Goal: Information Seeking & Learning: Learn about a topic

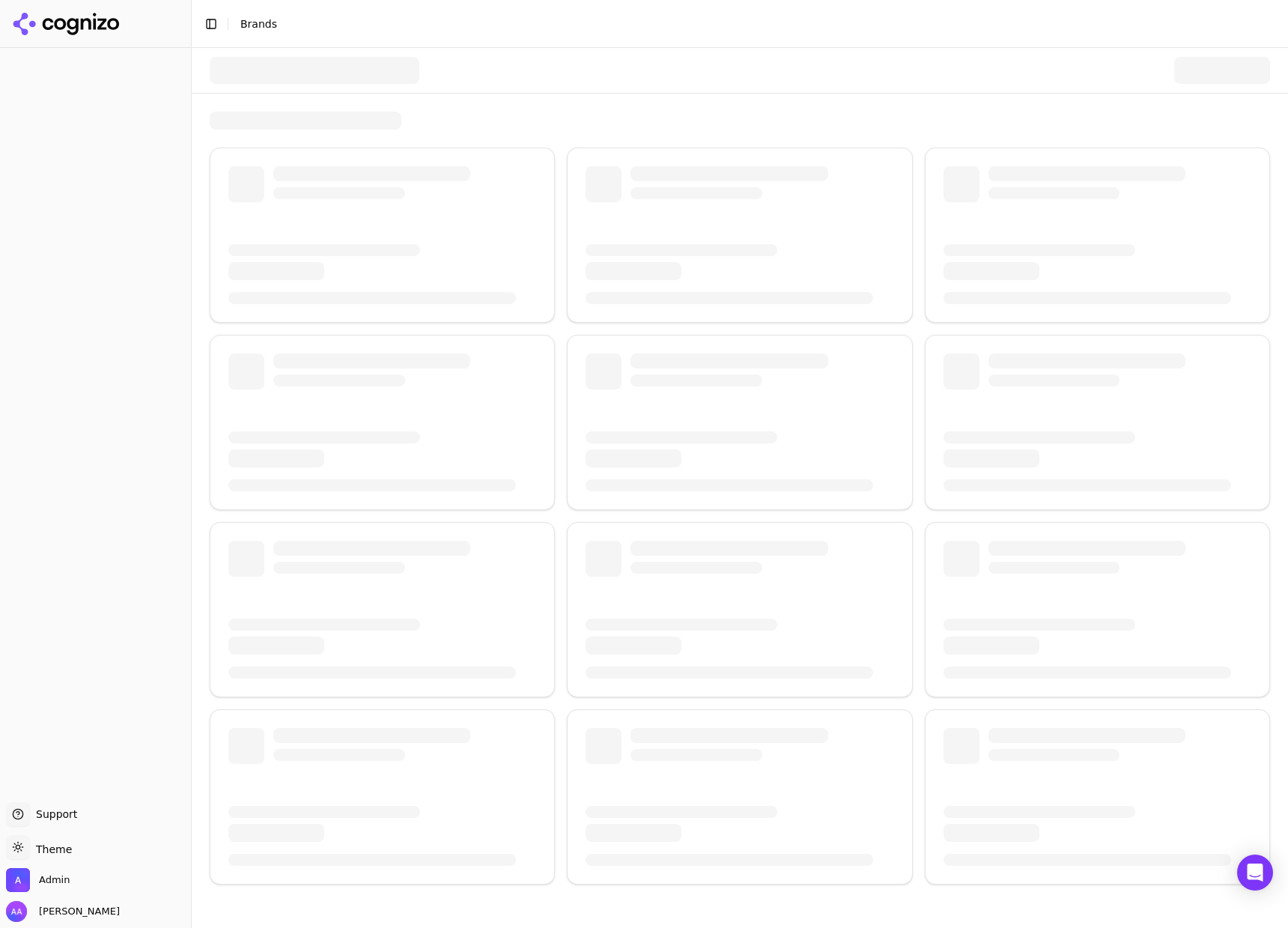
click at [463, 90] on div at bounding box center [740, 70] width 1060 height 45
drag, startPoint x: 719, startPoint y: 71, endPoint x: 705, endPoint y: 66, distance: 14.5
click at [719, 71] on div at bounding box center [740, 70] width 1060 height 45
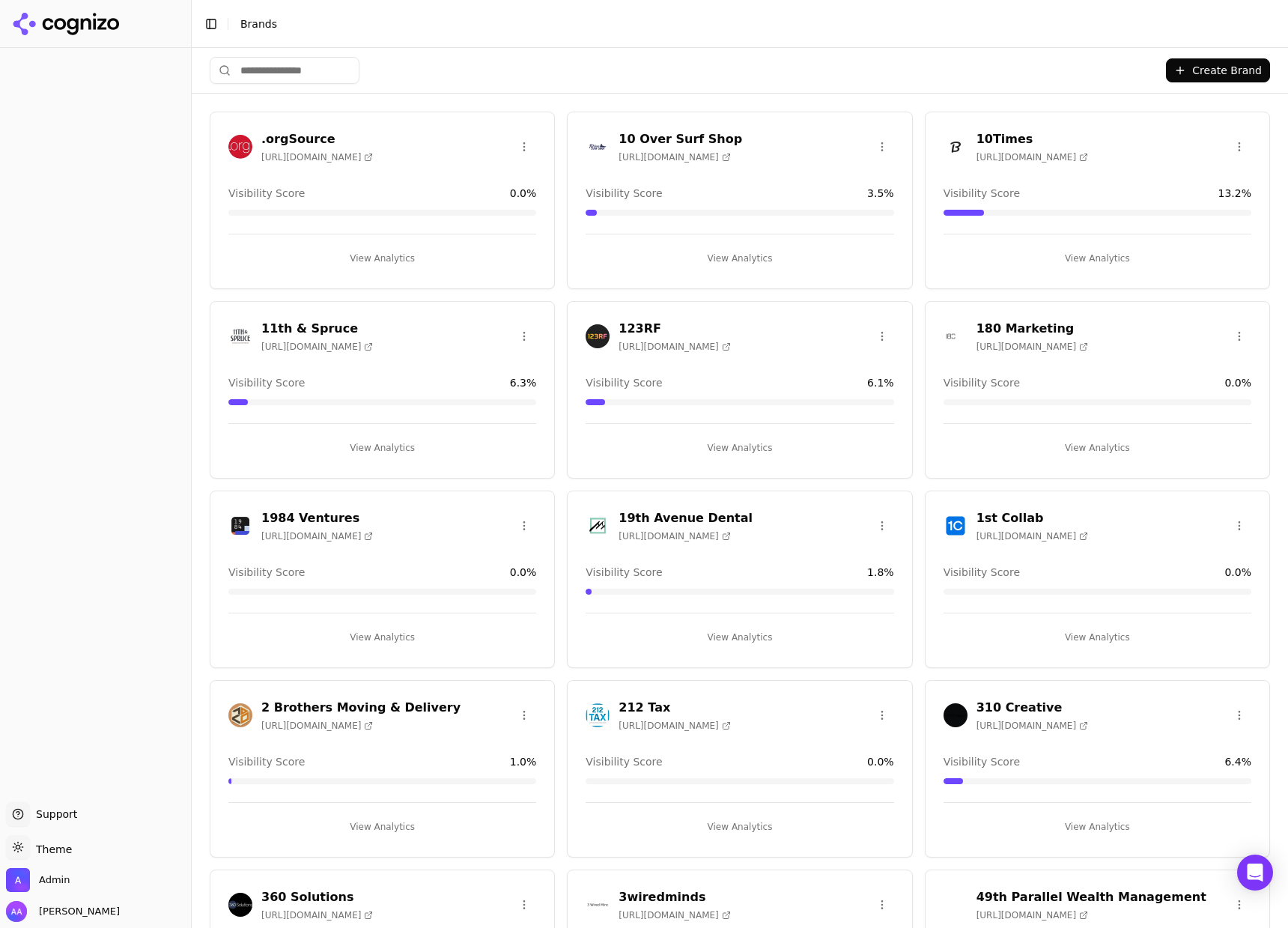
click at [244, 67] on input "search" at bounding box center [285, 70] width 150 height 27
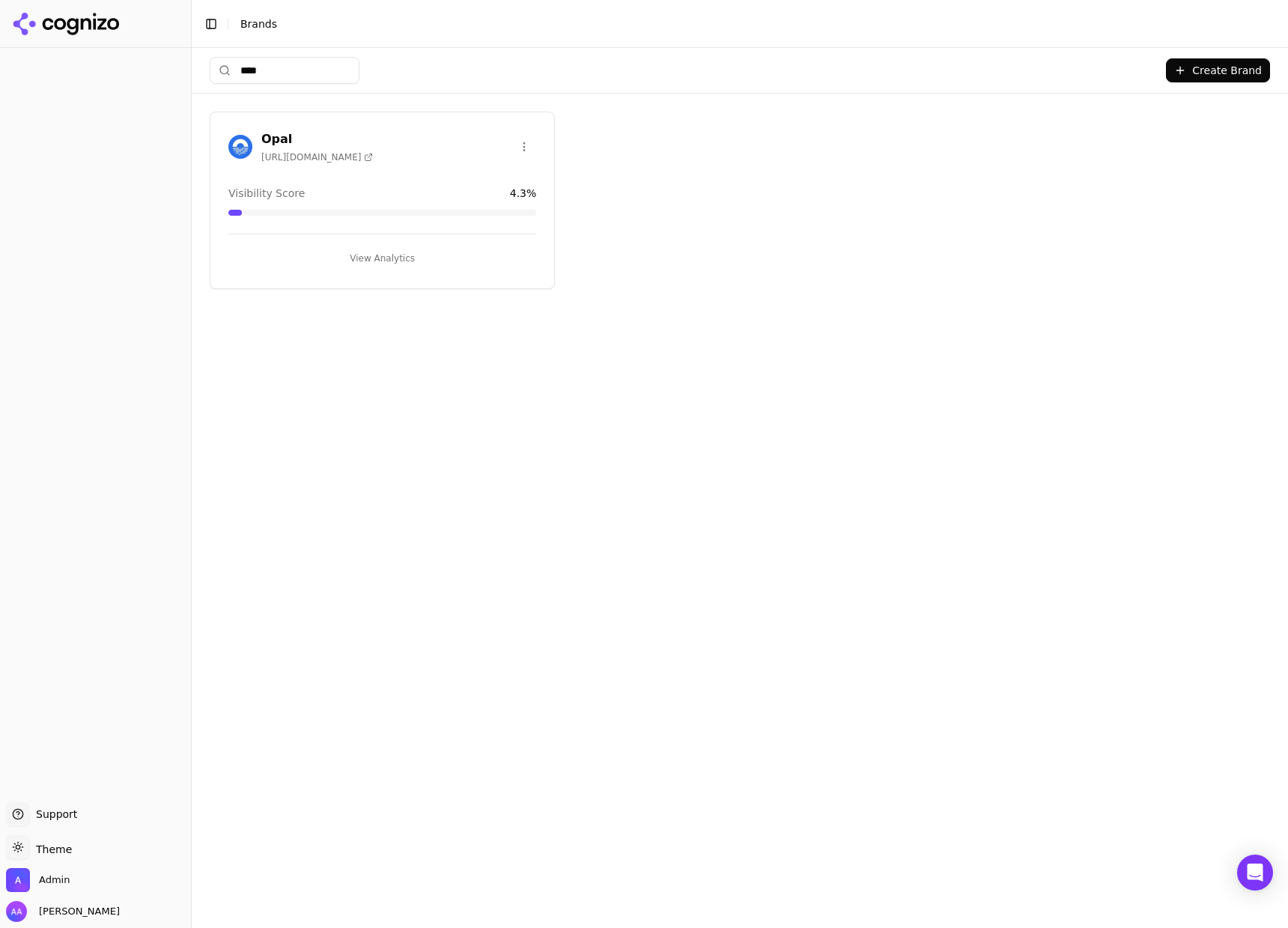
type input "****"
click at [237, 156] on img at bounding box center [240, 147] width 24 height 24
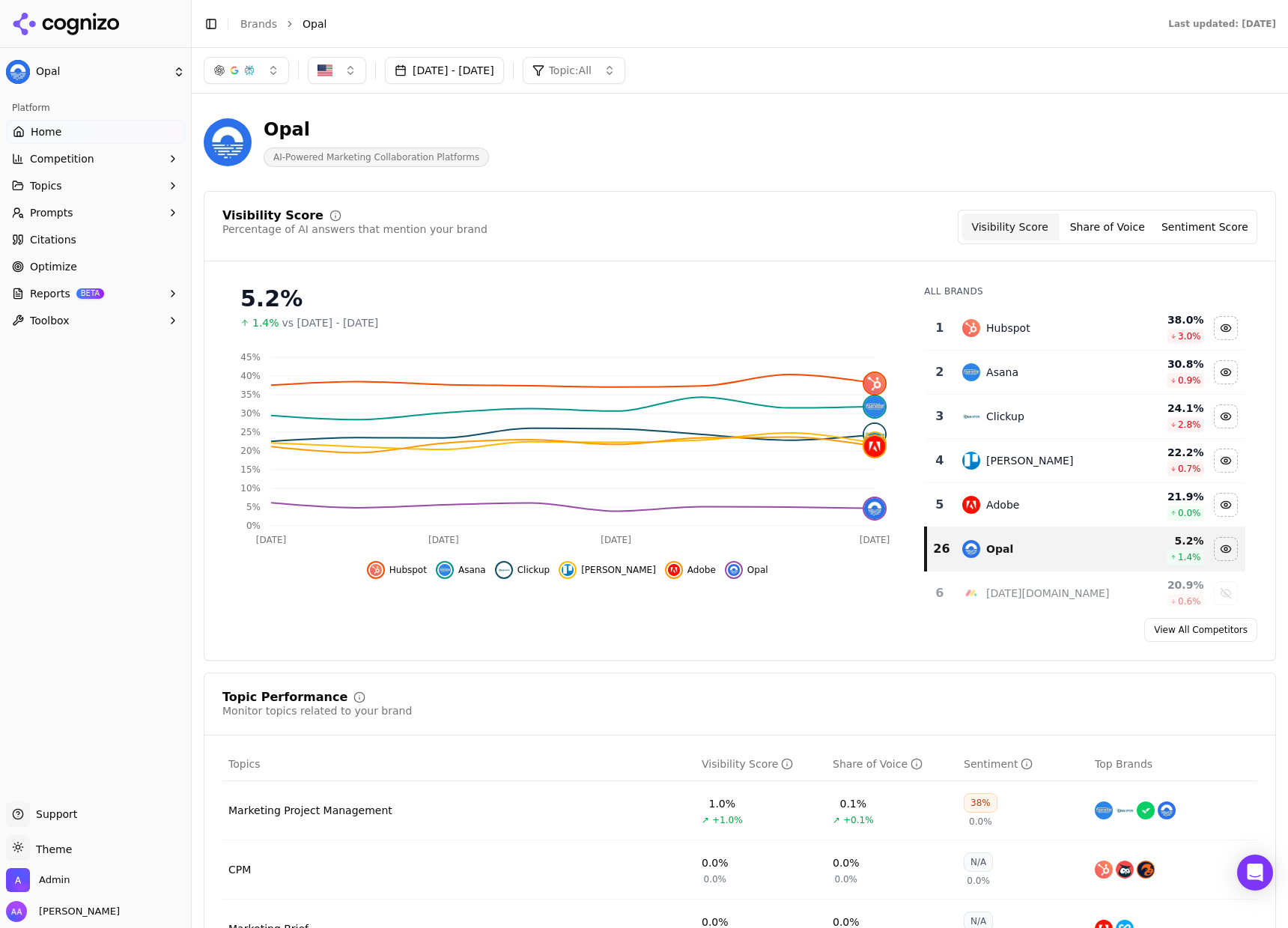
click at [84, 266] on link "Optimize" at bounding box center [95, 267] width 179 height 24
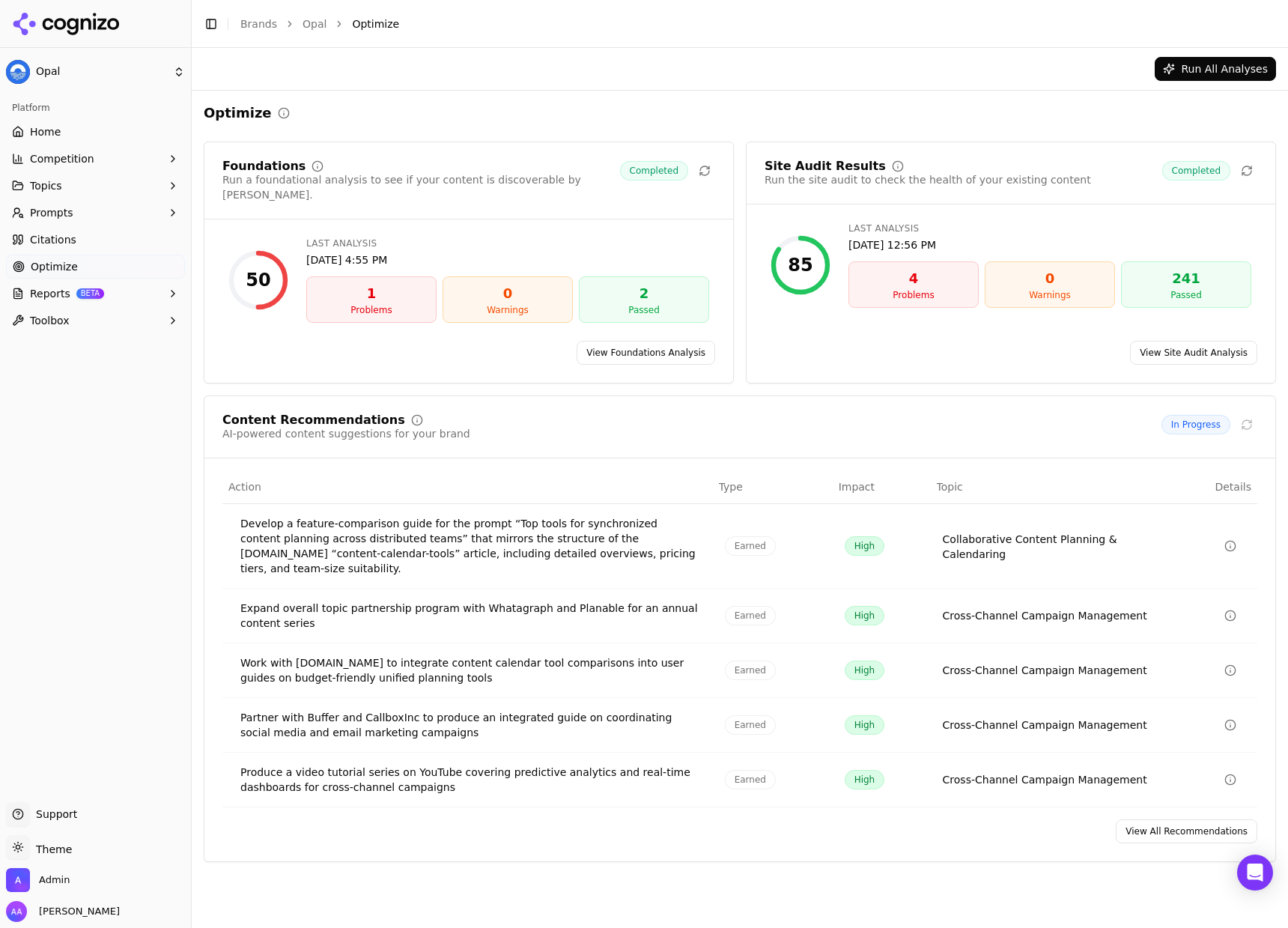
click at [1175, 819] on link "View All Recommendations" at bounding box center [1187, 831] width 142 height 24
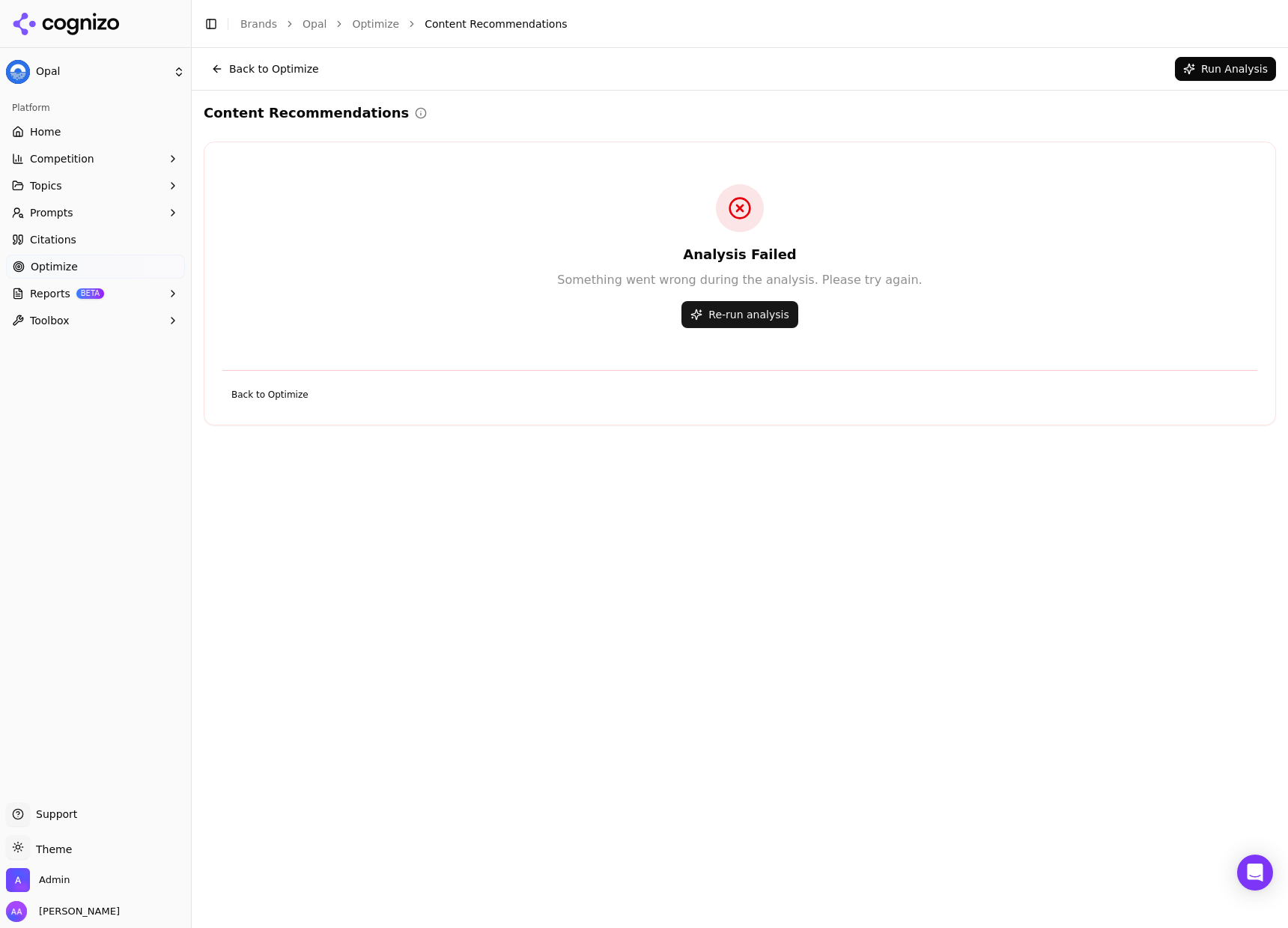
click at [723, 315] on button "Re-run analysis" at bounding box center [739, 314] width 116 height 27
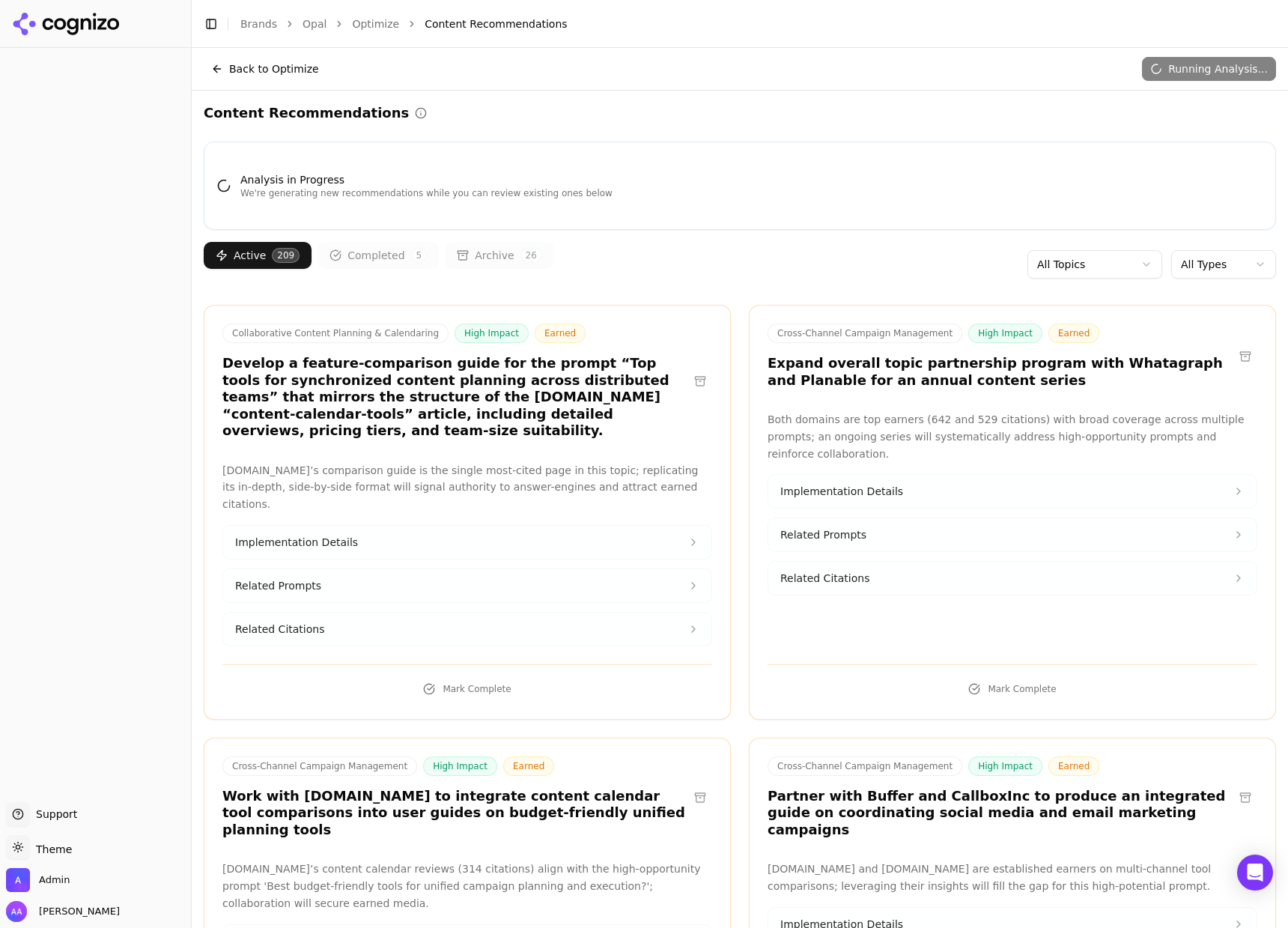
click at [1222, 258] on html "Support Support Toggle theme Theme Admin Alp Aysan Toggle Sidebar Brands Opal O…" at bounding box center [644, 464] width 1288 height 928
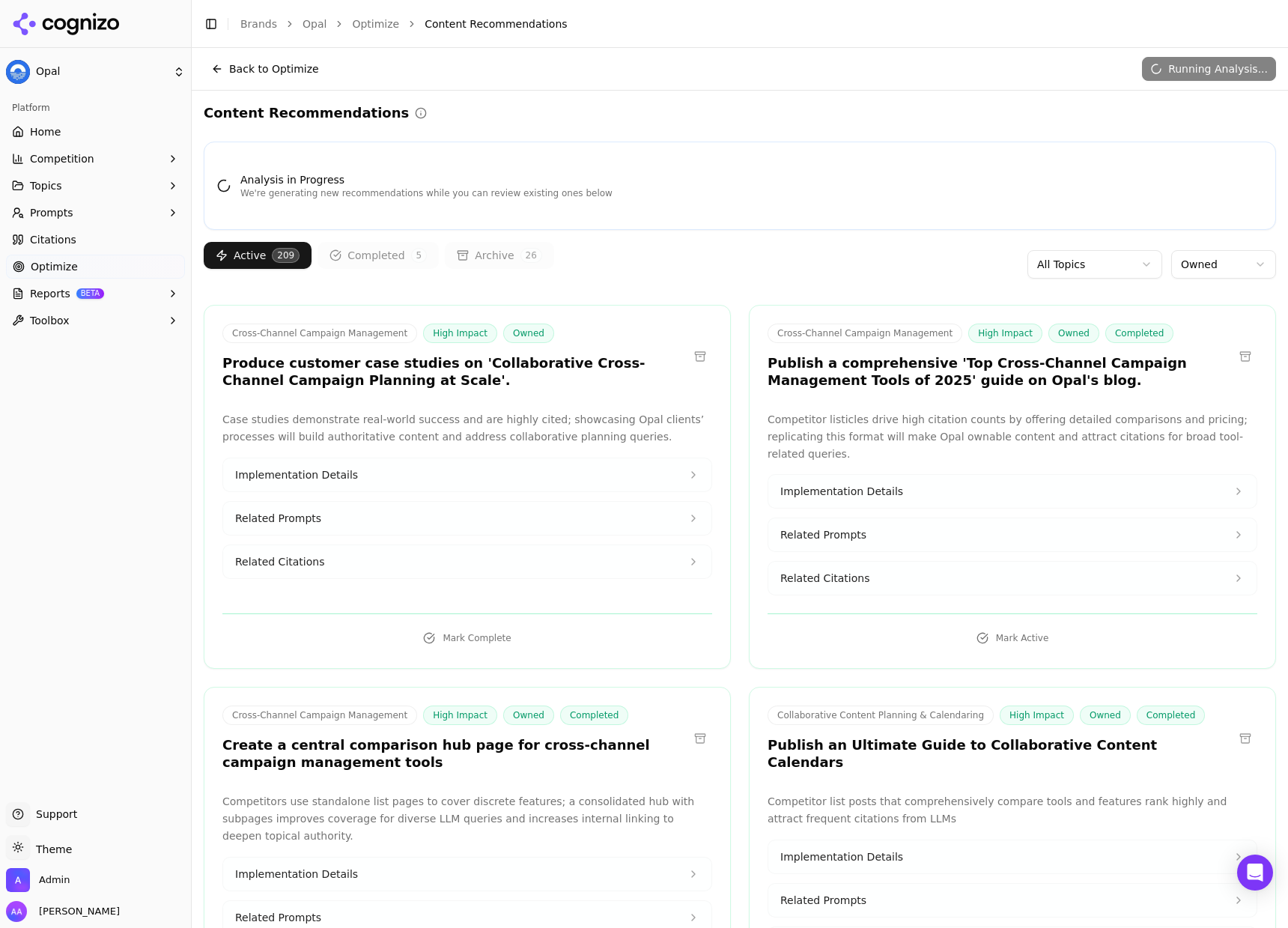
click at [1223, 253] on html "Opal Platform Home Competition Topics Prompts Citations Optimize Reports BETA T…" at bounding box center [644, 464] width 1288 height 928
drag, startPoint x: 1209, startPoint y: 313, endPoint x: 1236, endPoint y: 292, distance: 34.7
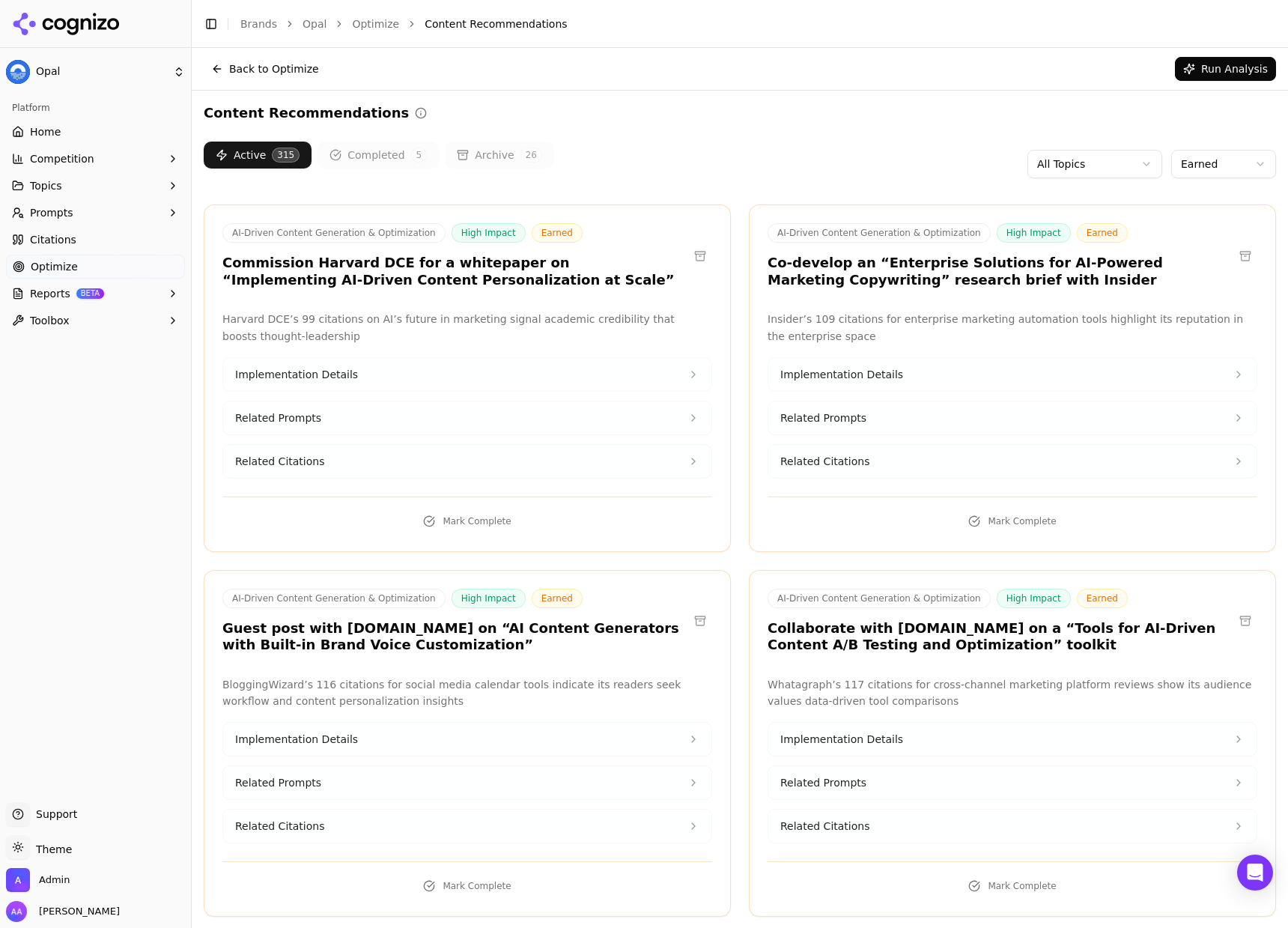
click at [1227, 165] on html "Opal Platform Home Competition Topics Prompts Citations Optimize Reports BETA T…" at bounding box center [644, 464] width 1288 height 928
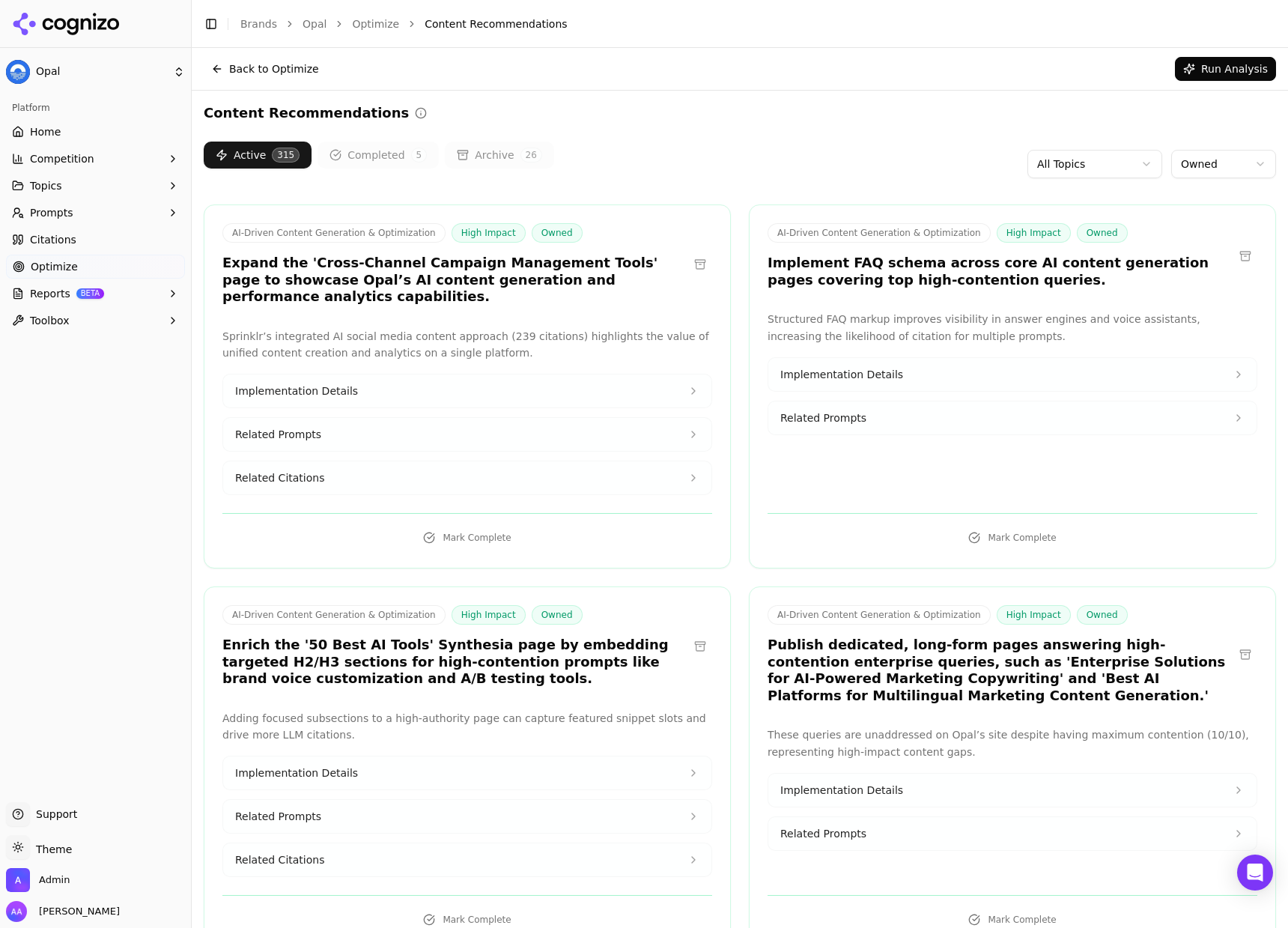
click at [894, 108] on div "Content Recommendations" at bounding box center [740, 113] width 1072 height 21
click at [333, 272] on h3 "Expand the 'Cross-Channel Campaign Management Tools' page to showcase Opal’s AI…" at bounding box center [455, 280] width 466 height 51
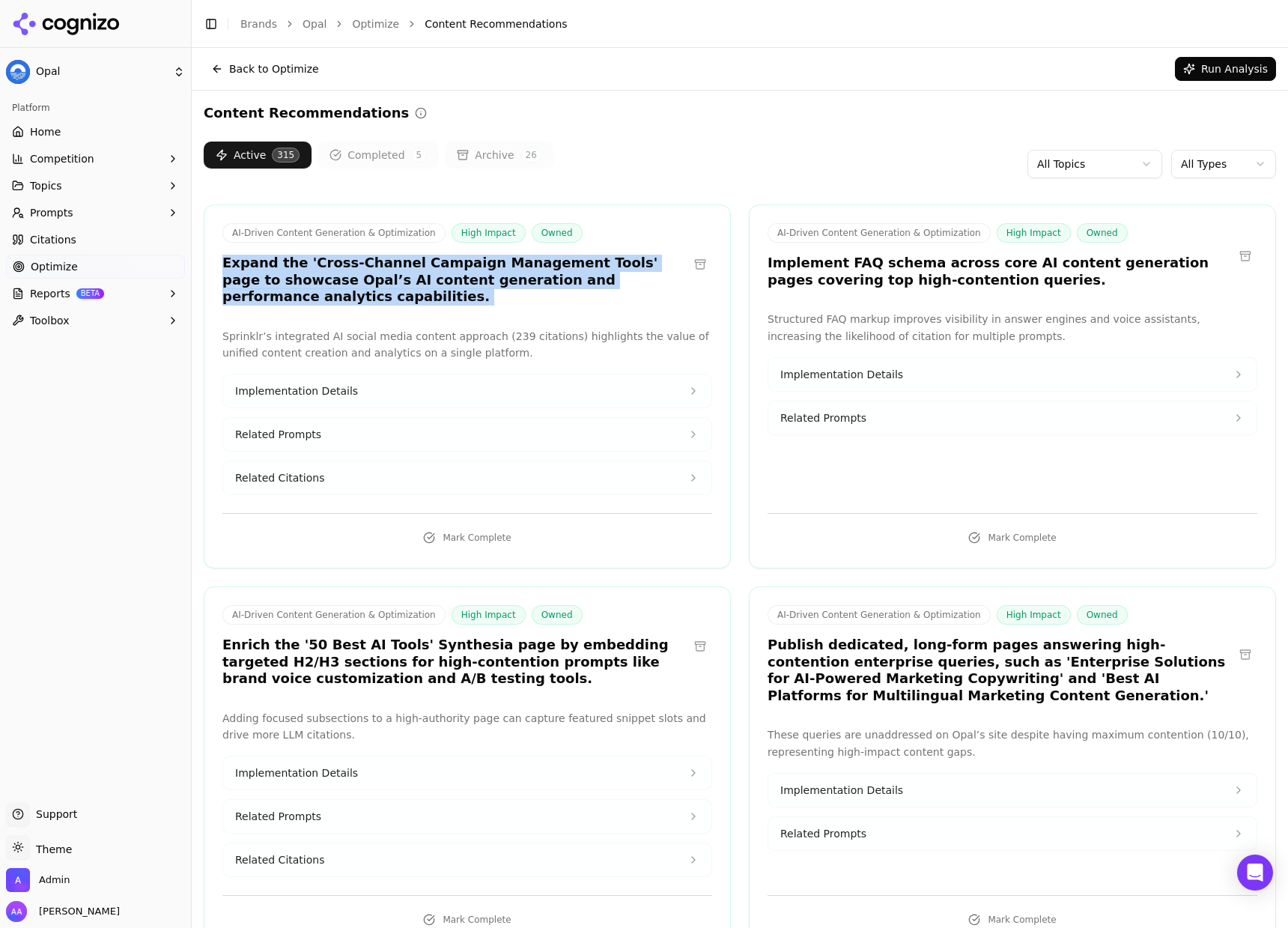
click at [333, 272] on h3 "Expand the 'Cross-Channel Campaign Management Tools' page to showcase Opal’s AI…" at bounding box center [455, 280] width 466 height 51
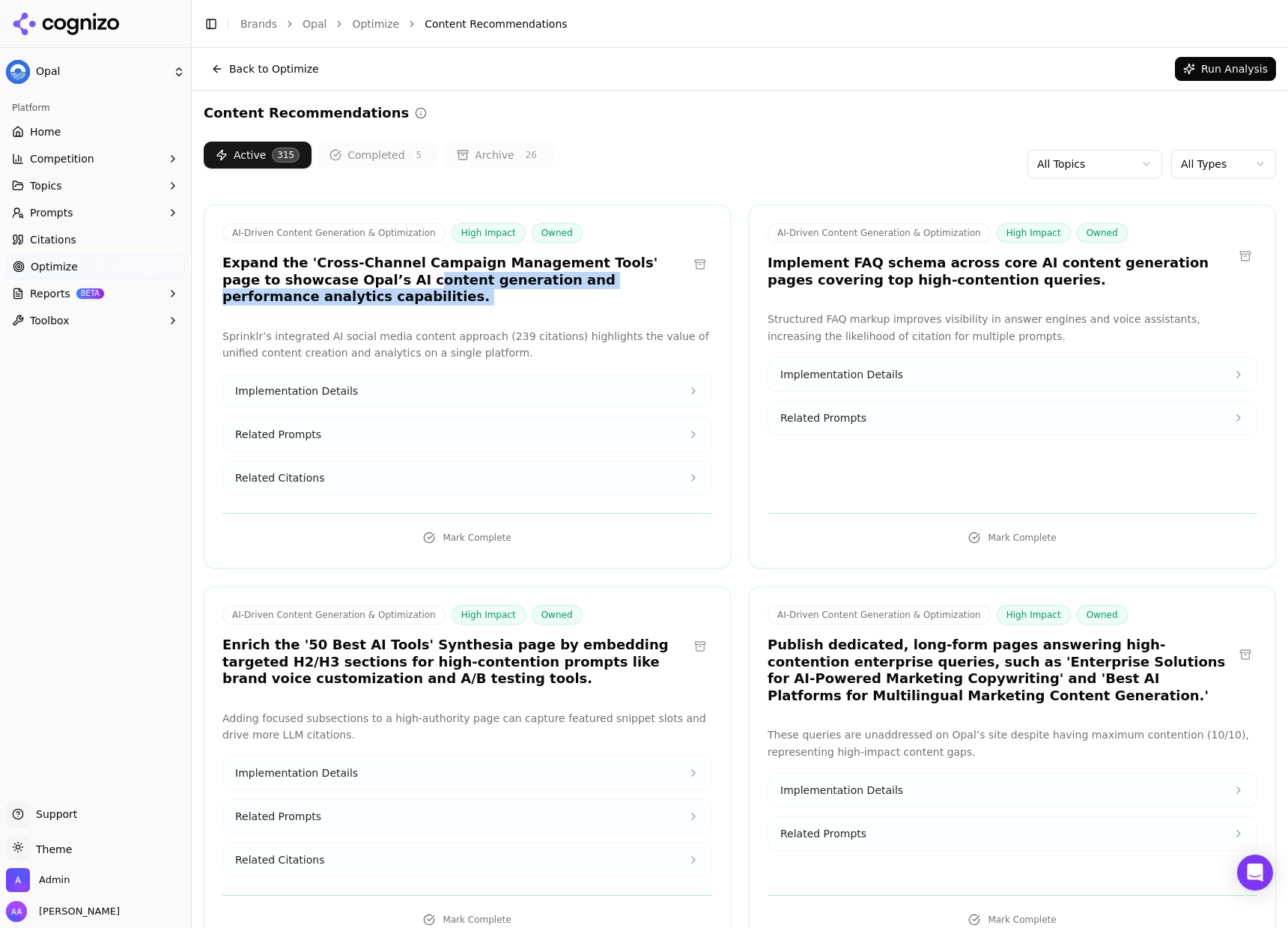
click at [355, 286] on h3 "Expand the 'Cross-Channel Campaign Management Tools' page to showcase Opal’s AI…" at bounding box center [455, 280] width 466 height 51
click at [473, 292] on h3 "Expand the 'Cross-Channel Campaign Management Tools' page to showcase Opal’s AI…" at bounding box center [455, 280] width 466 height 51
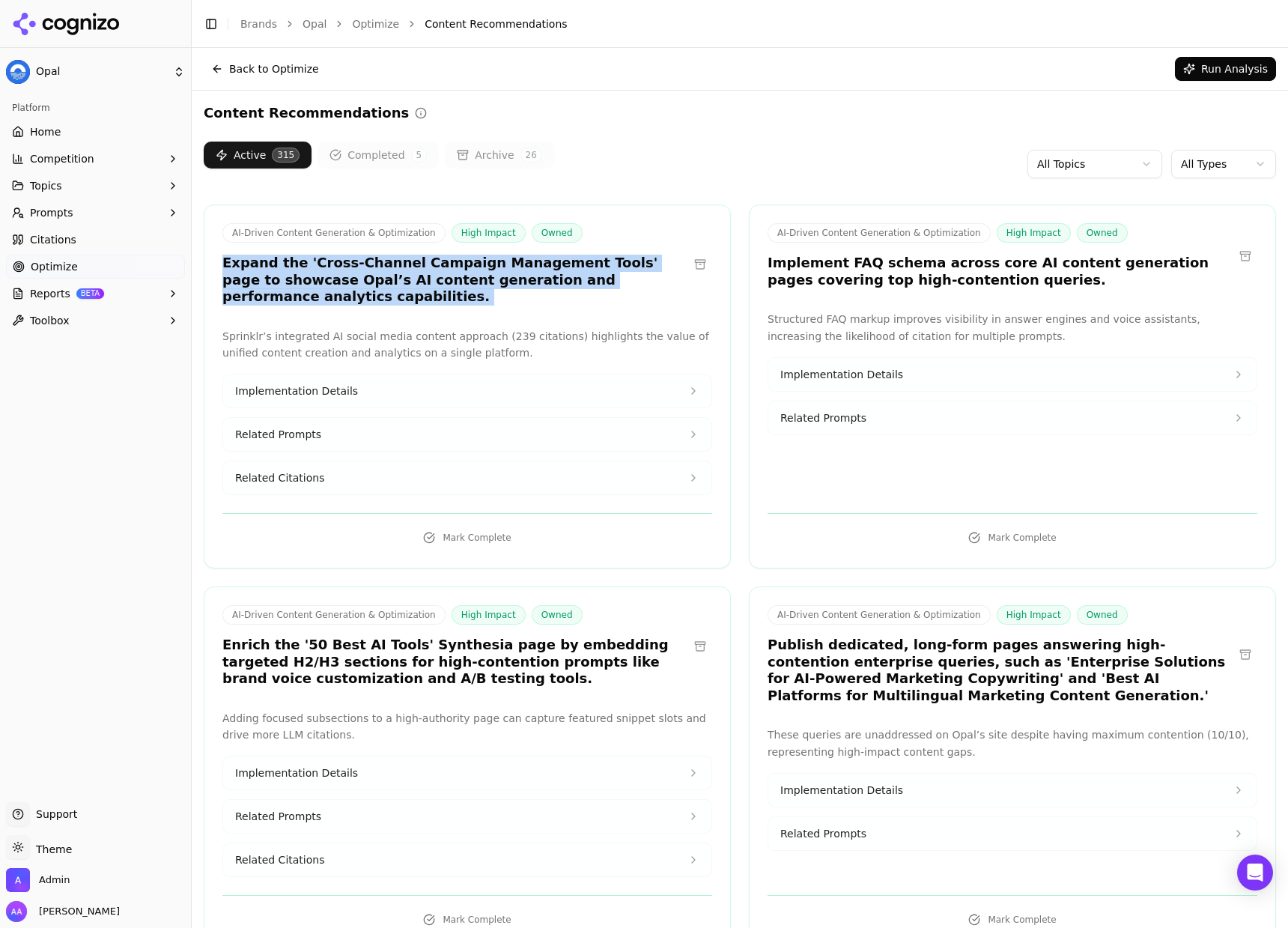
click at [473, 292] on h3 "Expand the 'Cross-Channel Campaign Management Tools' page to showcase Opal’s AI…" at bounding box center [455, 280] width 466 height 51
click at [387, 386] on button "Implementation Details" at bounding box center [467, 390] width 488 height 33
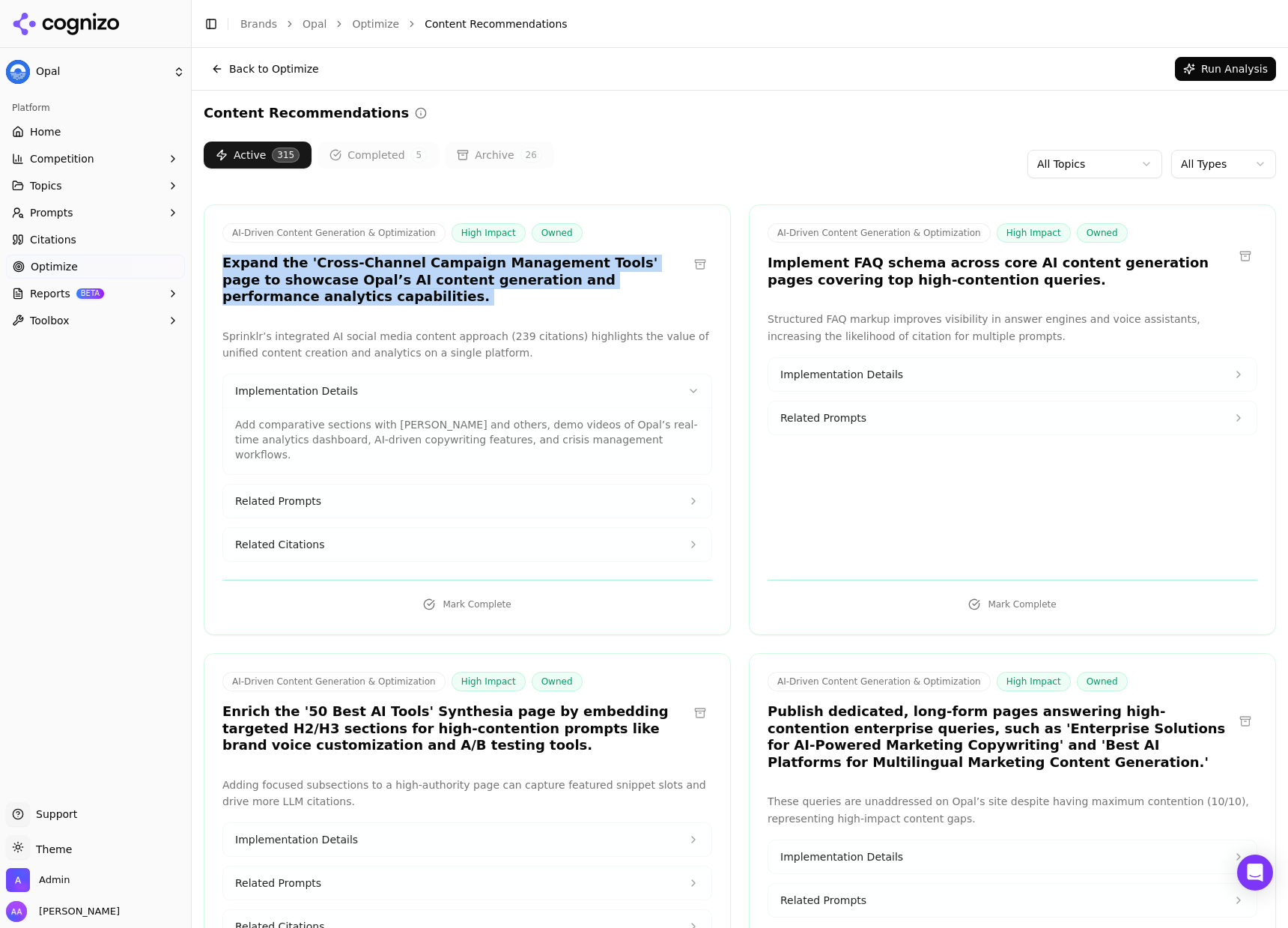
drag, startPoint x: 392, startPoint y: 529, endPoint x: 392, endPoint y: 513, distance: 16.5
click at [392, 529] on button "Related Citations" at bounding box center [467, 544] width 488 height 33
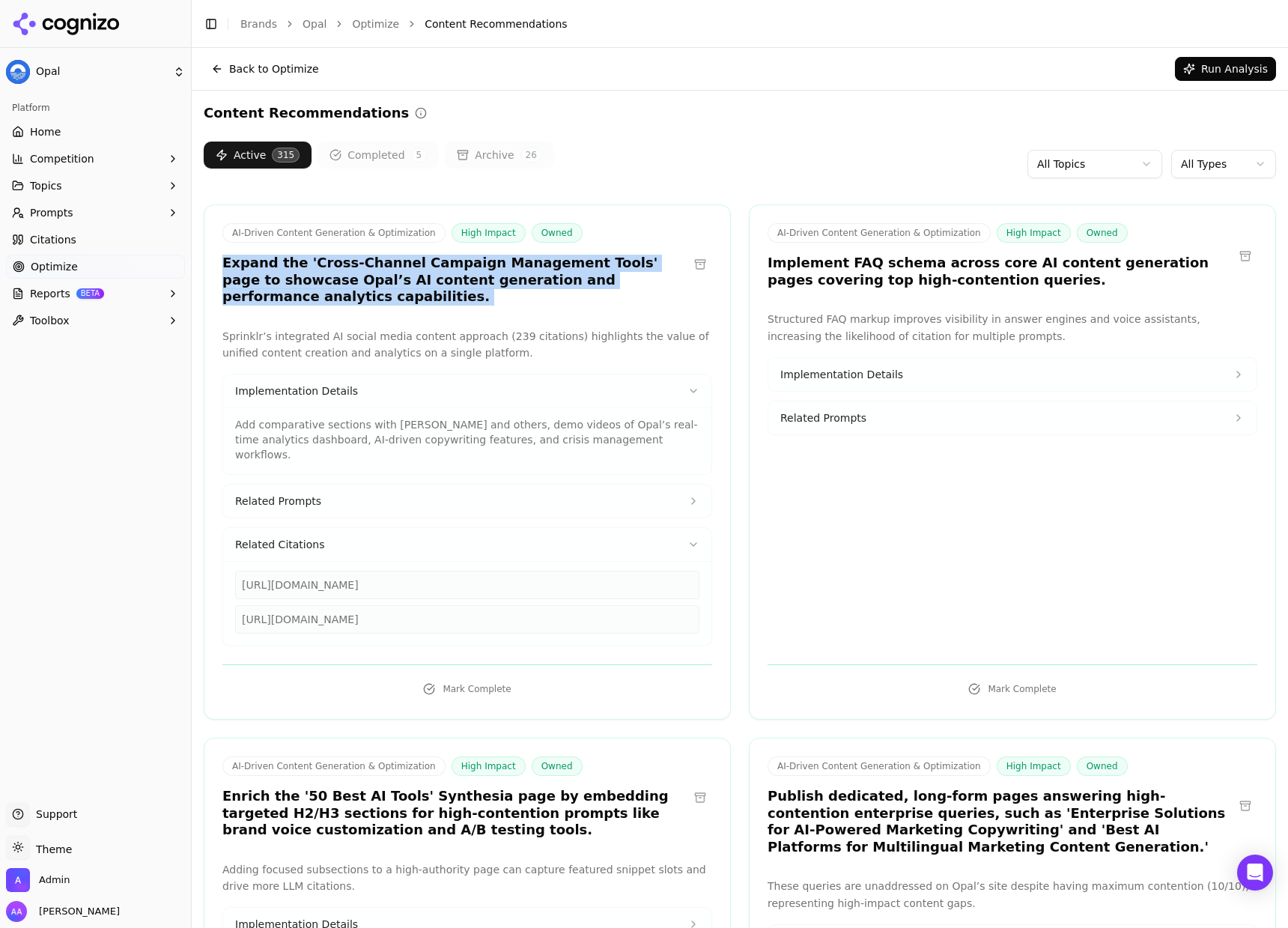
click at [836, 271] on h3 "Implement FAQ schema across core AI content generation pages covering top high-…" at bounding box center [1001, 272] width 466 height 34
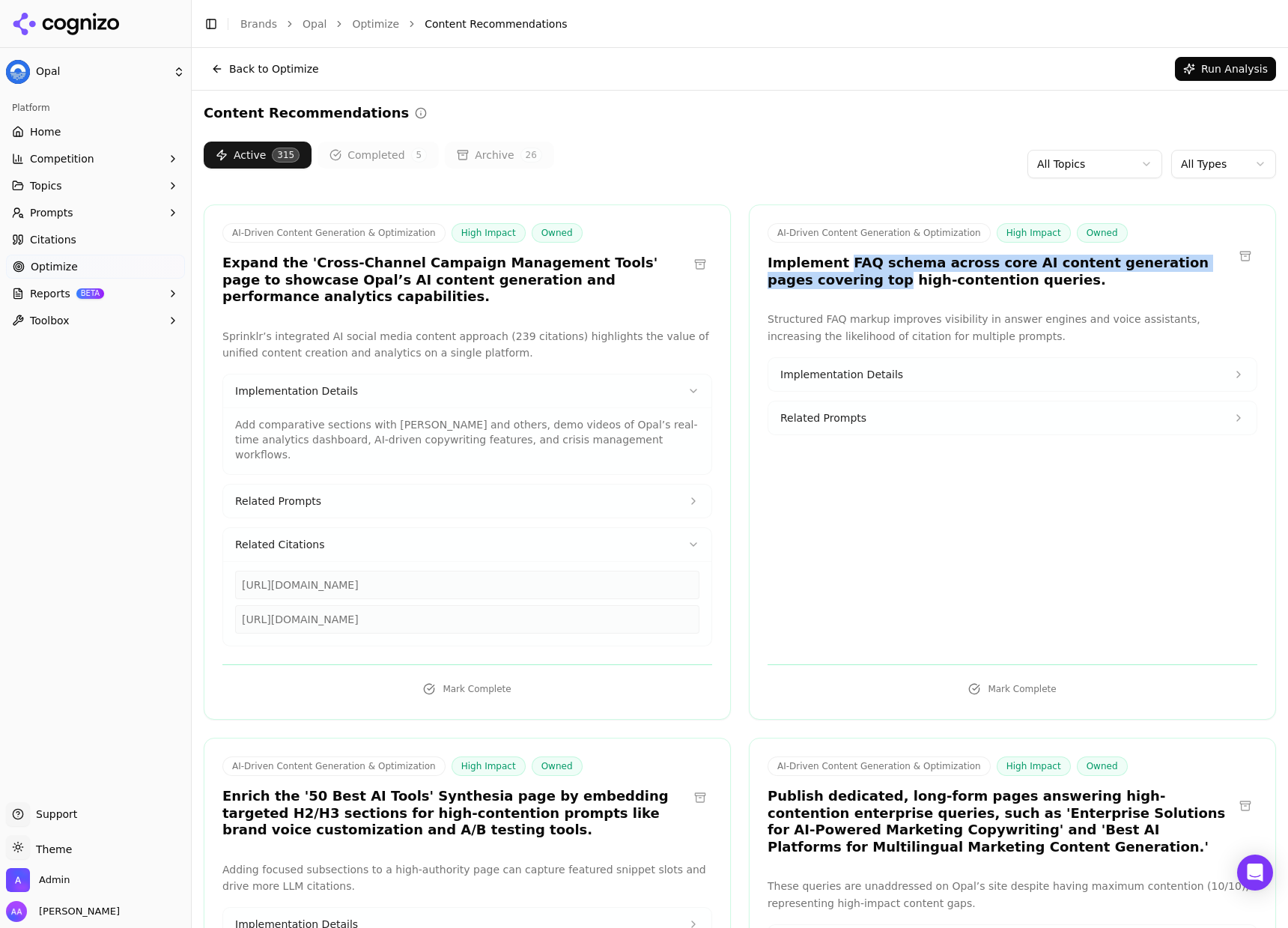
click at [836, 270] on h3 "Implement FAQ schema across core AI content generation pages covering top high-…" at bounding box center [1001, 272] width 466 height 34
click at [470, 533] on button "Related Citations" at bounding box center [467, 544] width 488 height 33
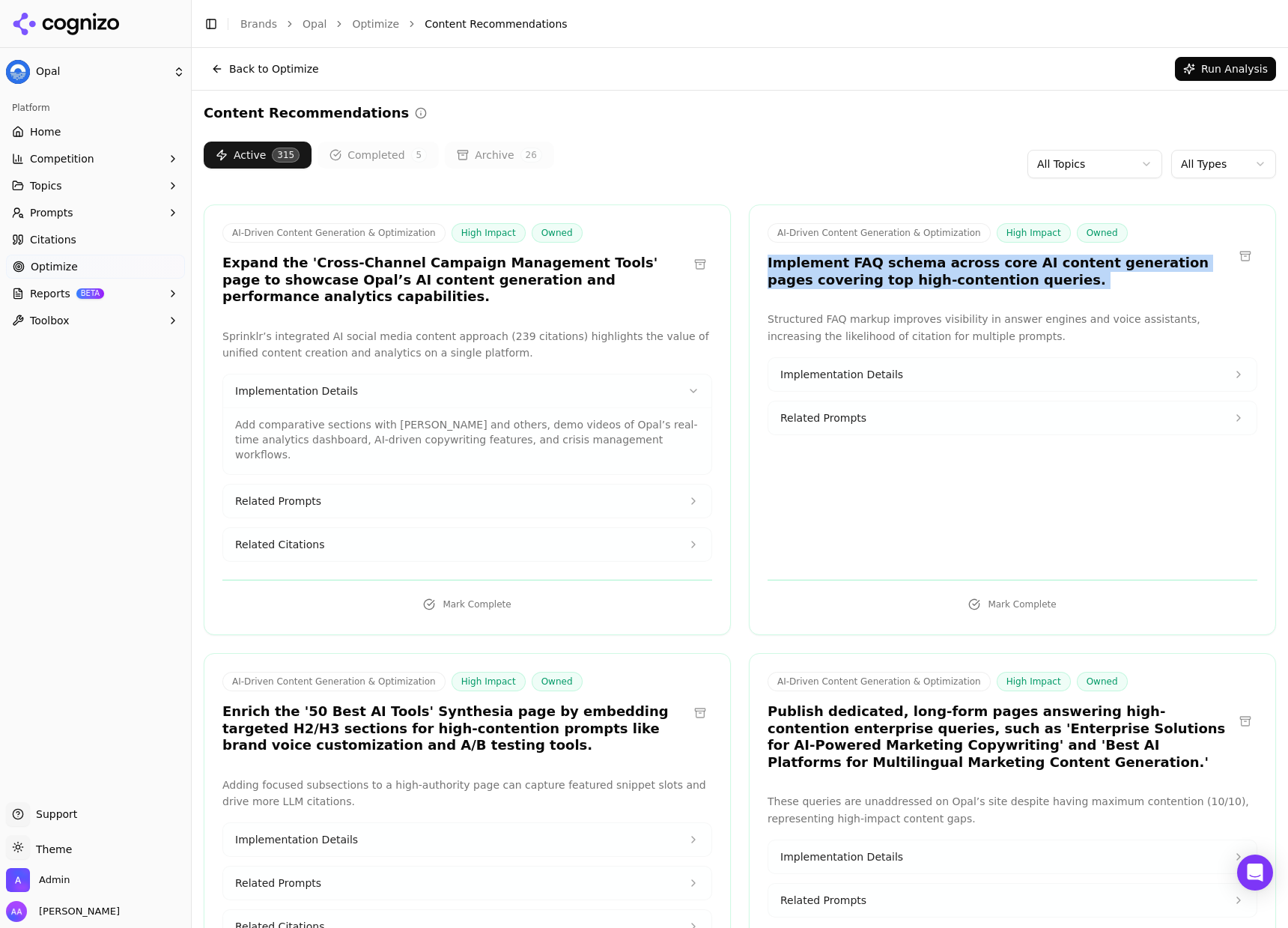
click at [386, 361] on p "Sprinklr’s integrated AI social media content approach (239 citations) highligh…" at bounding box center [467, 345] width 490 height 34
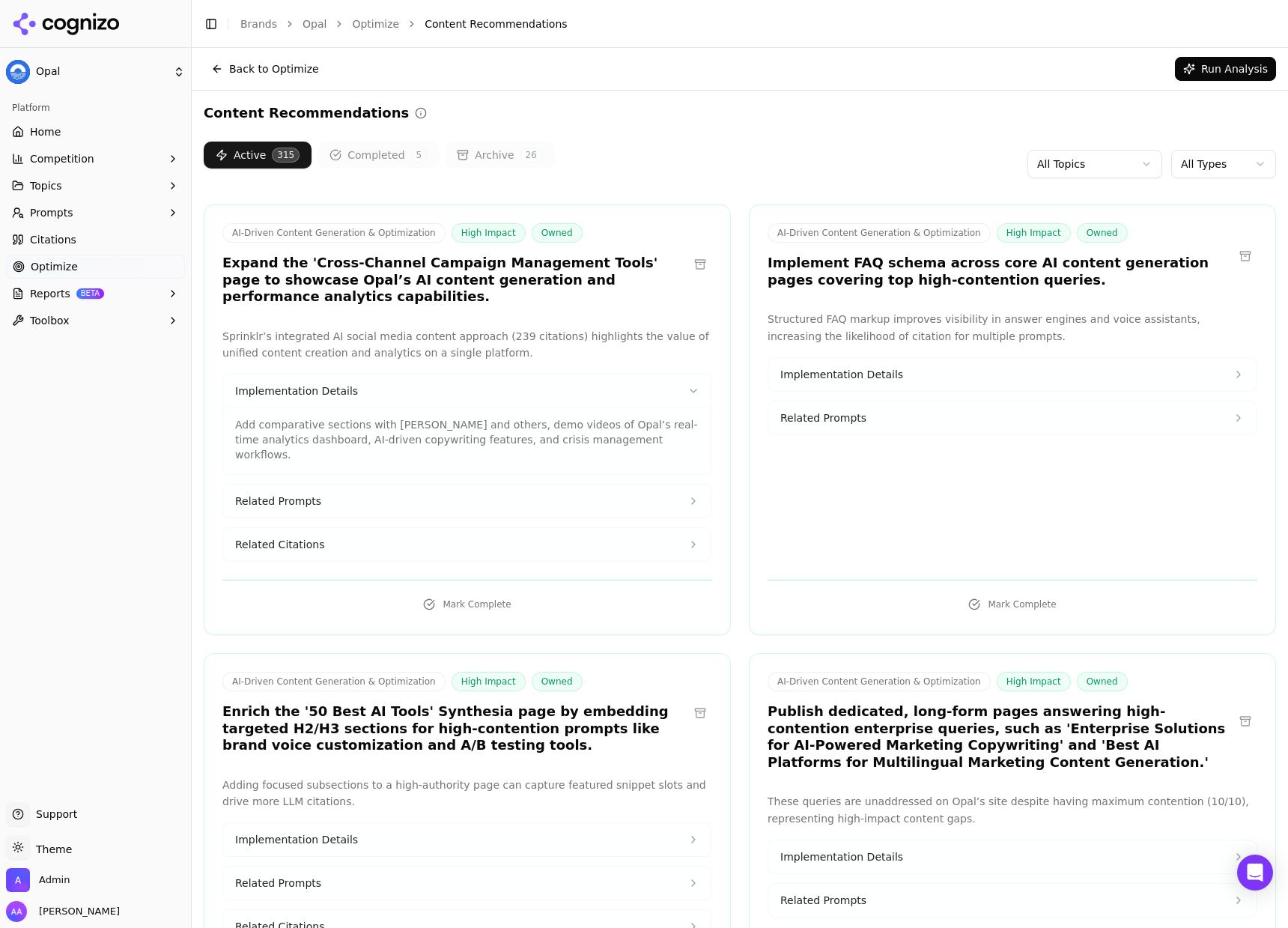
drag, startPoint x: 389, startPoint y: 380, endPoint x: 403, endPoint y: 383, distance: 14.7
click at [389, 380] on button "Implementation Details" at bounding box center [467, 390] width 488 height 33
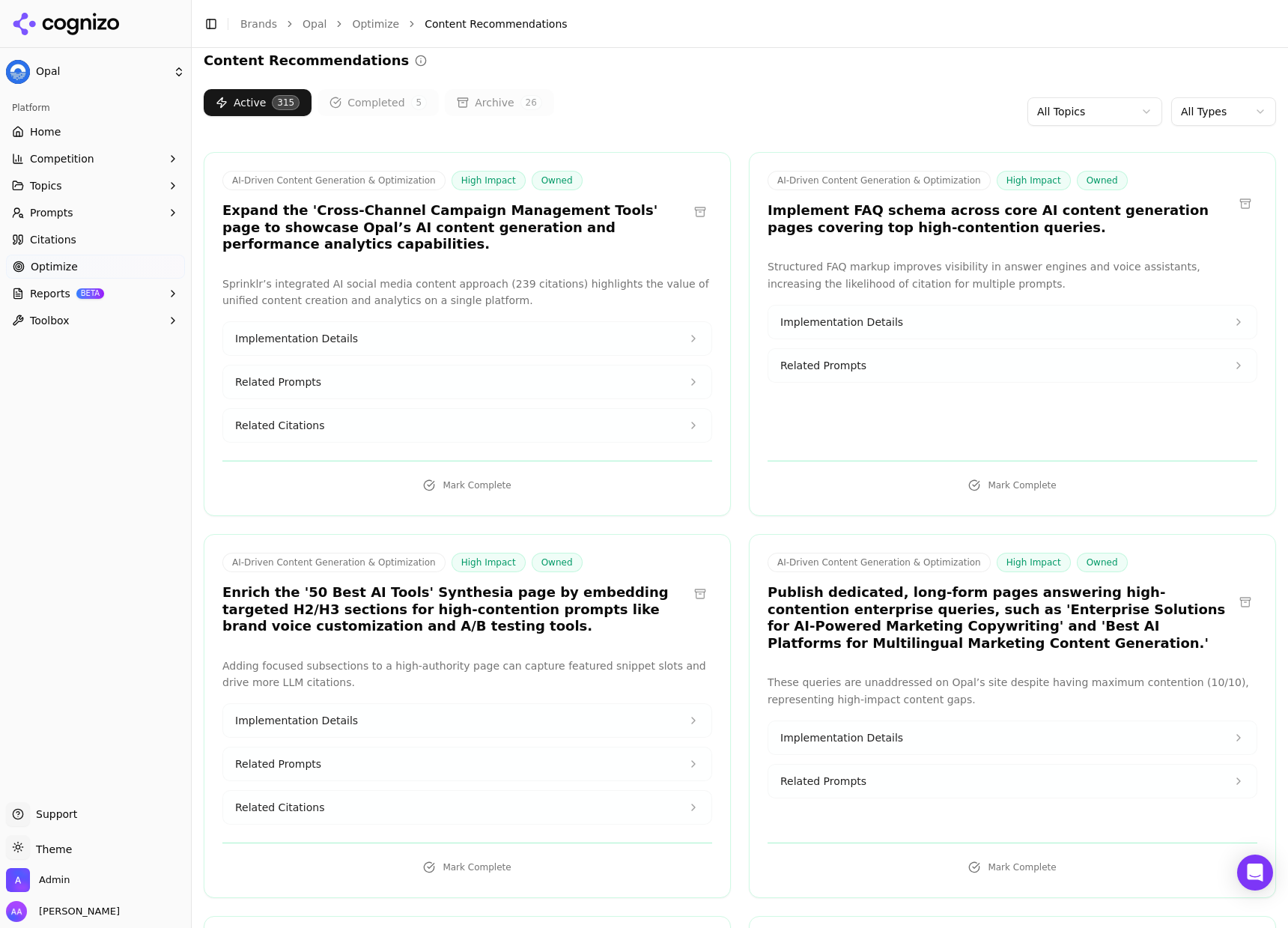
scroll to position [220, 0]
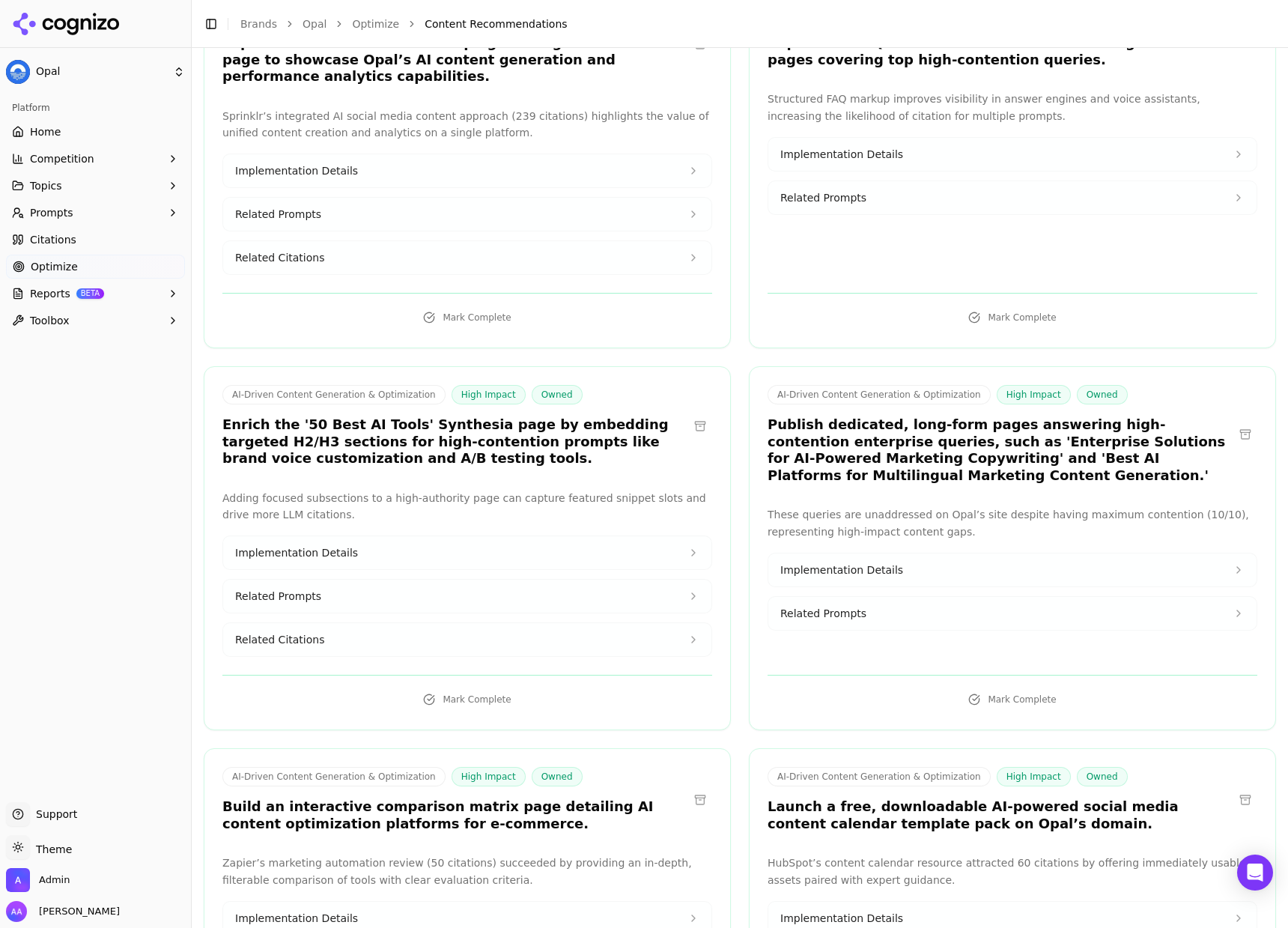
click at [476, 442] on h3 "Enrich the '50 Best AI Tools' Synthesia page by embedding targeted H2/H3 sectio…" at bounding box center [455, 441] width 466 height 51
click at [476, 441] on h3 "Enrich the '50 Best AI Tools' Synthesia page by embedding targeted H2/H3 sectio…" at bounding box center [455, 441] width 466 height 51
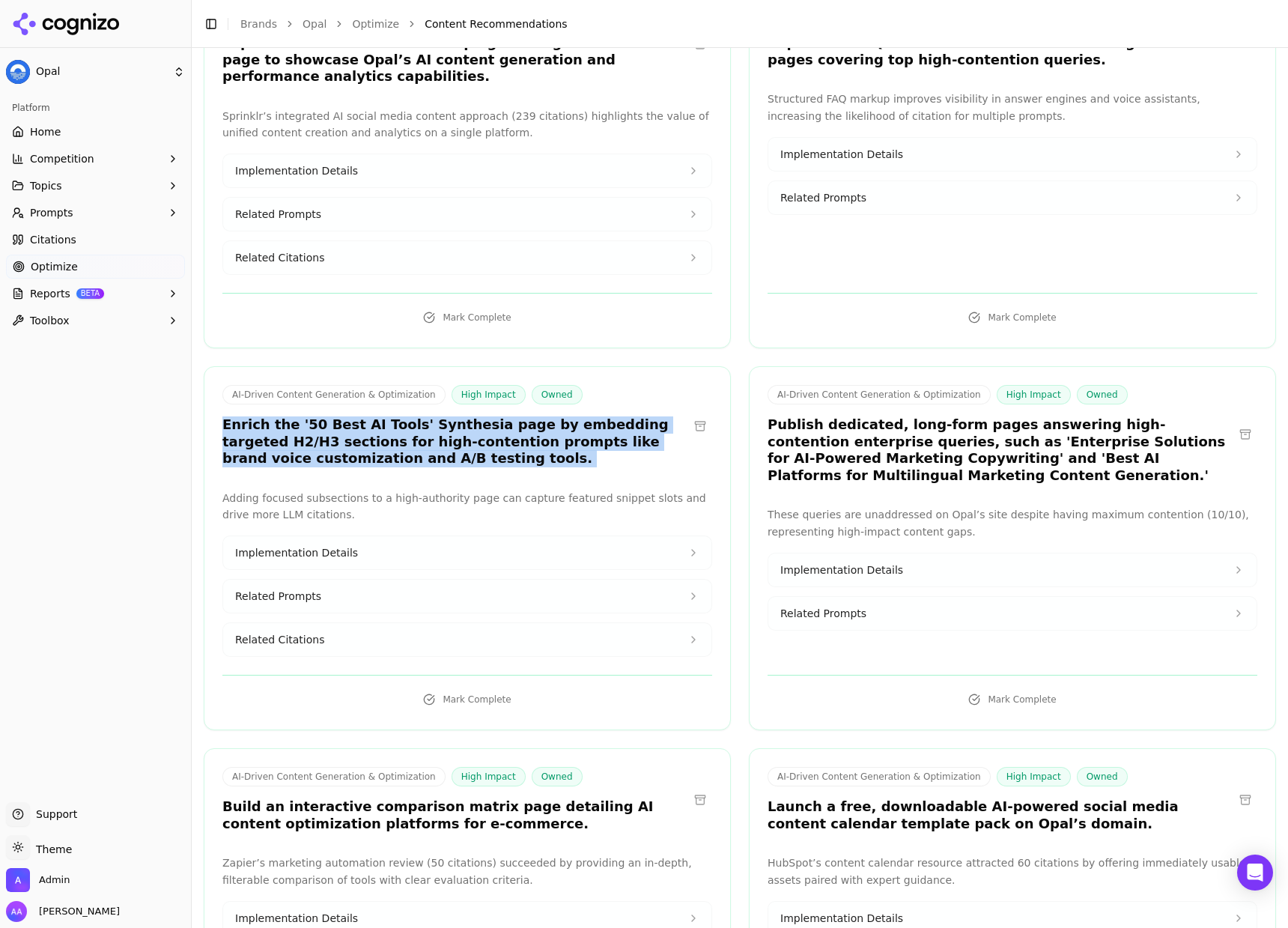
click at [476, 441] on h3 "Enrich the '50 Best AI Tools' Synthesia page by embedding targeted H2/H3 sectio…" at bounding box center [455, 441] width 466 height 51
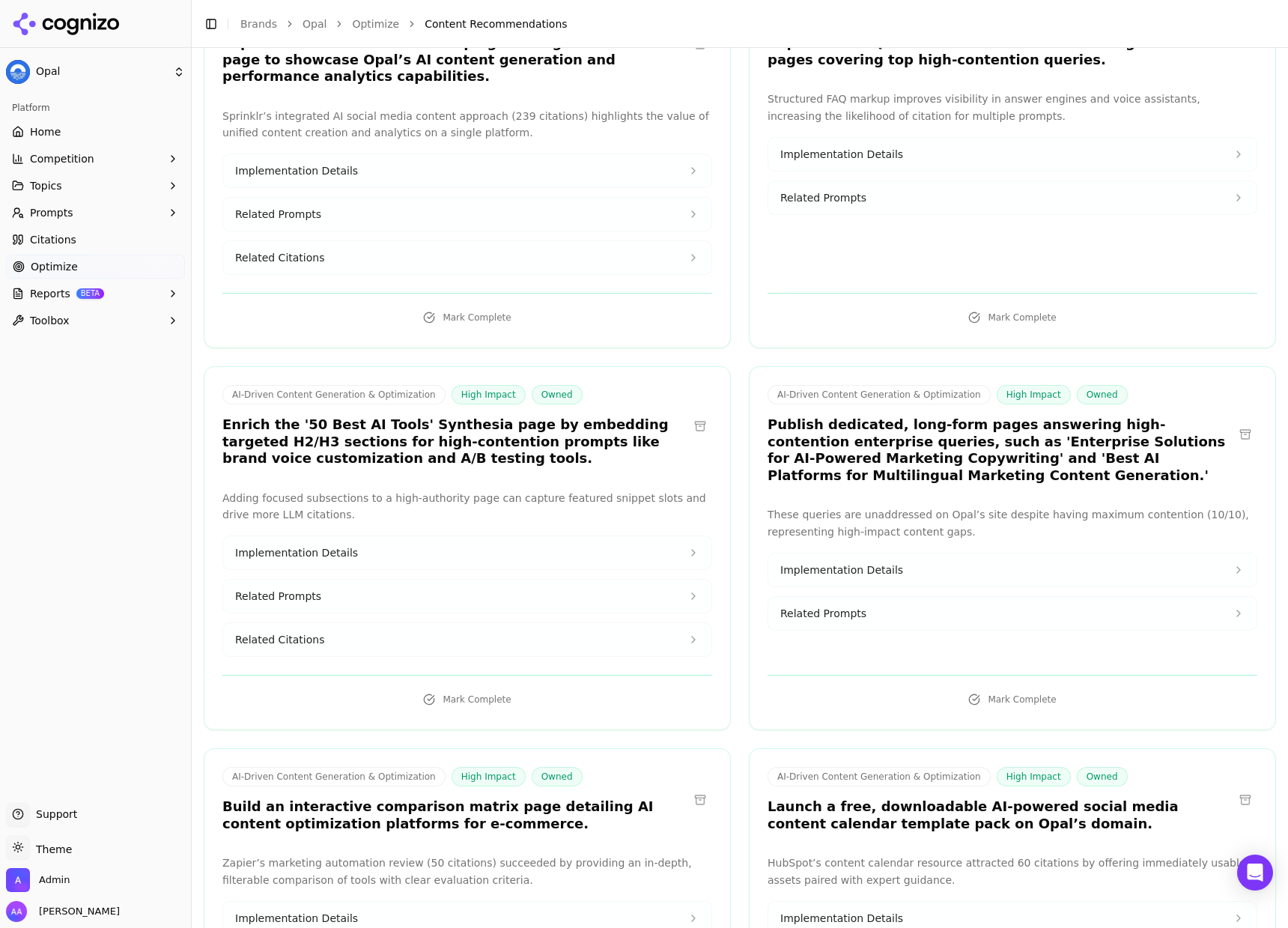
click at [478, 459] on h3 "Enrich the '50 Best AI Tools' Synthesia page by embedding targeted H2/H3 sectio…" at bounding box center [455, 441] width 466 height 51
click at [468, 443] on h3 "Enrich the '50 Best AI Tools' Synthesia page by embedding targeted H2/H3 sectio…" at bounding box center [455, 441] width 466 height 51
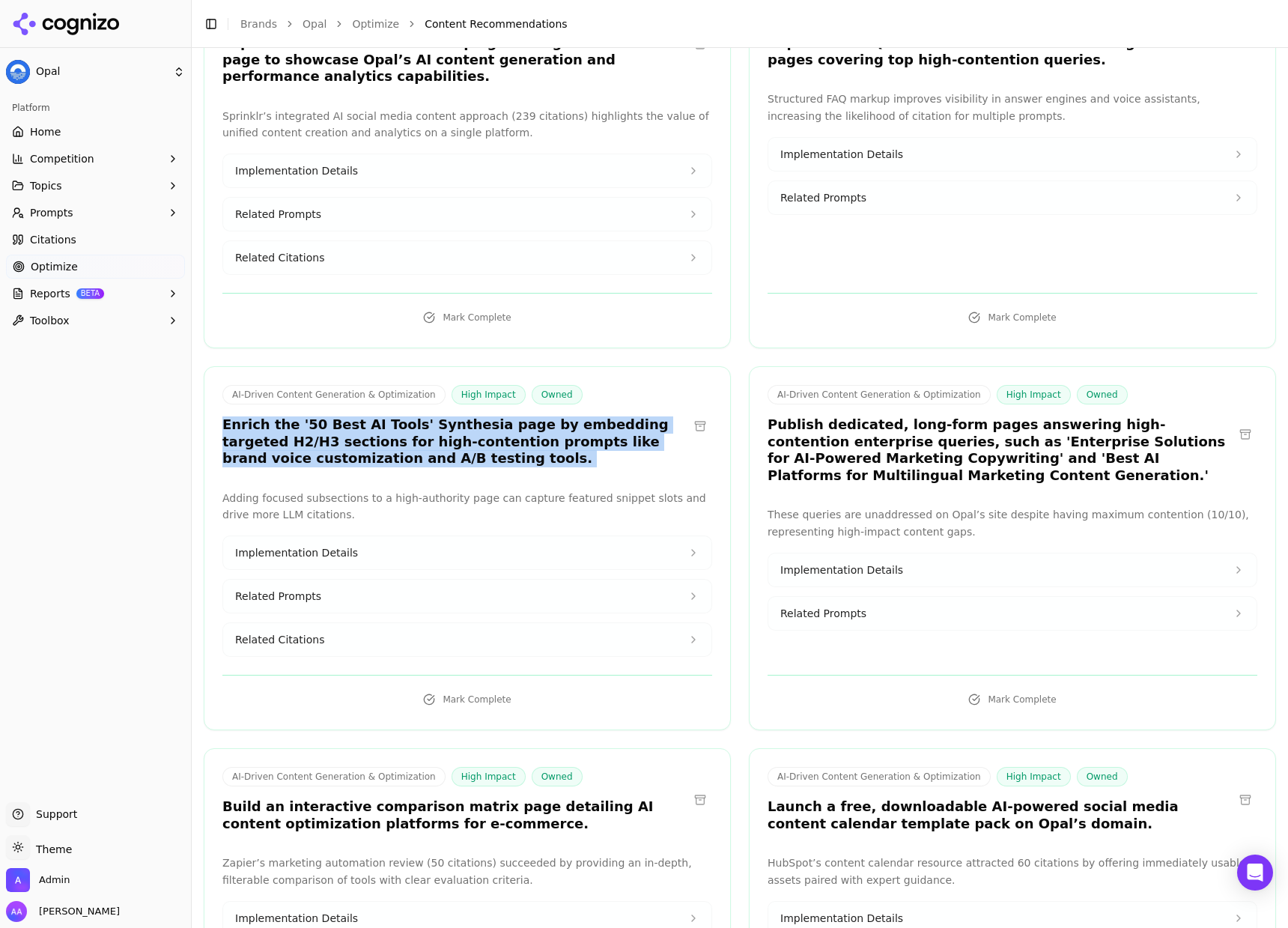
click at [468, 443] on h3 "Enrich the '50 Best AI Tools' Synthesia page by embedding targeted H2/H3 sectio…" at bounding box center [455, 441] width 466 height 51
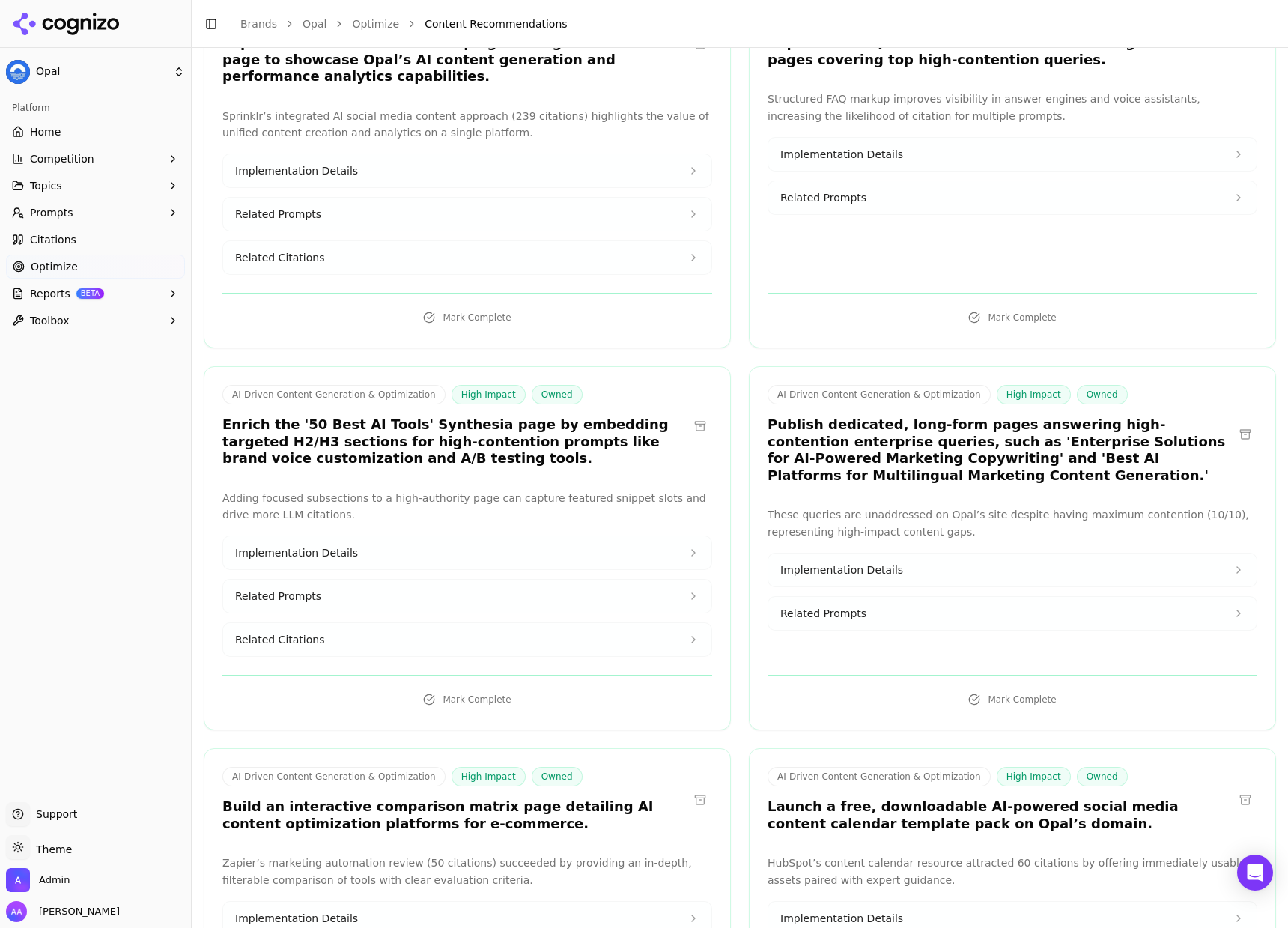
click at [474, 458] on h3 "Enrich the '50 Best AI Tools' Synthesia page by embedding targeted H2/H3 sectio…" at bounding box center [455, 441] width 466 height 51
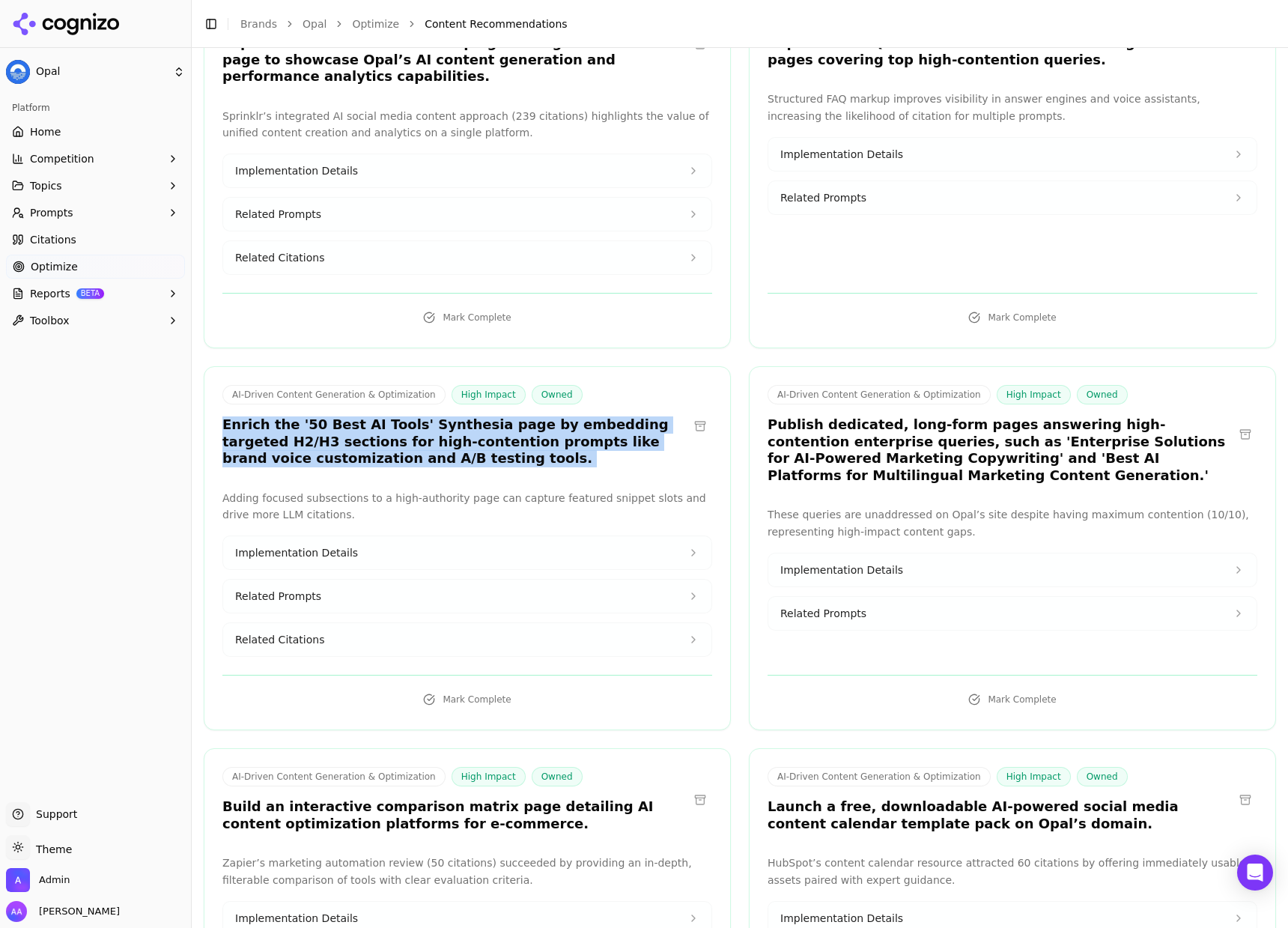
drag, startPoint x: 481, startPoint y: 457, endPoint x: 286, endPoint y: 457, distance: 194.7
click at [270, 455] on h3 "Enrich the '50 Best AI Tools' Synthesia page by embedding targeted H2/H3 sectio…" at bounding box center [455, 441] width 466 height 51
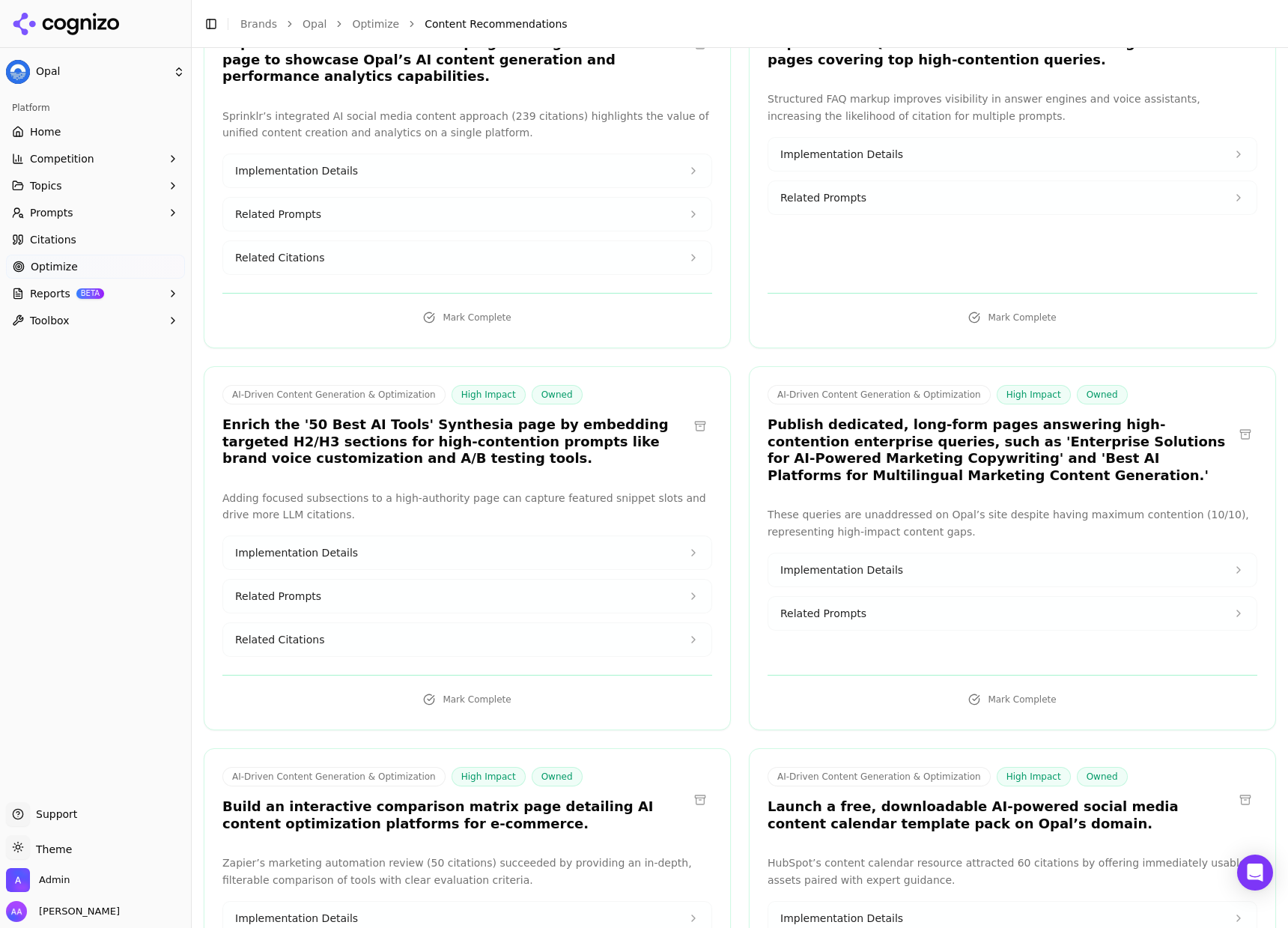
click at [325, 462] on h3 "Enrich the '50 Best AI Tools' Synthesia page by embedding targeted H2/H3 sectio…" at bounding box center [455, 441] width 466 height 51
click at [316, 448] on h3 "Enrich the '50 Best AI Tools' Synthesia page by embedding targeted H2/H3 sectio…" at bounding box center [455, 441] width 466 height 51
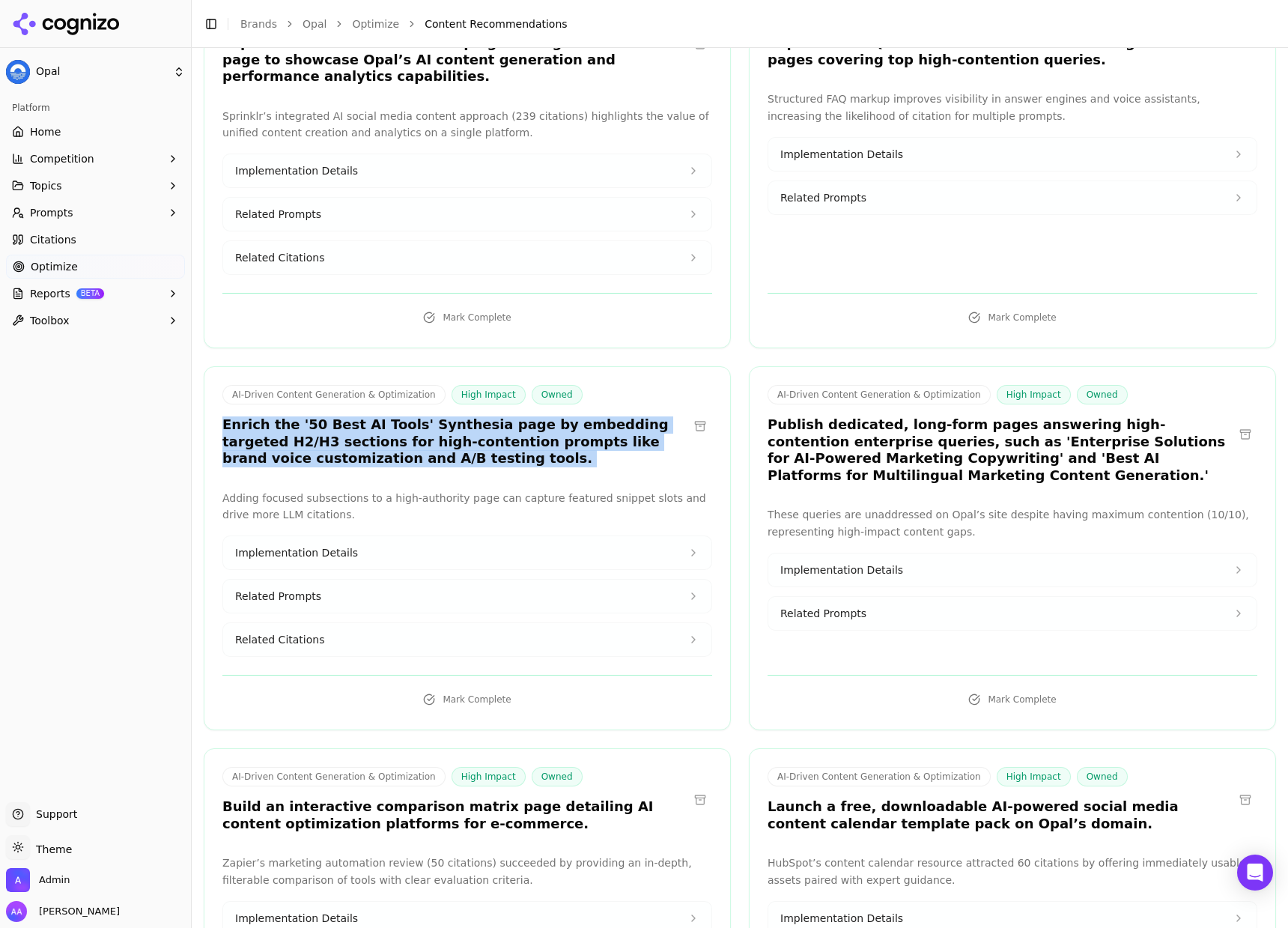
drag, startPoint x: 317, startPoint y: 448, endPoint x: 380, endPoint y: 454, distance: 63.2
click at [317, 448] on h3 "Enrich the '50 Best AI Tools' Synthesia page by embedding targeted H2/H3 sectio…" at bounding box center [455, 441] width 466 height 51
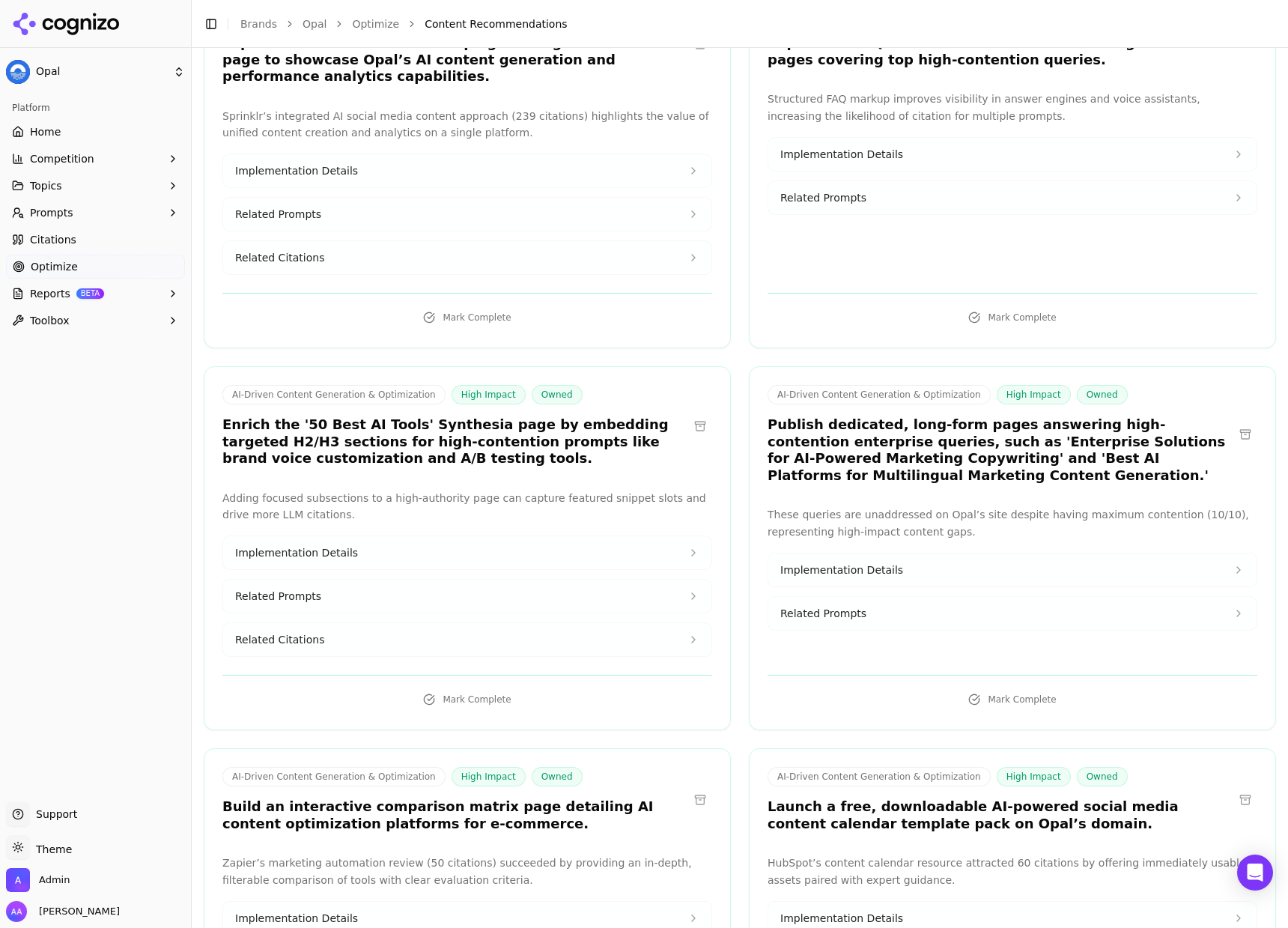
drag, startPoint x: 408, startPoint y: 453, endPoint x: 416, endPoint y: 453, distance: 8.2
click at [408, 452] on h3 "Enrich the '50 Best AI Tools' Synthesia page by embedding targeted H2/H3 sectio…" at bounding box center [455, 441] width 466 height 51
drag, startPoint x: 468, startPoint y: 451, endPoint x: 259, endPoint y: 444, distance: 209.0
click at [260, 444] on h3 "Enrich the '50 Best AI Tools' Synthesia page by embedding targeted H2/H3 sectio…" at bounding box center [455, 441] width 466 height 51
click at [259, 443] on h3 "Enrich the '50 Best AI Tools' Synthesia page by embedding targeted H2/H3 sectio…" at bounding box center [455, 441] width 466 height 51
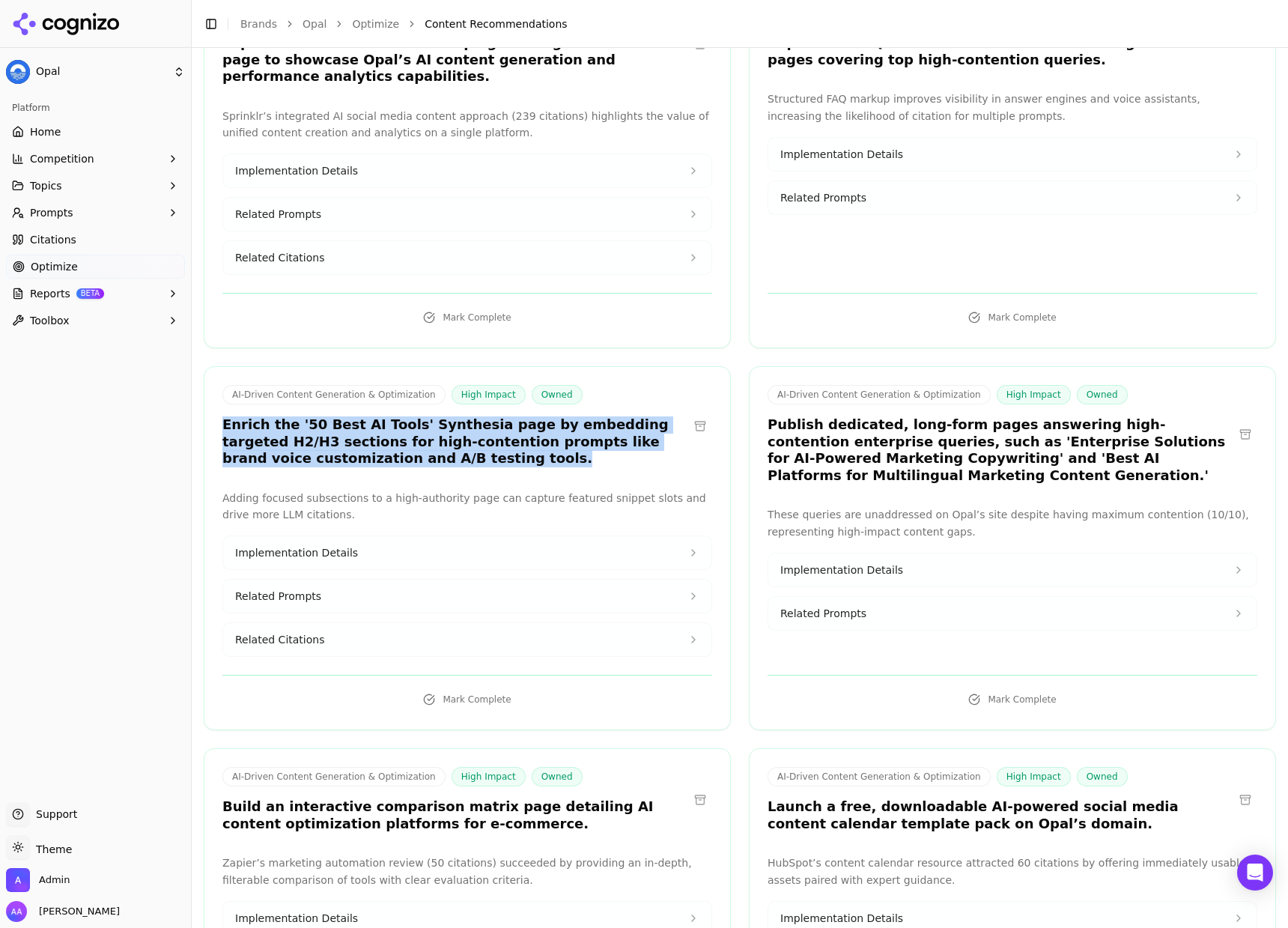
drag, startPoint x: 217, startPoint y: 428, endPoint x: 482, endPoint y: 459, distance: 266.1
click at [481, 459] on div "AI-Driven Content Generation & Optimization High Impact Owned Enrich the '50 Be…" at bounding box center [467, 428] width 526 height 87
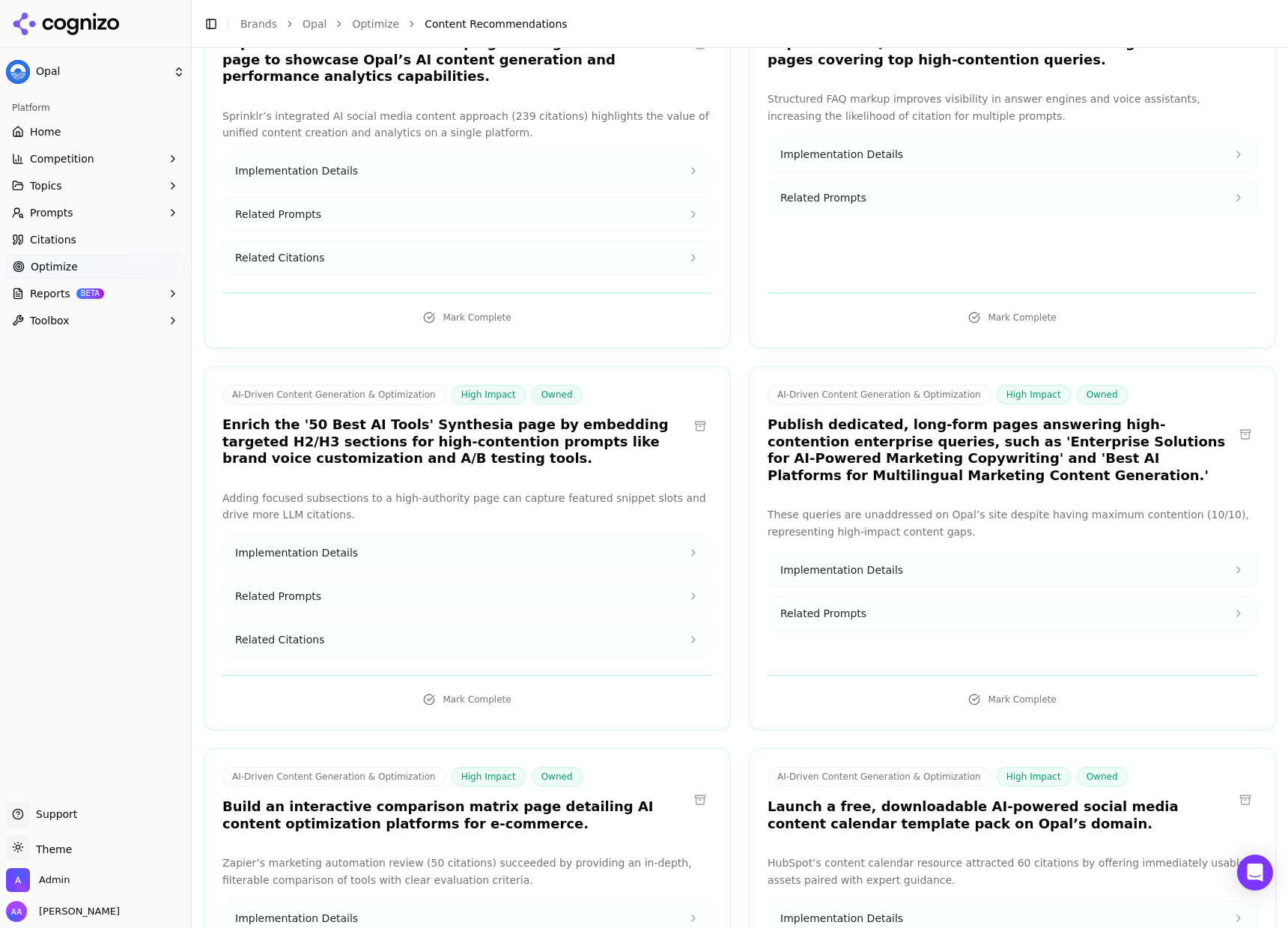
click at [482, 461] on h3 "Enrich the '50 Best AI Tools' Synthesia page by embedding targeted H2/H3 sectio…" at bounding box center [455, 441] width 466 height 51
drag, startPoint x: 505, startPoint y: 453, endPoint x: 390, endPoint y: 448, distance: 114.7
click at [379, 452] on h3 "Enrich the '50 Best AI Tools' Synthesia page by embedding targeted H2/H3 sectio…" at bounding box center [455, 441] width 466 height 51
click at [959, 440] on h3 "Publish dedicated, long-form pages answering high-contention enterprise queries…" at bounding box center [1001, 449] width 466 height 67
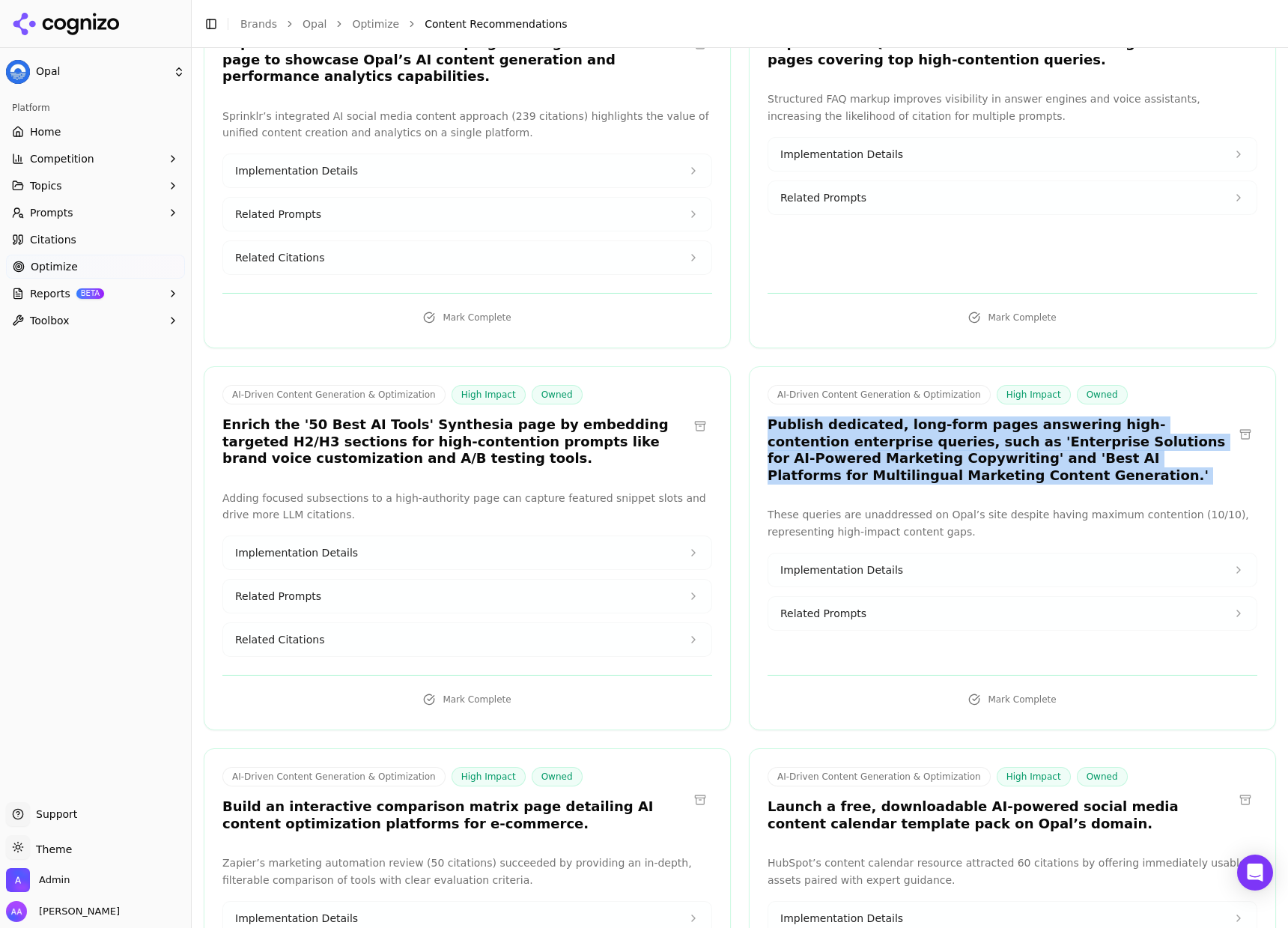
click at [958, 439] on h3 "Publish dedicated, long-form pages answering high-contention enterprise queries…" at bounding box center [1001, 449] width 466 height 67
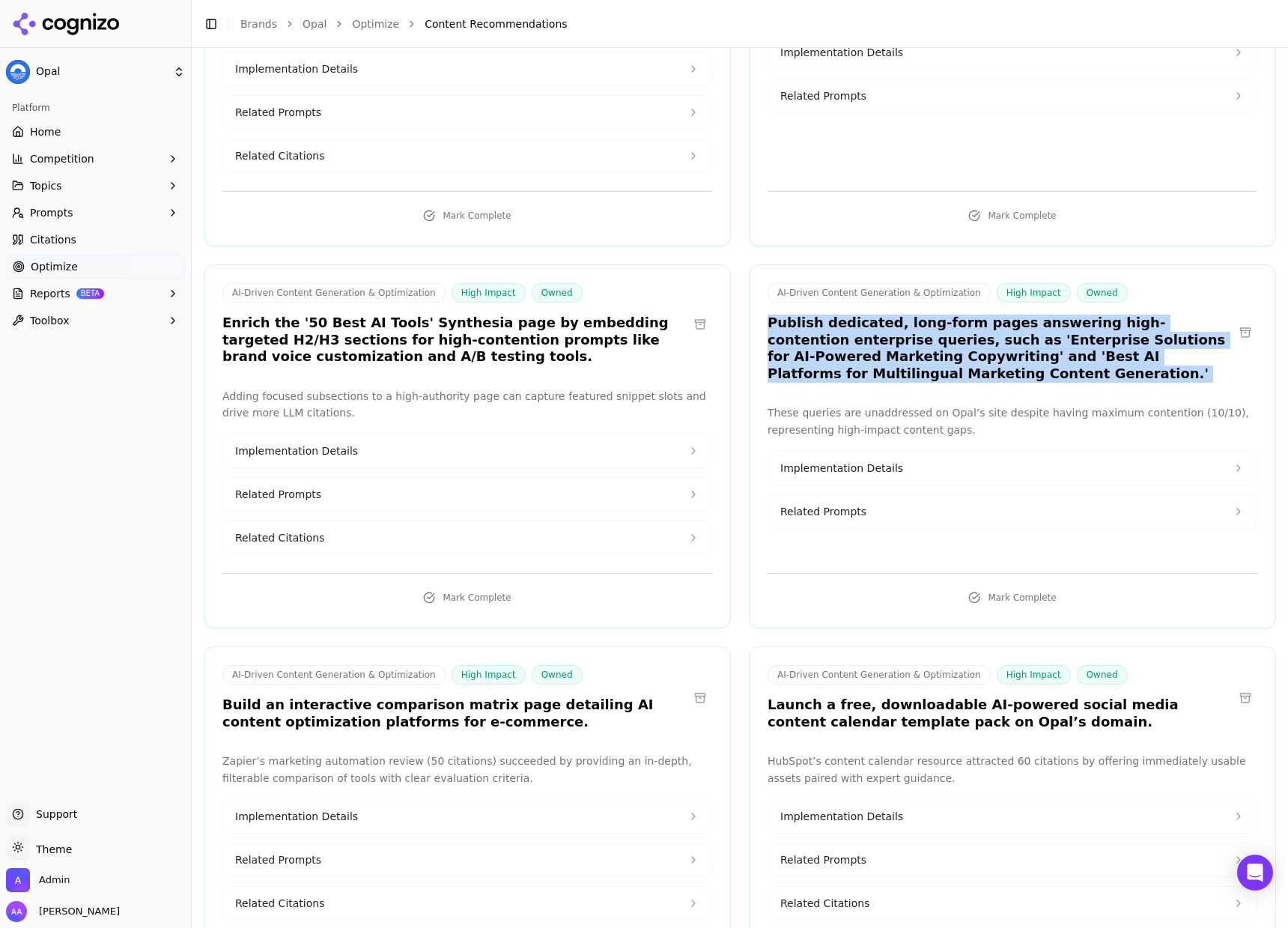
scroll to position [508, 0]
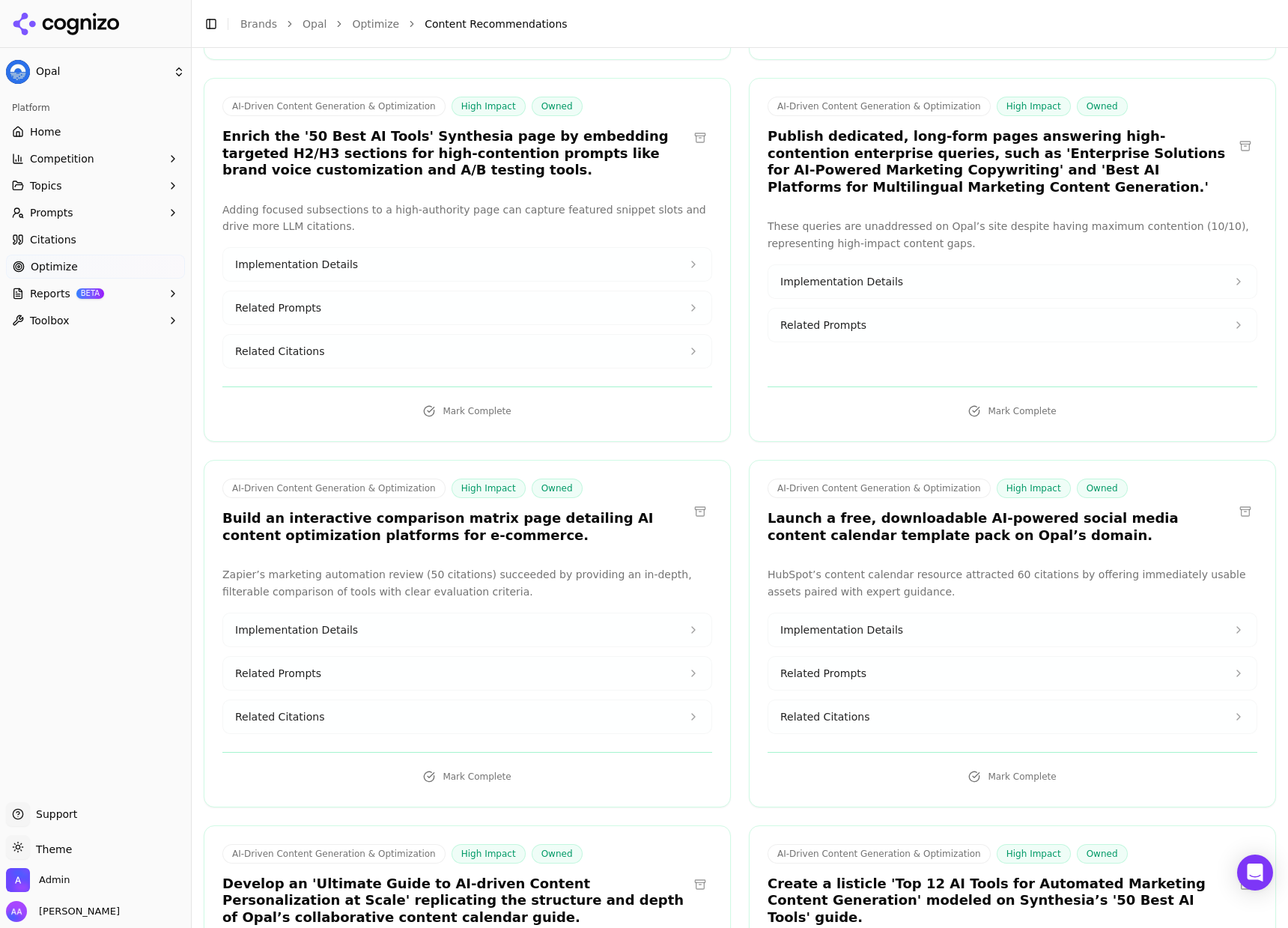
click at [897, 513] on h3 "Launch a free, downloadable AI-powered social media content calendar template p…" at bounding box center [1001, 527] width 466 height 34
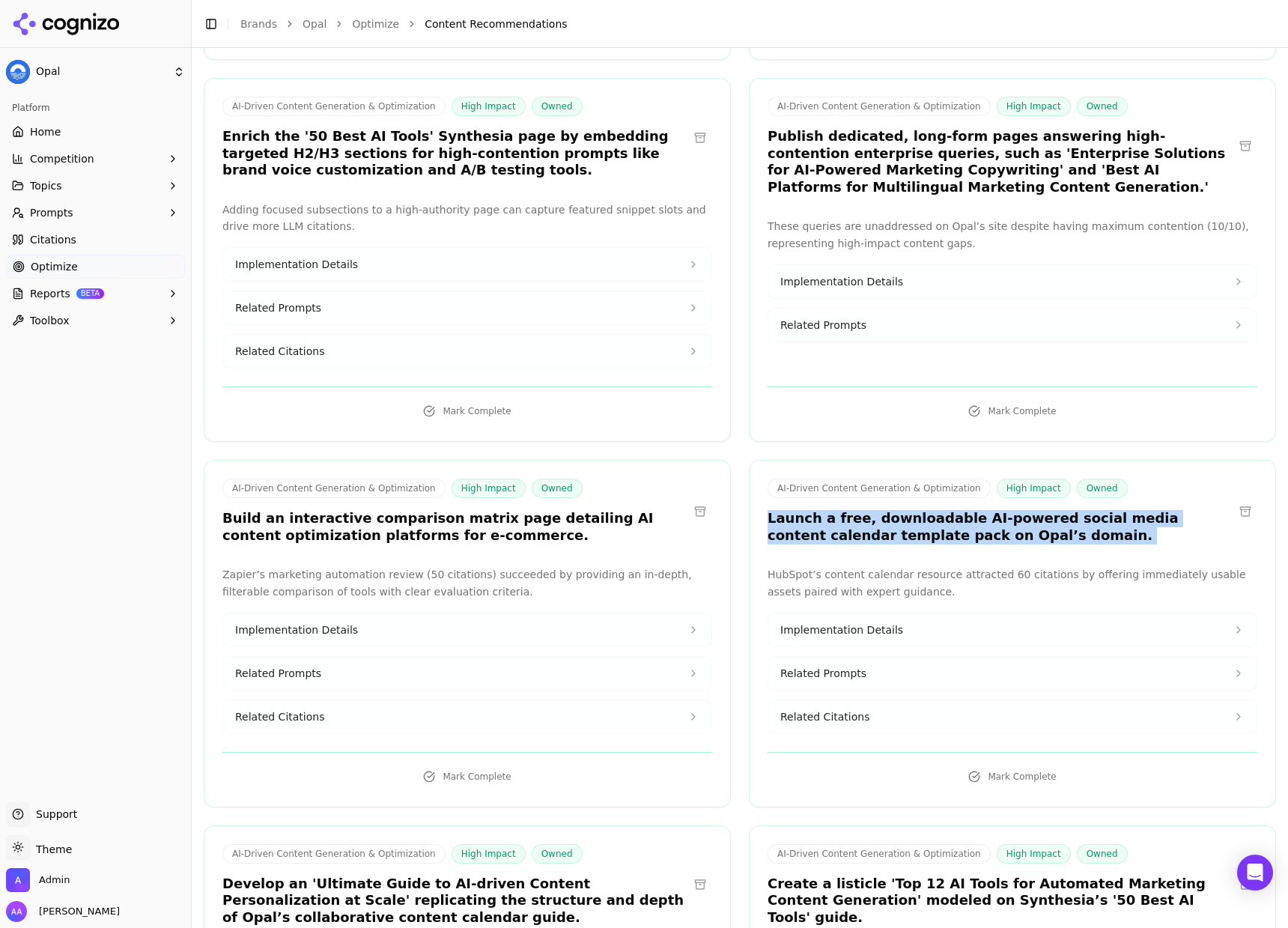
click at [897, 513] on h3 "Launch a free, downloadable AI-powered social media content calendar template p…" at bounding box center [1001, 527] width 466 height 34
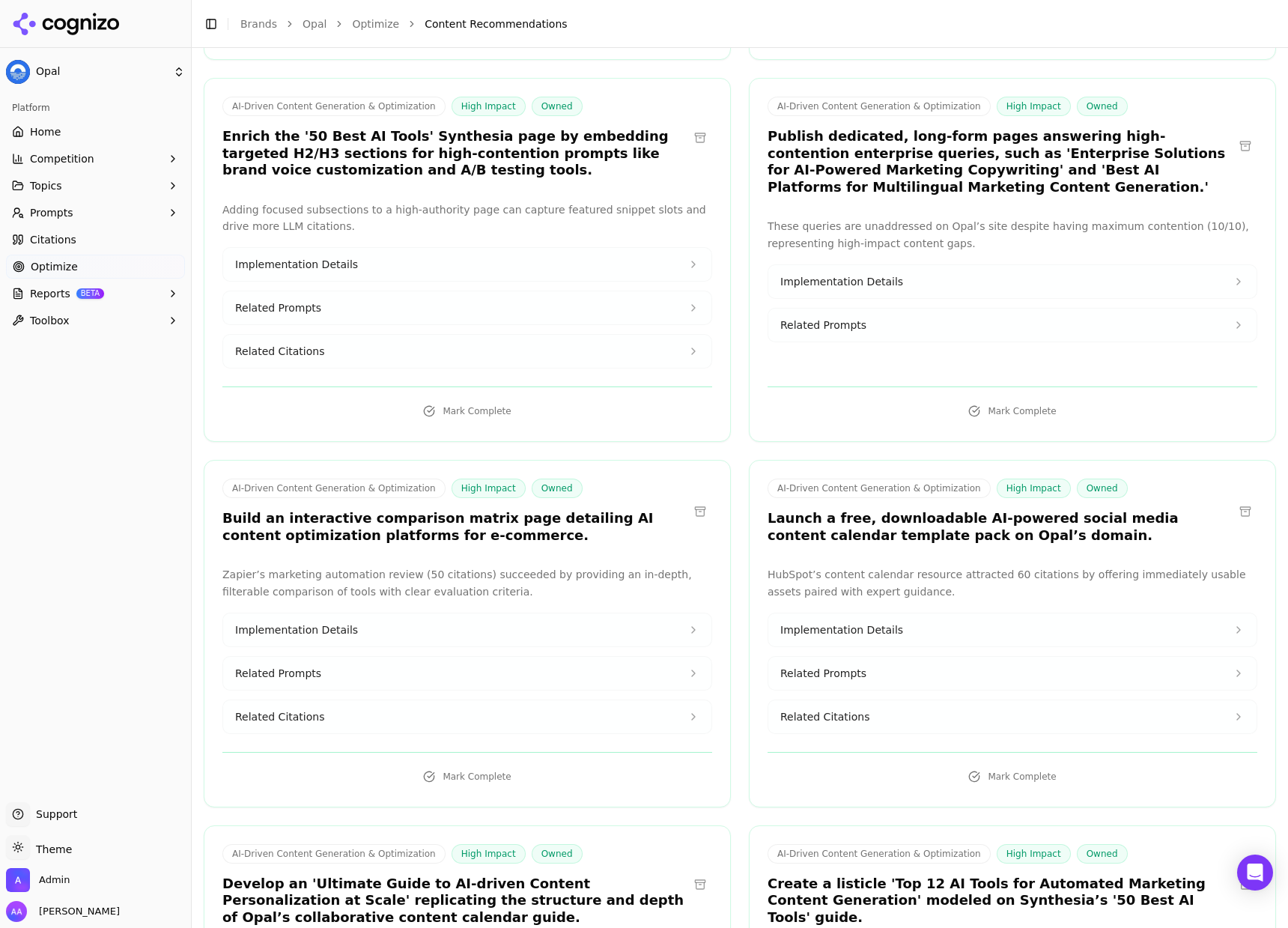
click at [986, 523] on h3 "Launch a free, downloadable AI-powered social media content calendar template p…" at bounding box center [1001, 527] width 466 height 34
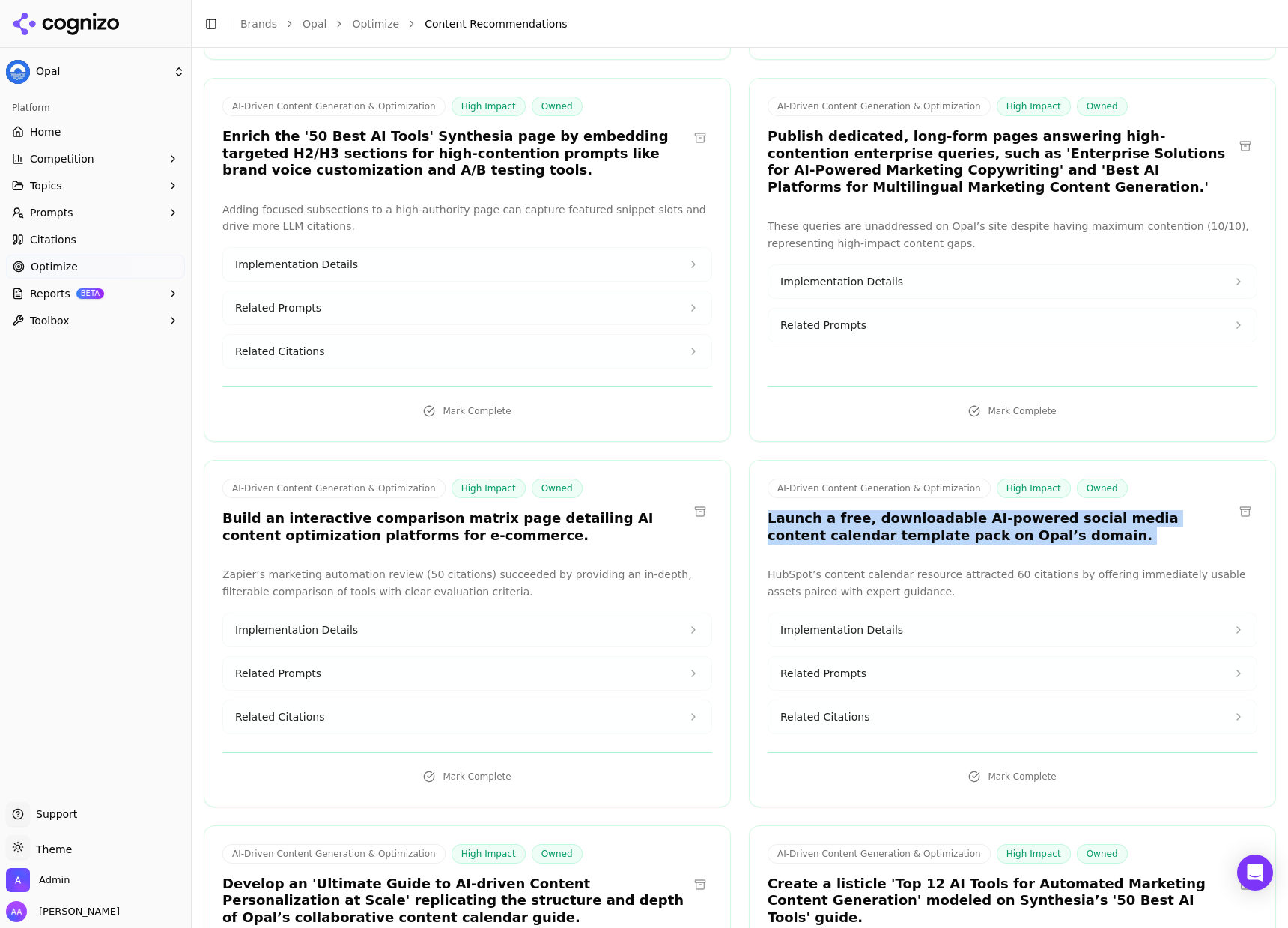
click at [1007, 533] on h3 "Launch a free, downloadable AI-powered social media content calendar template p…" at bounding box center [1001, 527] width 466 height 34
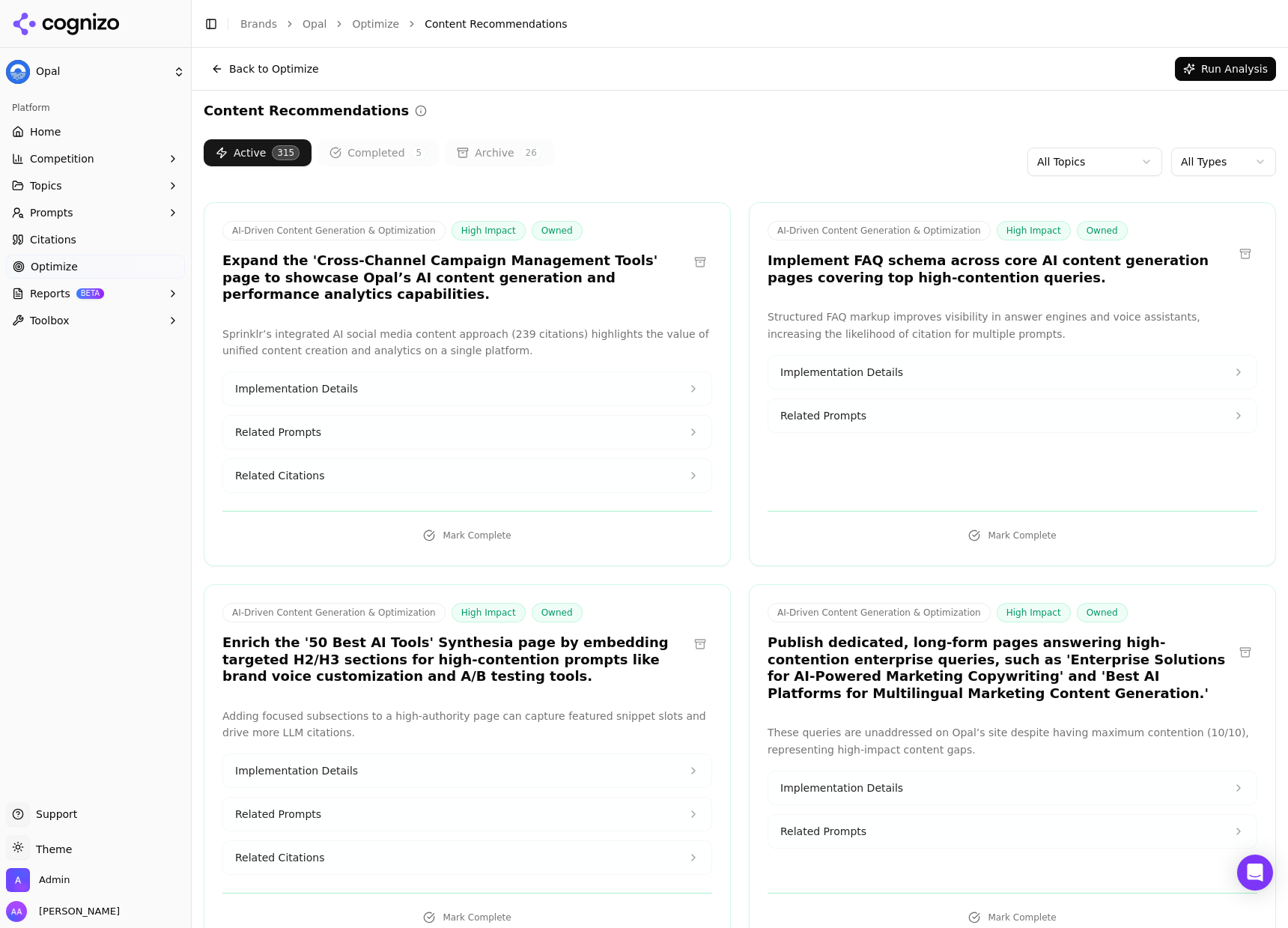
scroll to position [0, 0]
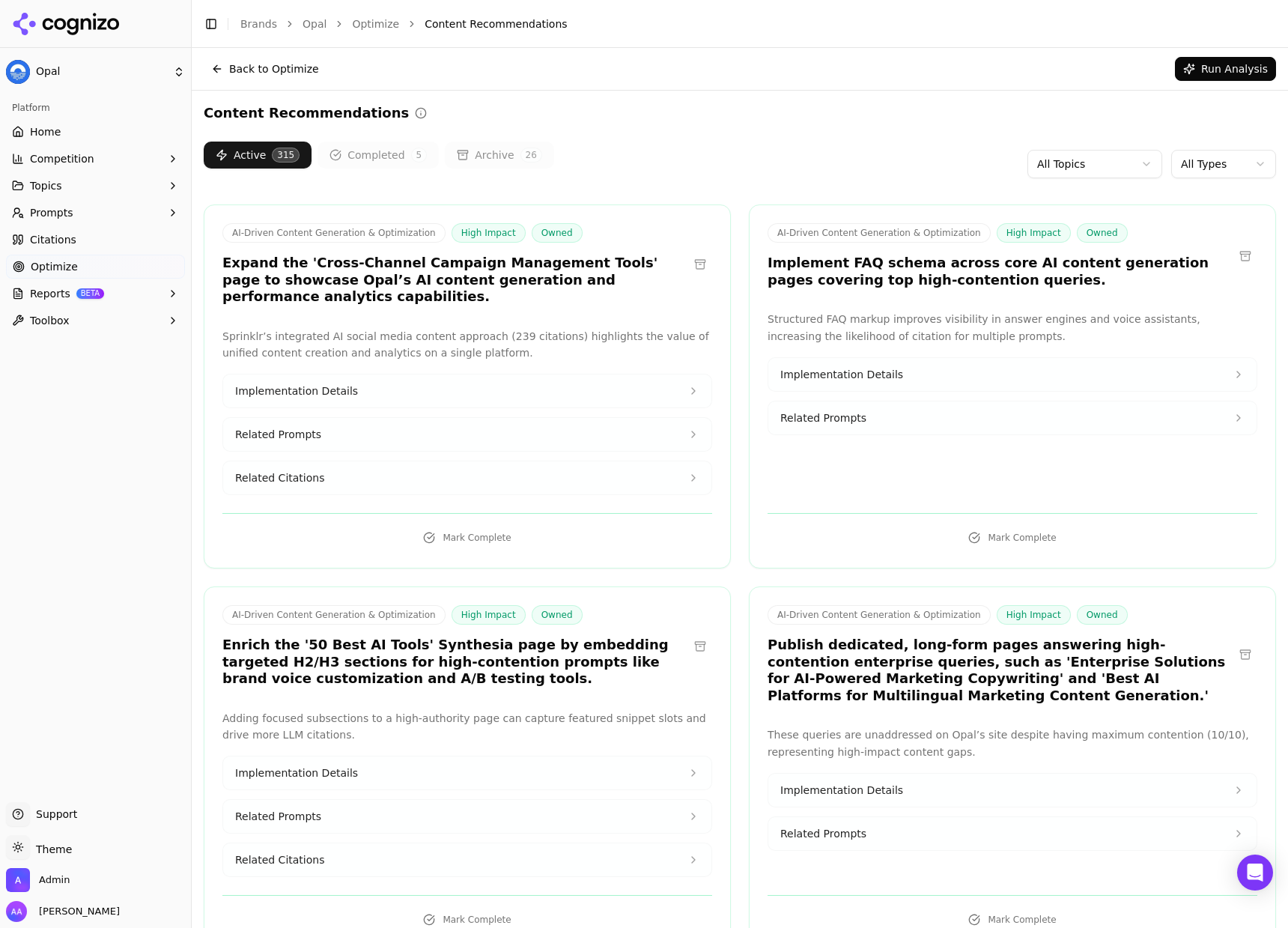
click at [1209, 156] on html "Opal Platform Home Competition Topics Prompts Citations Optimize Reports BETA T…" at bounding box center [644, 464] width 1288 height 928
click at [1214, 170] on html "Opal Platform Home Competition Topics Prompts Citations Optimize Reports BETA T…" at bounding box center [644, 464] width 1288 height 928
click at [117, 249] on link "Citations" at bounding box center [95, 240] width 179 height 24
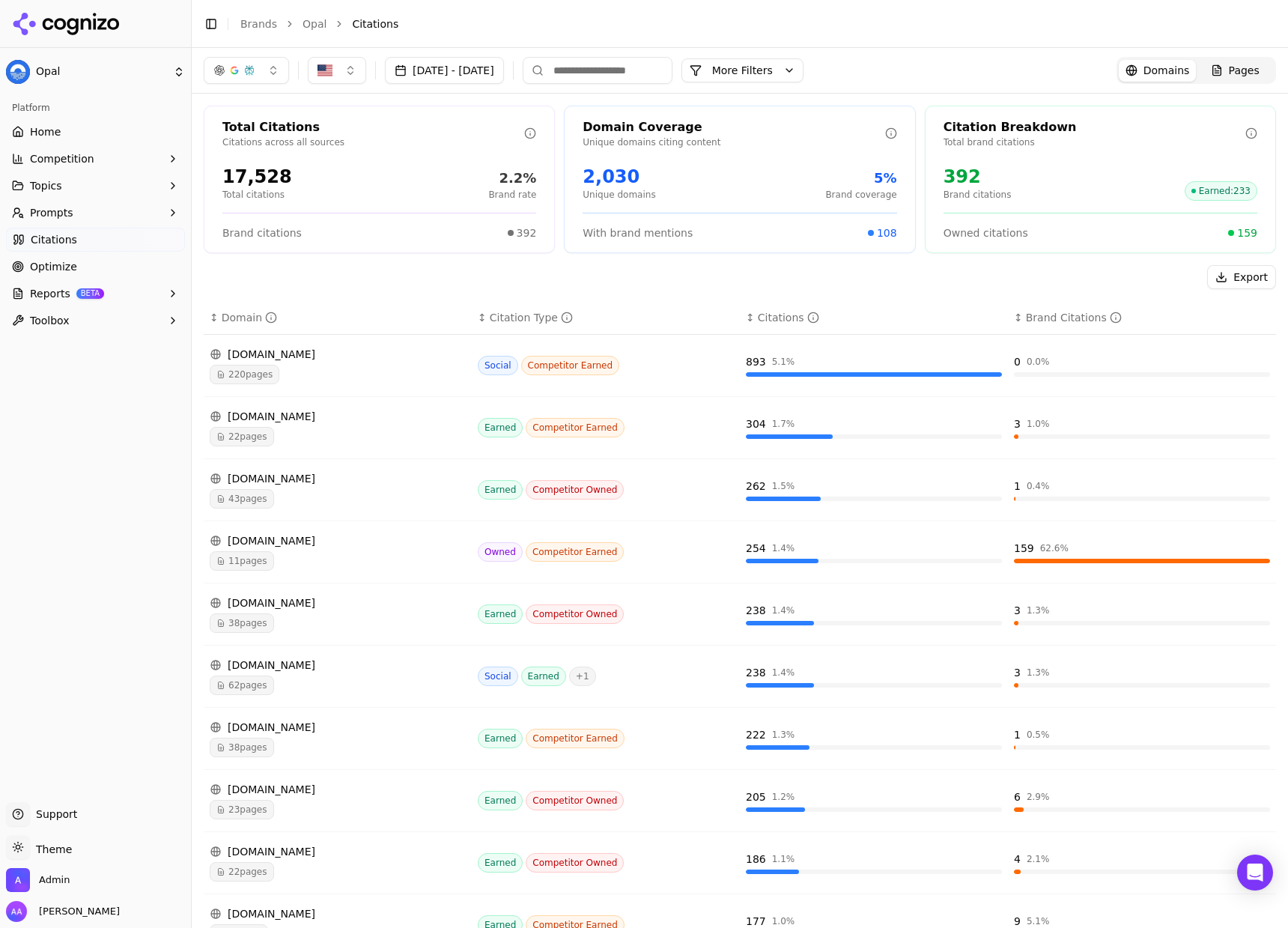
click at [64, 269] on span "Optimize" at bounding box center [53, 266] width 47 height 15
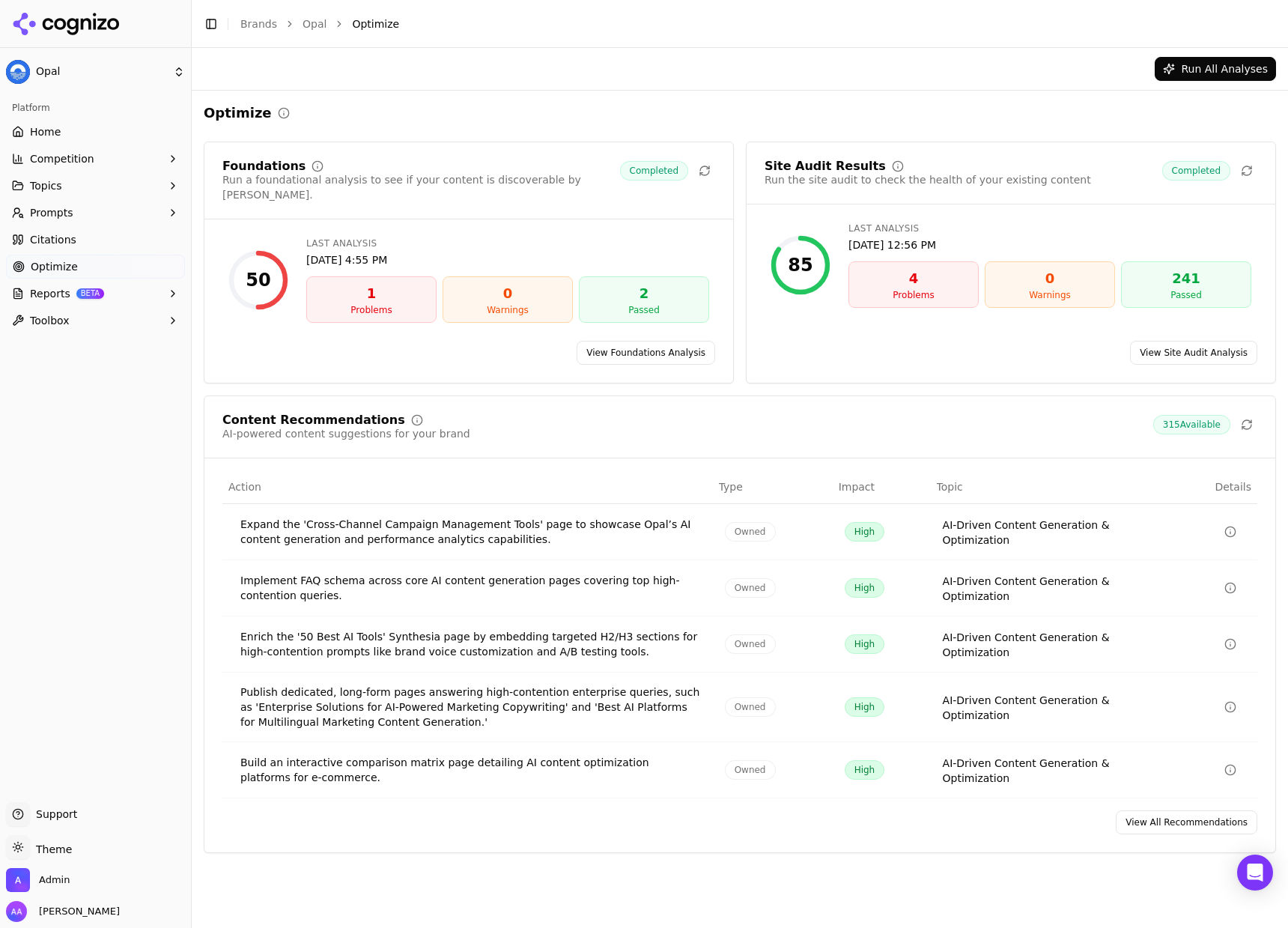
click at [1185, 810] on link "View All Recommendations" at bounding box center [1187, 822] width 142 height 24
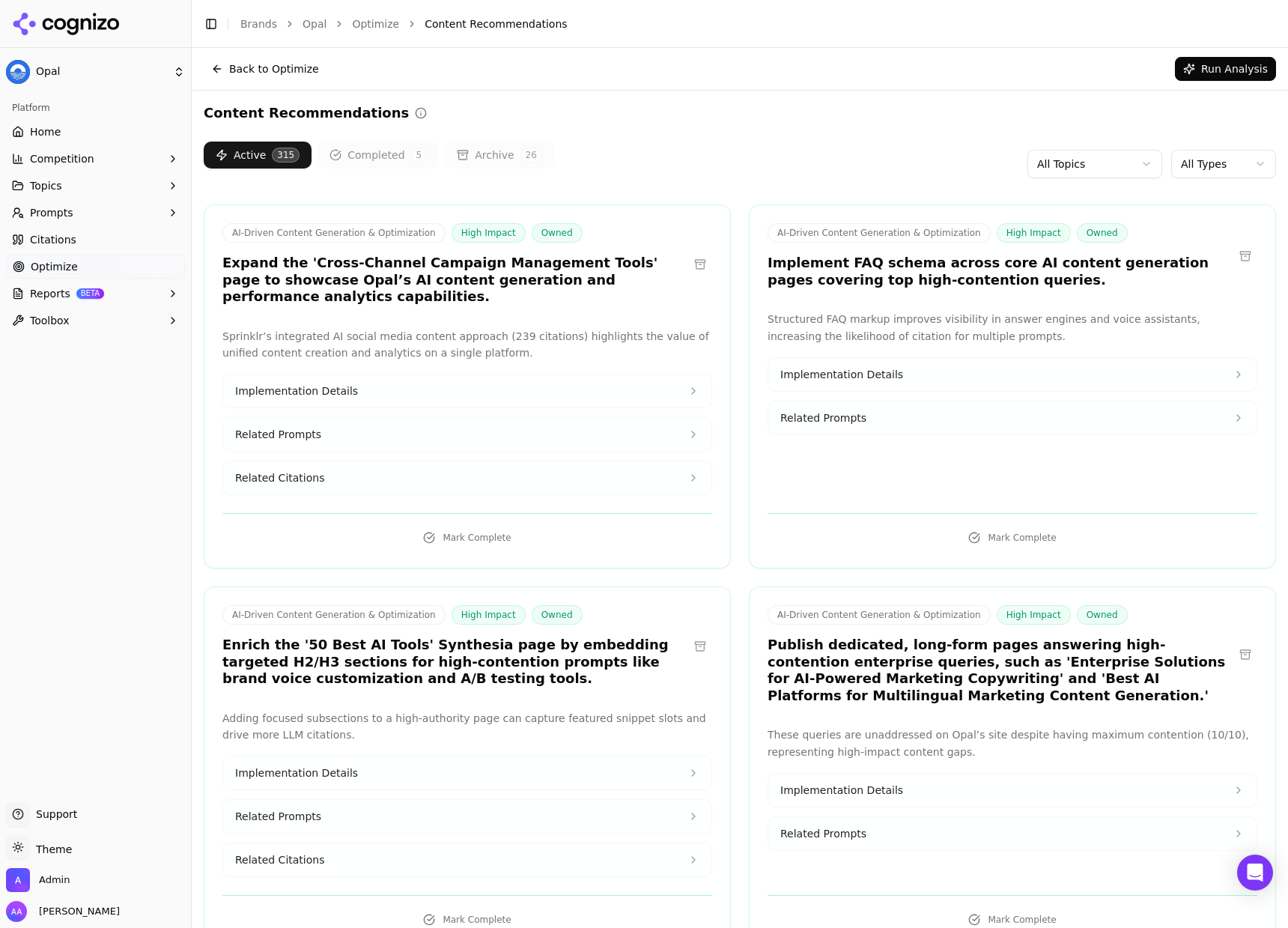
click at [109, 246] on link "Citations" at bounding box center [95, 240] width 179 height 24
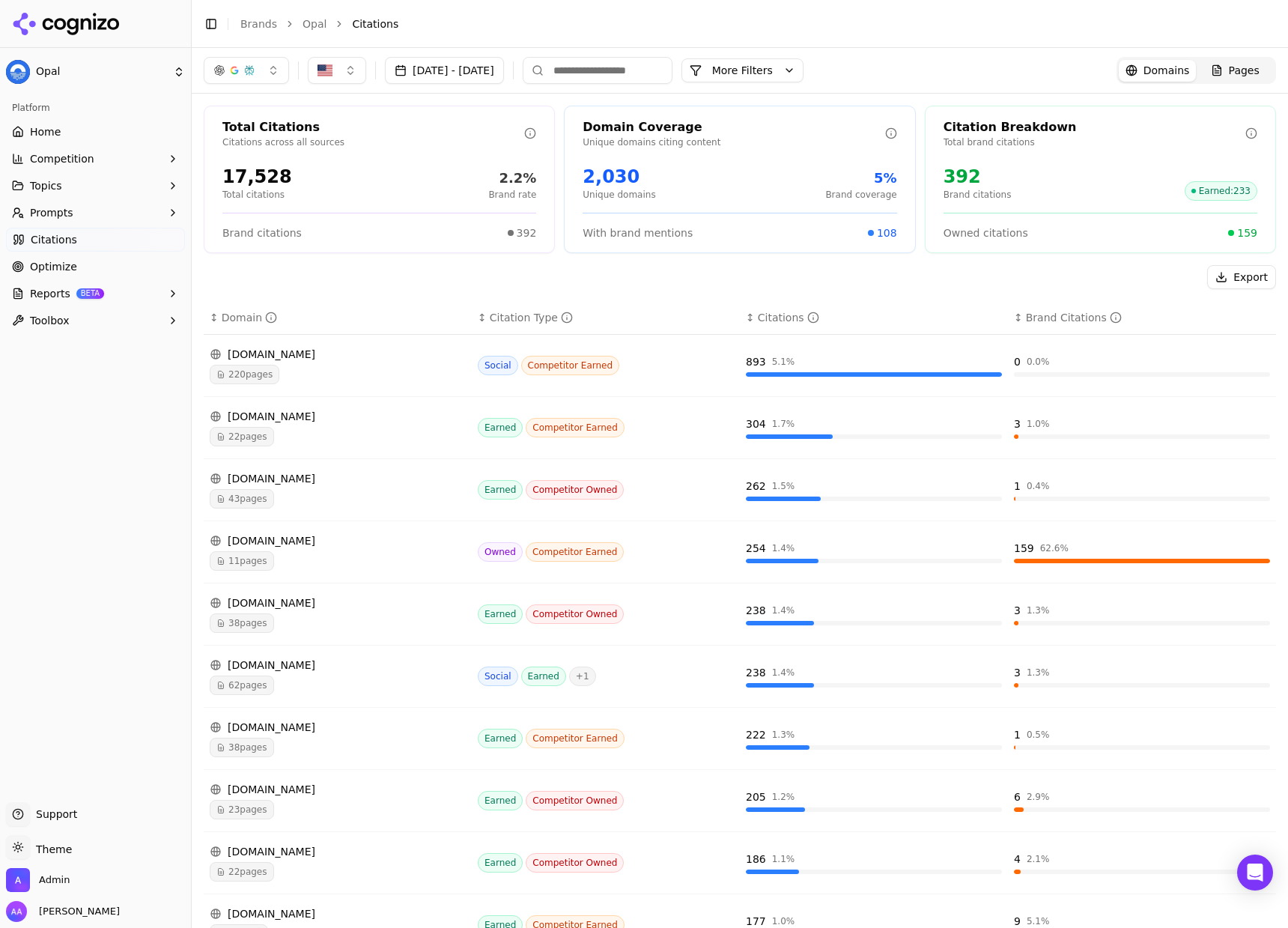
click at [804, 70] on button "More Filters" at bounding box center [742, 70] width 122 height 24
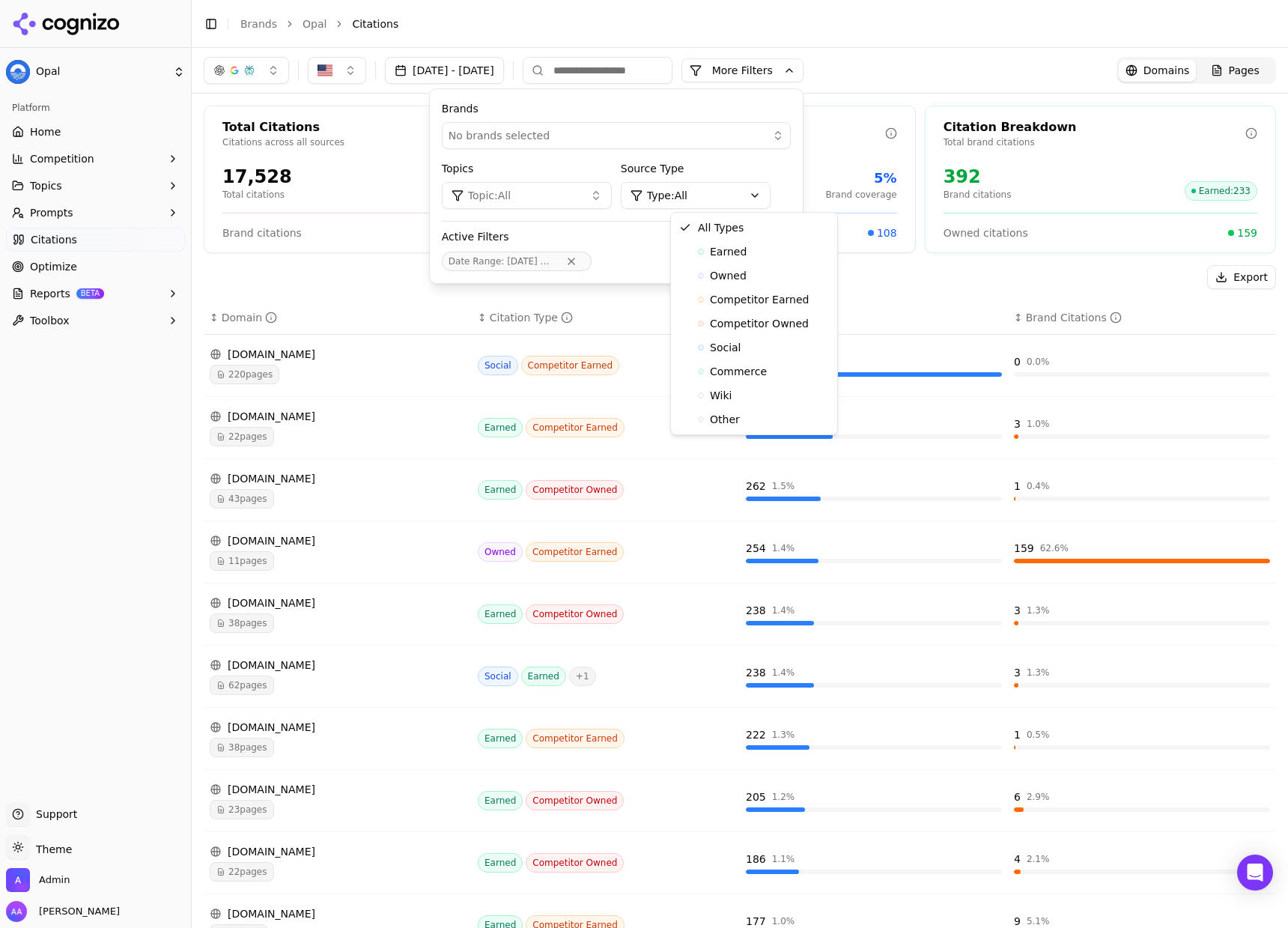
click at [768, 195] on html "Opal Platform Home Competition Topics Prompts Citations Optimize Reports BETA T…" at bounding box center [644, 464] width 1288 height 928
click at [748, 355] on div "Social" at bounding box center [754, 347] width 160 height 24
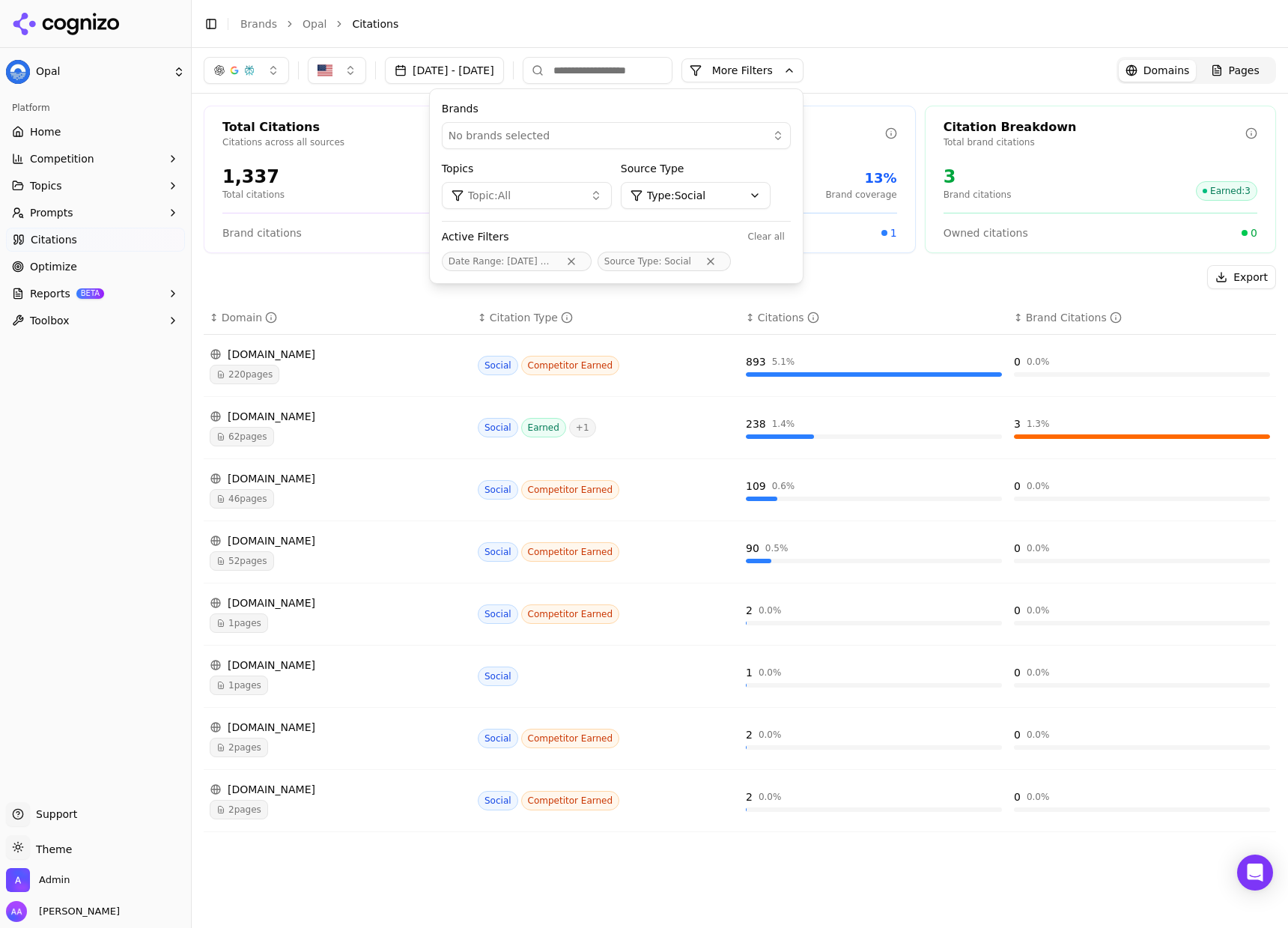
click at [929, 286] on div "Export" at bounding box center [740, 277] width 1072 height 24
click at [85, 279] on ul "Home Competition Topics Prompts Citations Optimize Reports BETA Toolbox" at bounding box center [95, 226] width 179 height 213
click at [93, 273] on link "Optimize" at bounding box center [95, 267] width 179 height 24
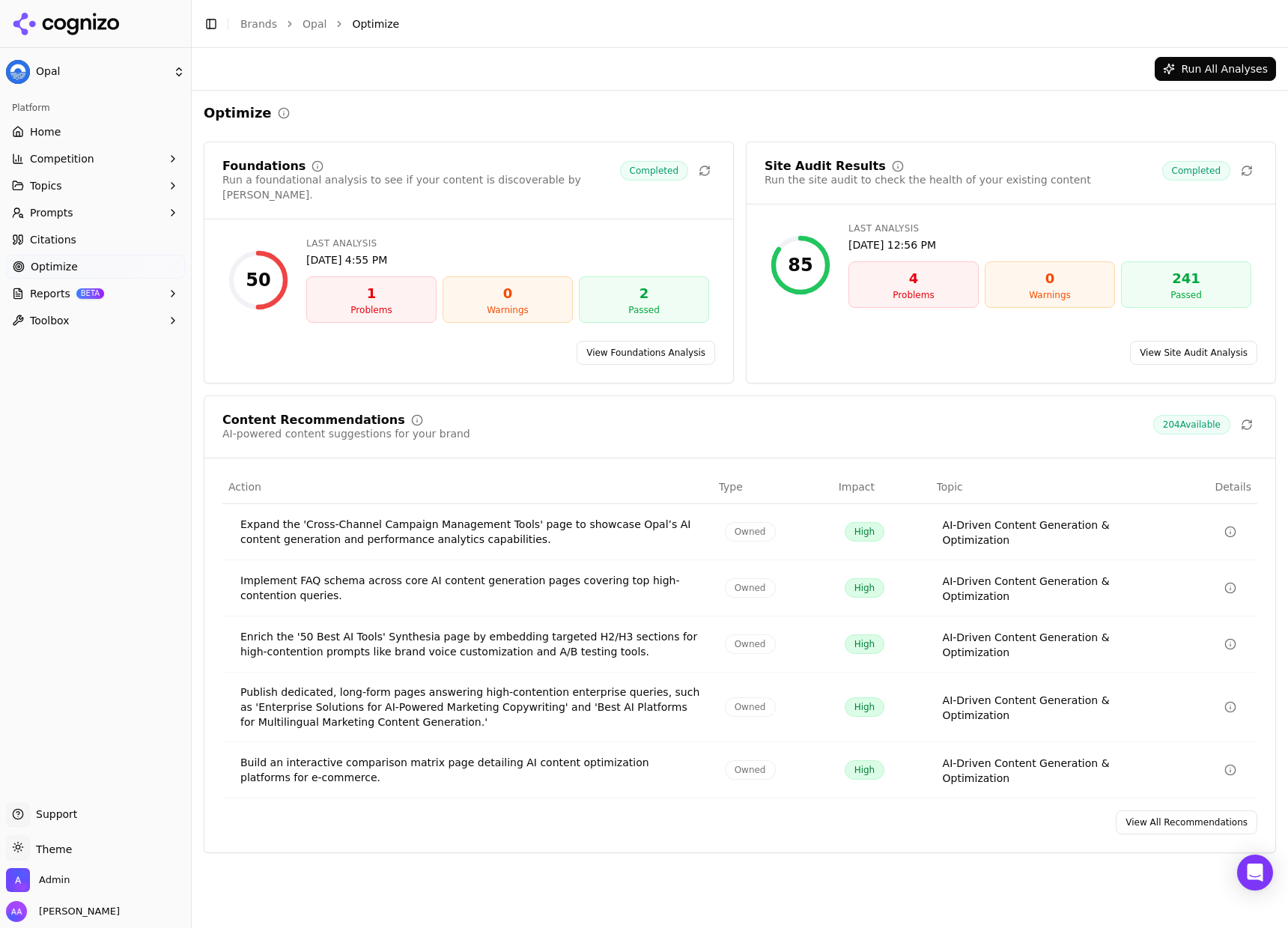
click at [1156, 811] on link "View All Recommendations" at bounding box center [1187, 822] width 142 height 24
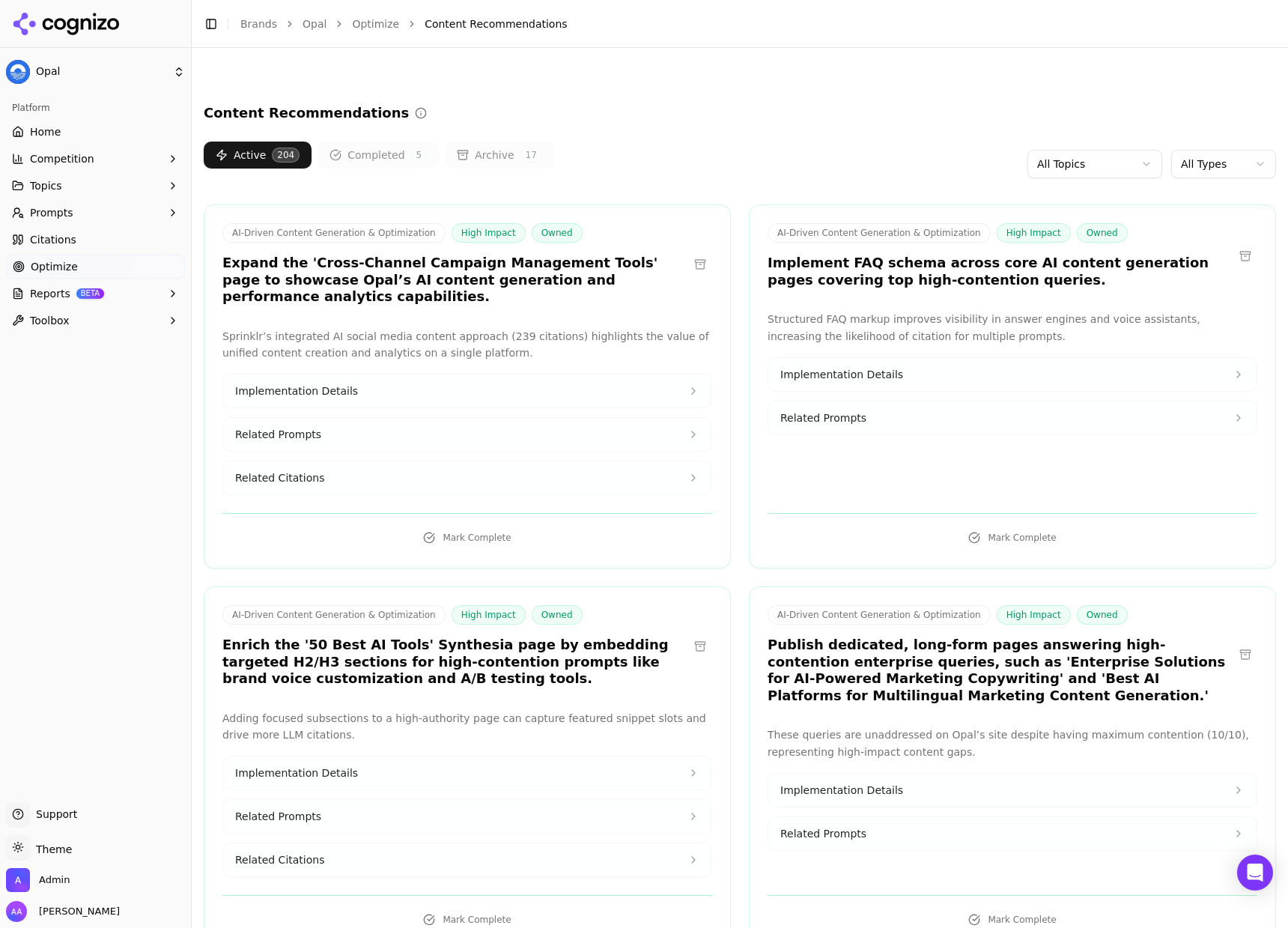
scroll to position [1650, 0]
click at [1214, 162] on html "Opal Platform Home Competition Topics Prompts Citations Optimize Reports BETA T…" at bounding box center [644, 464] width 1288 height 928
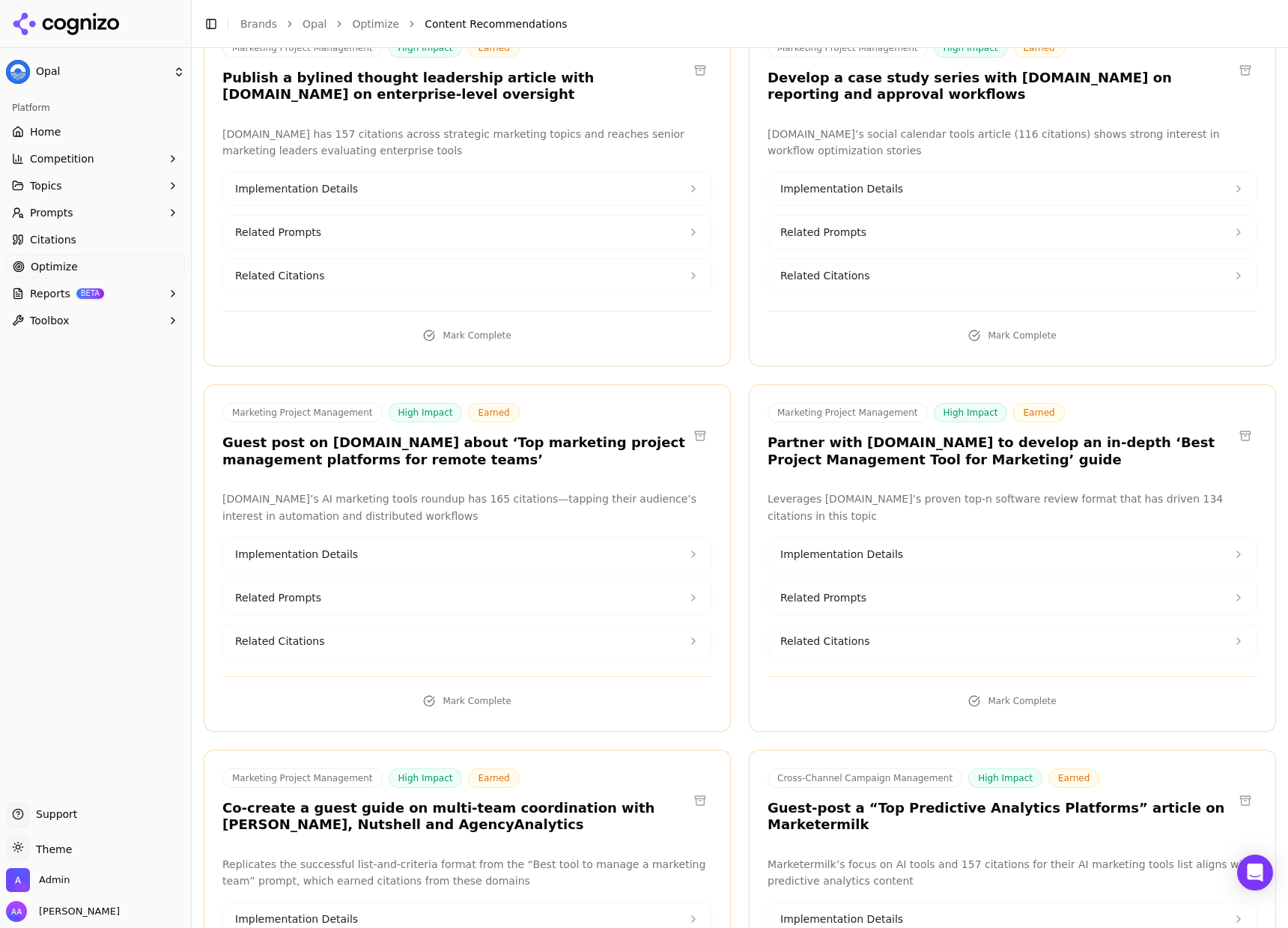
scroll to position [942, 0]
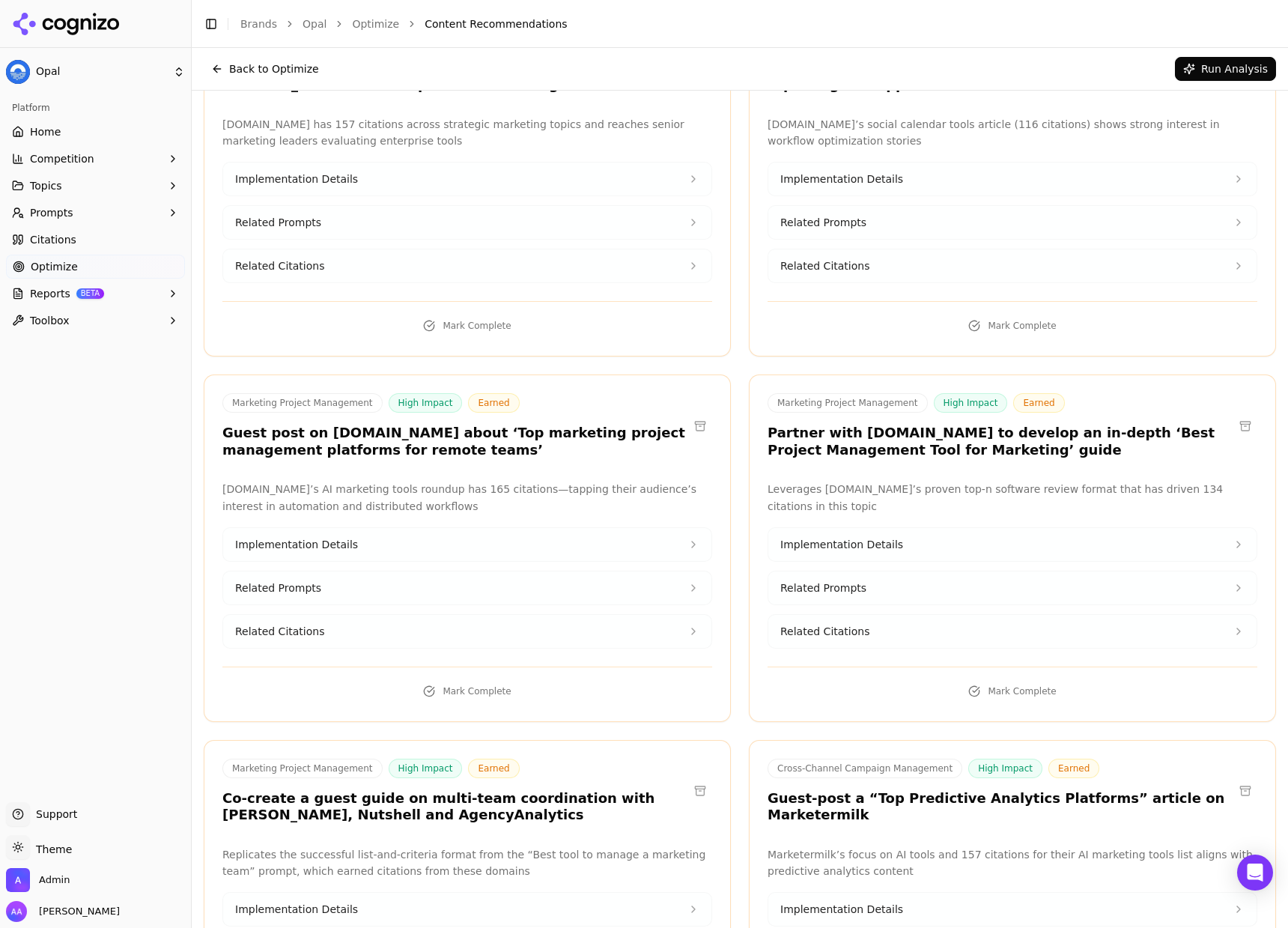
click at [937, 425] on h3 "Partner with TheDigitalProjectManager.com to develop an in-depth ‘Best Project …" at bounding box center [1001, 442] width 466 height 34
copy h3 "TheDigitalProjectManager"
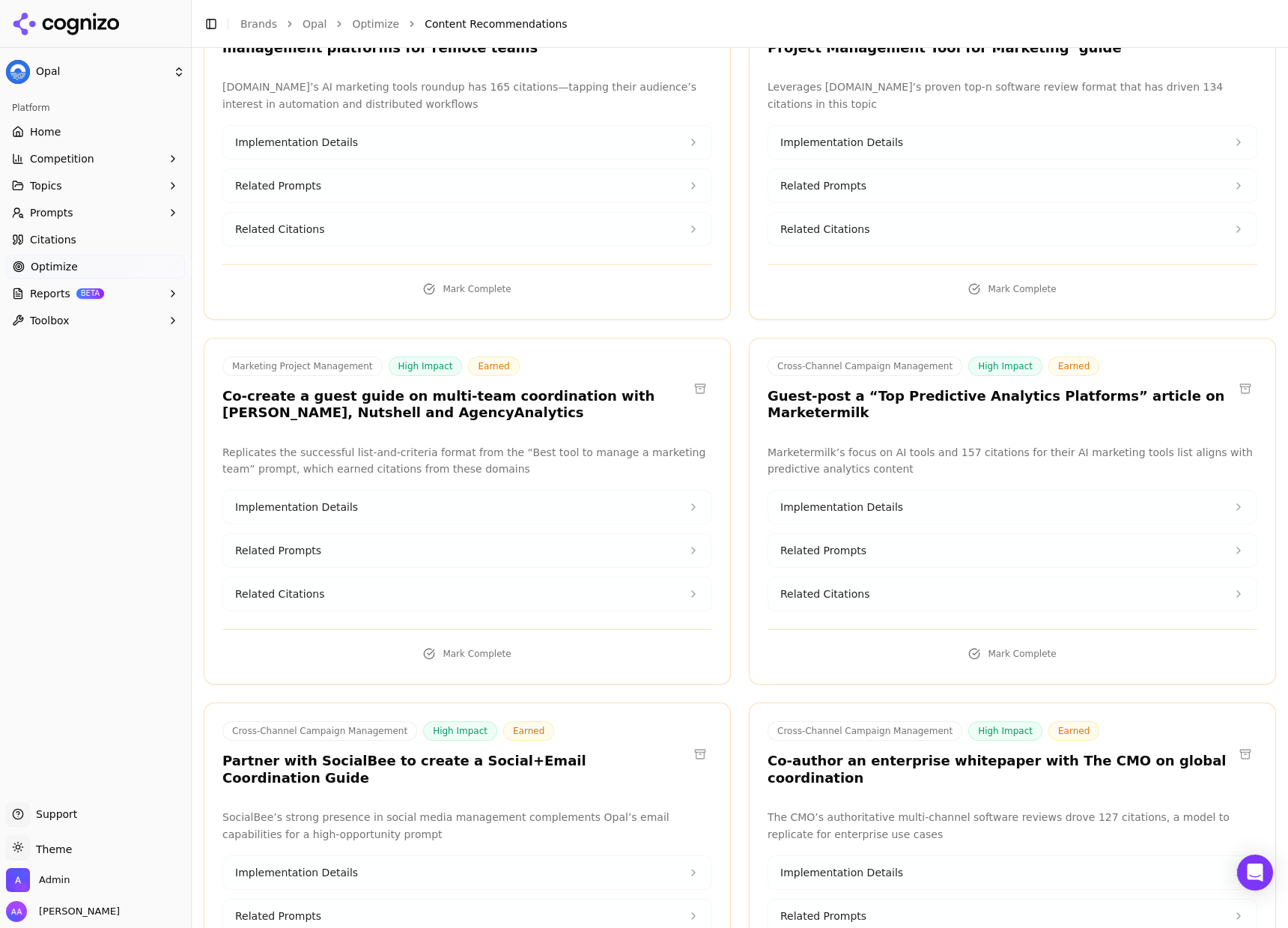
scroll to position [1345, 0]
click at [605, 387] on h3 "Co-create a guest guide on multi-team coordination with Wrike, Nutshell and Age…" at bounding box center [455, 404] width 466 height 34
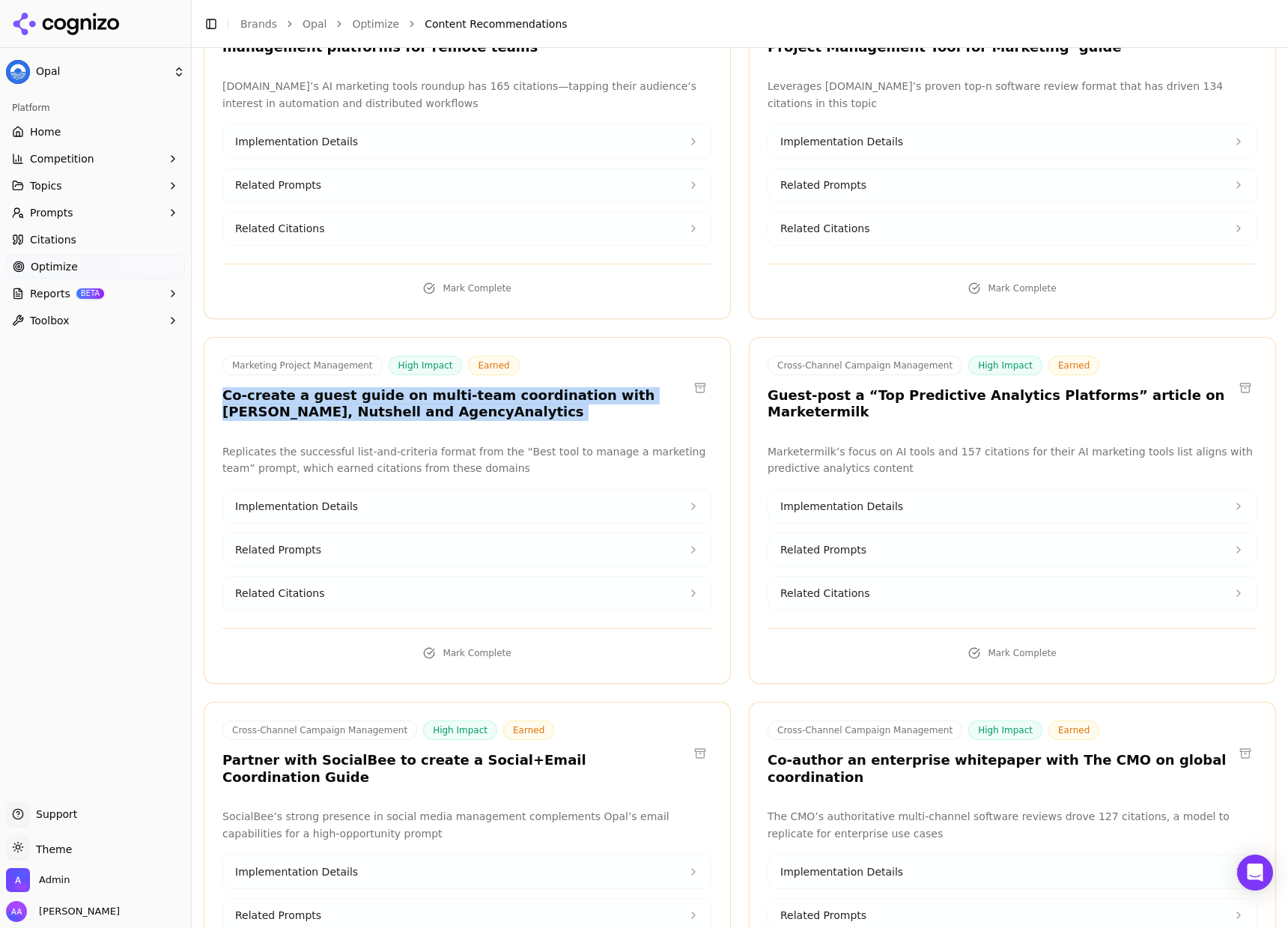
click at [605, 387] on h3 "Co-create a guest guide on multi-team coordination with Wrike, Nutshell and Age…" at bounding box center [455, 404] width 466 height 34
click at [631, 400] on h3 "Co-create a guest guide on multi-team coordination with Wrike, Nutshell and Age…" at bounding box center [455, 404] width 466 height 34
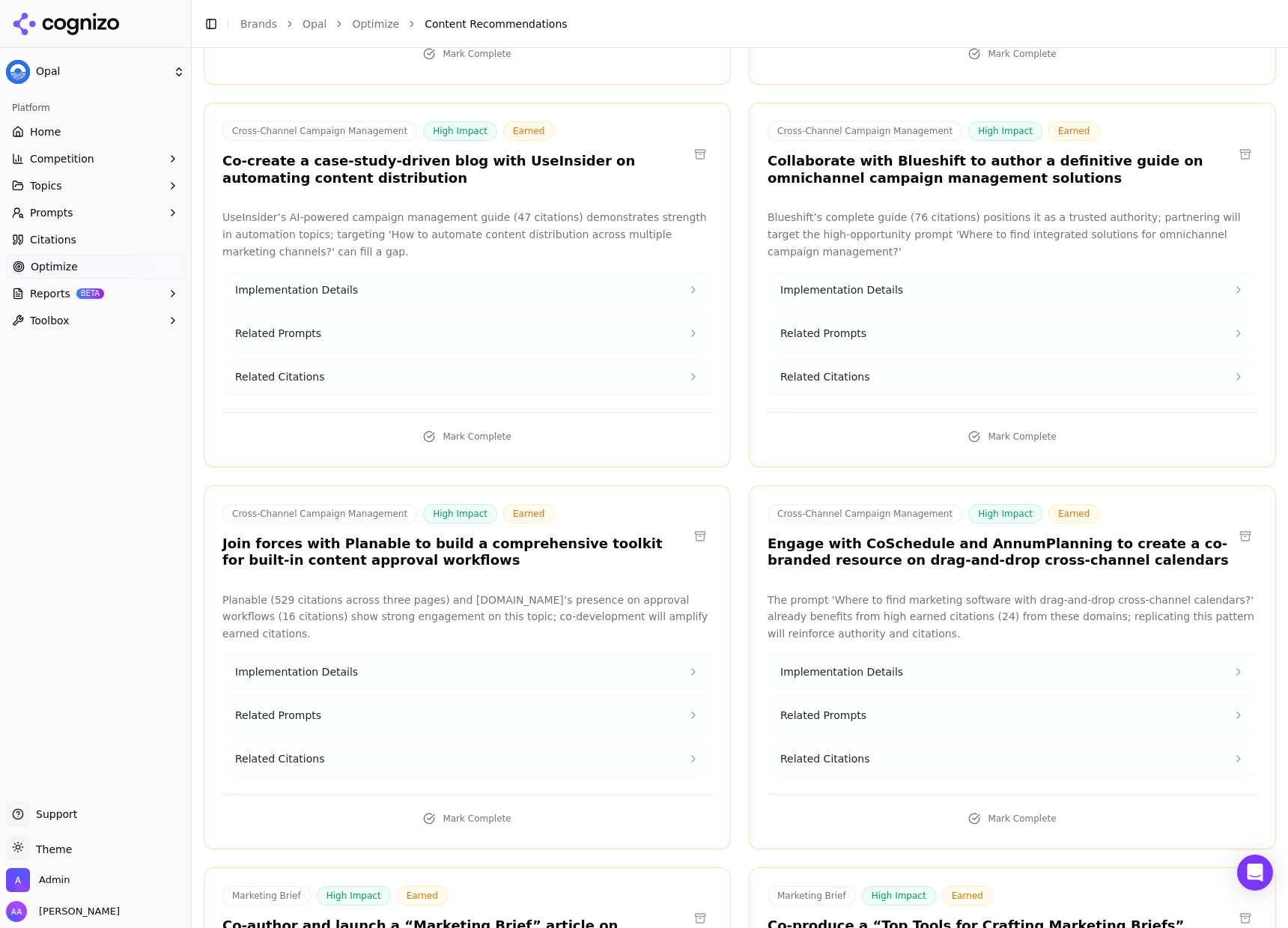
scroll to position [7640, 0]
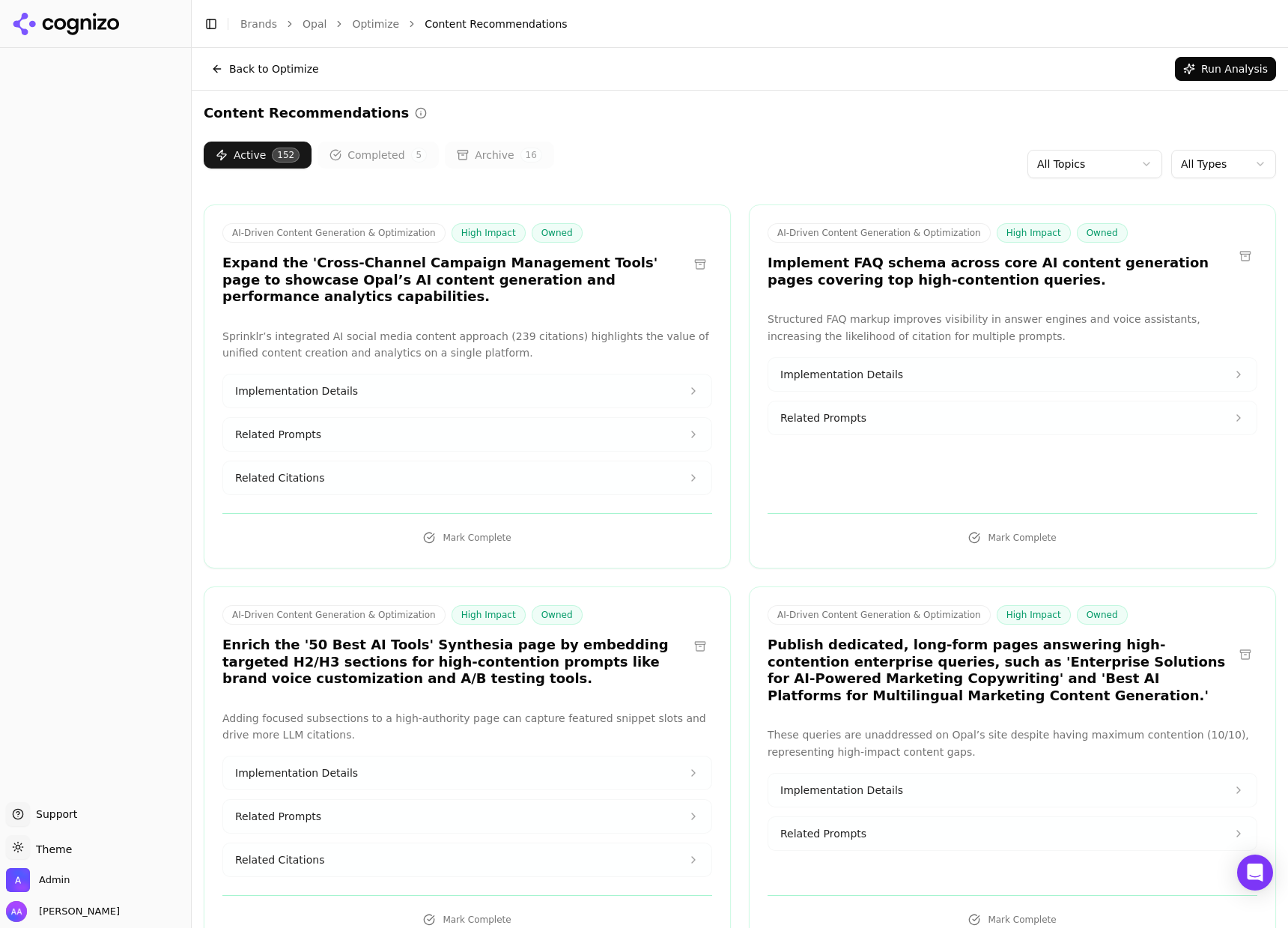
click at [1197, 168] on html "Support Support Toggle theme Theme Admin [PERSON_NAME] Toggle Sidebar Brands Op…" at bounding box center [644, 464] width 1288 height 928
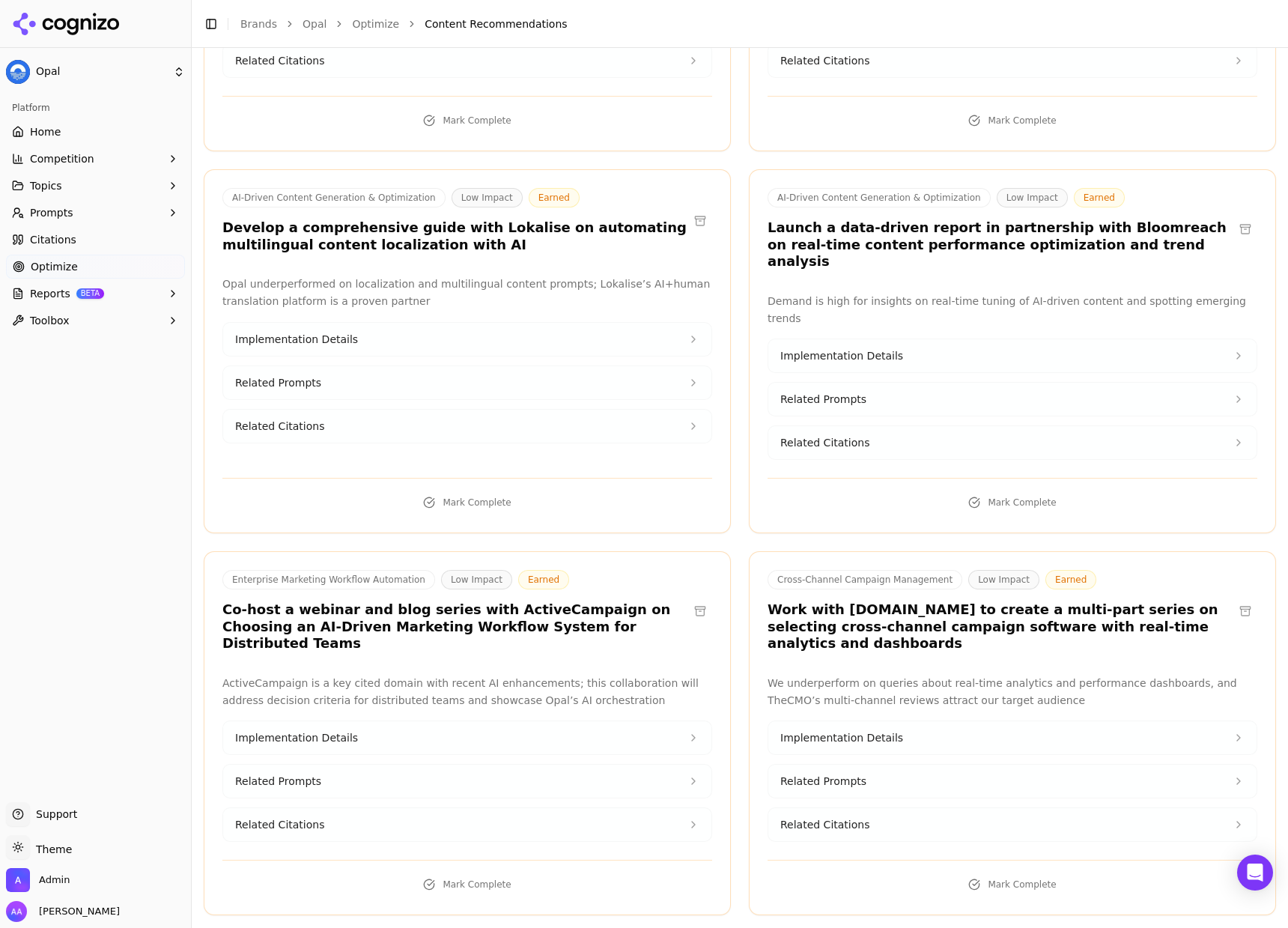
scroll to position [11139, 0]
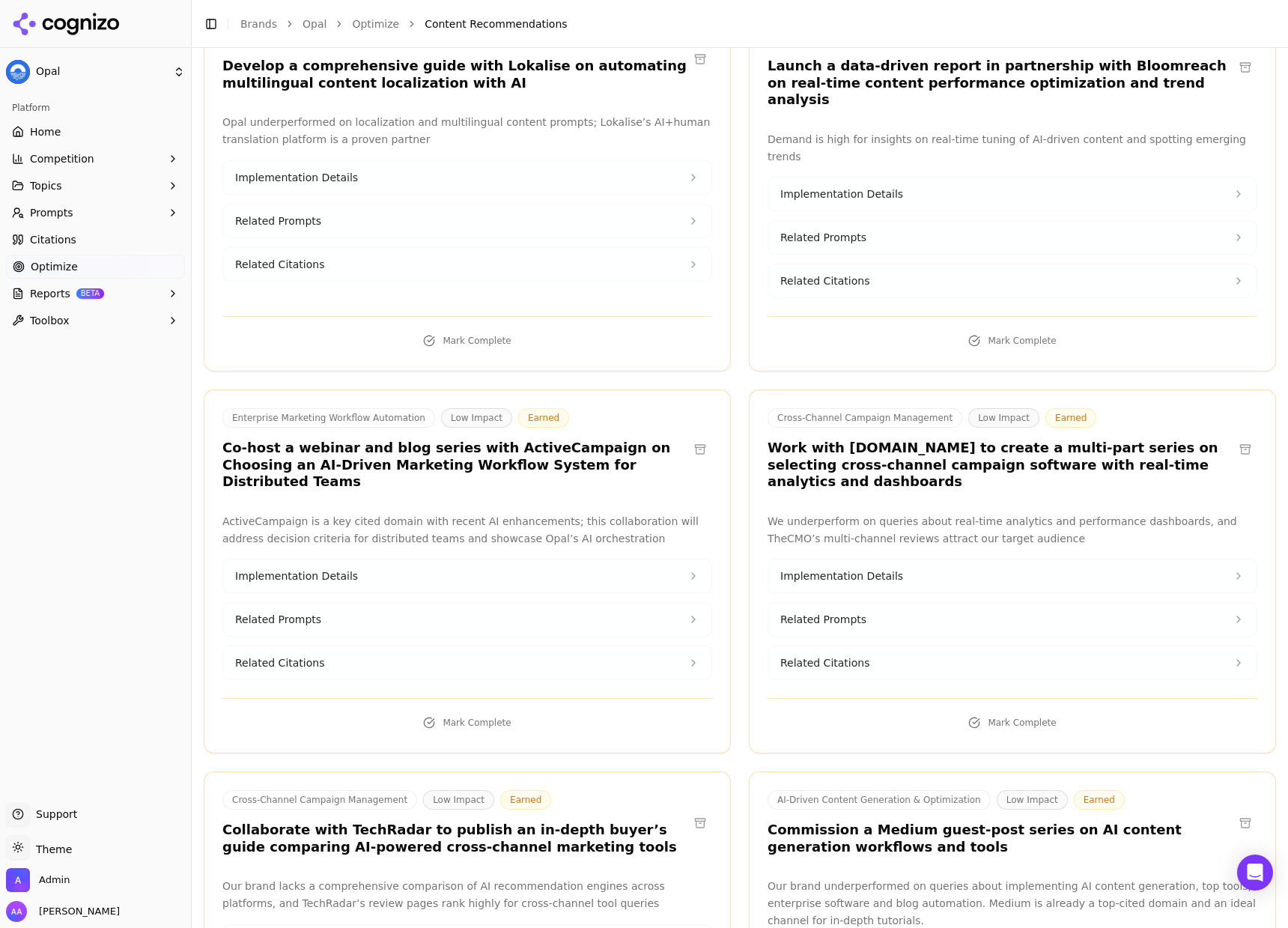
click at [591, 440] on h3 "Co-host a webinar and blog series with ActiveCampaign on Choosing an AI-Driven …" at bounding box center [455, 465] width 466 height 51
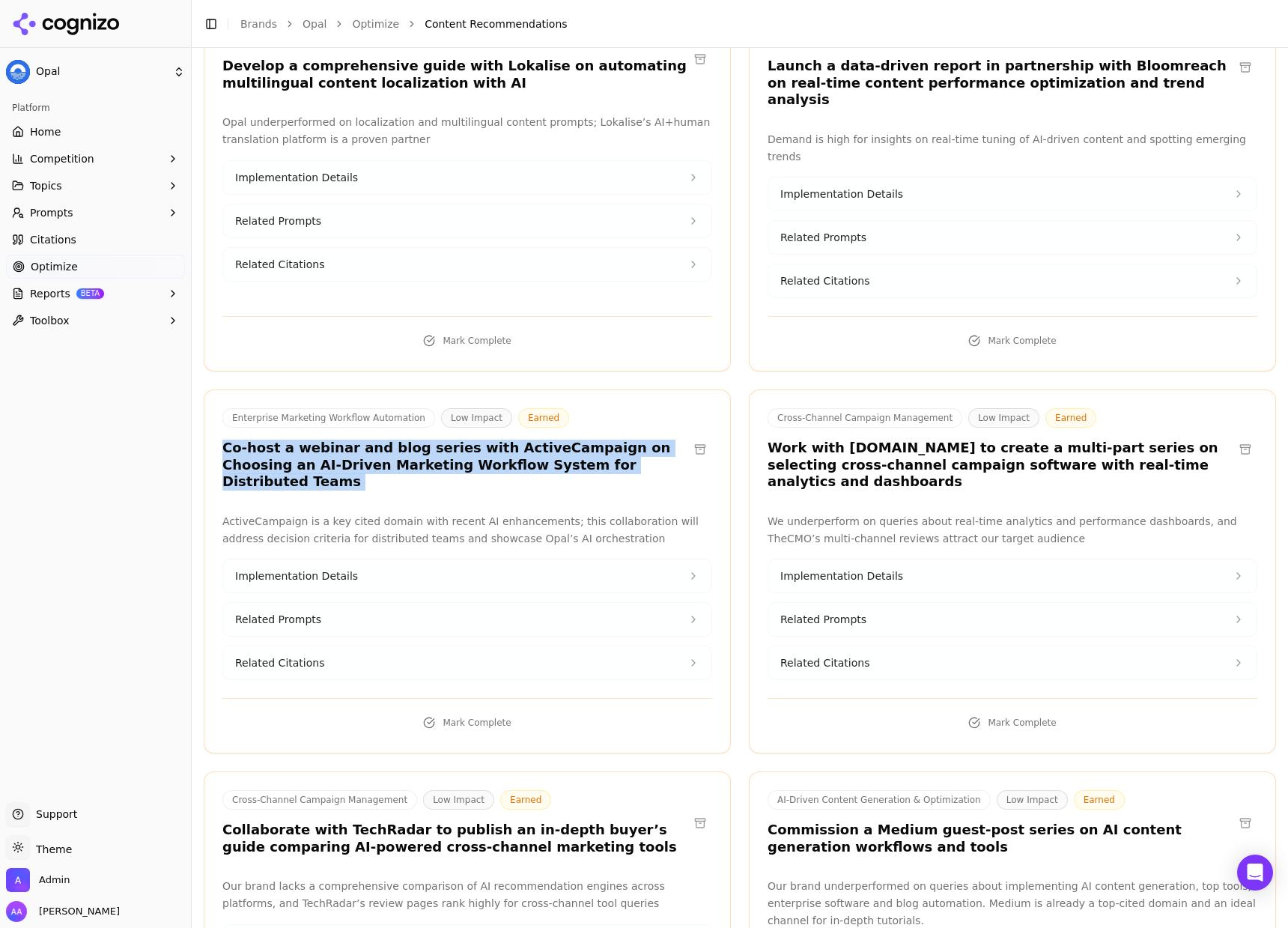
click at [591, 440] on h3 "Co-host a webinar and blog series with ActiveCampaign on Choosing an AI-Driven …" at bounding box center [455, 465] width 466 height 51
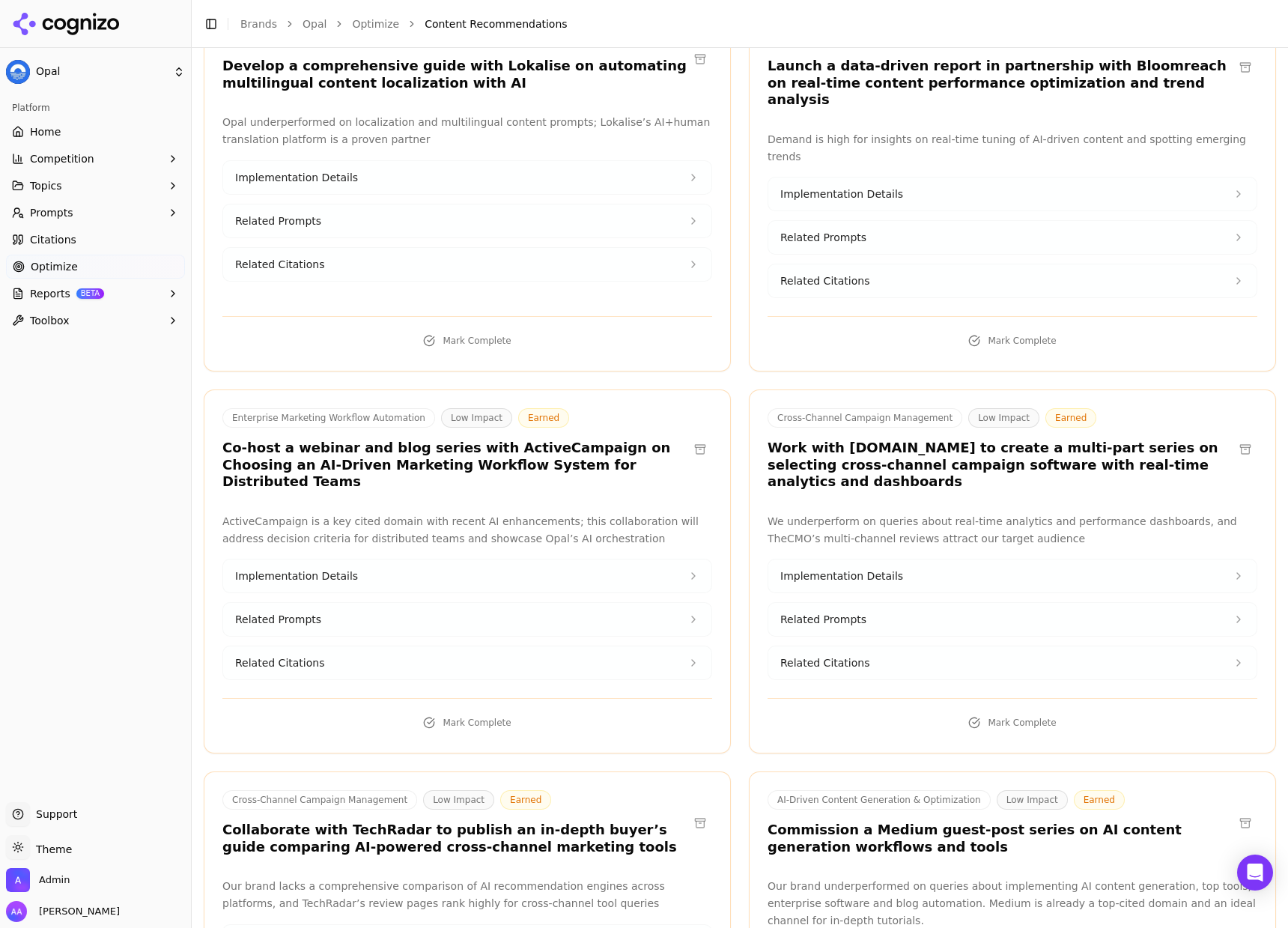
click at [946, 408] on div "Cross-Channel Campaign Management Low Impact Earned Work with TheCMO.com to cre…" at bounding box center [1013, 451] width 526 height 87
click at [59, 261] on span "Optimize" at bounding box center [54, 266] width 47 height 15
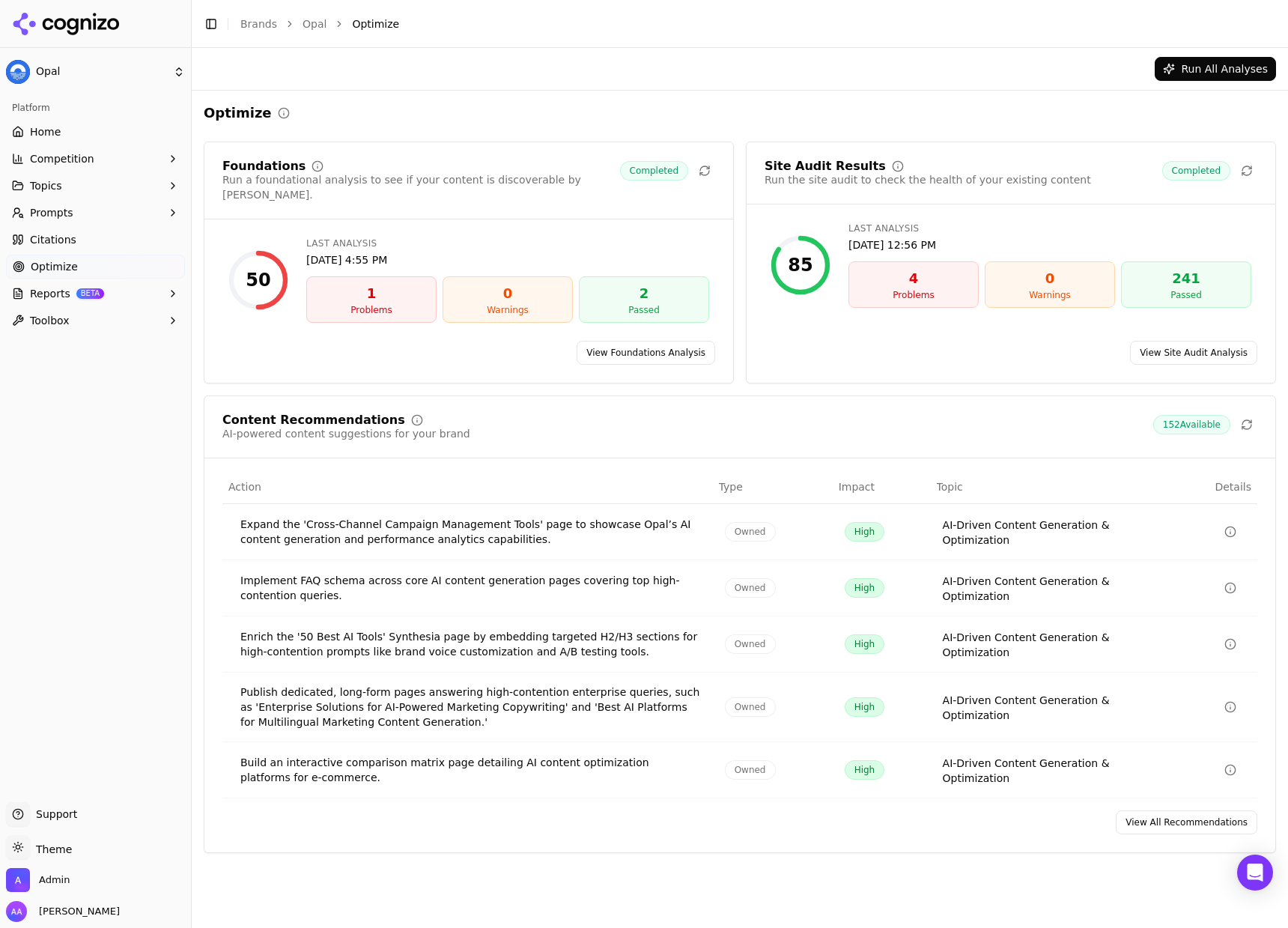
click at [95, 234] on link "Citations" at bounding box center [95, 240] width 179 height 24
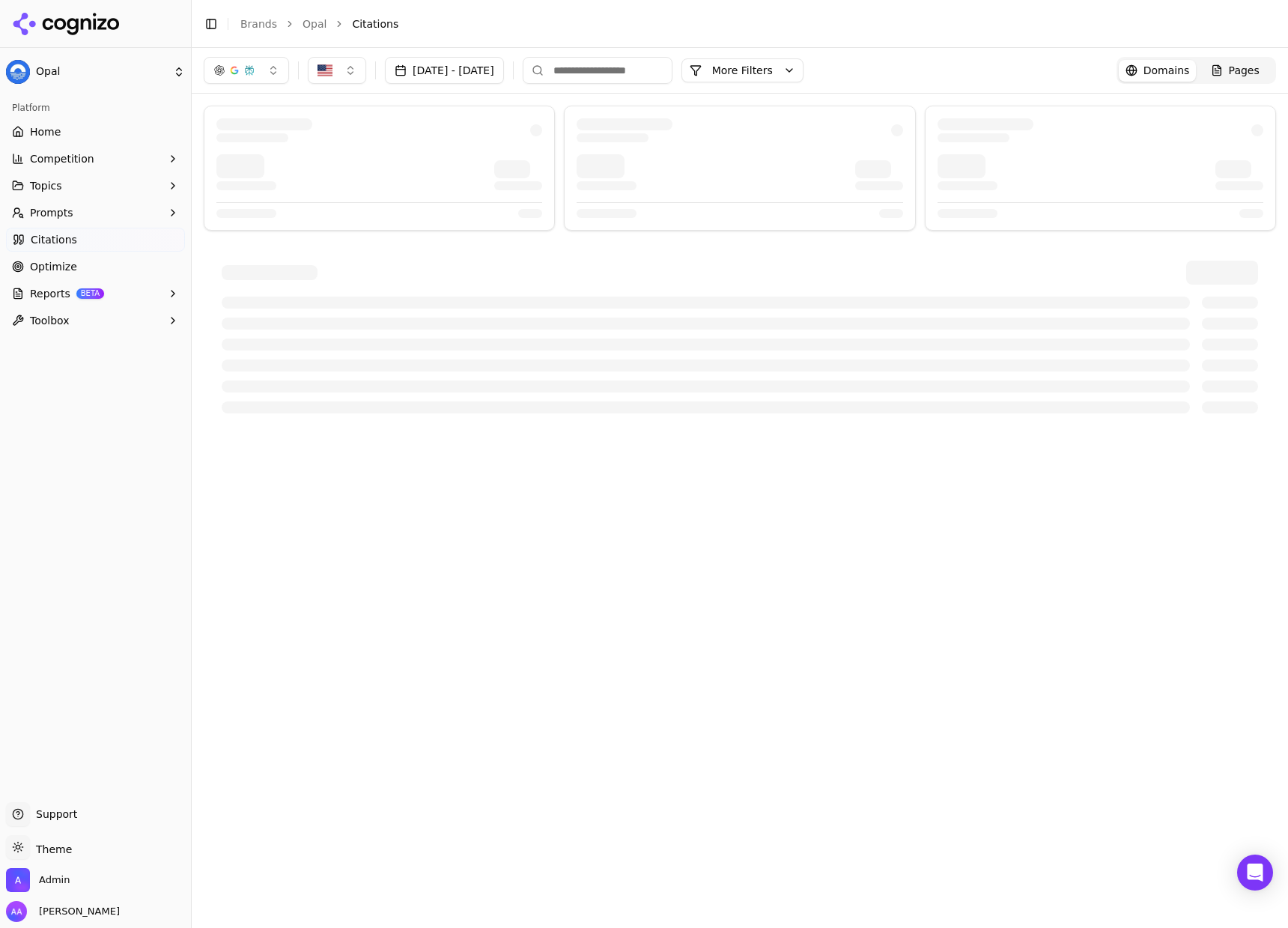
click at [658, 58] on input at bounding box center [598, 70] width 150 height 27
type input "**********"
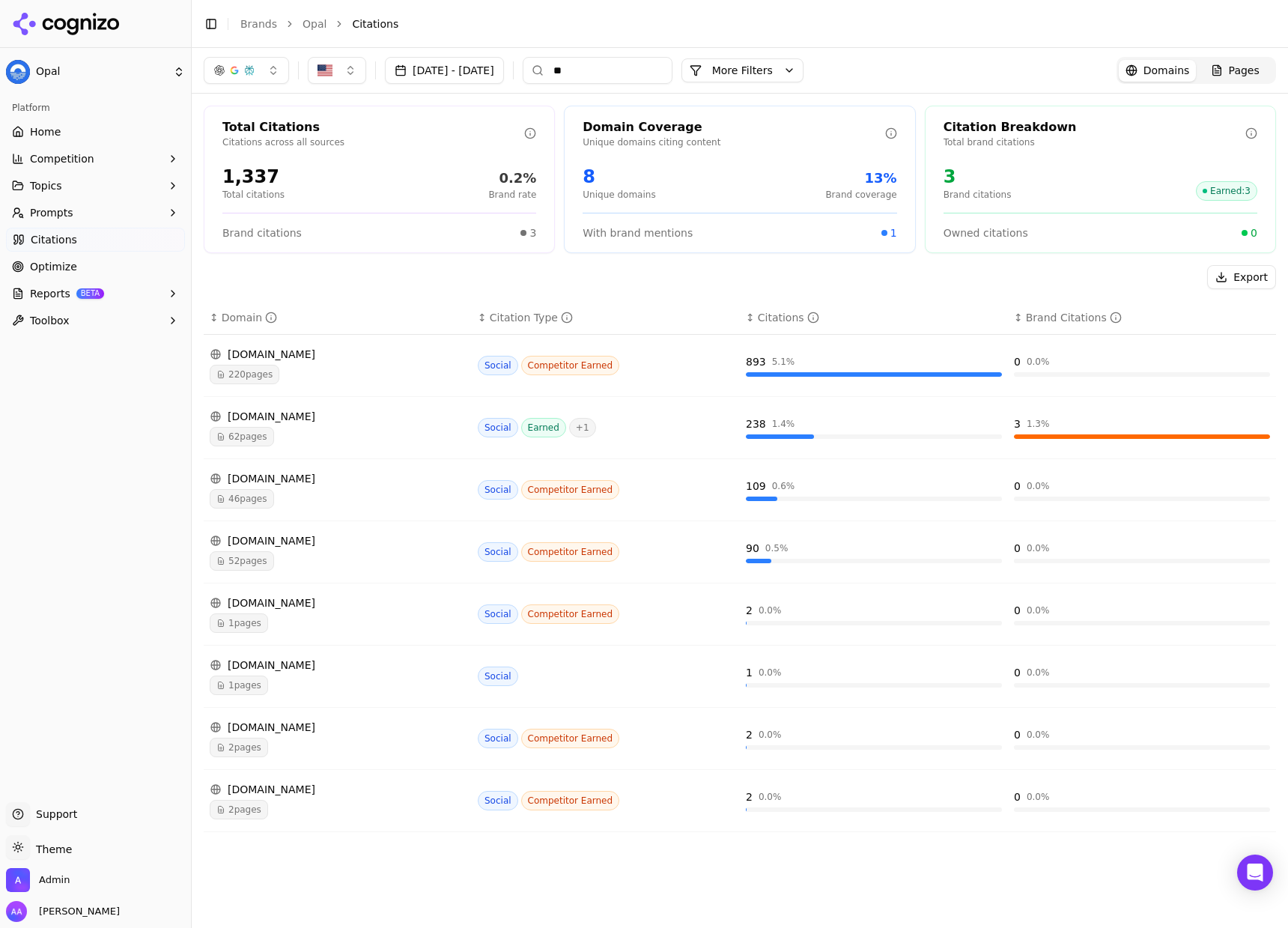
type input "***"
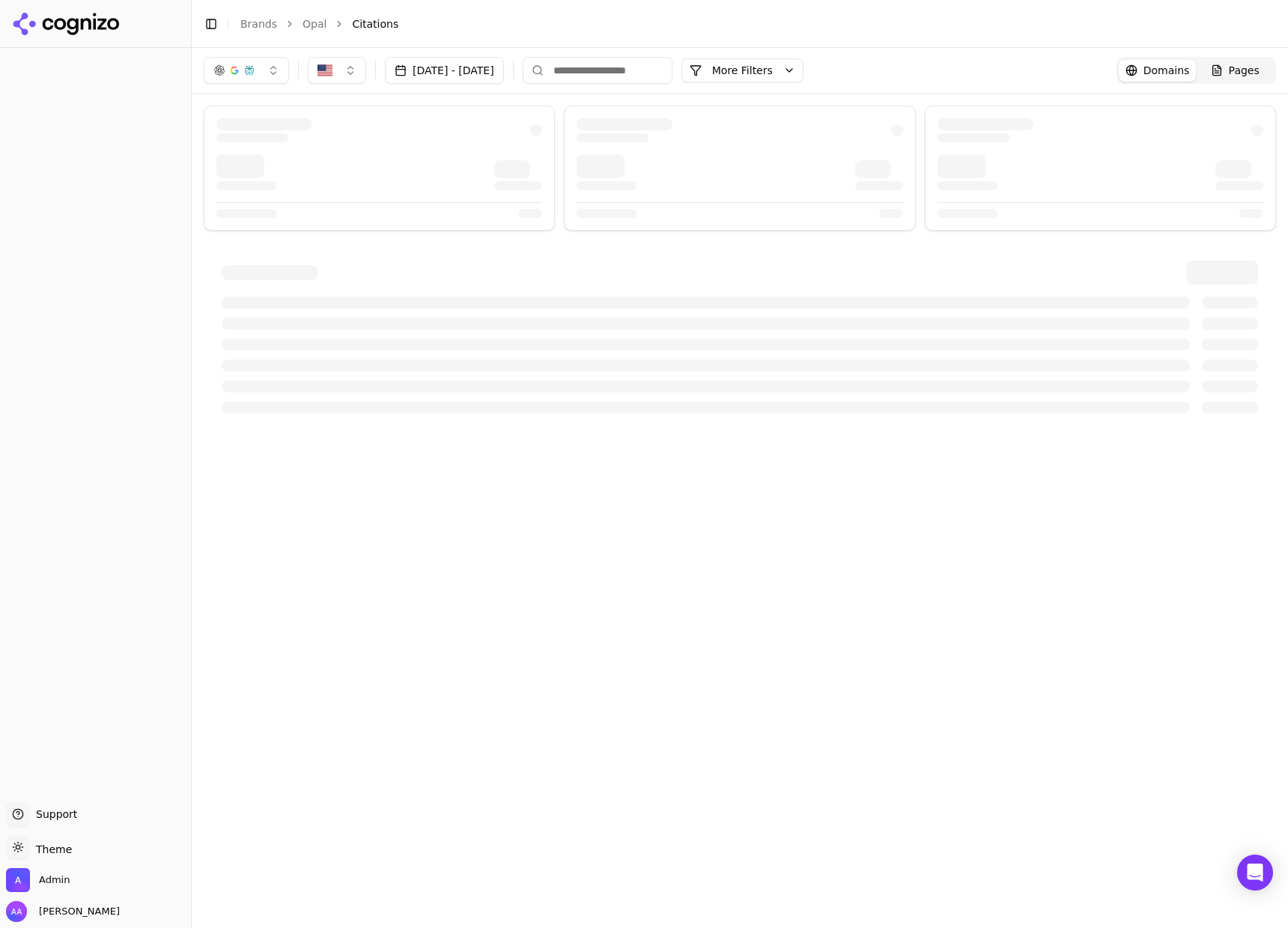
click at [812, 86] on div "[DATE] - [DATE] More More Filters Domains Pages" at bounding box center [740, 70] width 1096 height 45
click at [804, 69] on button "More Filters" at bounding box center [742, 70] width 122 height 24
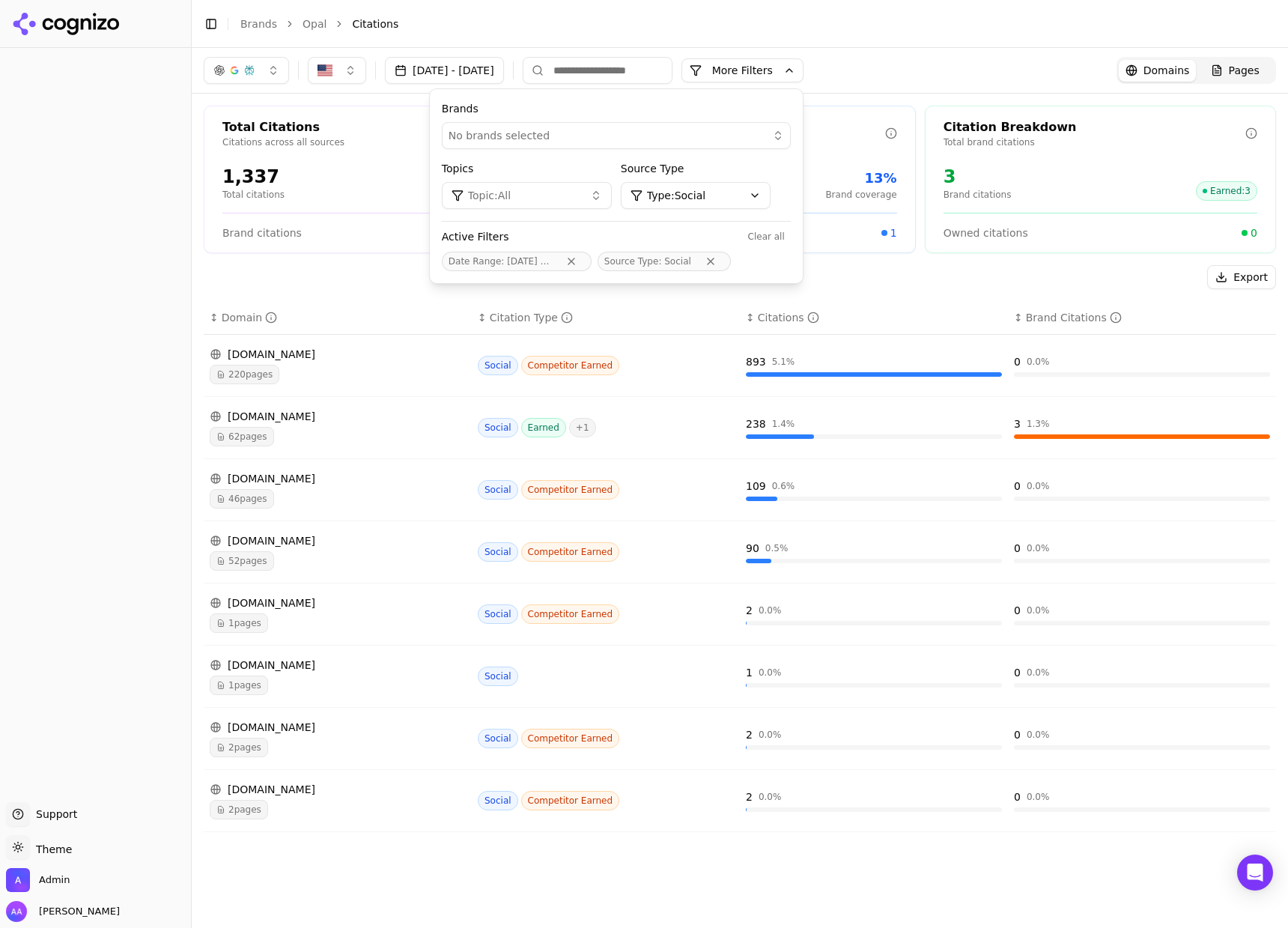
click at [783, 203] on html "Support Support Toggle theme Theme Admin Alp Aysan Toggle Sidebar Brands Opal C…" at bounding box center [644, 464] width 1288 height 928
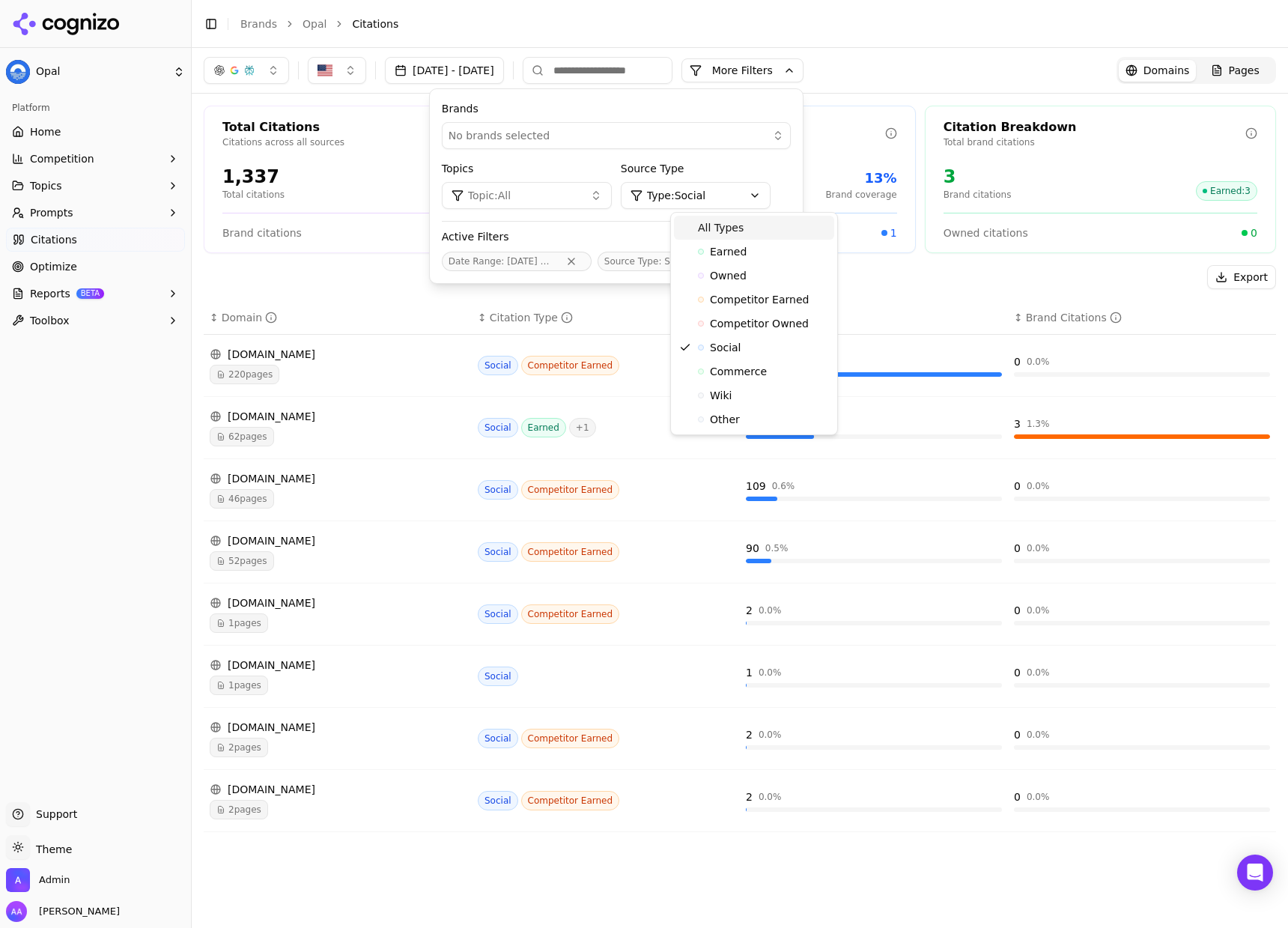
click at [749, 230] on div "All Types" at bounding box center [754, 228] width 160 height 24
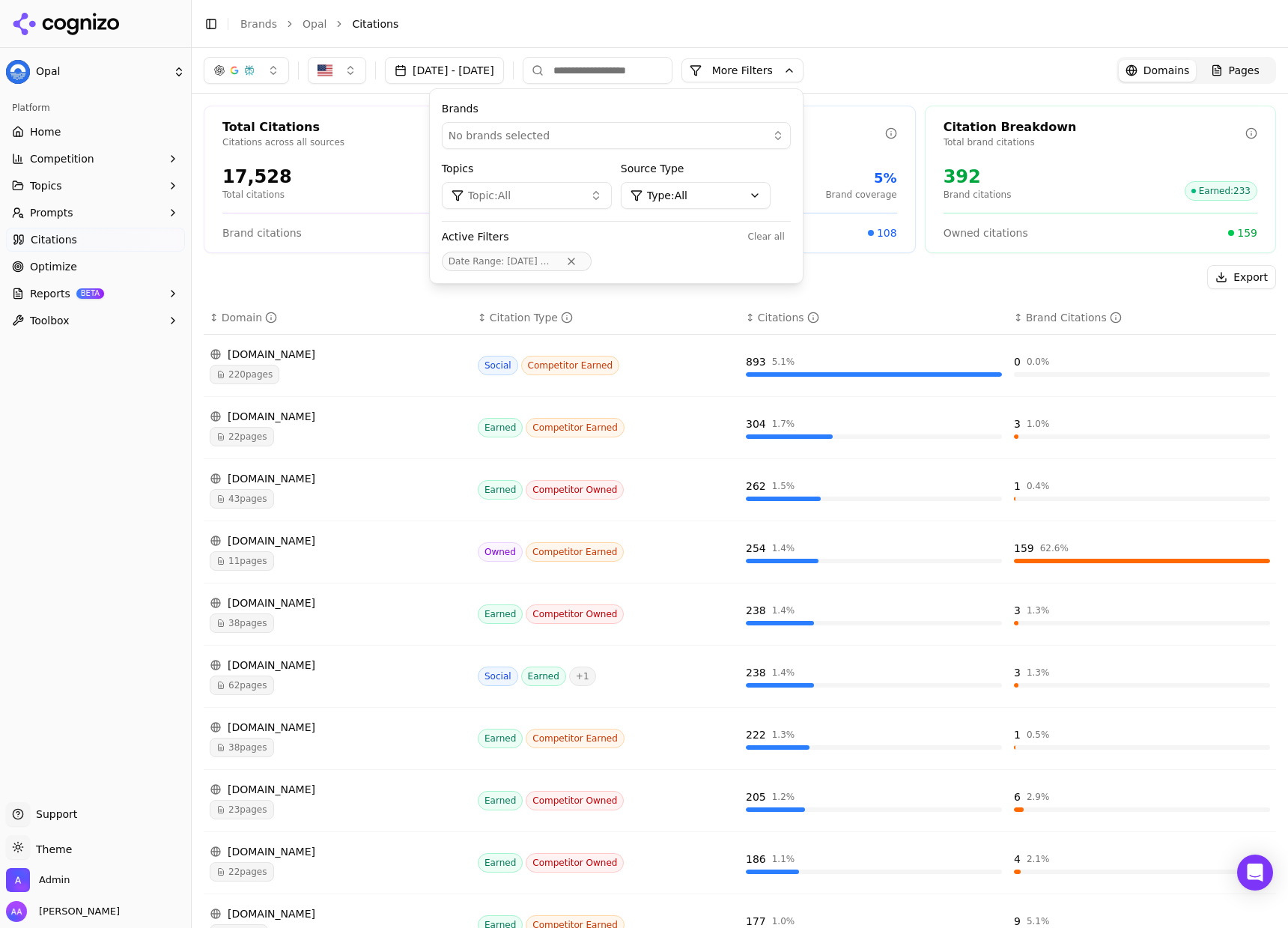
click at [628, 55] on div "Sep 11, 2025 - Sep 18, 2025 More More Filters Brands No brands selected Topics …" at bounding box center [740, 70] width 1096 height 45
click at [637, 70] on input at bounding box center [598, 70] width 150 height 27
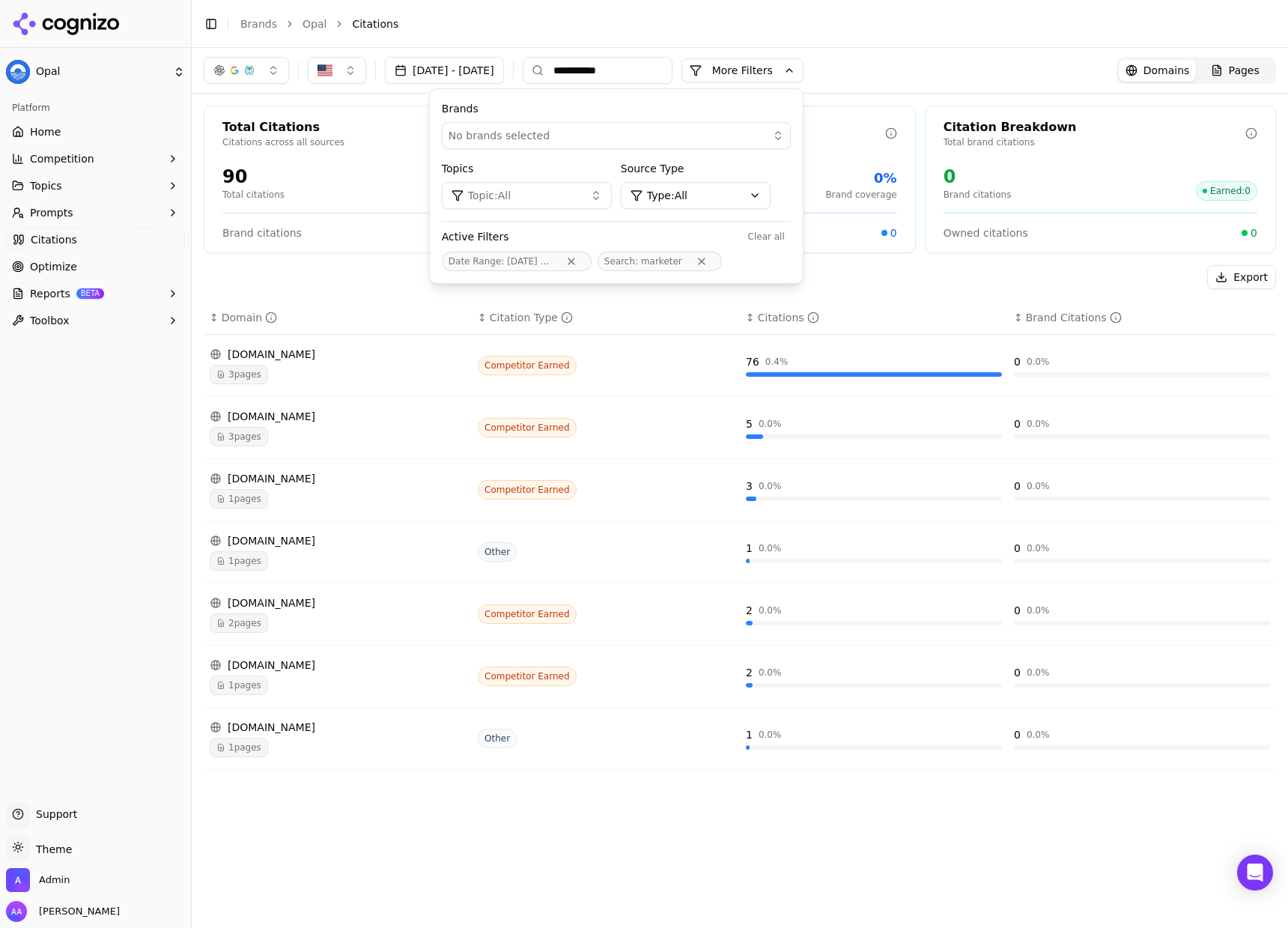
type input "**********"
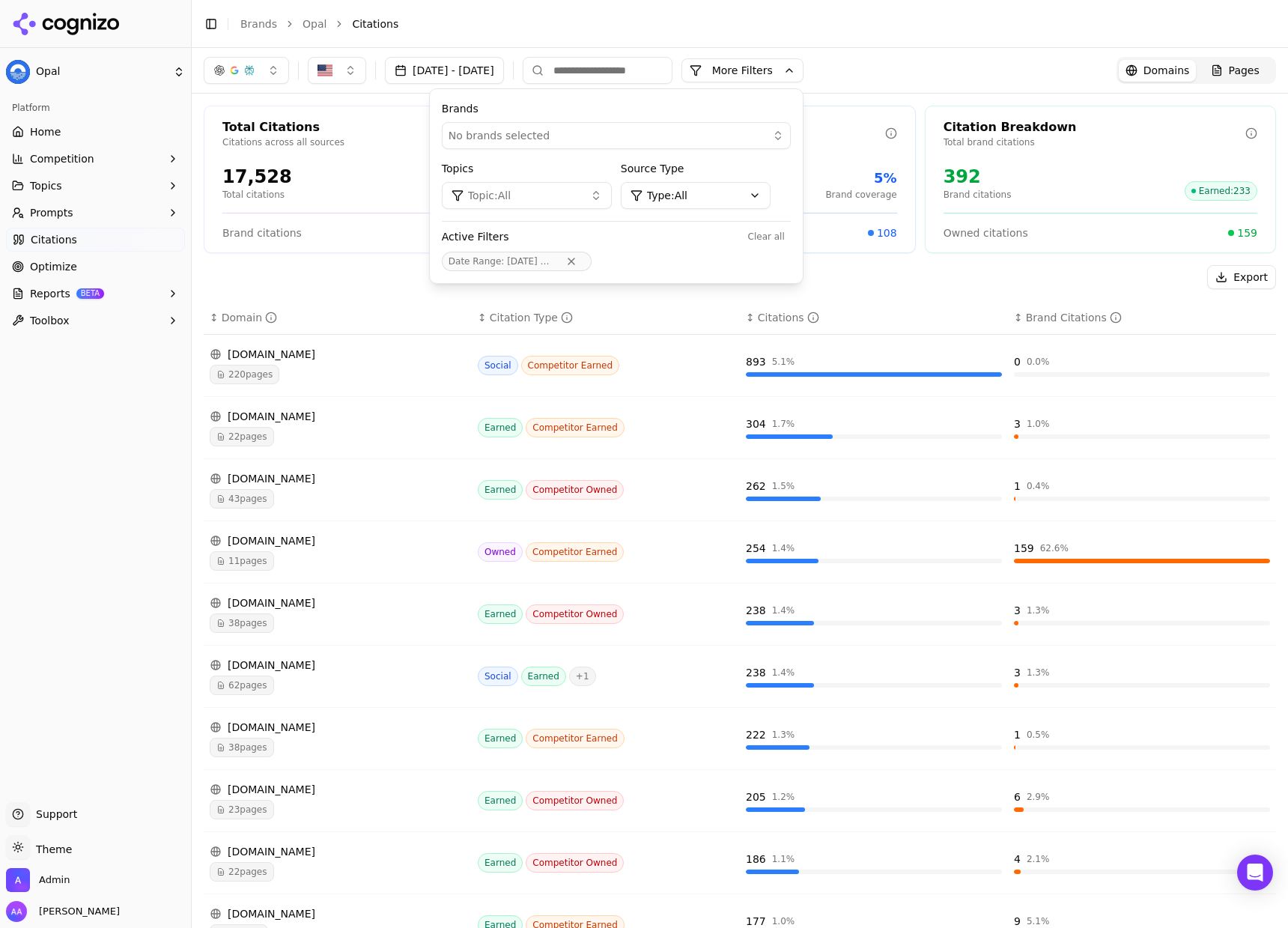
click at [353, 270] on div "Export" at bounding box center [740, 277] width 1072 height 24
click at [804, 76] on button "More Filters" at bounding box center [742, 70] width 122 height 24
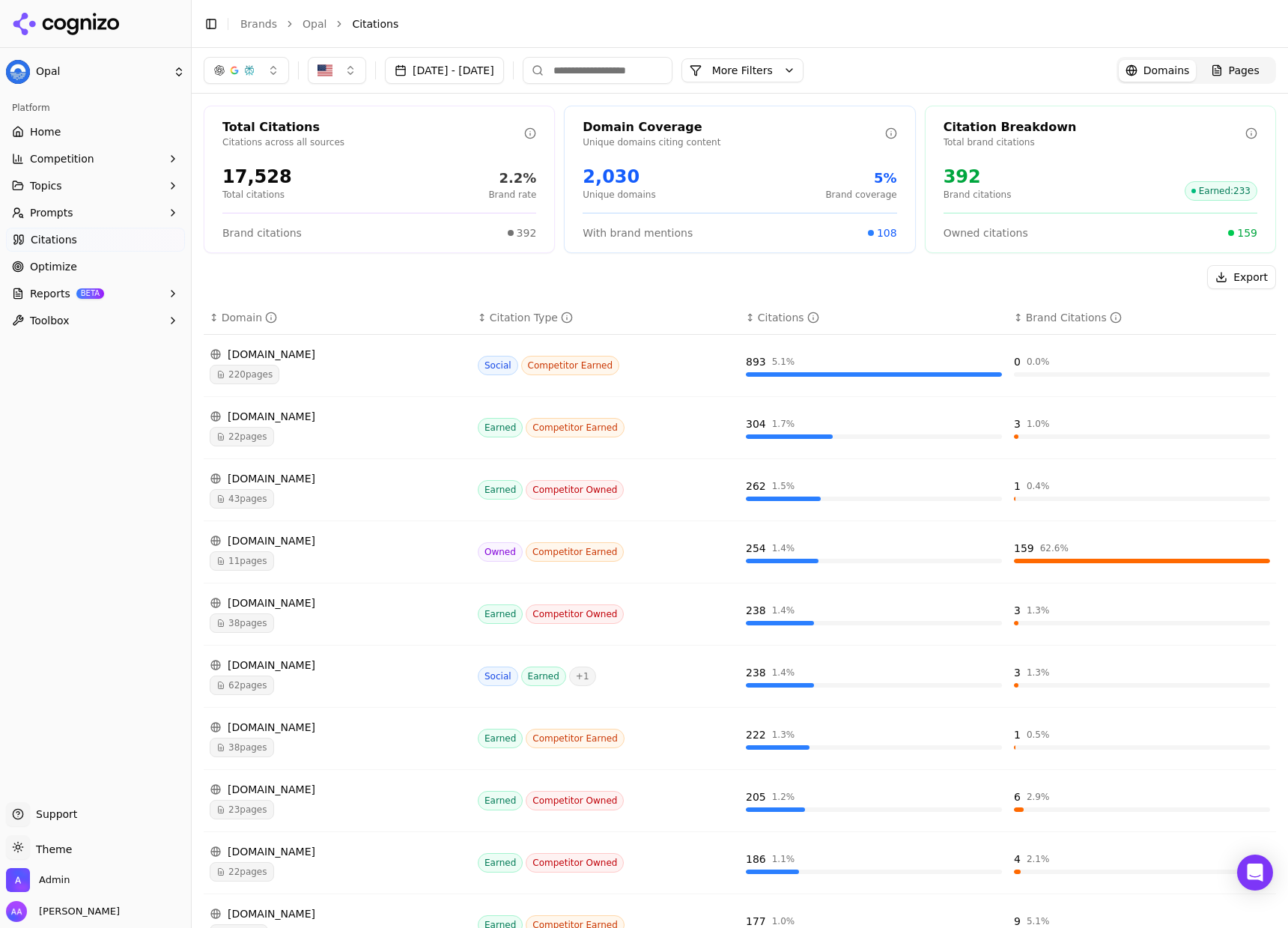
click at [106, 249] on link "Citations" at bounding box center [95, 240] width 179 height 24
click at [107, 258] on link "Optimize" at bounding box center [95, 267] width 179 height 24
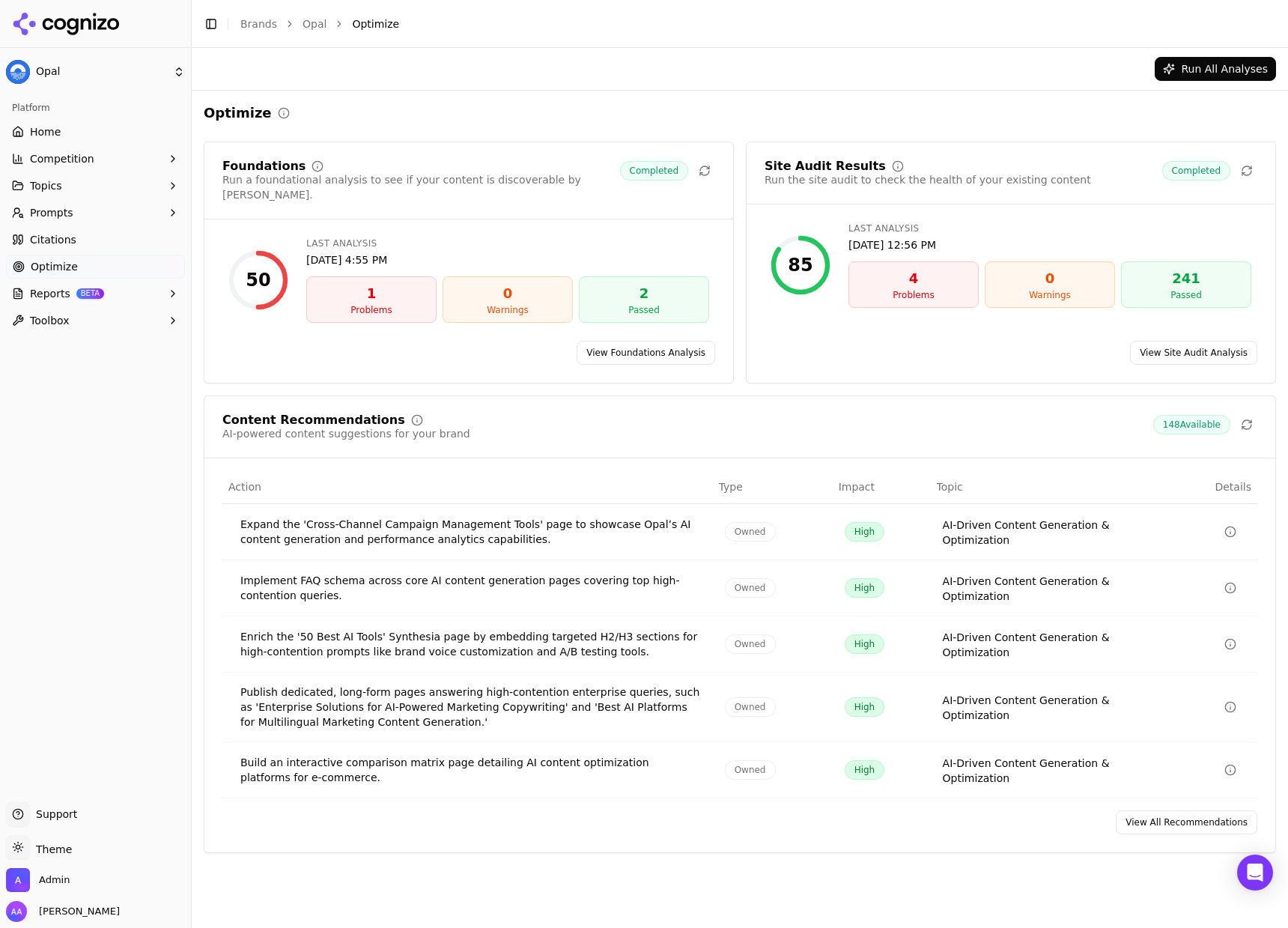
click at [1188, 812] on link "View All Recommendations" at bounding box center [1187, 822] width 142 height 24
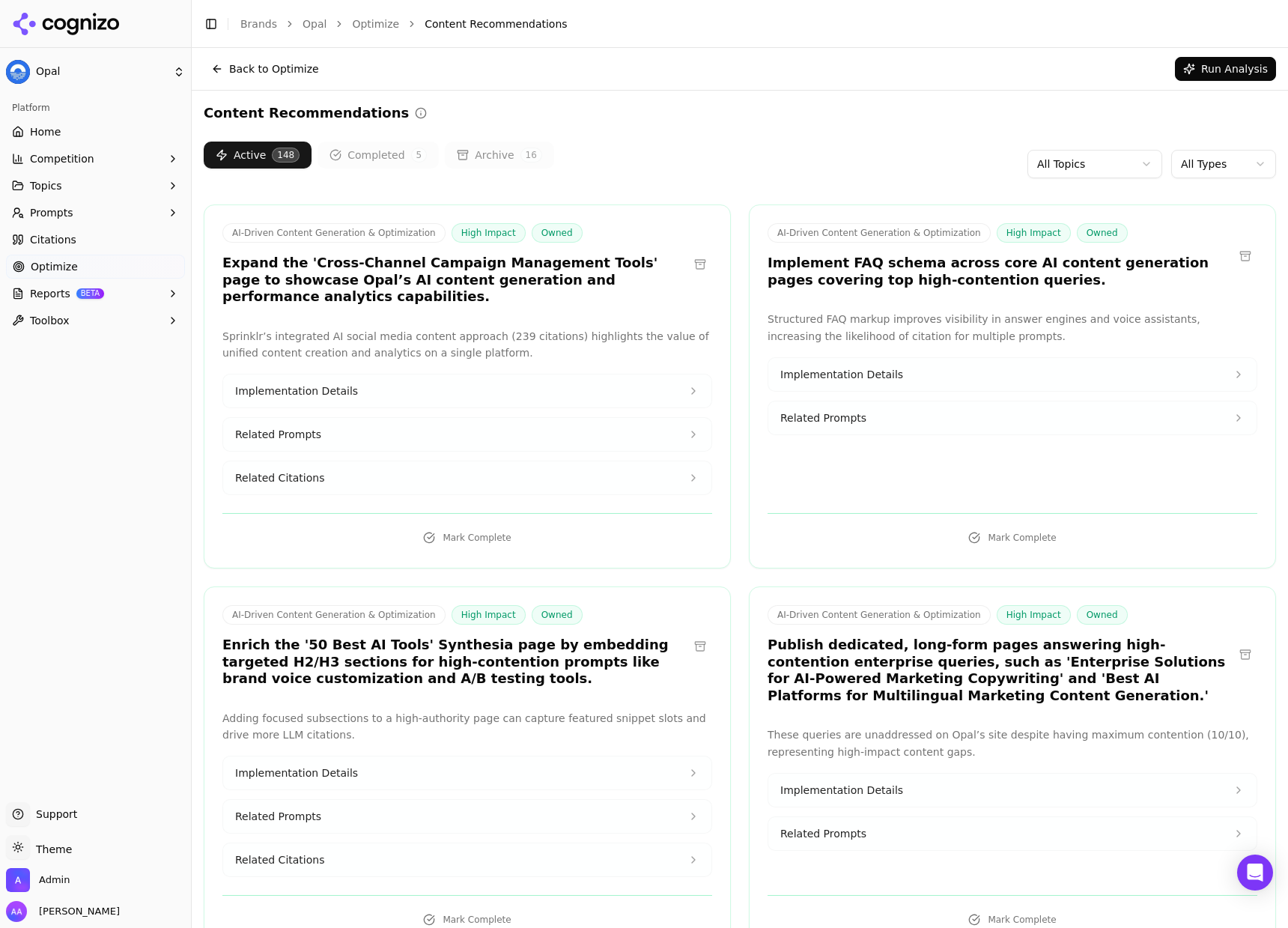
click at [1188, 160] on html "Opal Platform Home Competition Topics Prompts Citations Optimize Reports BETA T…" at bounding box center [644, 464] width 1288 height 928
click at [1208, 161] on html "Opal Platform Home Competition Topics Prompts Citations Optimize Reports BETA T…" at bounding box center [644, 464] width 1288 height 928
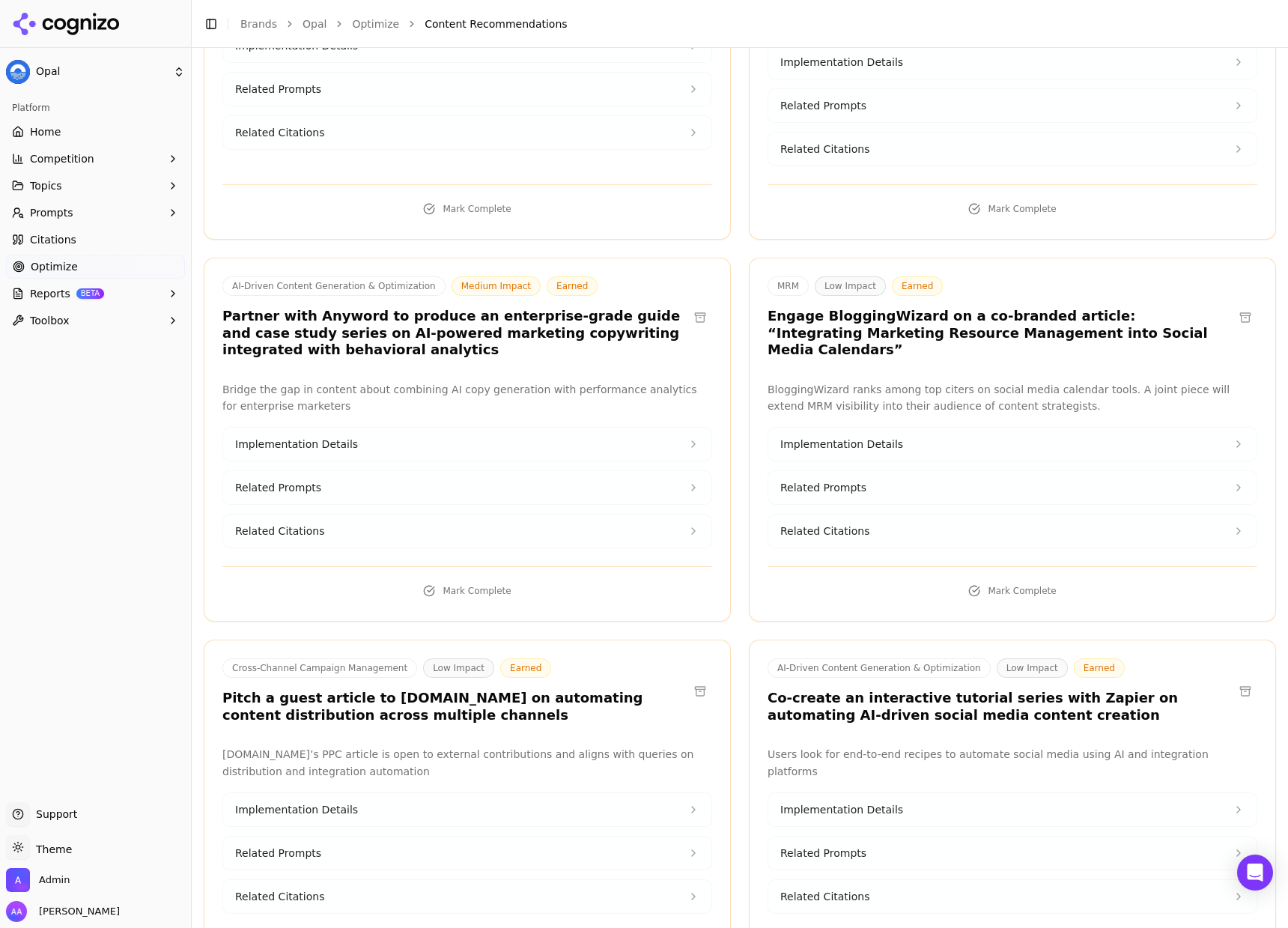
scroll to position [10409, 0]
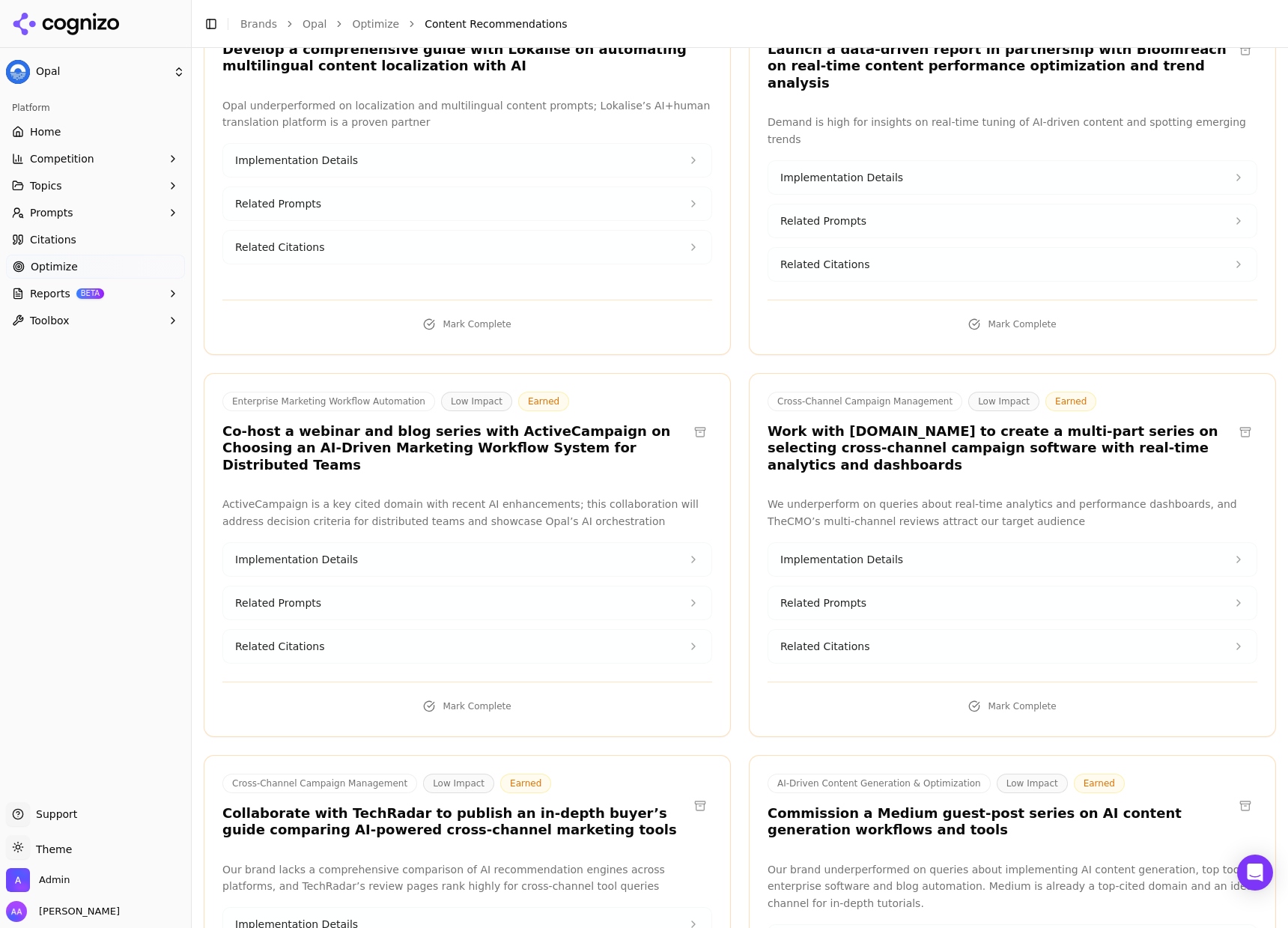
click at [890, 805] on h3 "Commission a Medium guest‐post series on AI content generation workflows and to…" at bounding box center [1001, 822] width 466 height 34
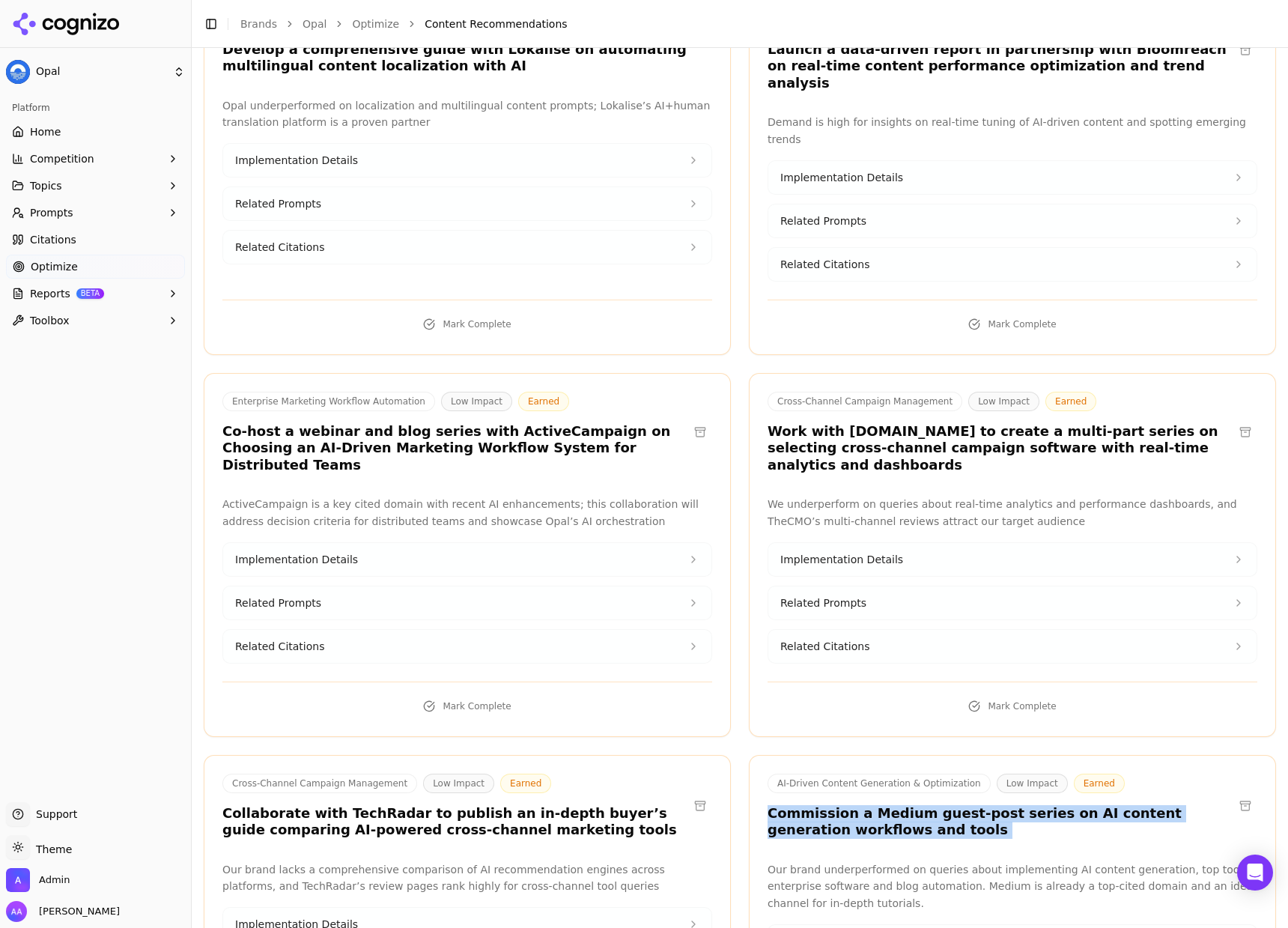
click at [890, 805] on h3 "Commission a Medium guest‐post series on AI content generation workflows and to…" at bounding box center [1001, 822] width 466 height 34
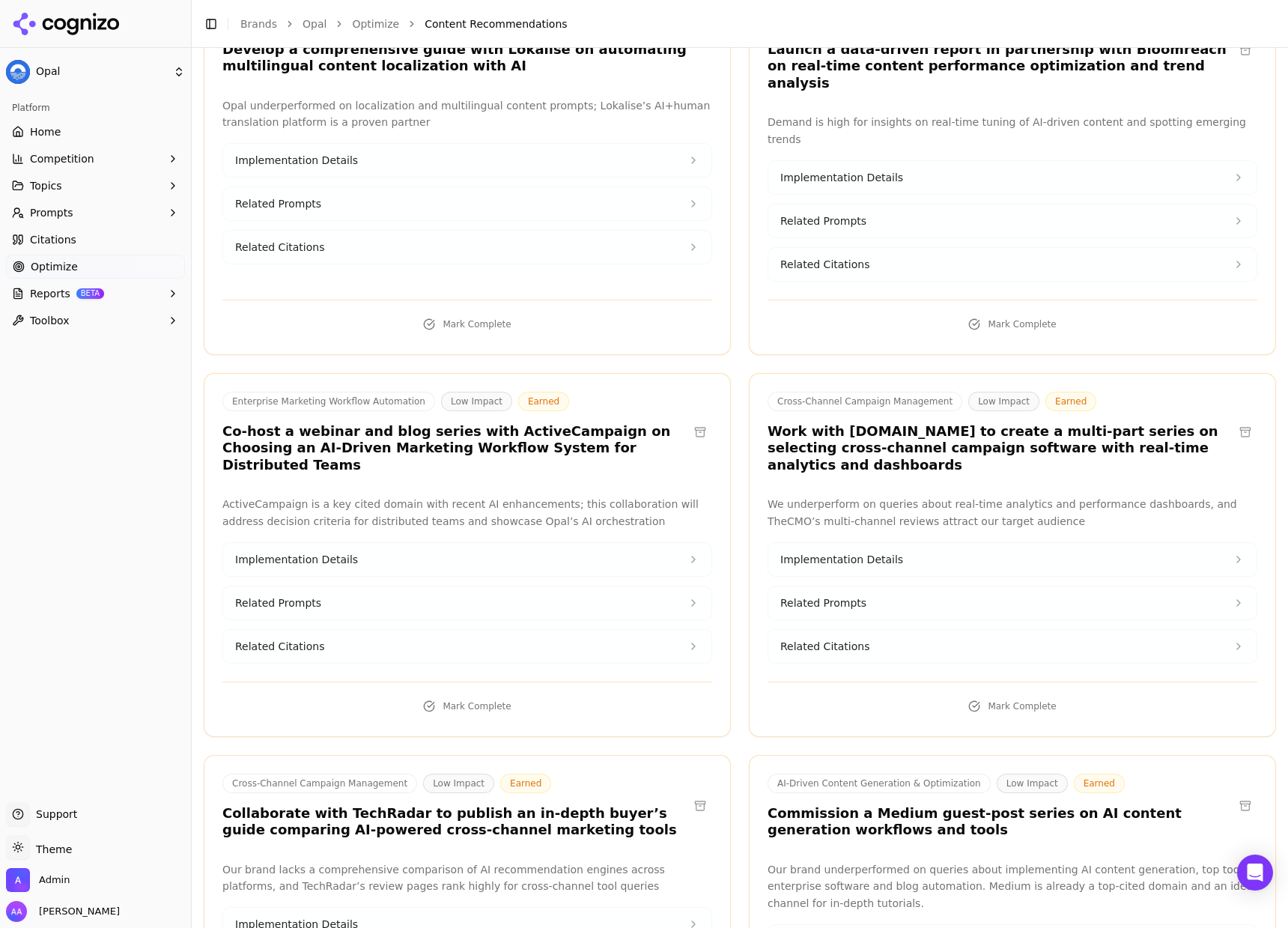
click at [683, 755] on div "Cross-Channel Campaign Management Low Impact Earned Collaborate with TechRadar …" at bounding box center [467, 937] width 527 height 364
click at [569, 805] on h3 "Collaborate with TechRadar to publish an in-depth buyer’s guide comparing AI-po…" at bounding box center [455, 822] width 466 height 34
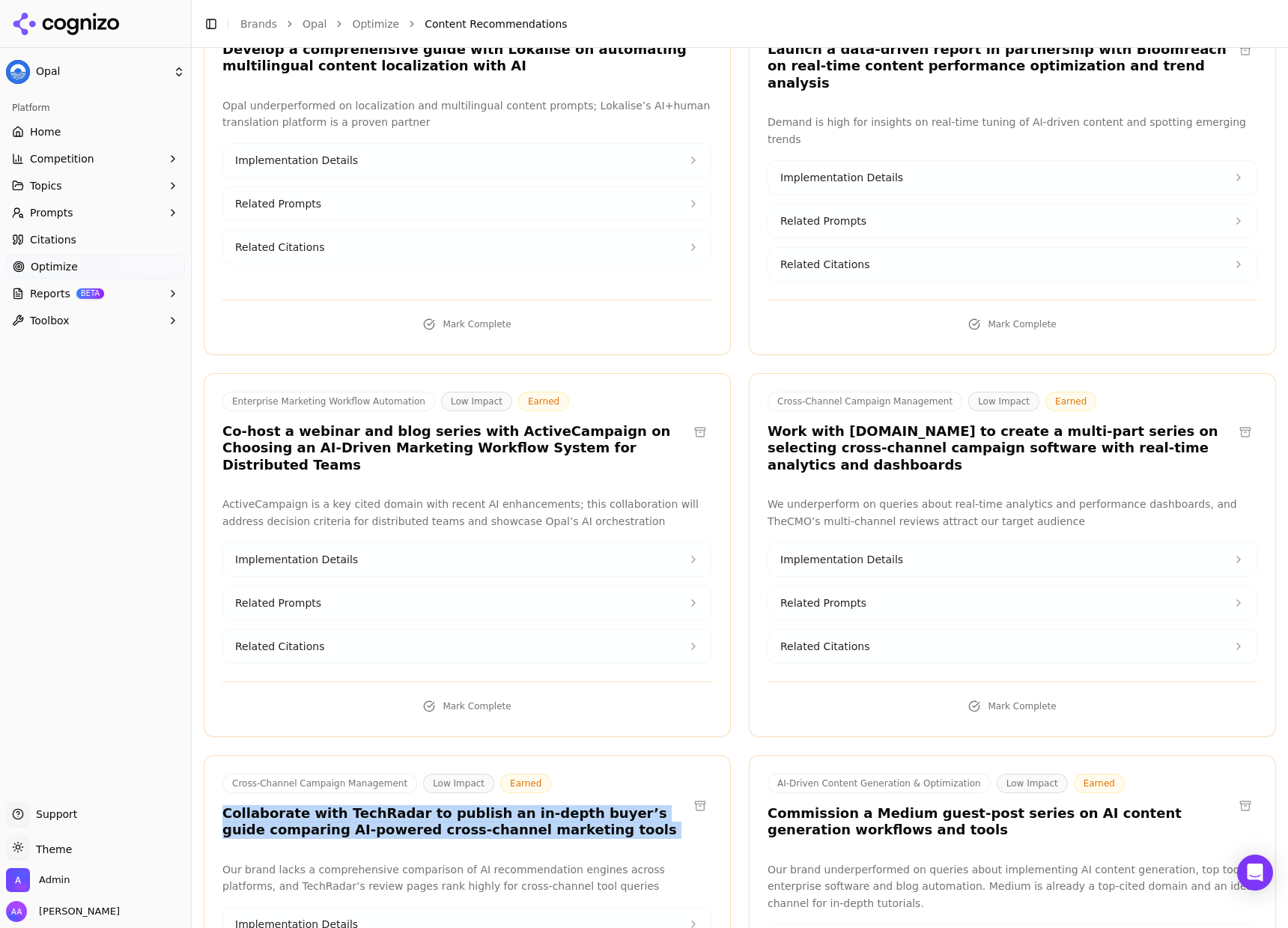
click at [569, 805] on h3 "Collaborate with TechRadar to publish an in-depth buyer’s guide comparing AI-po…" at bounding box center [455, 822] width 466 height 34
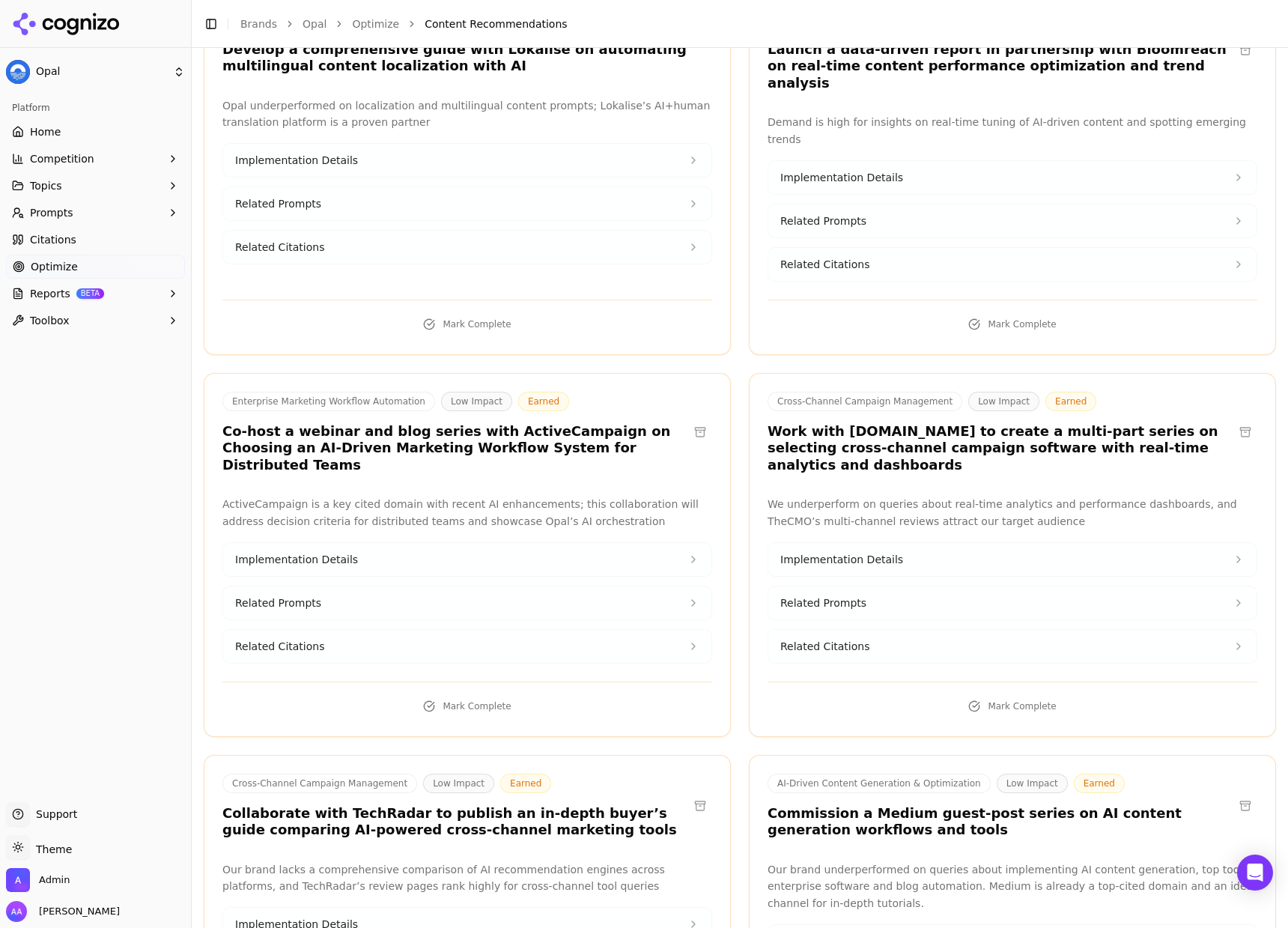
click at [523, 373] on div "Enterprise Marketing Workflow Automation Low Impact Earned Co-host a webinar an…" at bounding box center [467, 555] width 527 height 364
click at [523, 423] on h3 "Co-host a webinar and blog series with ActiveCampaign on Choosing an AI-Driven …" at bounding box center [455, 448] width 466 height 51
click at [517, 423] on h3 "Co-host a webinar and blog series with ActiveCampaign on Choosing an AI-Driven …" at bounding box center [455, 448] width 466 height 51
copy h3 "ActiveCampaign"
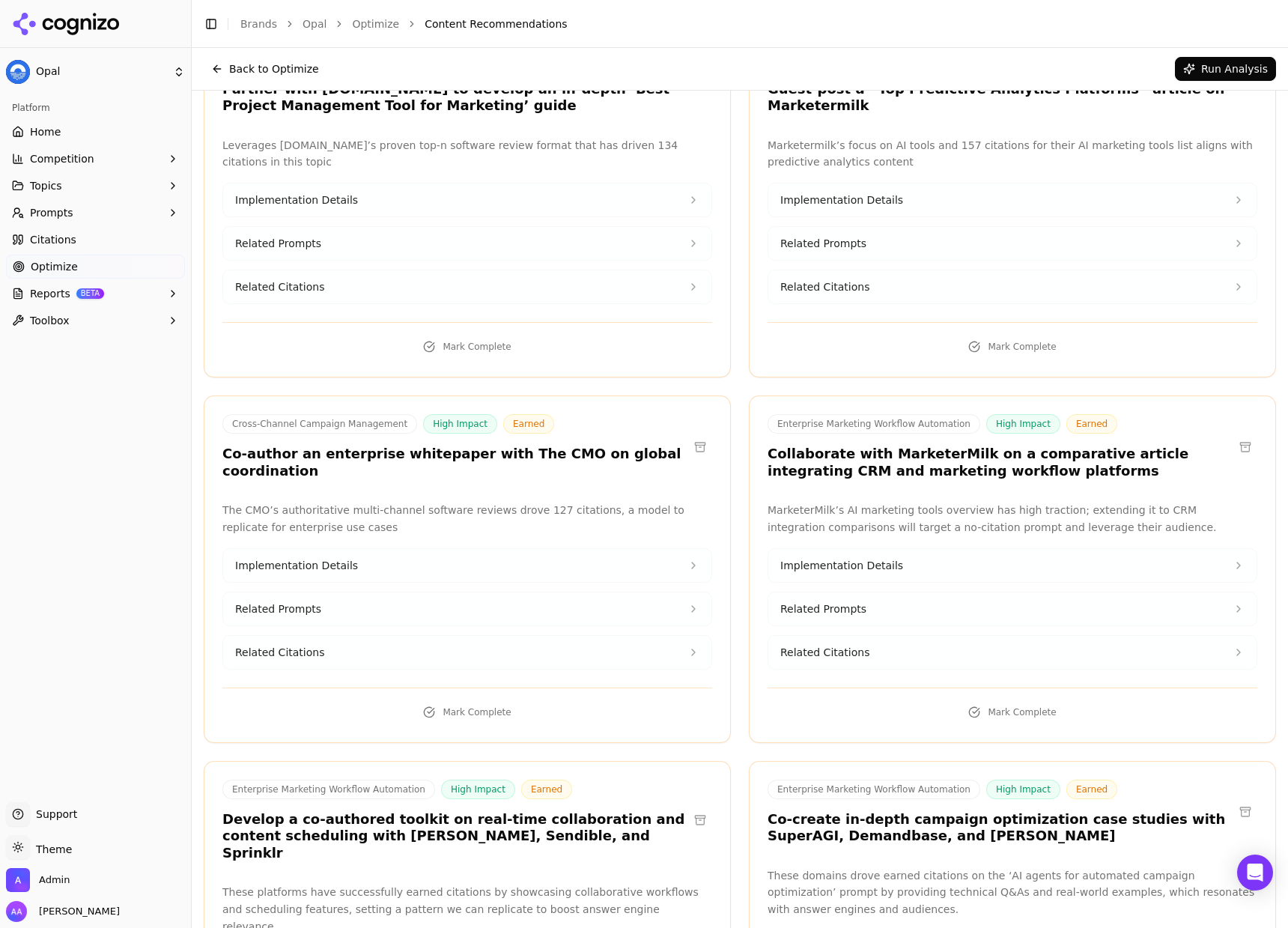
scroll to position [0, 0]
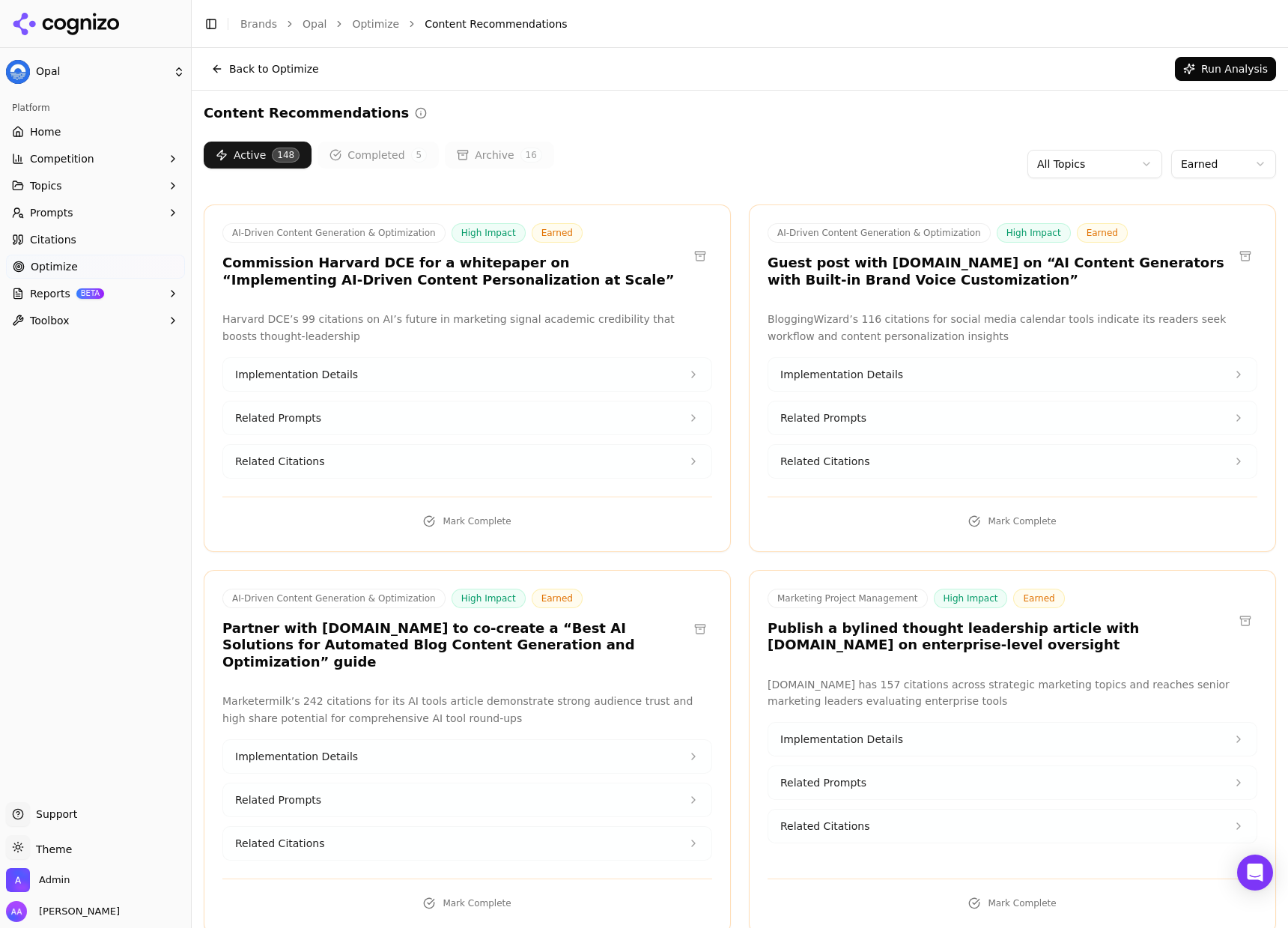
click at [492, 158] on button "Archive 16" at bounding box center [499, 155] width 109 height 27
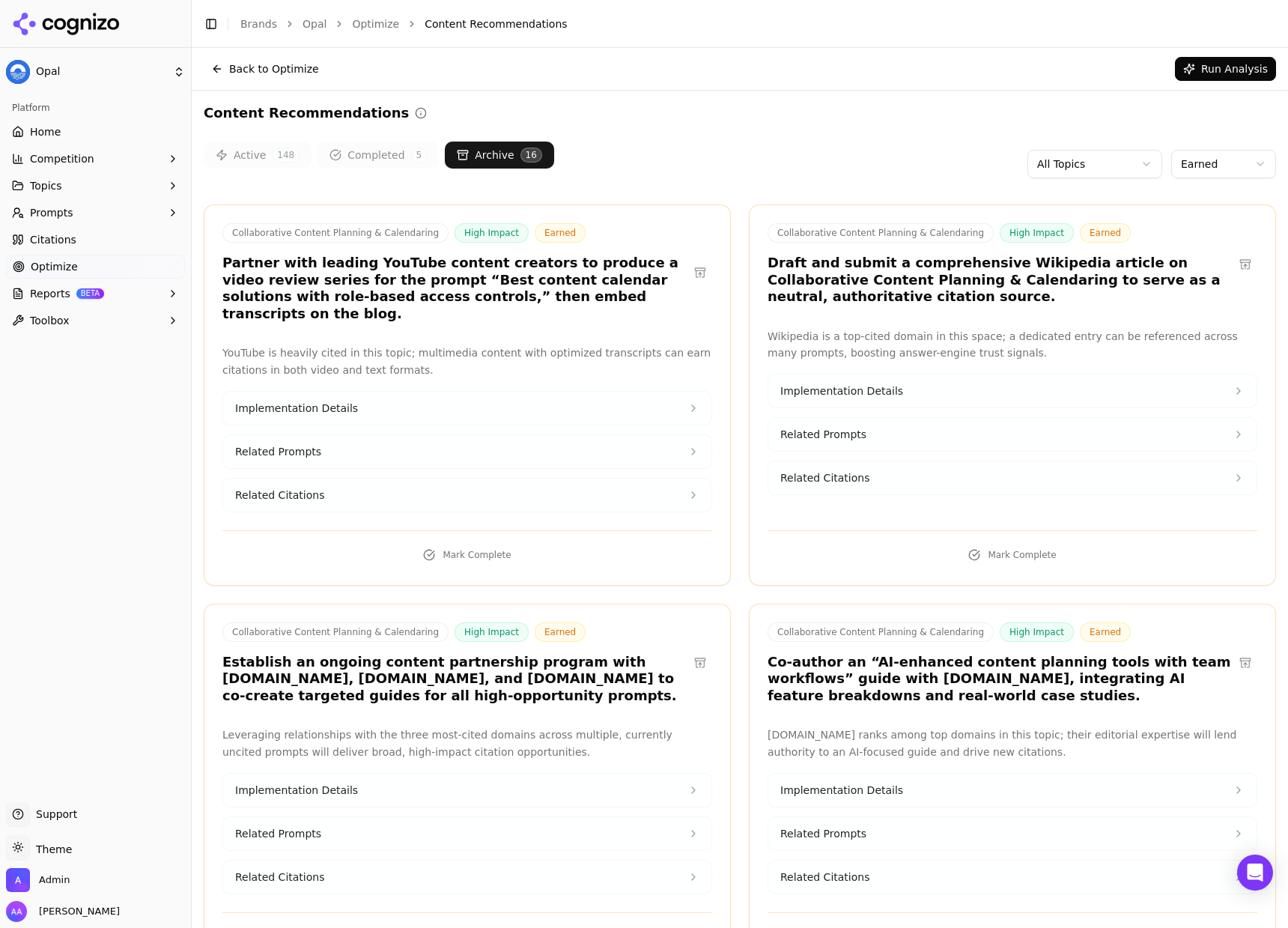
click at [273, 165] on button "Active 148" at bounding box center [258, 155] width 108 height 27
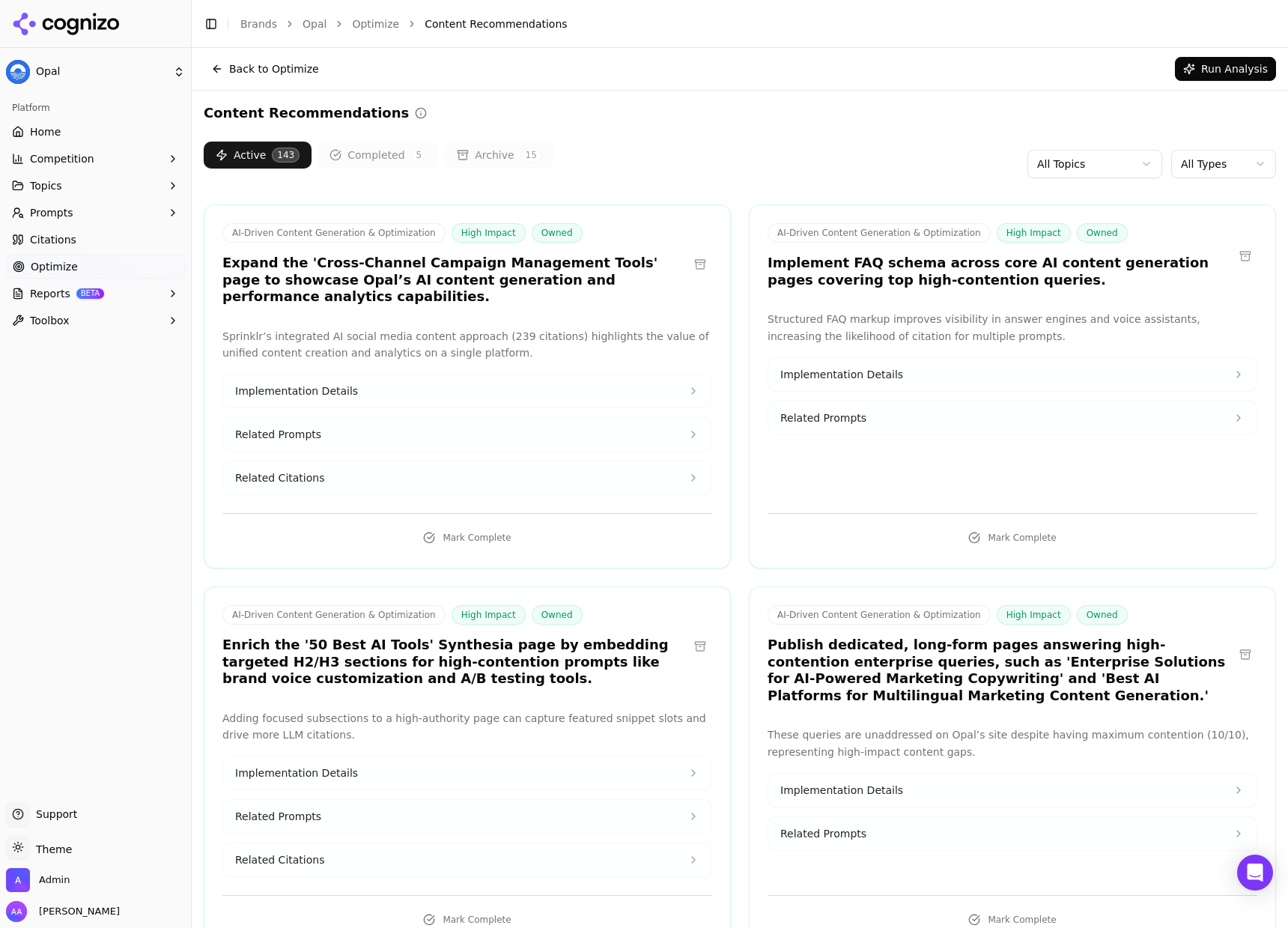
click at [1206, 158] on html "Opal Platform Home Competition Topics Prompts Citations Optimize Reports BETA T…" at bounding box center [644, 464] width 1288 height 928
click at [1190, 249] on div "AI-Driven Content Generation & Optimization High Impact Owned Implement FAQ sch…" at bounding box center [1001, 255] width 466 height 65
click at [1205, 170] on html "Opal Platform Home Competition Topics Prompts Citations Optimize Reports BETA T…" at bounding box center [644, 464] width 1288 height 928
click at [1199, 185] on div "Active 143 Completed 5 Archive 15 All Topics All Types" at bounding box center [740, 164] width 1072 height 45
click at [1200, 168] on html "Opal Platform Home Competition Topics Prompts Citations Optimize Reports BETA T…" at bounding box center [644, 464] width 1288 height 928
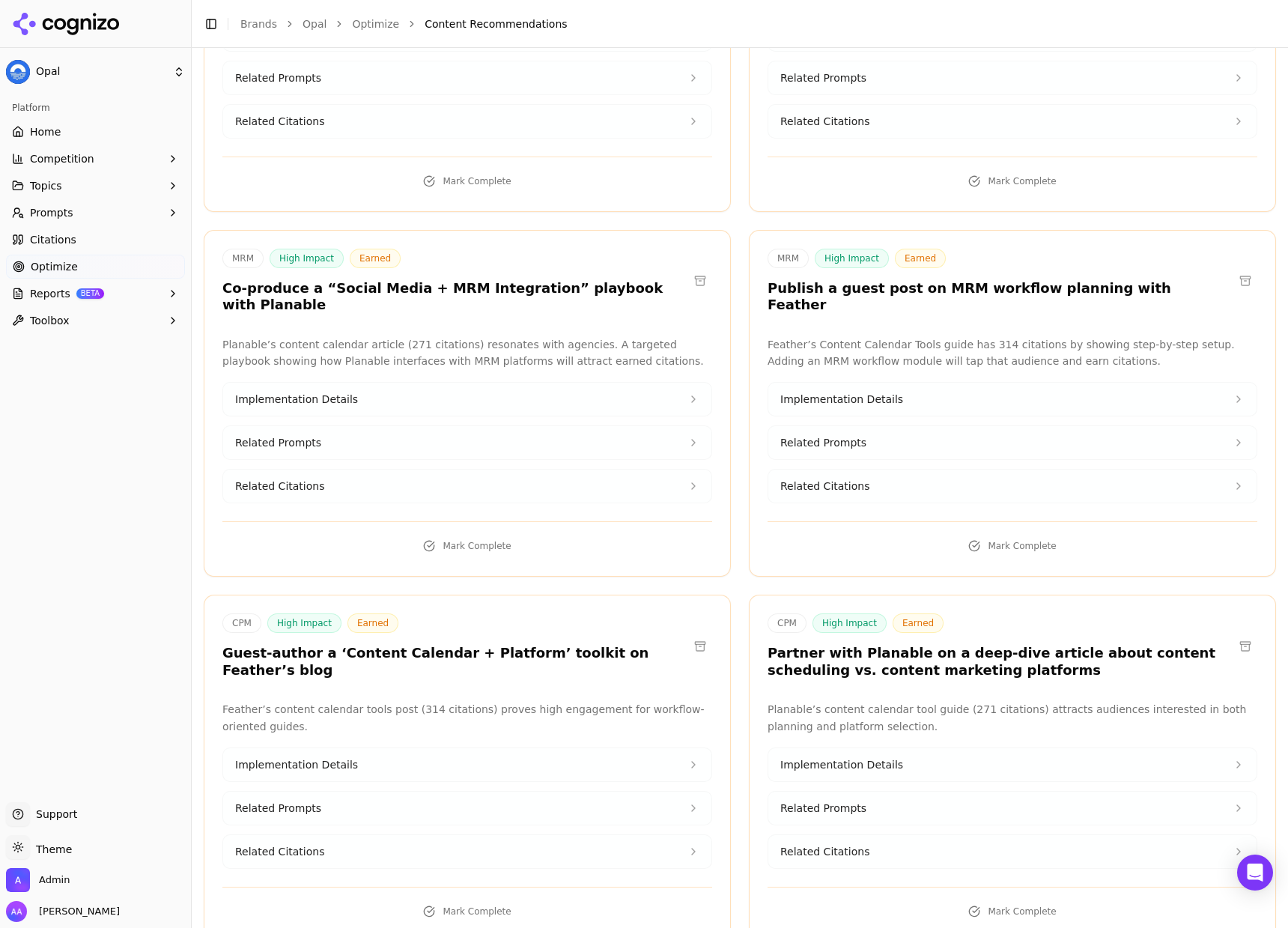
scroll to position [4948, 0]
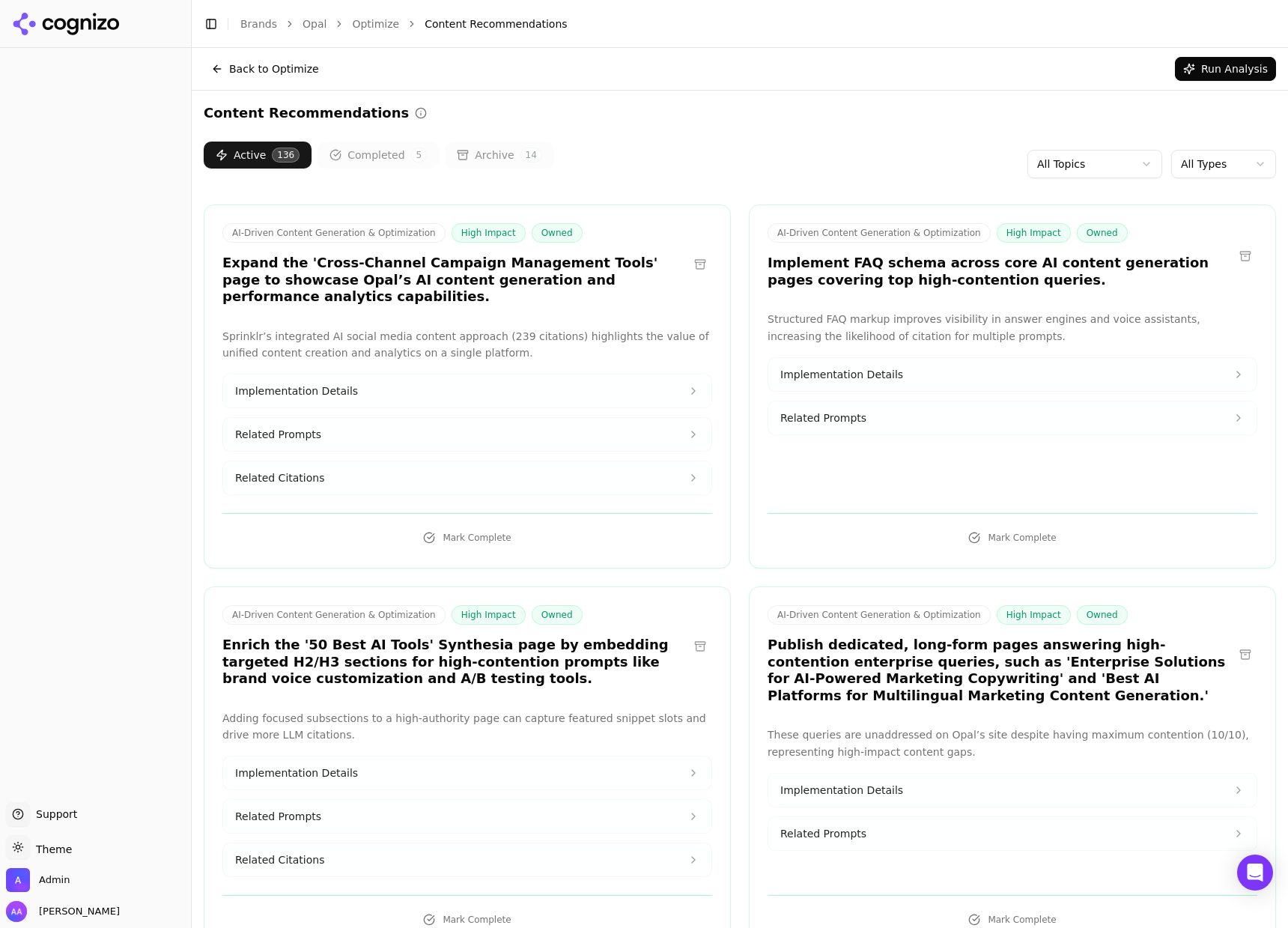
click at [1185, 170] on html "Support Support Toggle theme Theme Admin [PERSON_NAME] Toggle Sidebar Brands Op…" at bounding box center [644, 464] width 1288 height 928
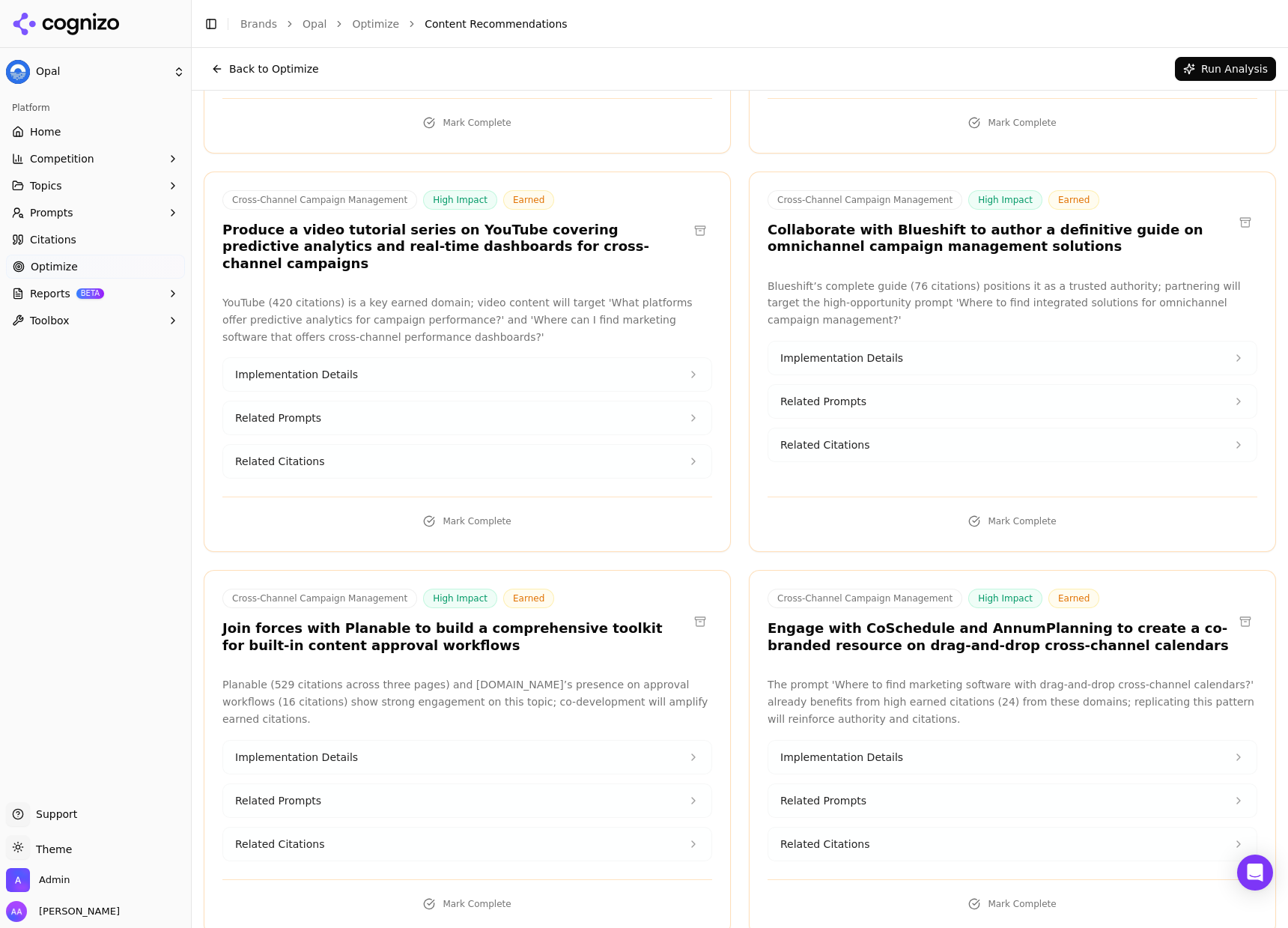
scroll to position [2671, 0]
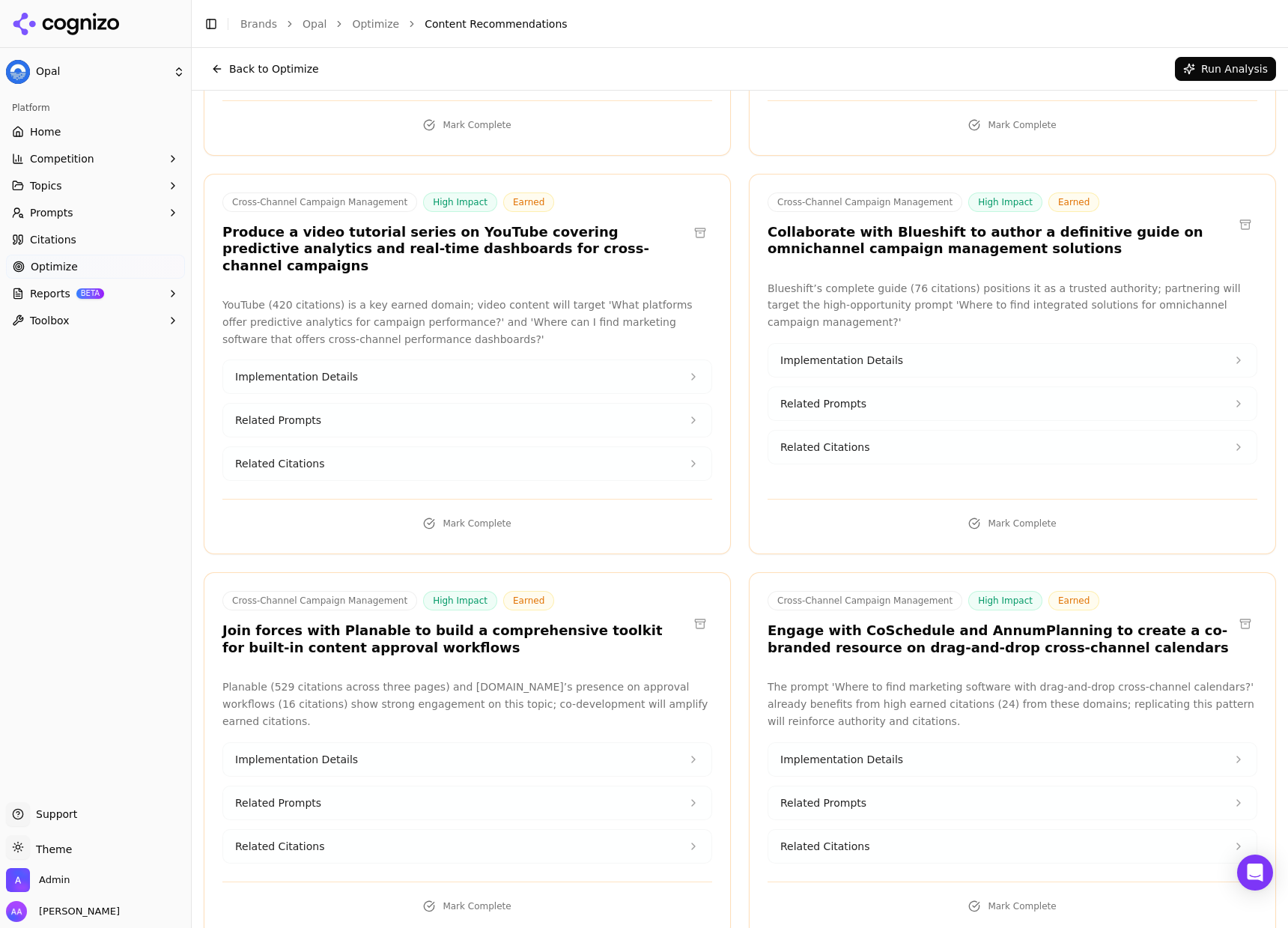
click at [884, 224] on h3 "Collaborate with Blueshift to author a definitive guide on omnichannel campaign…" at bounding box center [1001, 241] width 466 height 34
copy h3 "Blueshift"
click at [866, 431] on button "Related Citations" at bounding box center [1012, 447] width 488 height 33
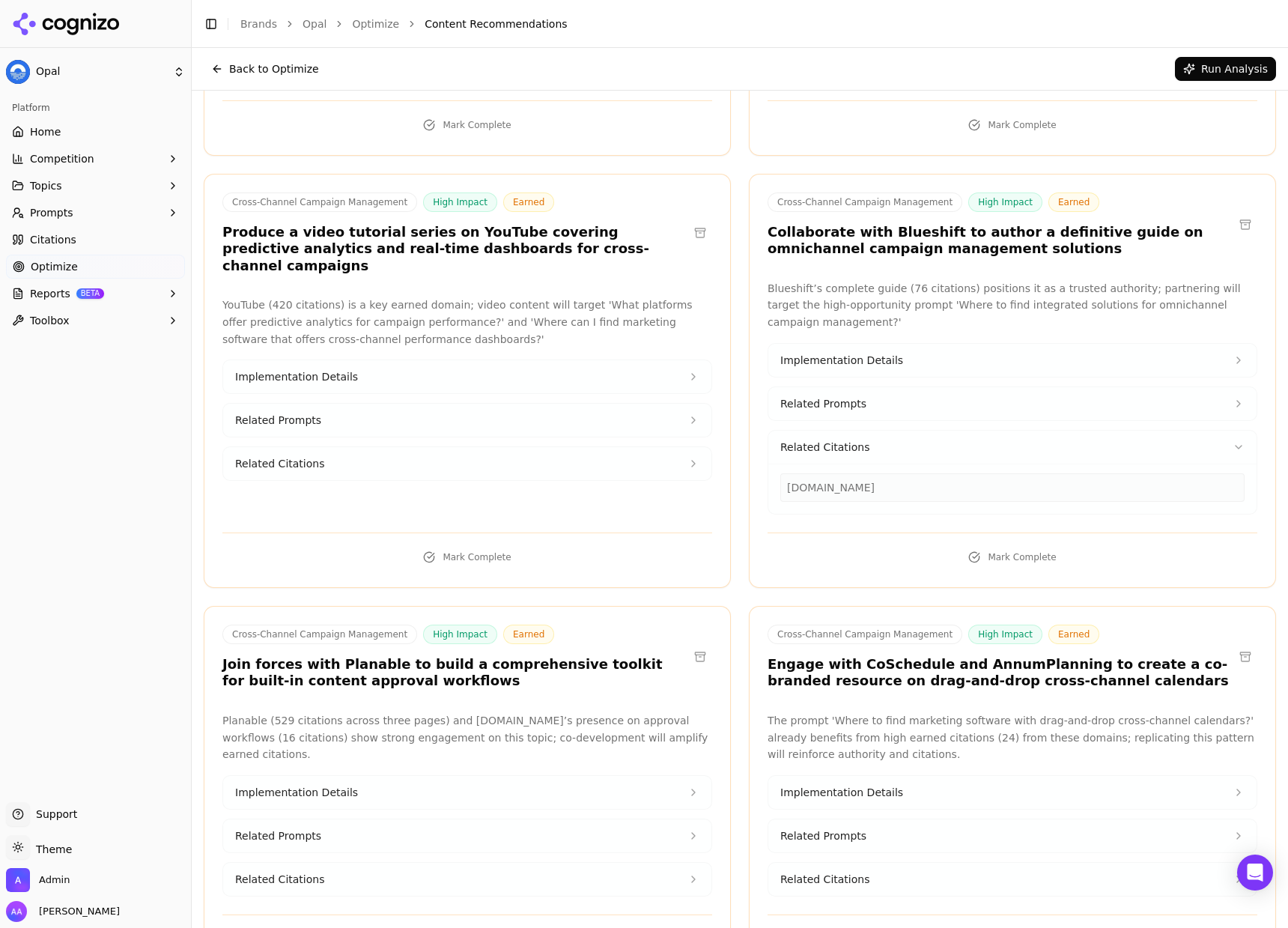
click at [827, 473] on div "[DOMAIN_NAME]" at bounding box center [1012, 487] width 464 height 28
copy div "[DOMAIN_NAME]"
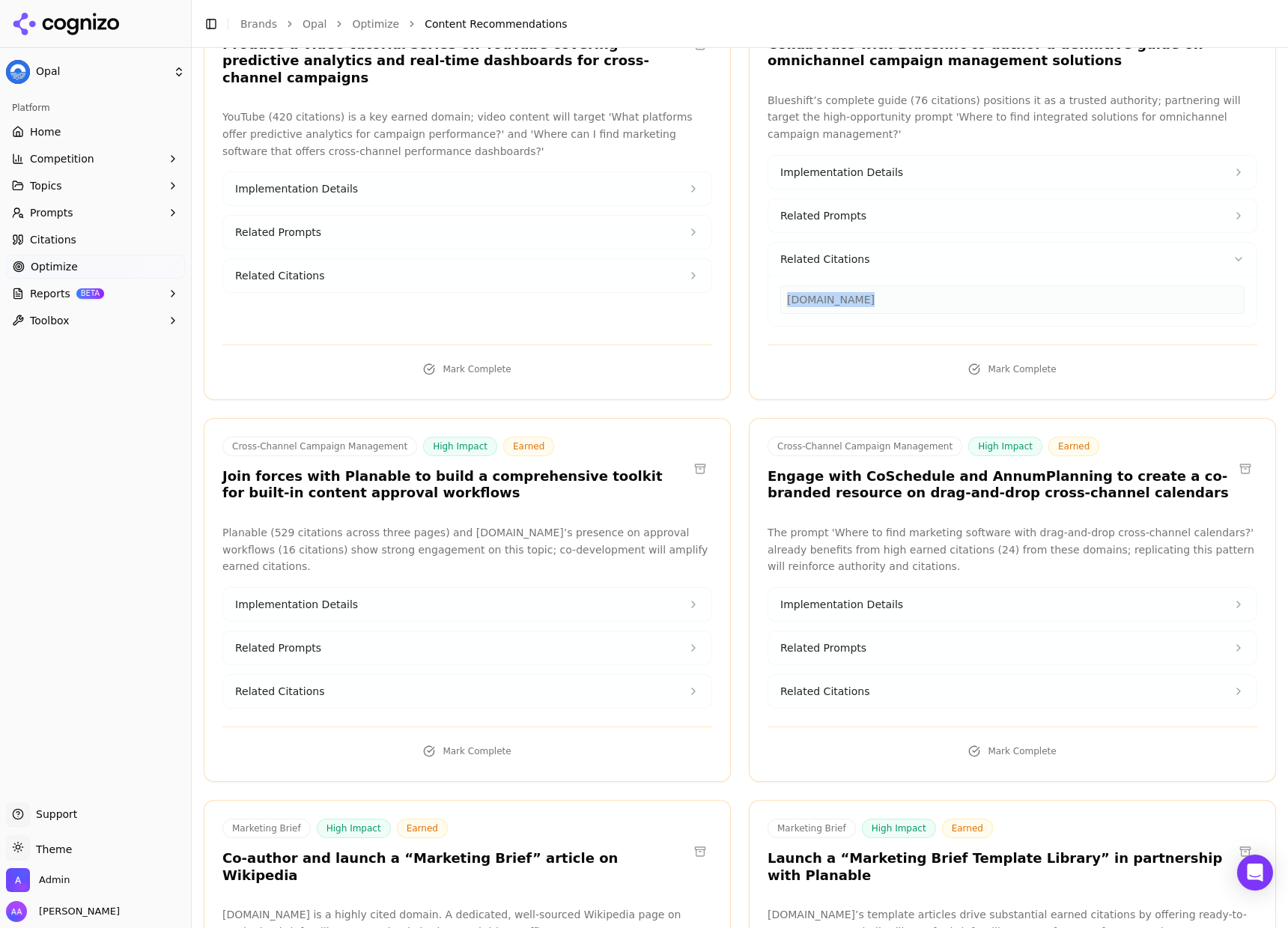
scroll to position [2861, 0]
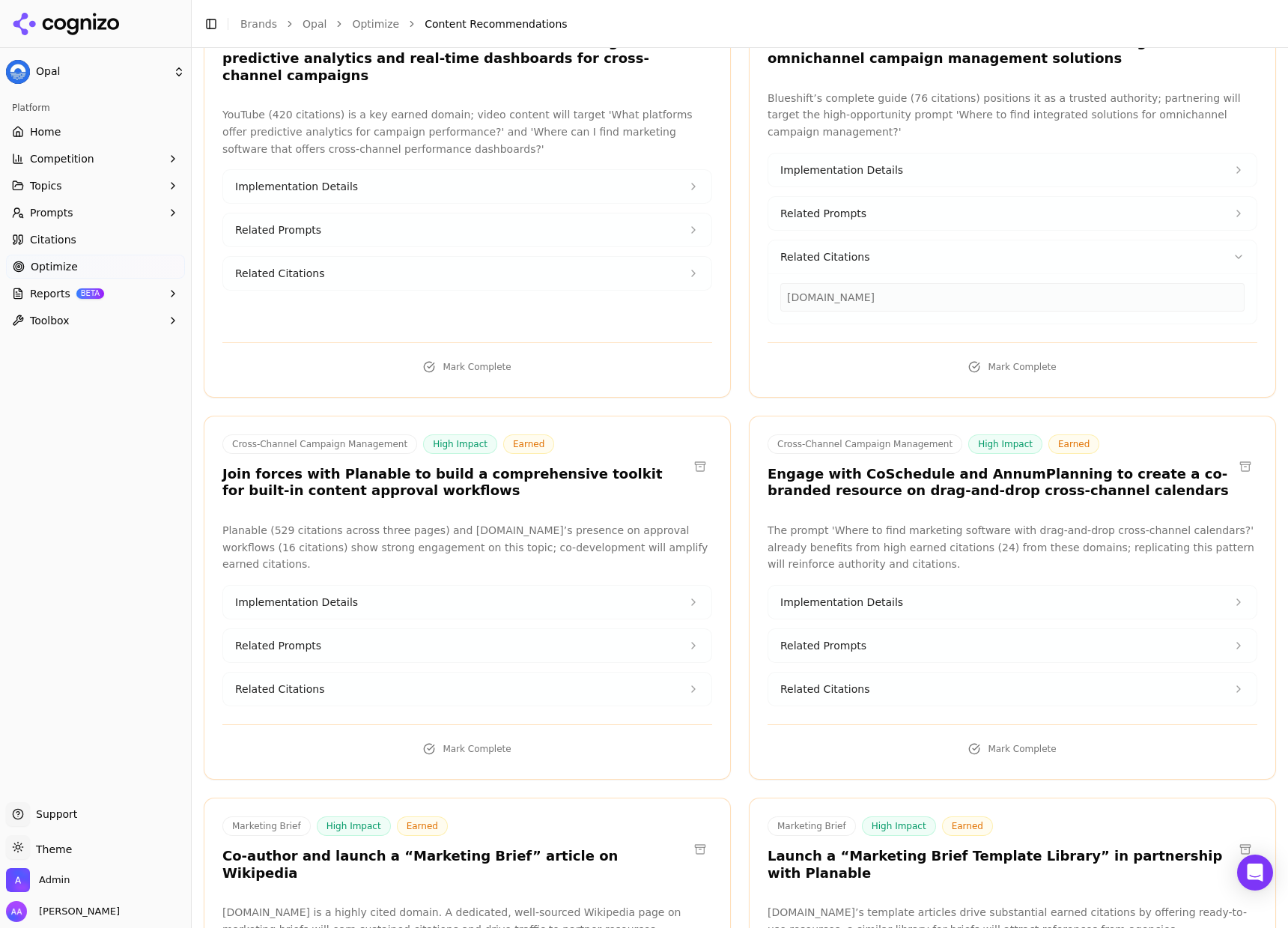
click at [358, 466] on h3 "Join forces with Planable to build a comprehensive toolkit for built-in content…" at bounding box center [455, 483] width 466 height 34
copy h3 "Planable"
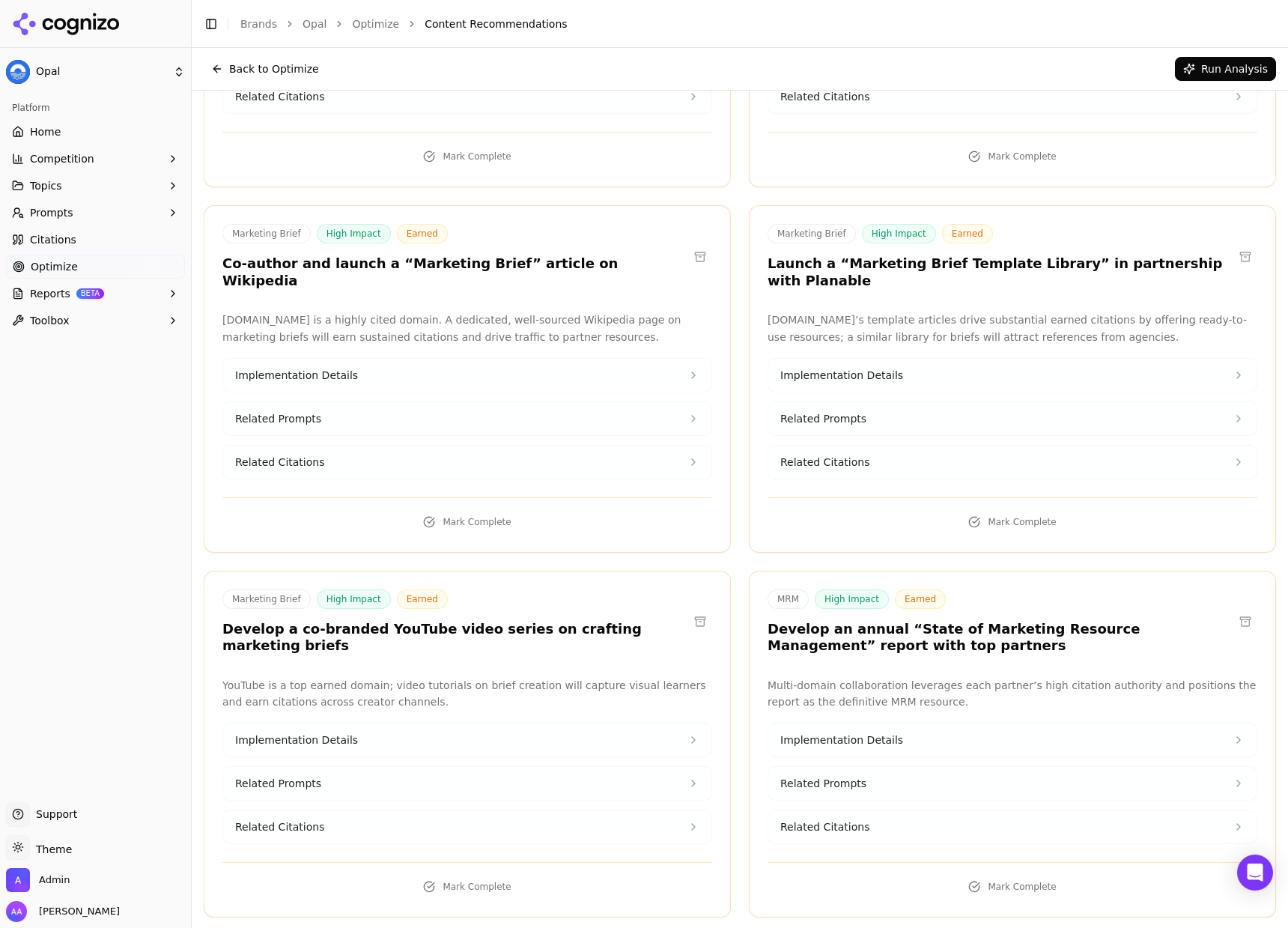
scroll to position [3434, 0]
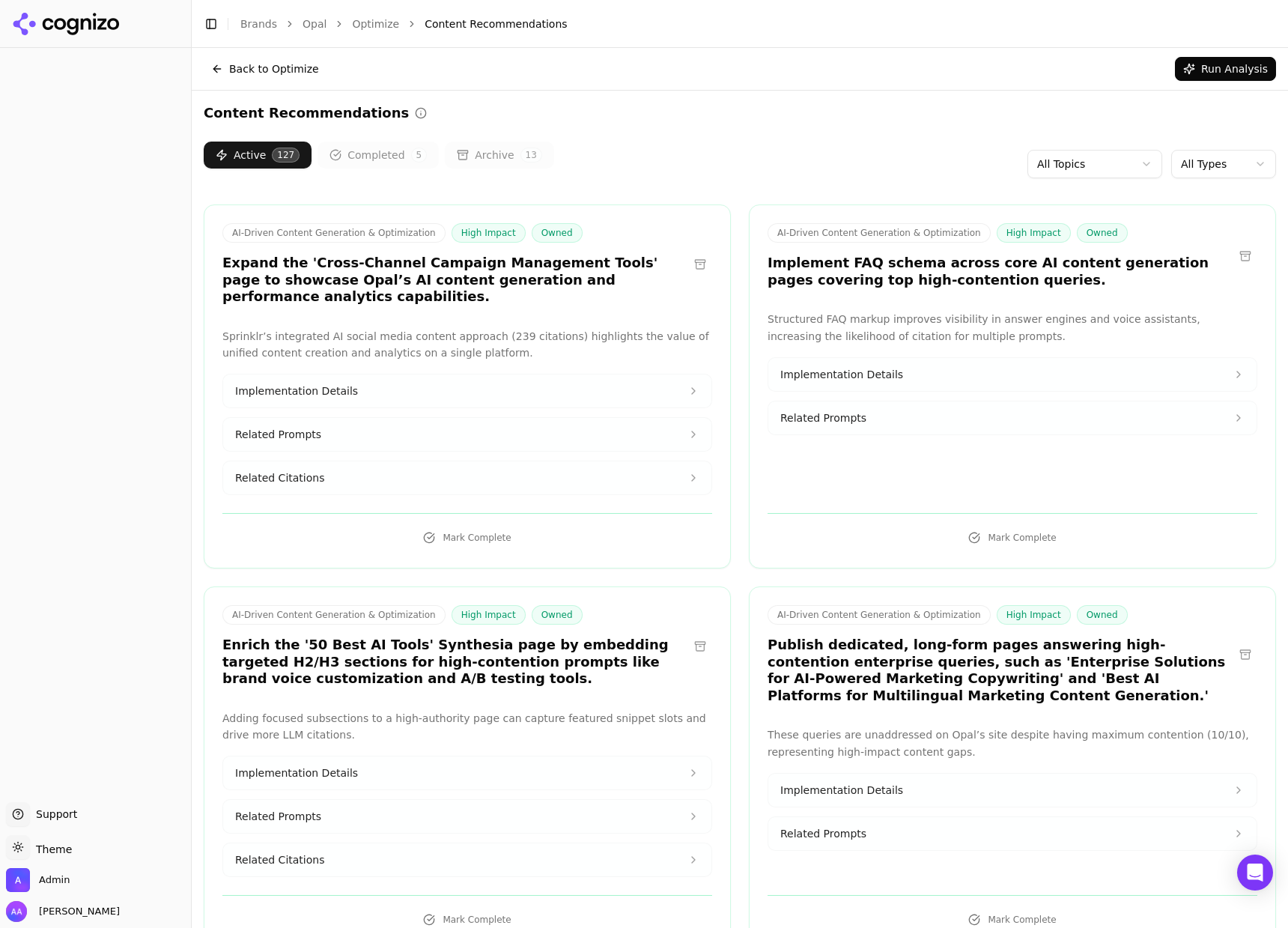
click at [1227, 167] on html "Support Support Toggle theme Theme Admin [PERSON_NAME] Toggle Sidebar Brands Op…" at bounding box center [644, 464] width 1288 height 928
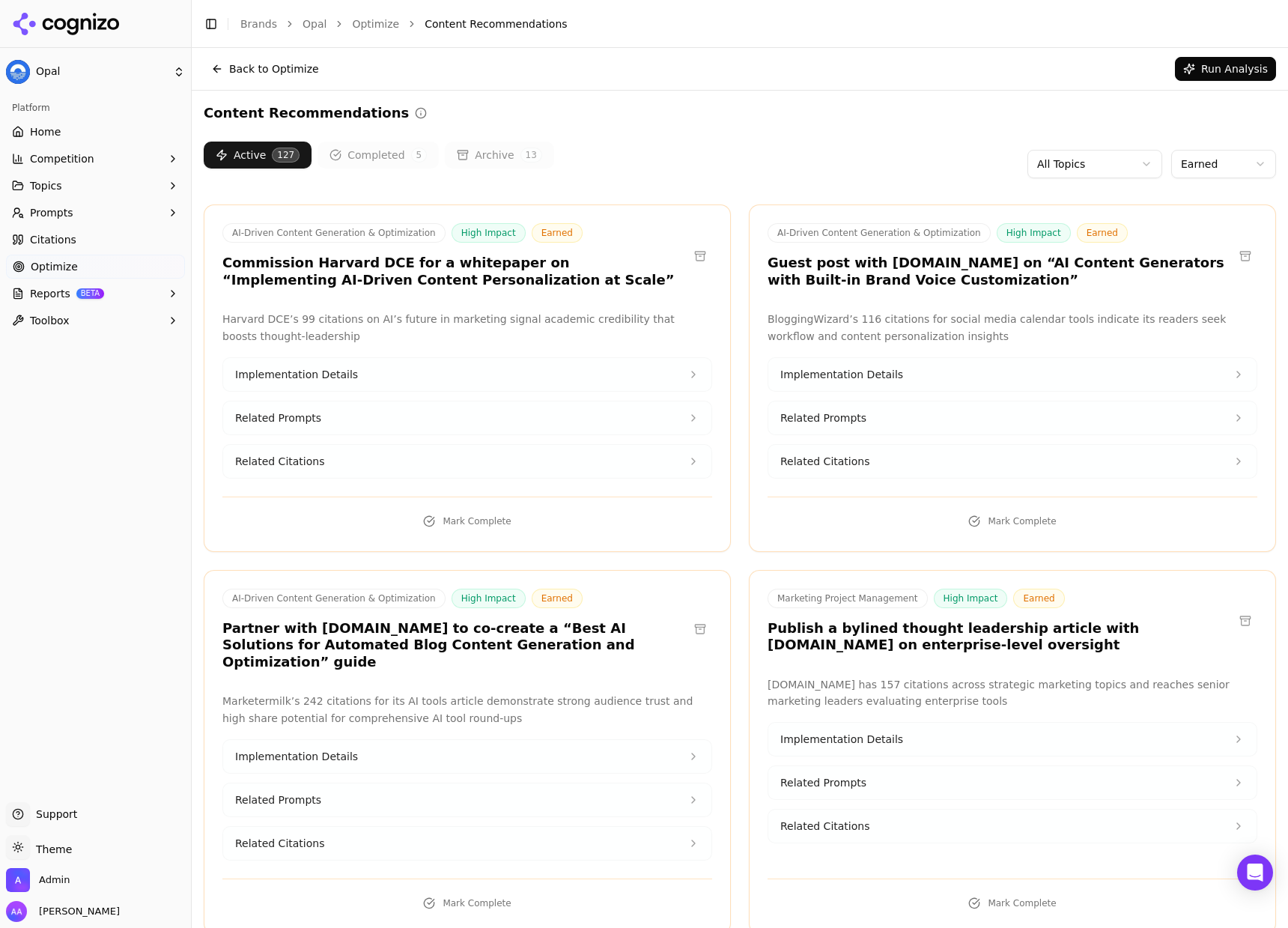
click at [911, 259] on h3 "Guest post with [DOMAIN_NAME] on “AI Content Generators with Built-in Brand Voi…" at bounding box center [1001, 272] width 466 height 34
copy h3 "BloggingWizard"
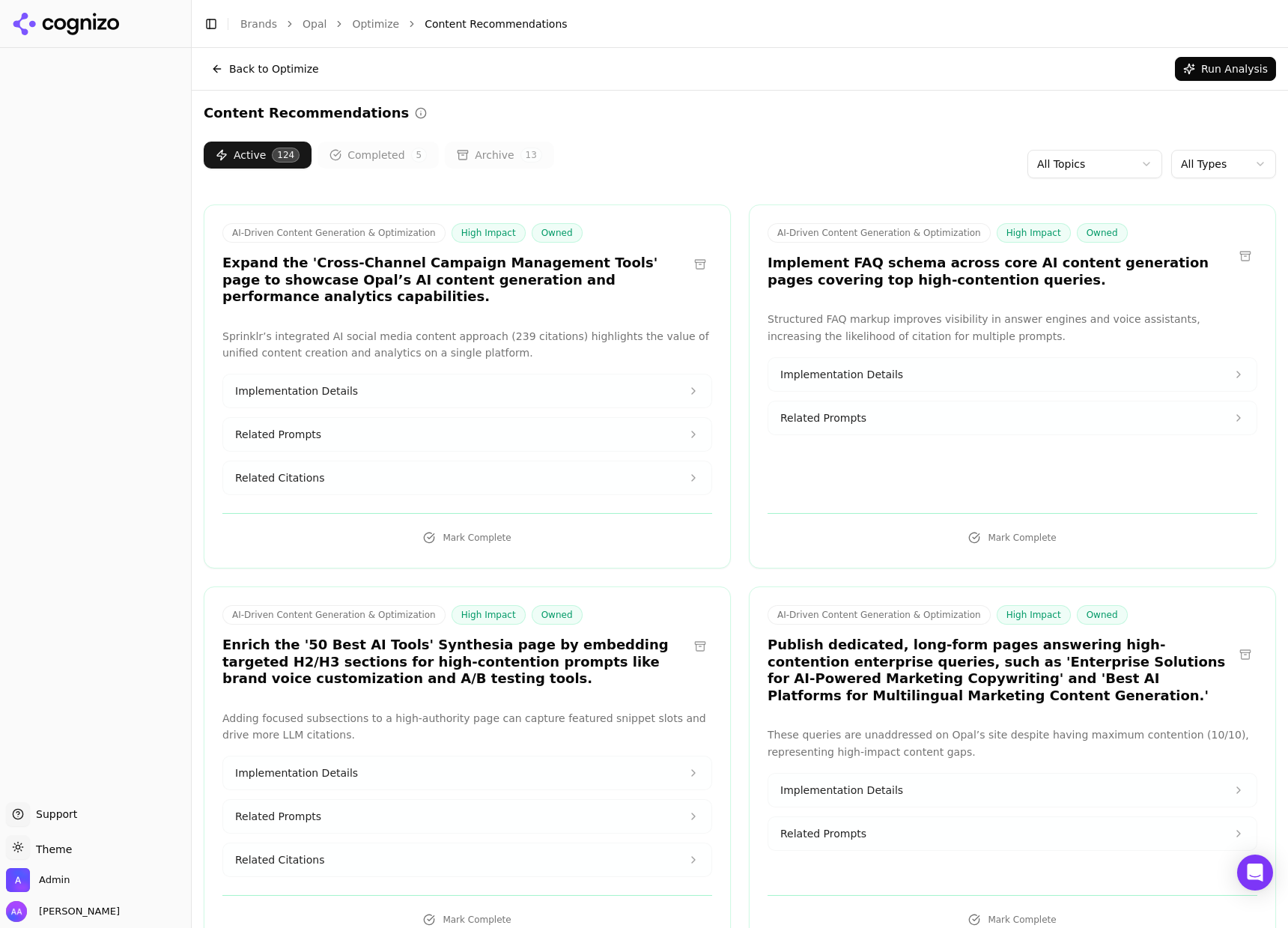
click at [1224, 164] on html "Support Support Toggle theme Theme Admin Alp Aysan Toggle Sidebar Brands Opal O…" at bounding box center [644, 464] width 1288 height 928
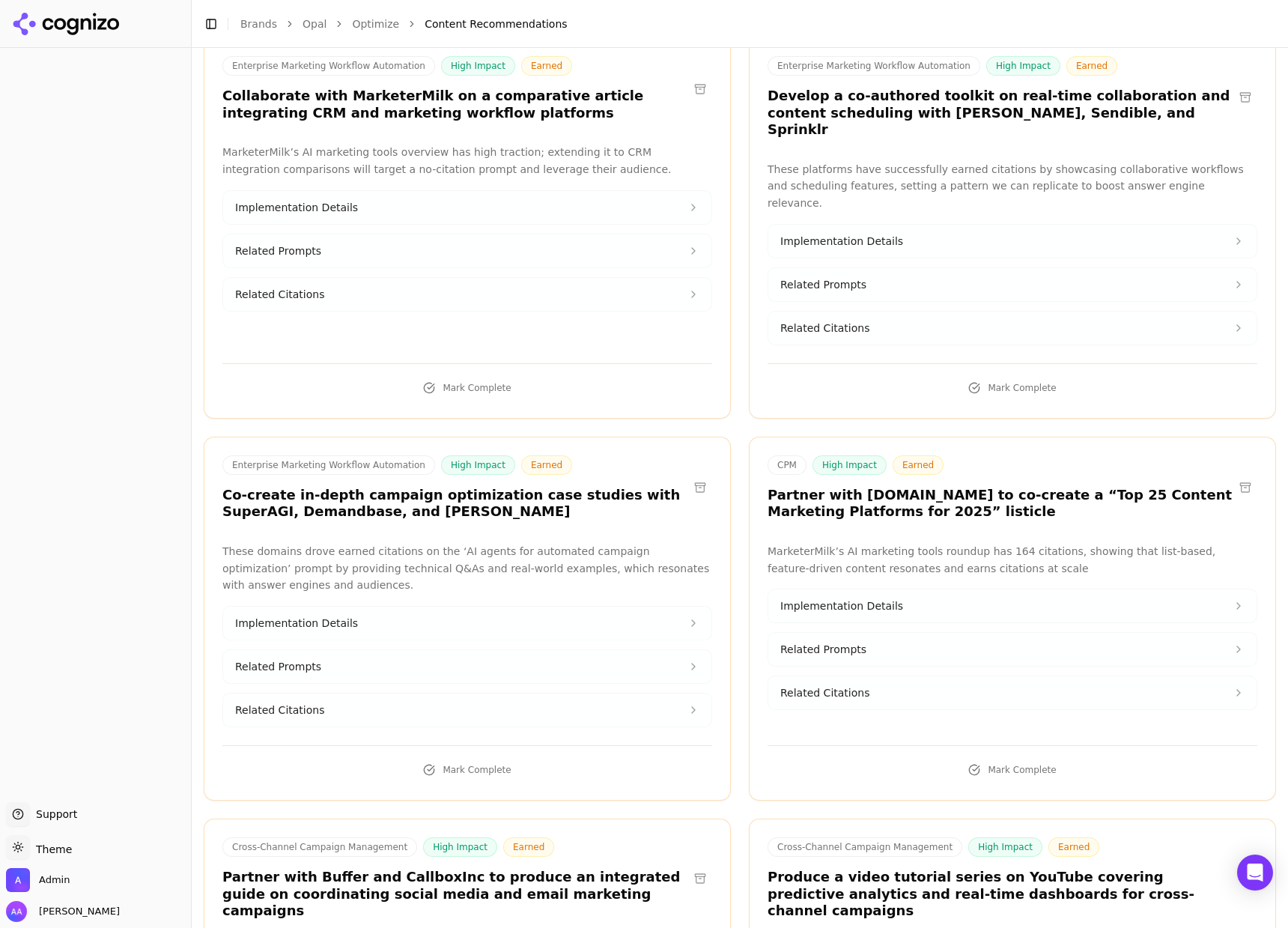
scroll to position [1360, 0]
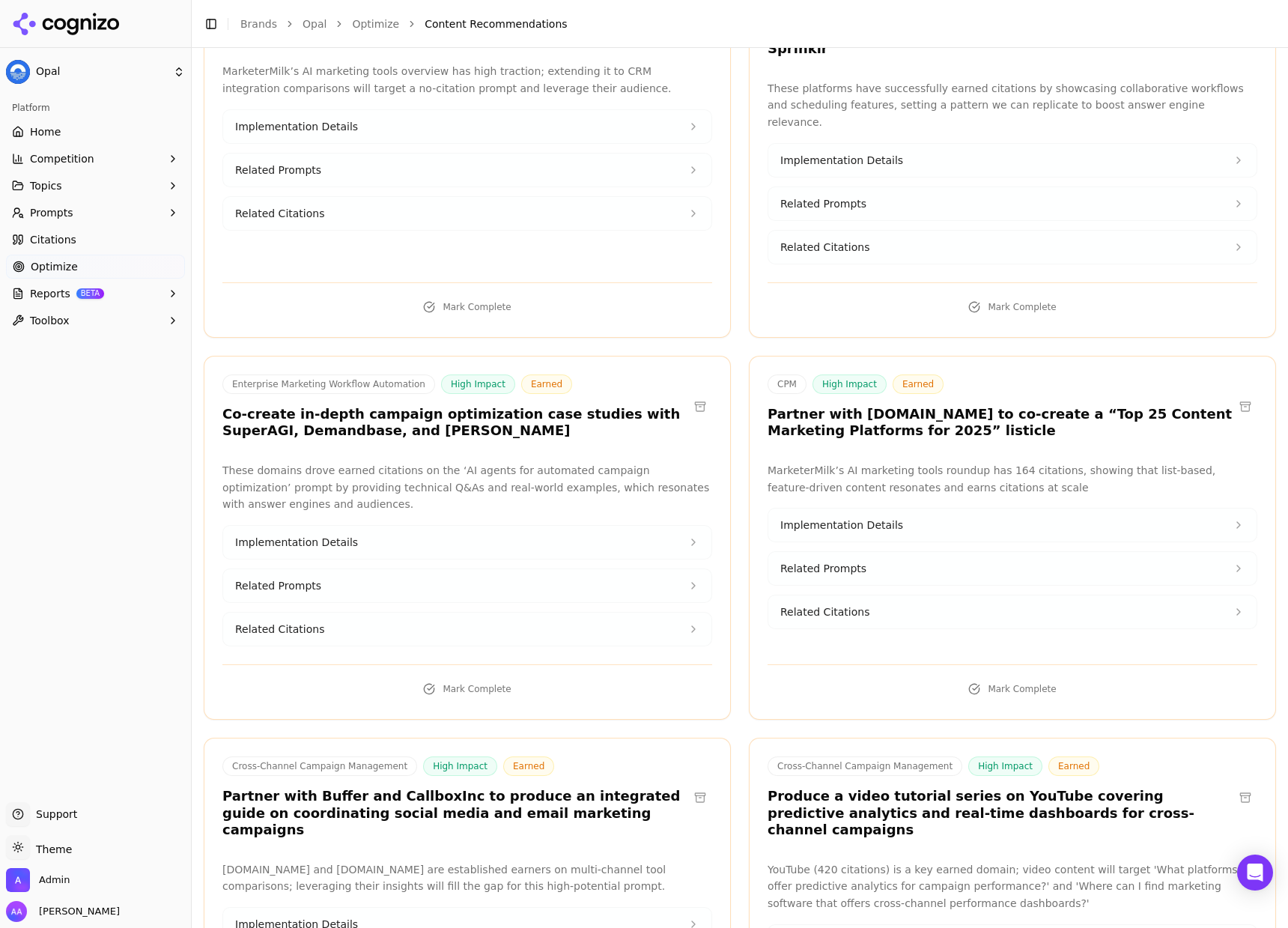
click at [909, 406] on h3 "Partner with [DOMAIN_NAME] to co-create a “Top 25 Content Marketing Platforms f…" at bounding box center [1001, 423] width 466 height 34
copy h3 "MarketerMilk"
click at [365, 393] on div "Enterprise Marketing Workflow Automation High Impact Earned Co-create in-depth …" at bounding box center [467, 538] width 527 height 364
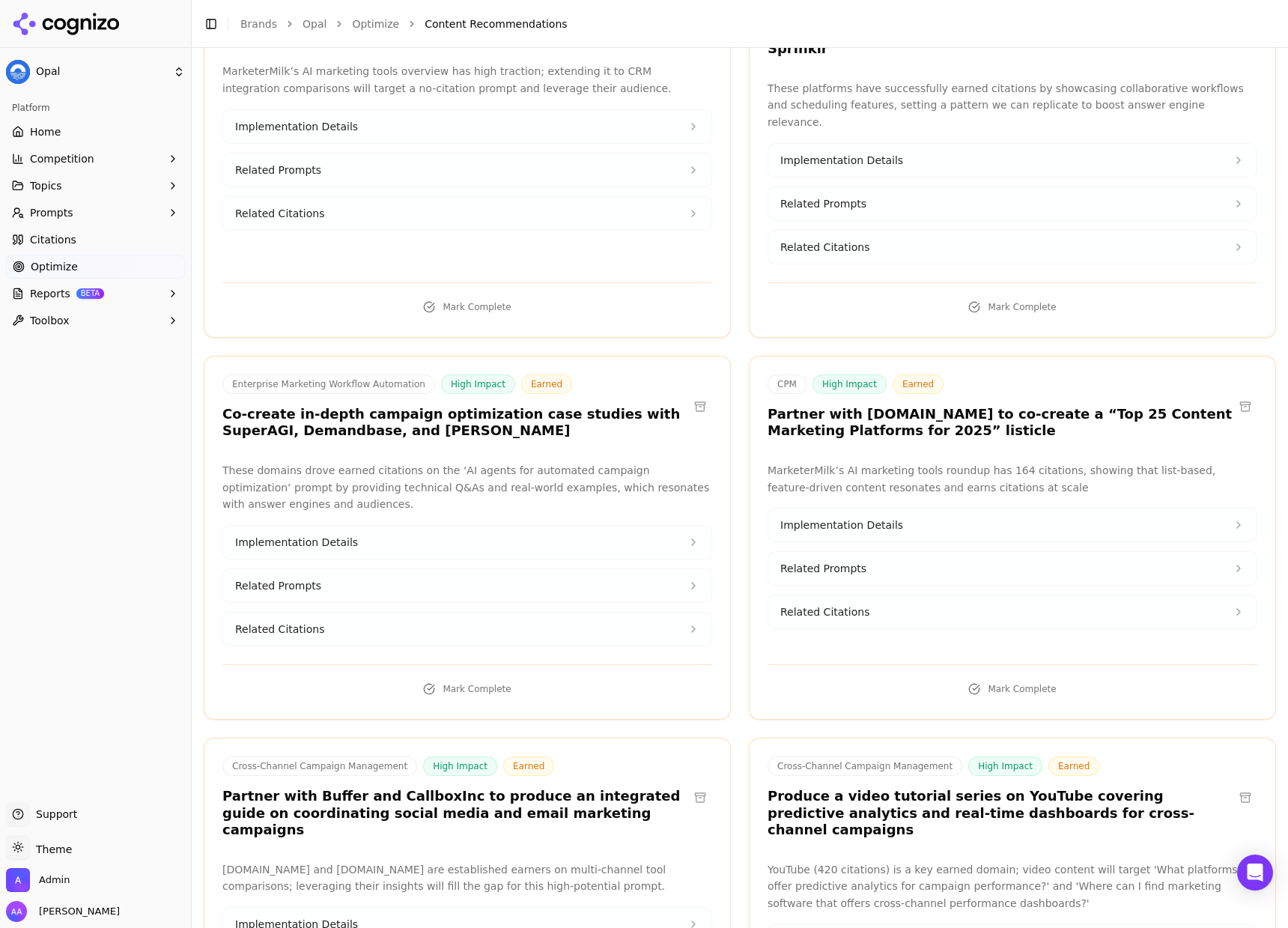
click at [371, 406] on h3 "Co-create in-depth campaign optimization case studies with SuperAGI, Demandbase…" at bounding box center [455, 423] width 466 height 34
copy h3 "EnrichLabs"
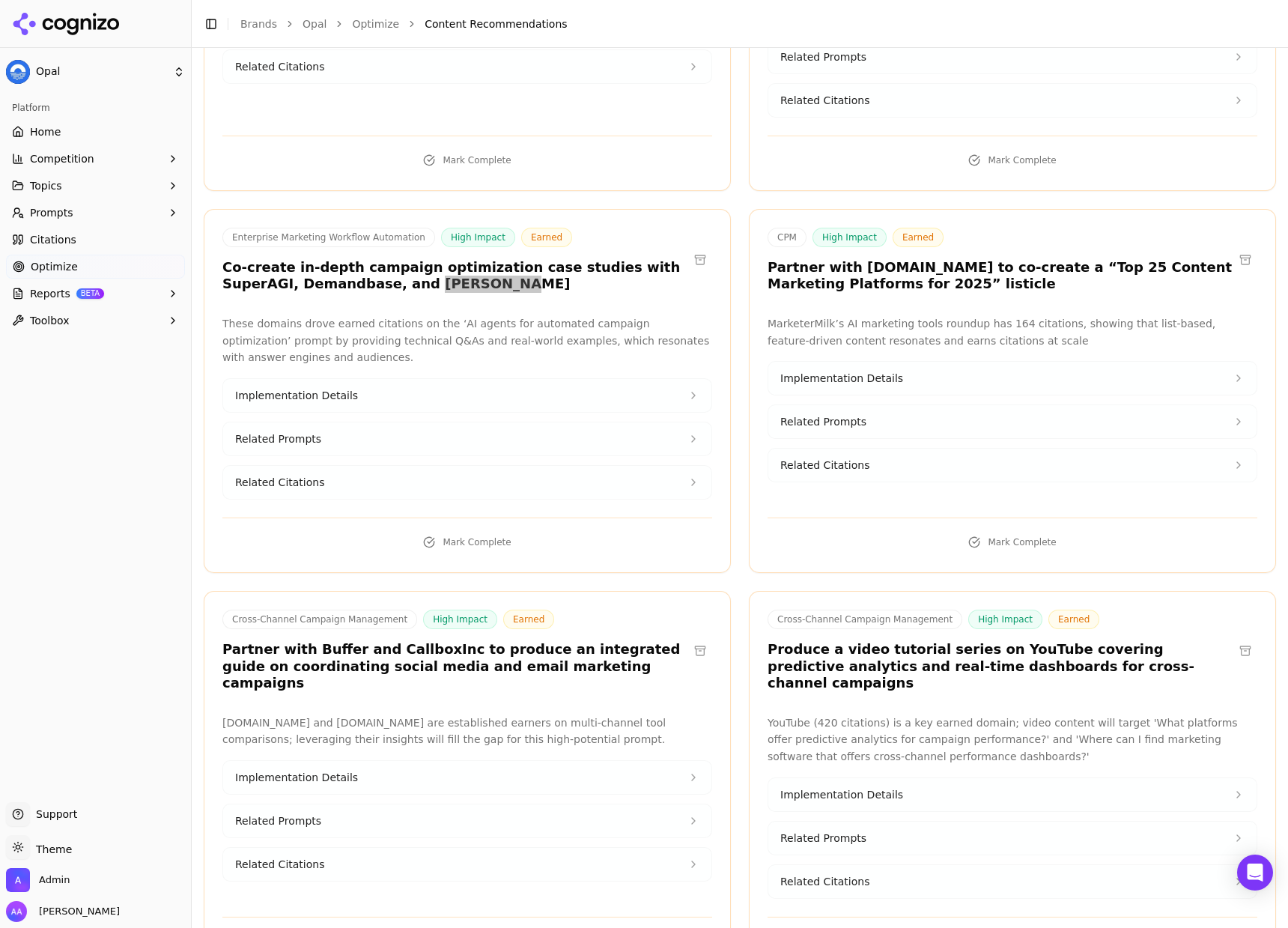
scroll to position [1539, 0]
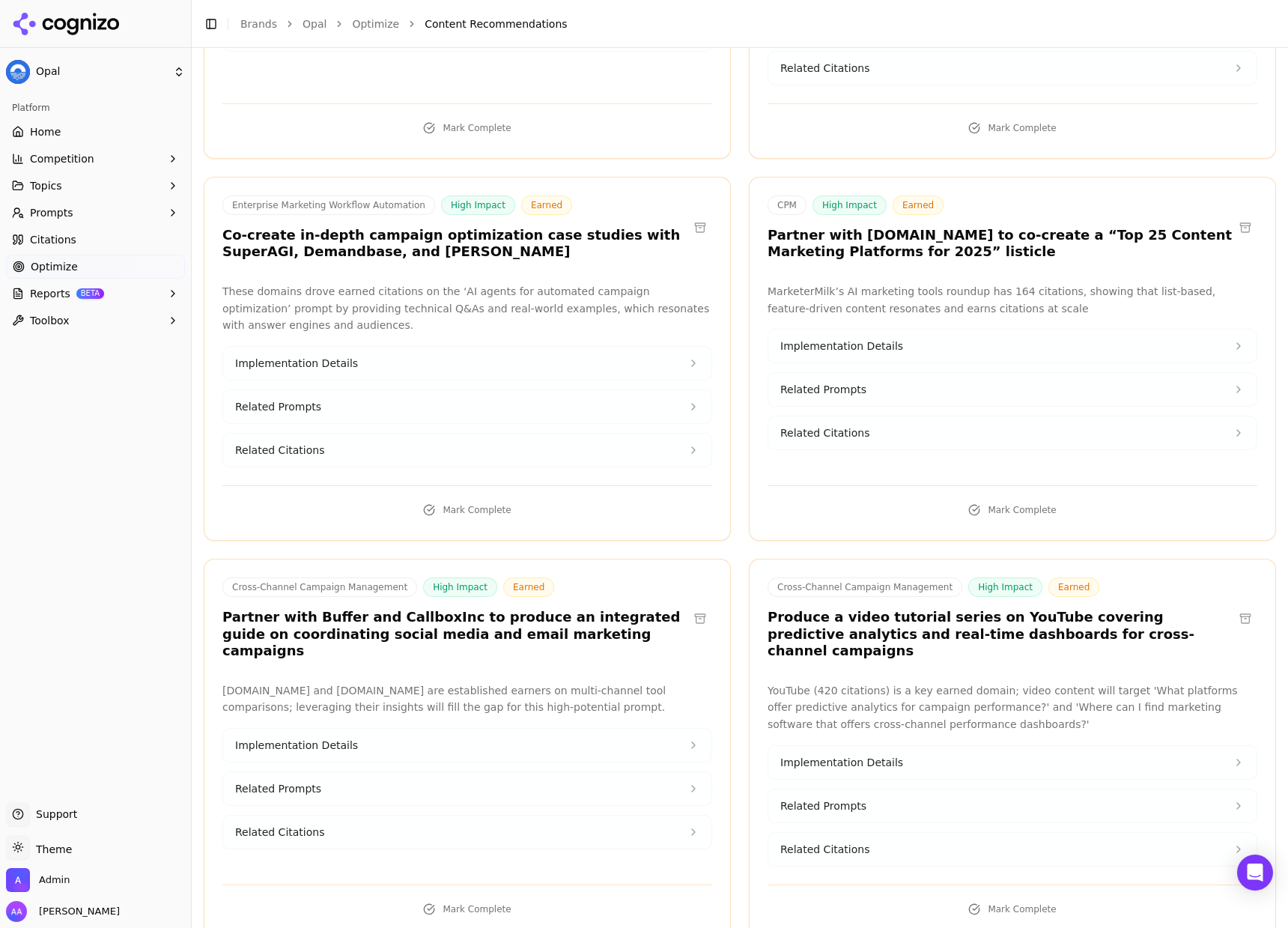
click at [392, 609] on h3 "Partner with Buffer and CallboxInc to produce an integrated guide on coordinati…" at bounding box center [455, 634] width 466 height 51
copy h3 "CallboxInc"
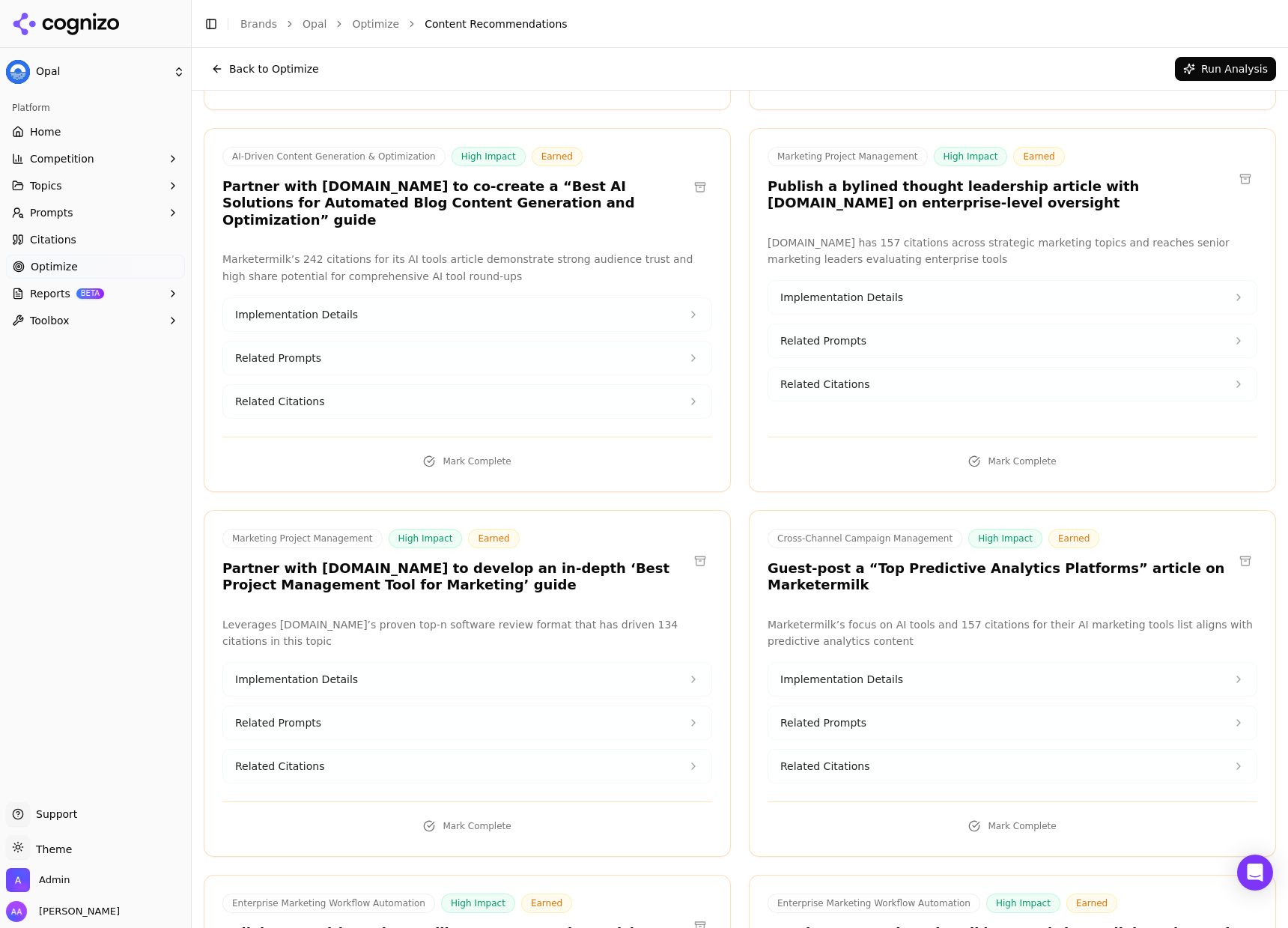
scroll to position [34, 0]
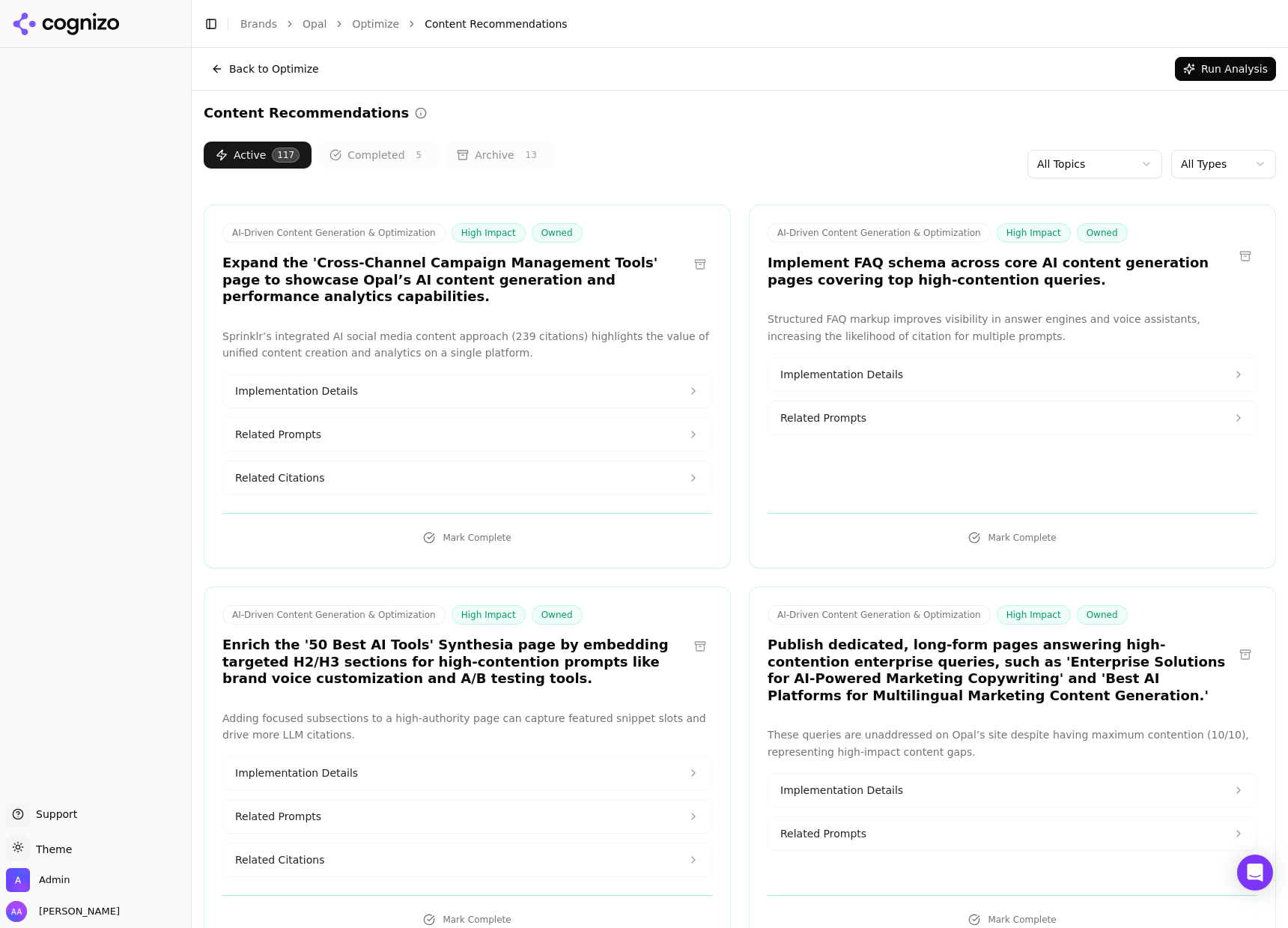
click at [1200, 166] on html "Support Support Toggle theme Theme Admin [PERSON_NAME] Toggle Sidebar Brands Op…" at bounding box center [644, 464] width 1288 height 928
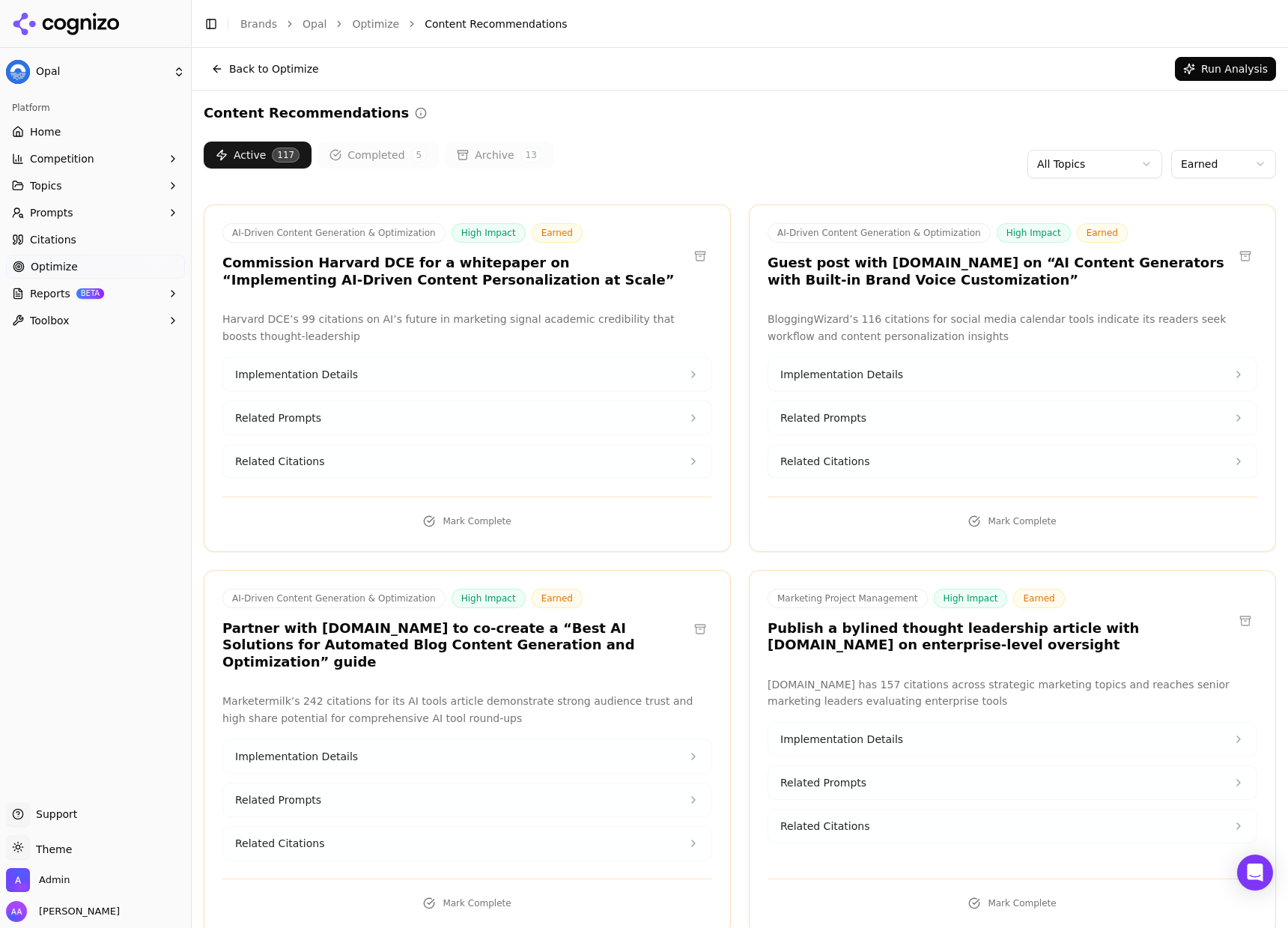
click at [721, 157] on div "Active 117 Completed 5 Archive 13 All Topics Earned" at bounding box center [740, 164] width 1072 height 45
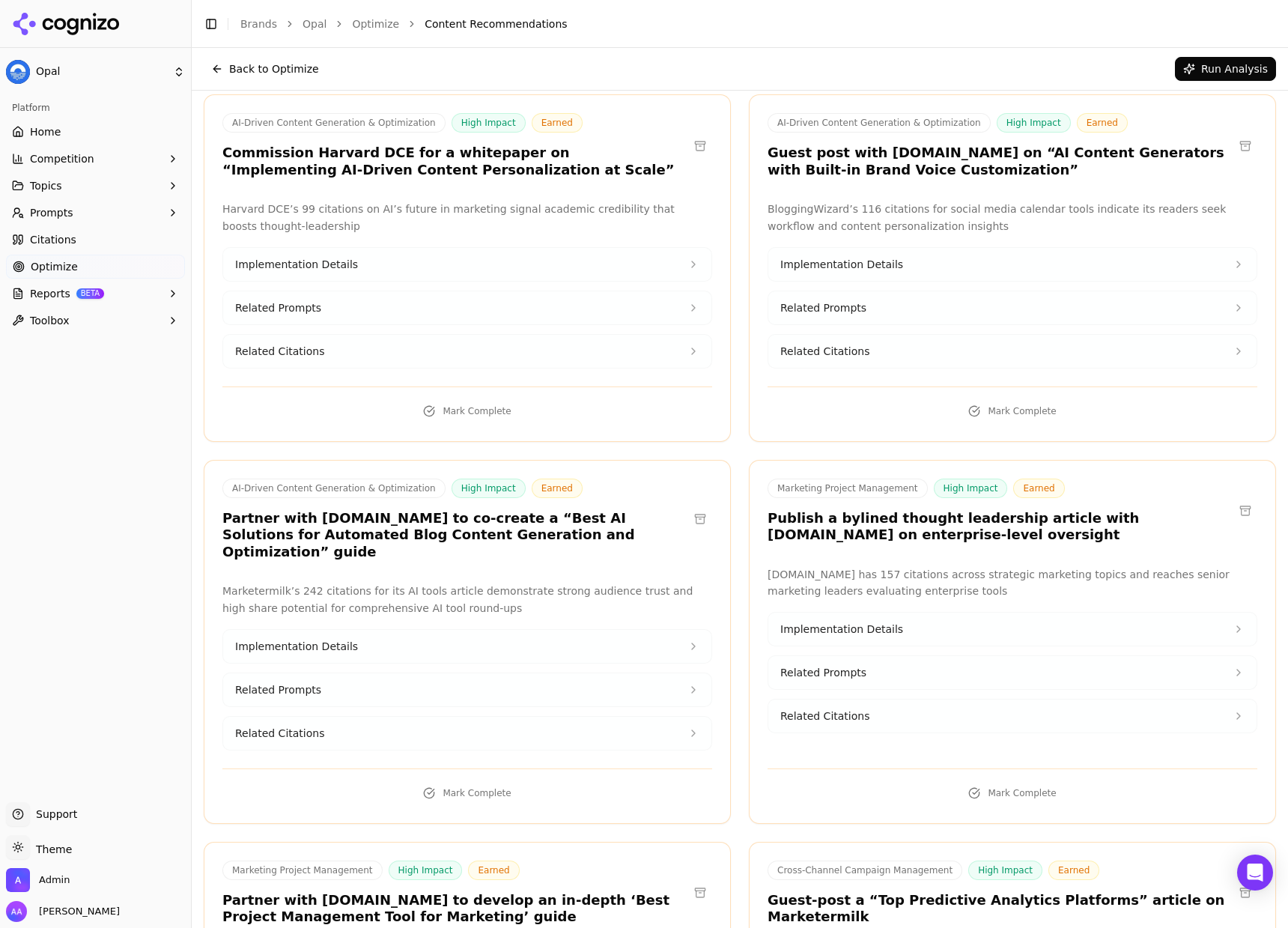
scroll to position [102, 0]
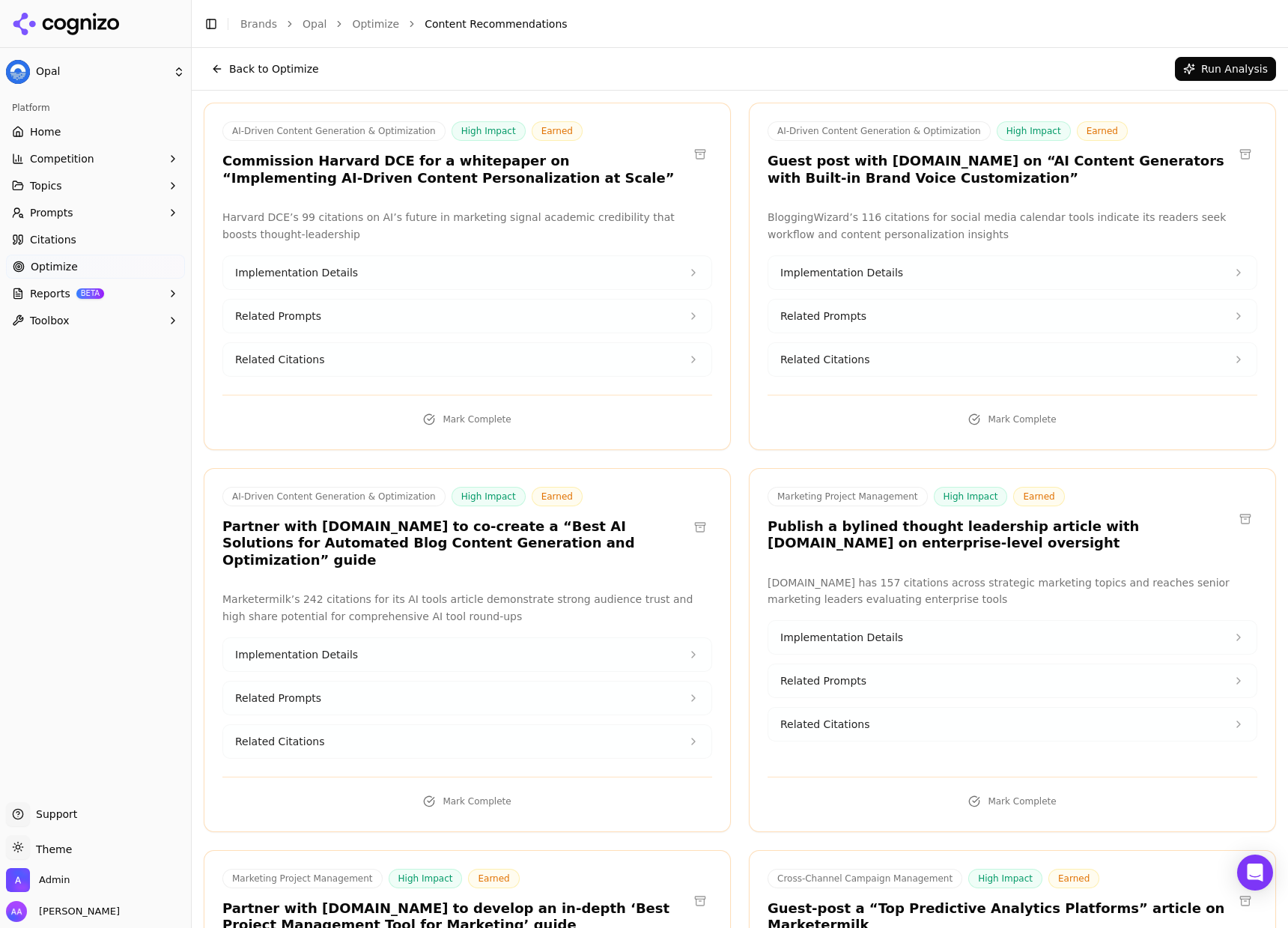
click at [239, 160] on h3 "Commission Harvard DCE for a whitepaper on “Implementing AI-Driven Content Pers…" at bounding box center [455, 170] width 466 height 34
copy h3 "Commission"
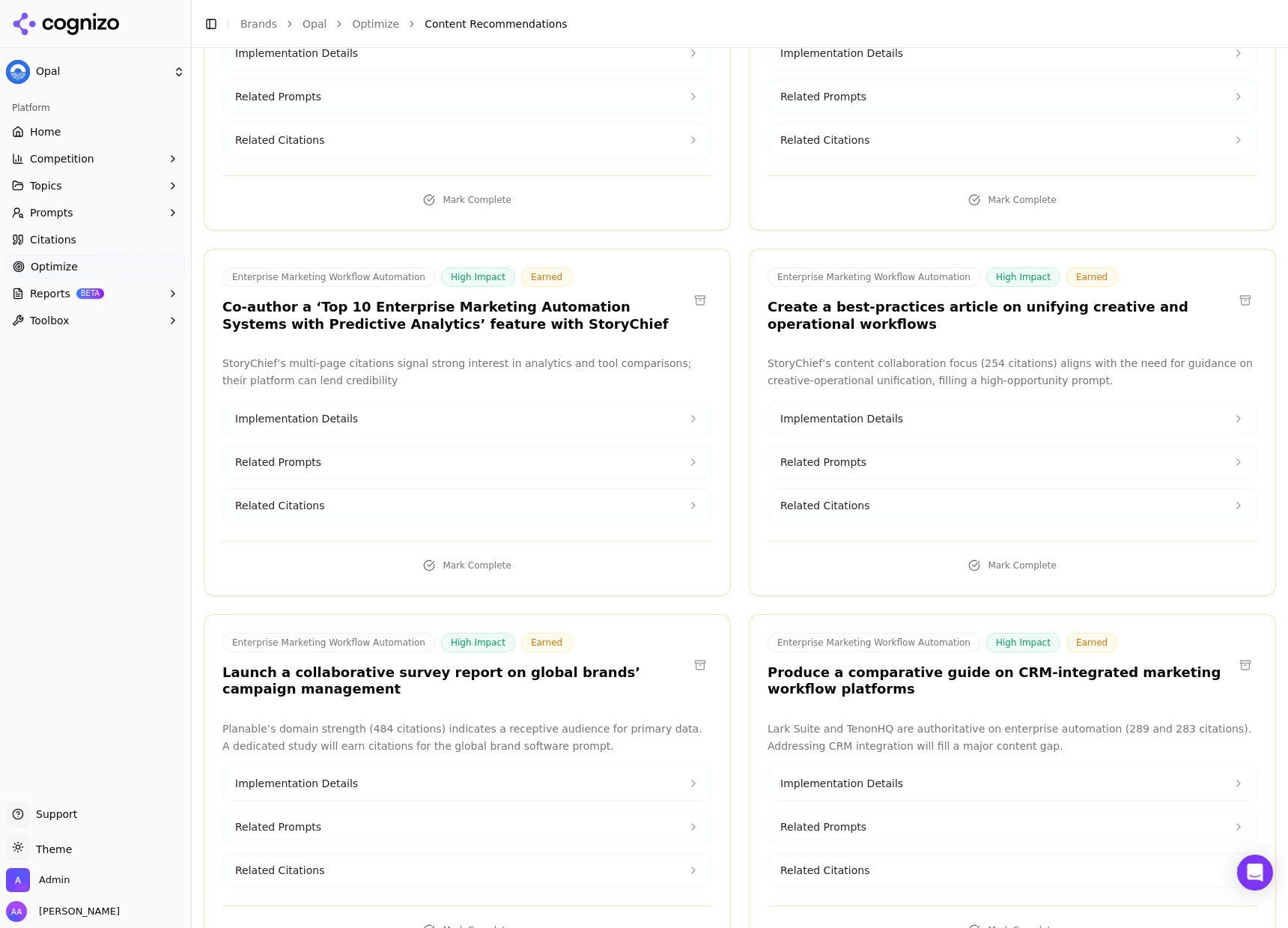
scroll to position [2618, 0]
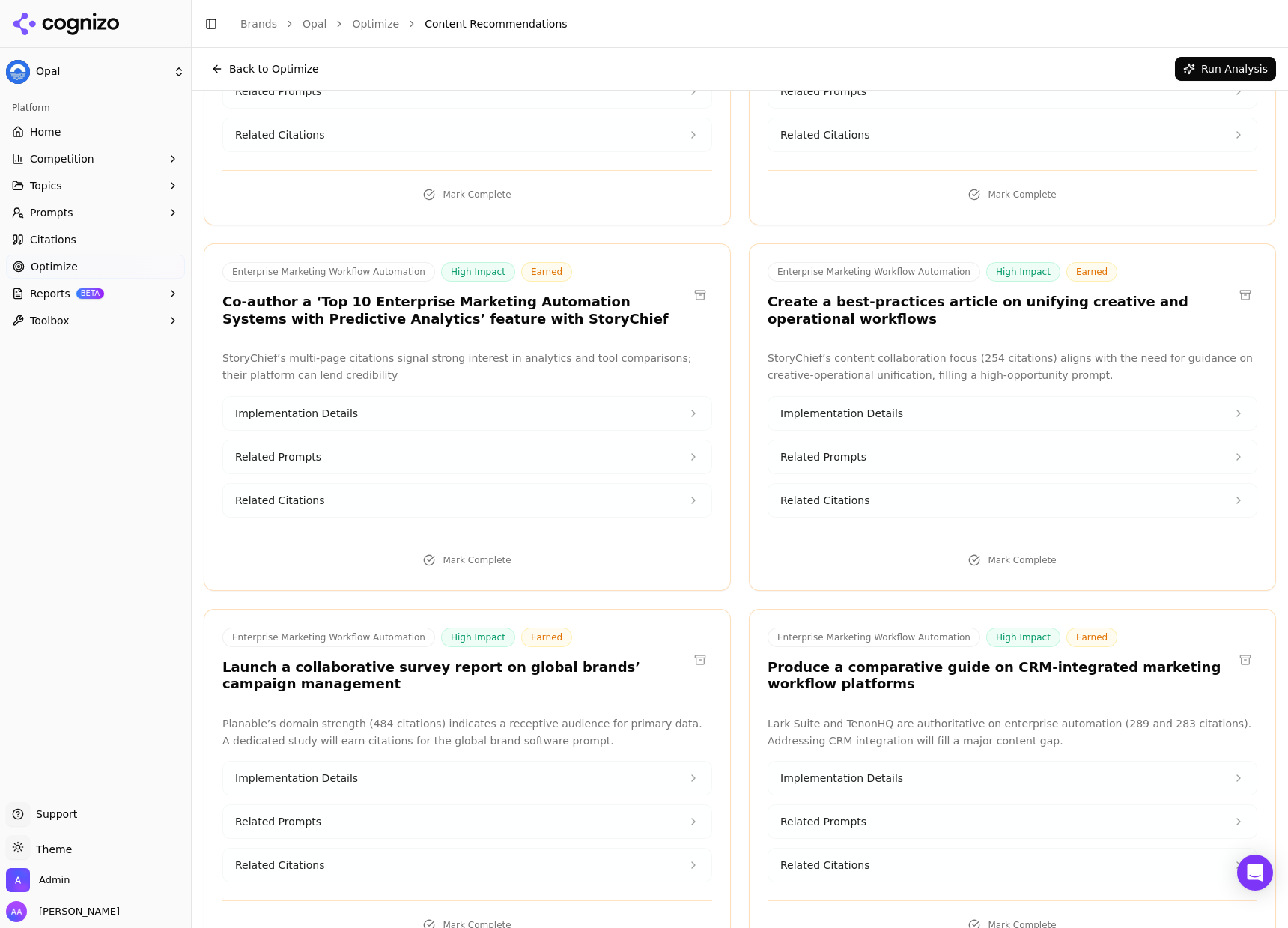
click at [499, 294] on h3 "Co-author a ‘Top 10 Enterprise Marketing Automation Systems with Predictive Ana…" at bounding box center [455, 311] width 466 height 34
click at [475, 294] on h3 "Co-author a ‘Top 10 Enterprise Marketing Automation Systems with Predictive Ana…" at bounding box center [455, 311] width 466 height 34
copy h3 "StoryChief"
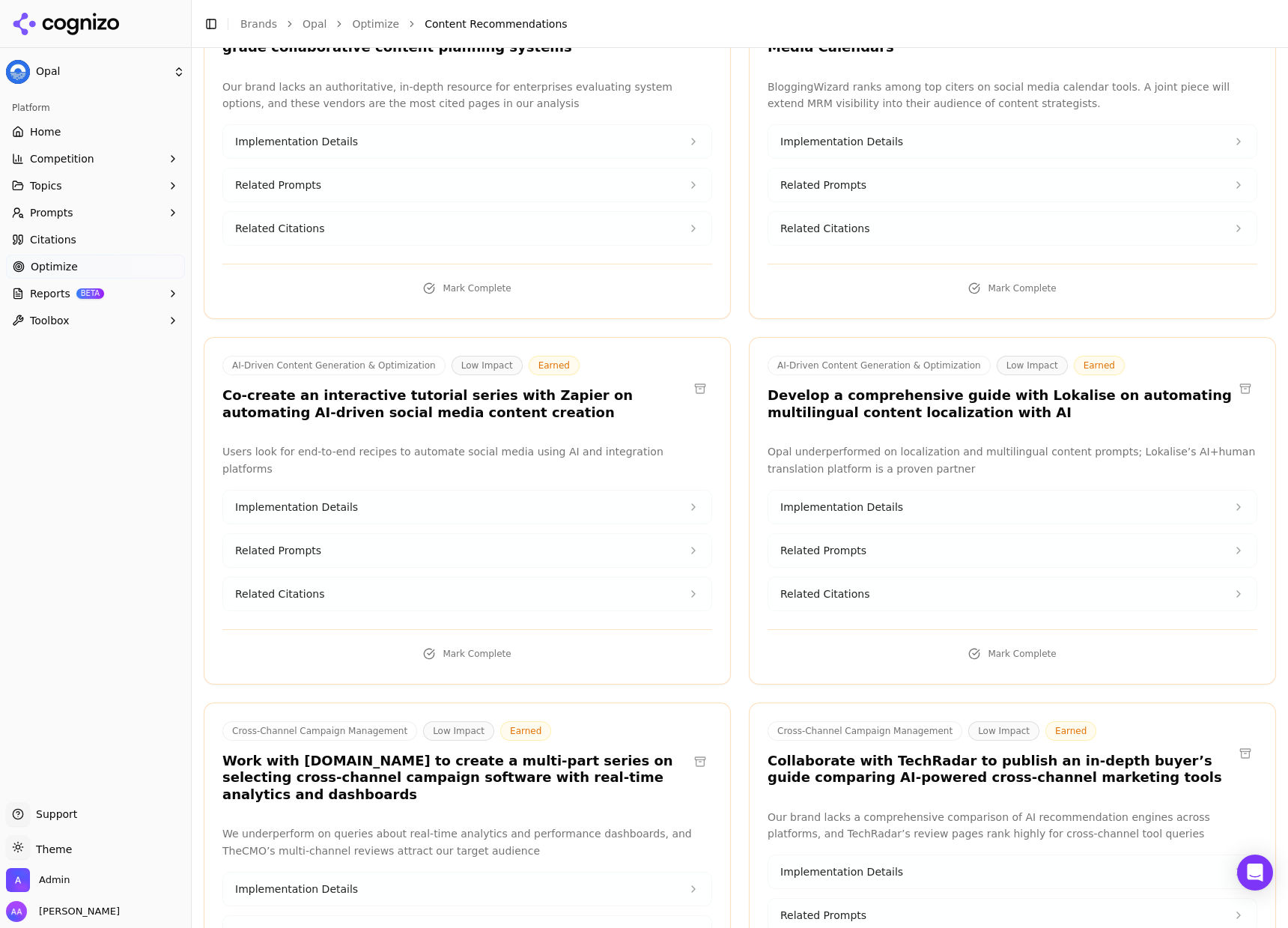
scroll to position [4384, 0]
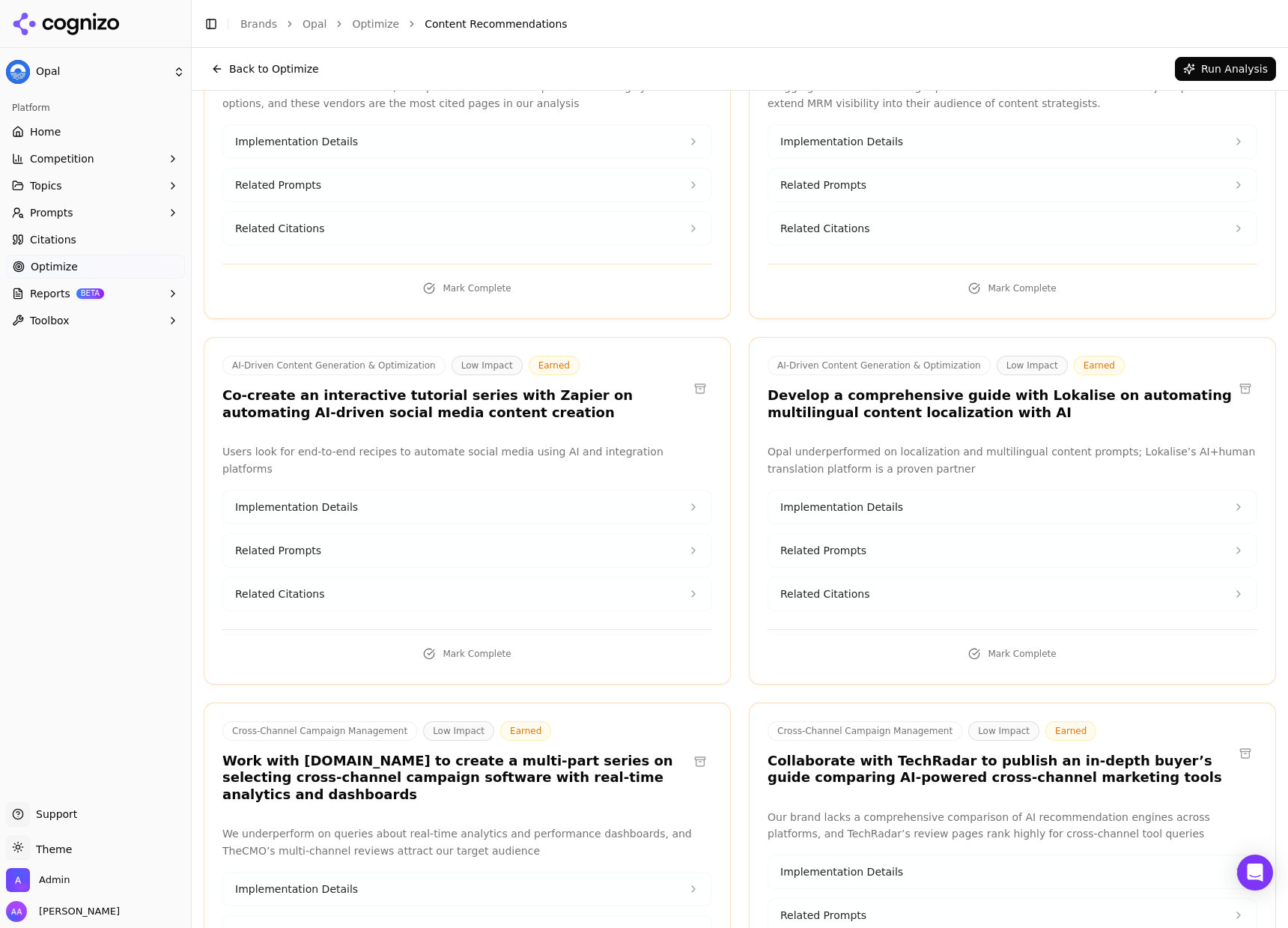
click at [505, 387] on h3 "Co-create an interactive tutorial series with Zapier on automating AI-driven so…" at bounding box center [455, 404] width 466 height 34
copy h3 "Zapier"
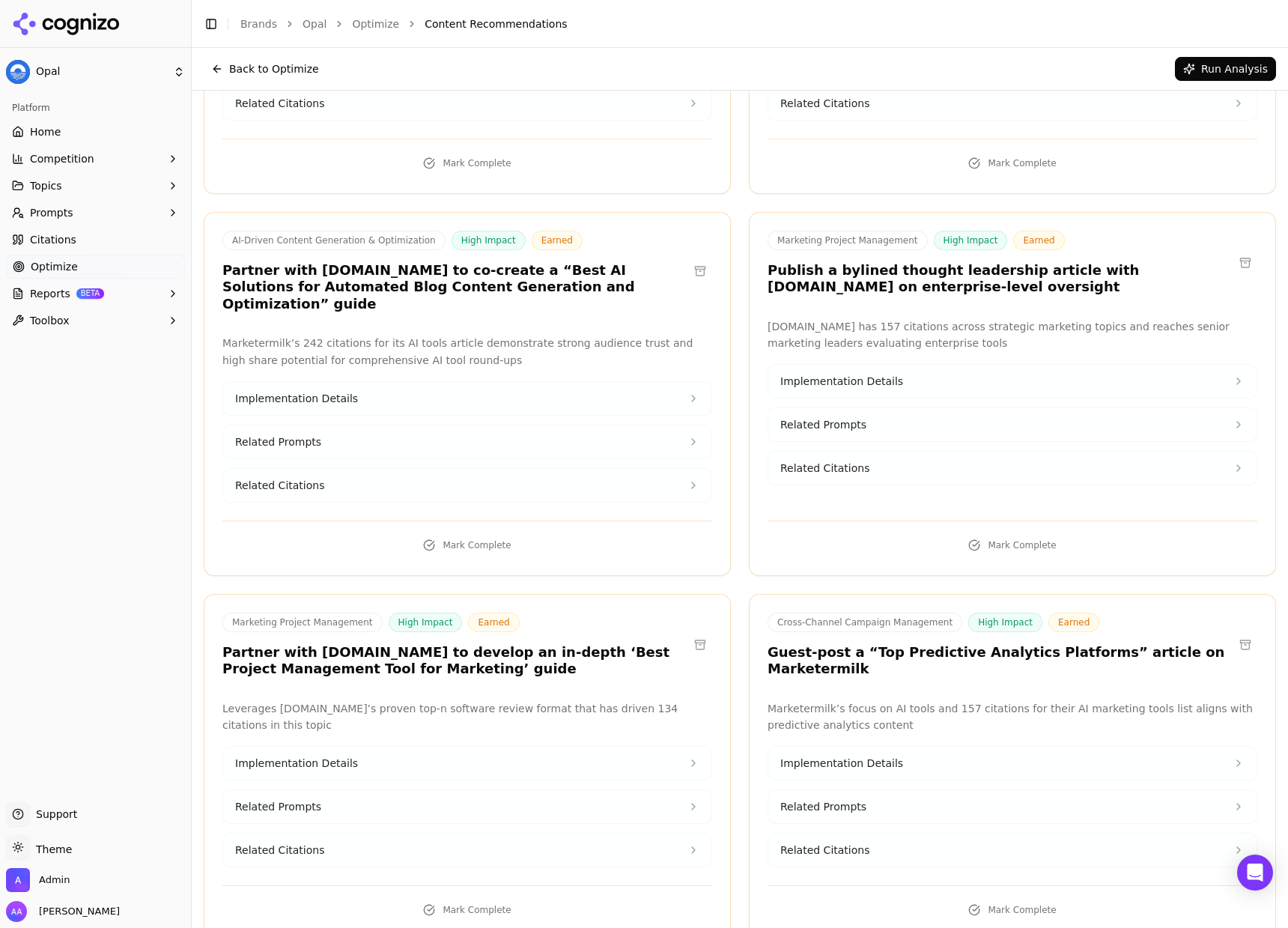
scroll to position [0, 0]
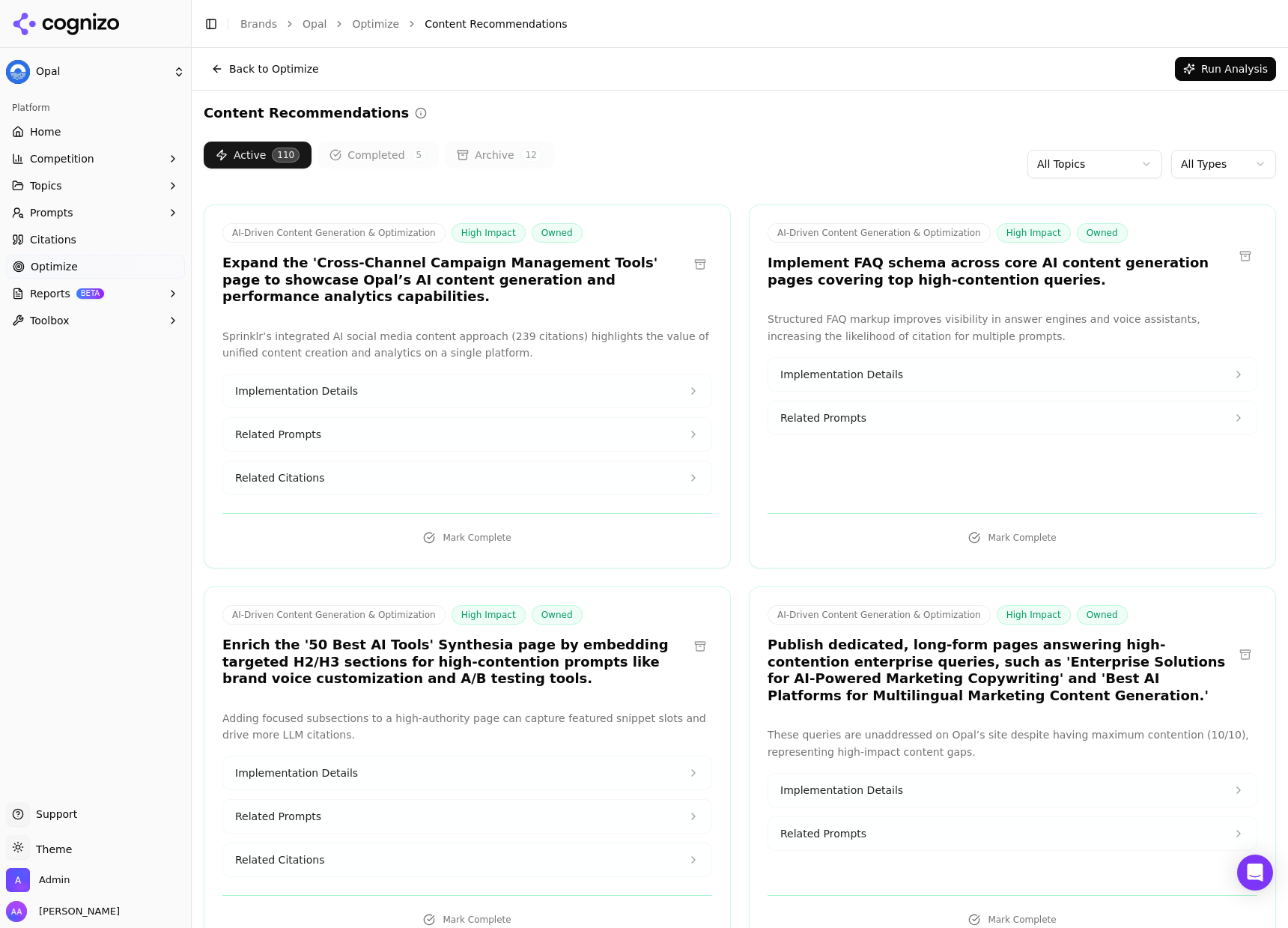
click at [1200, 77] on button "Run Analysis" at bounding box center [1225, 69] width 101 height 24
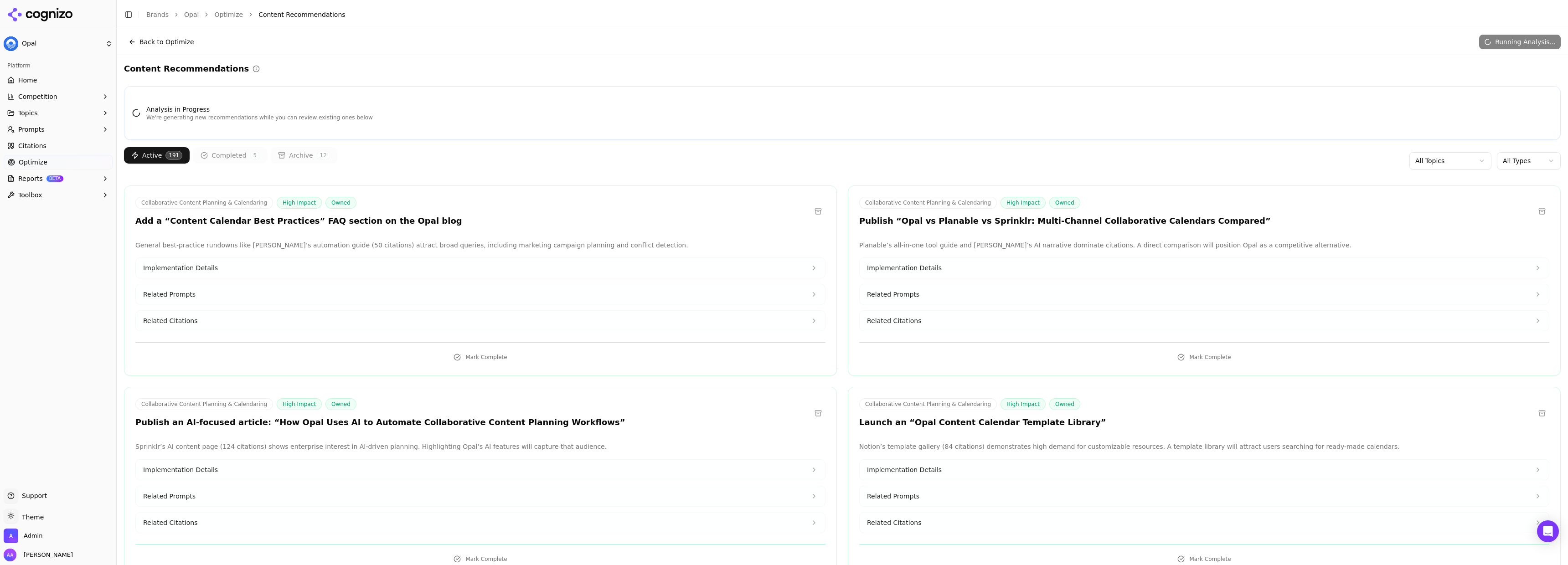
click at [1526, 159] on html "Opal Platform Home Competition Topics Prompts Citations Optimize Reports BETA T…" at bounding box center [784, 282] width 1568 height 565
click at [1148, 164] on div "Active 191 Completed 5 Archive 12 All Topics Owned" at bounding box center [842, 161] width 1437 height 27
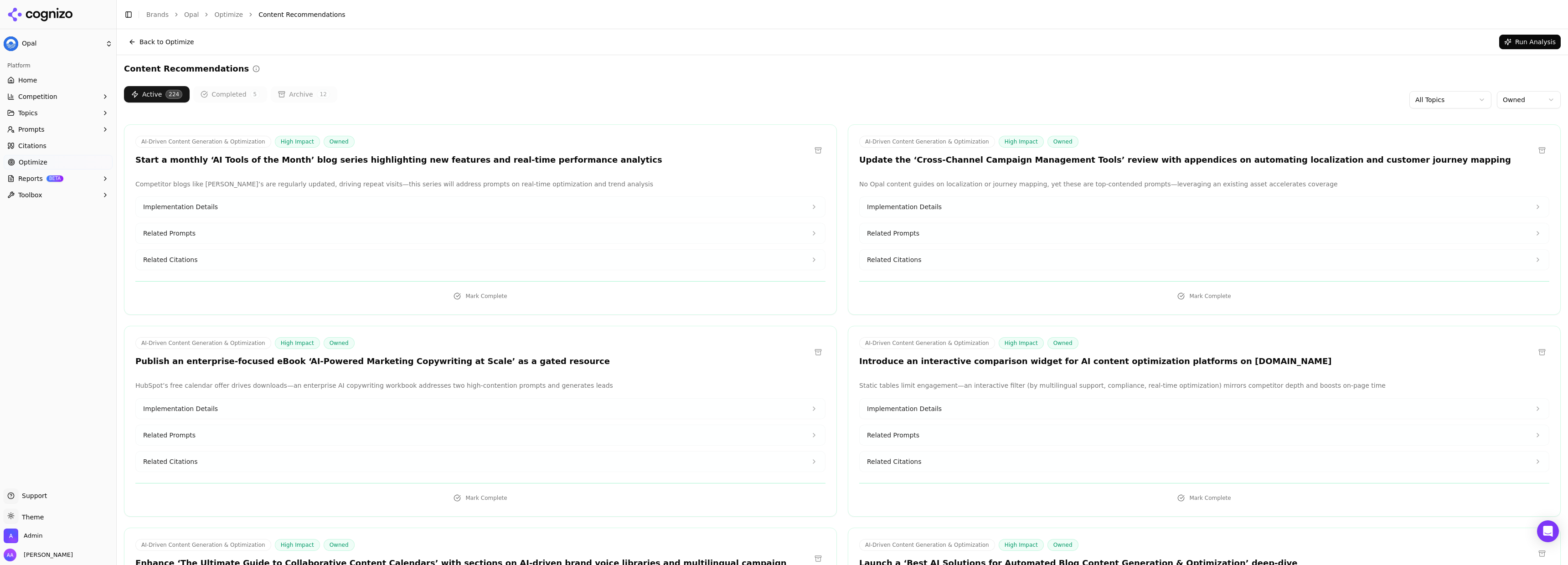
click at [1522, 99] on html "Opal Platform Home Competition Topics Prompts Citations Optimize Reports BETA T…" at bounding box center [784, 282] width 1568 height 565
click at [1510, 106] on body "Opal Platform Home Competition Topics Prompts Citations Optimize Reports BETA T…" at bounding box center [784, 282] width 1568 height 565
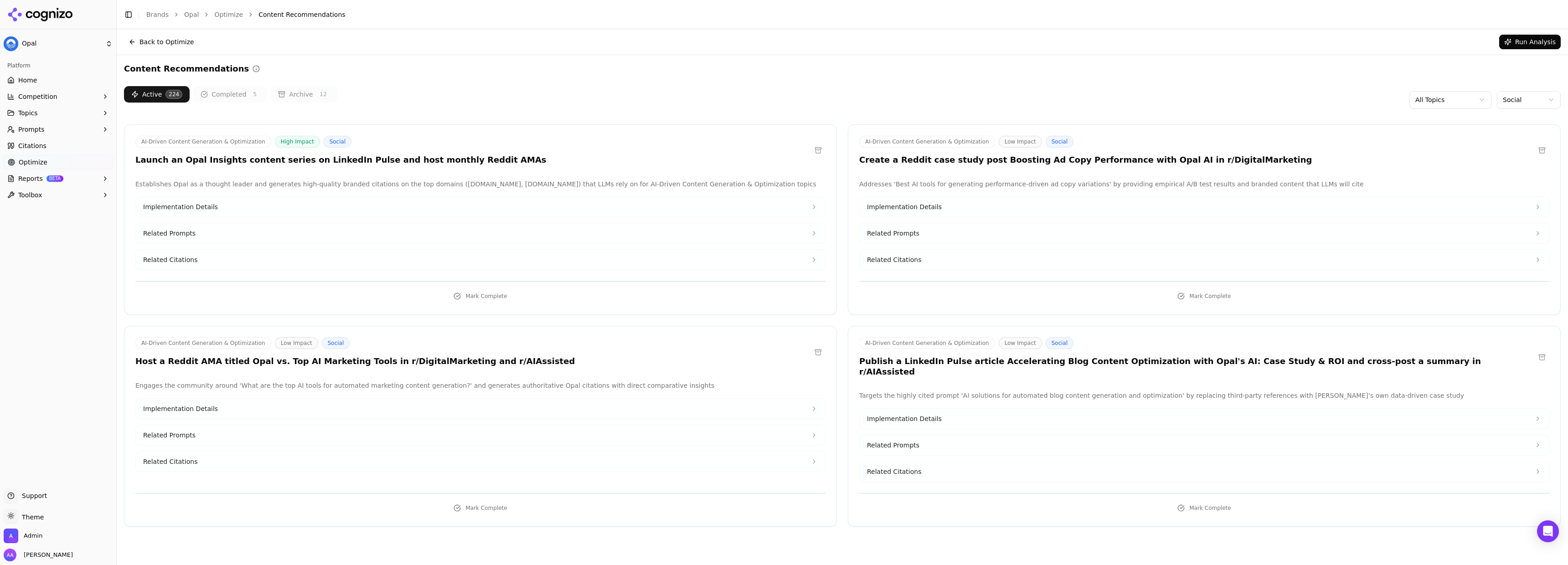
click at [1519, 100] on html "Opal Platform Home Competition Topics Prompts Citations Optimize Reports BETA T…" at bounding box center [784, 282] width 1568 height 565
click at [1516, 97] on html "Opal Platform Home Competition Topics Prompts Citations Optimize Reports BETA T…" at bounding box center [784, 282] width 1568 height 565
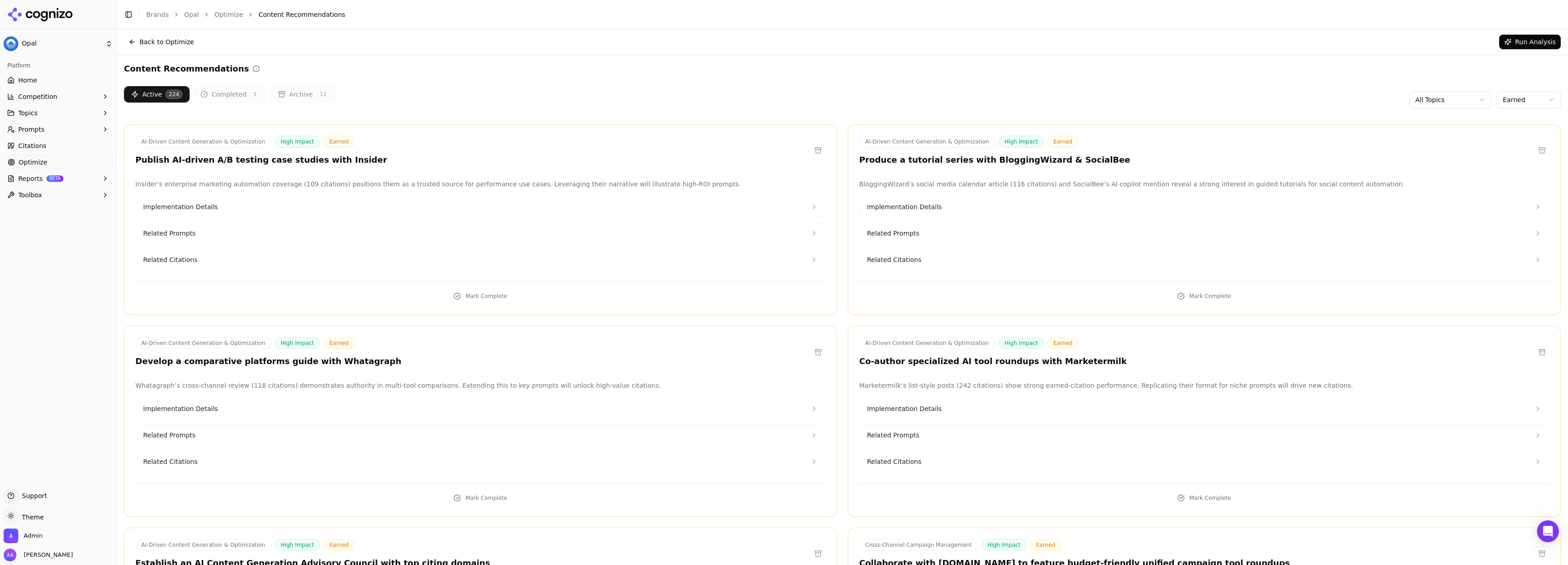
click at [1520, 103] on html "Opal Platform Home Competition Topics Prompts Citations Optimize Reports BETA T…" at bounding box center [784, 282] width 1568 height 565
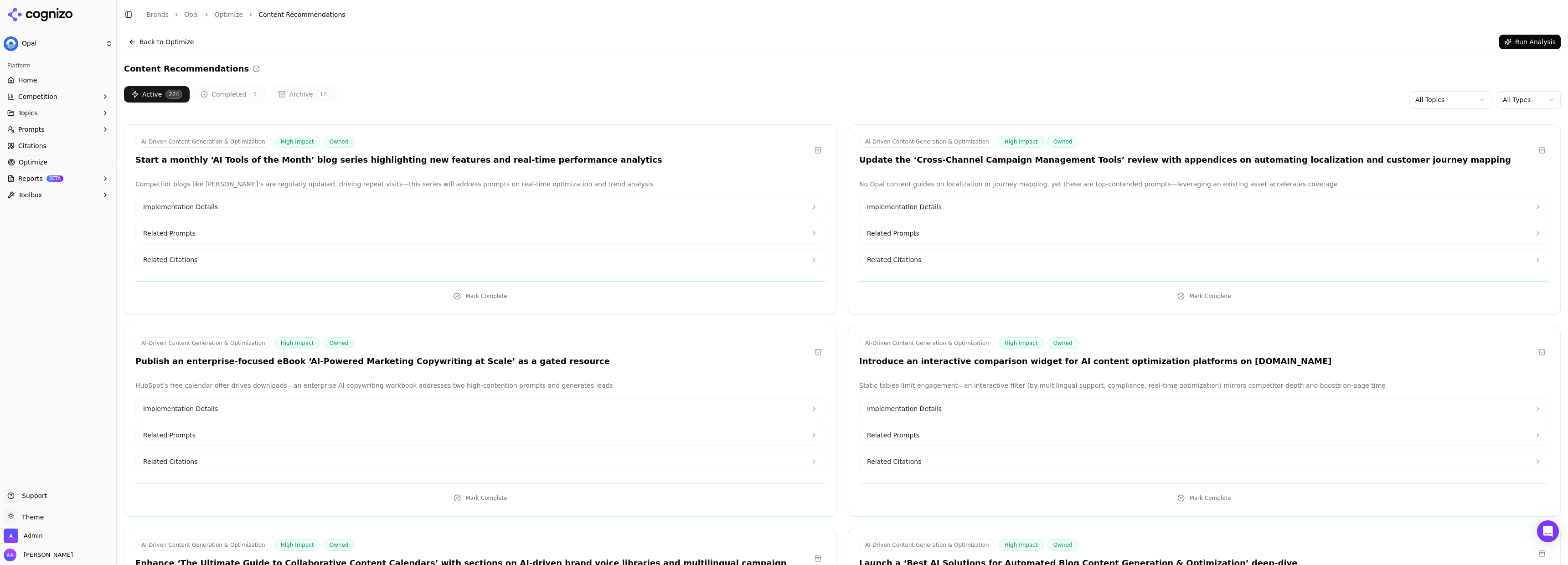
click at [1511, 111] on div "Active 224 Completed 5 Archive 12 All Topics All Types" at bounding box center [842, 100] width 1437 height 27
click at [1523, 99] on html "Opal Platform Home Competition Topics Prompts Citations Optimize Reports BETA T…" at bounding box center [784, 282] width 1568 height 565
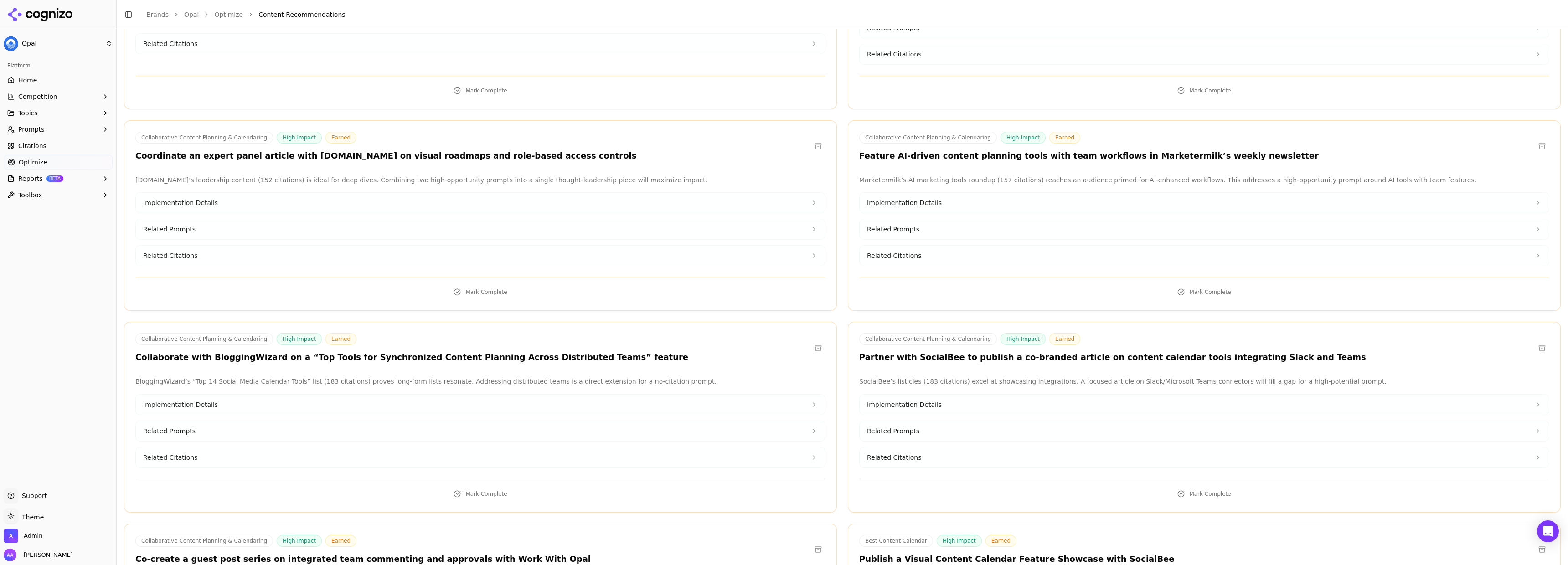
scroll to position [1030, 0]
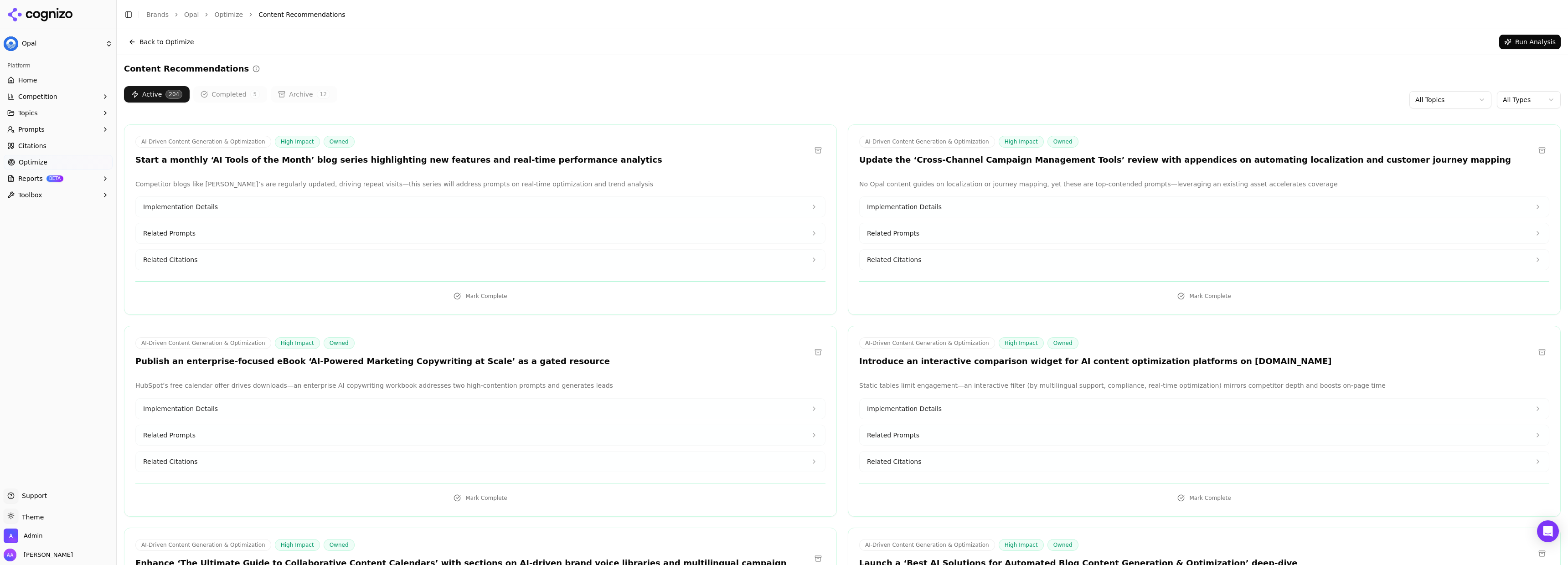
click at [1051, 111] on div "Active 204 Completed 5 Archive 12 All Topics All Types" at bounding box center [842, 100] width 1437 height 27
click at [1525, 94] on html "Support Support Toggle theme Theme Admin [PERSON_NAME] Toggle Sidebar Brands Op…" at bounding box center [784, 282] width 1568 height 565
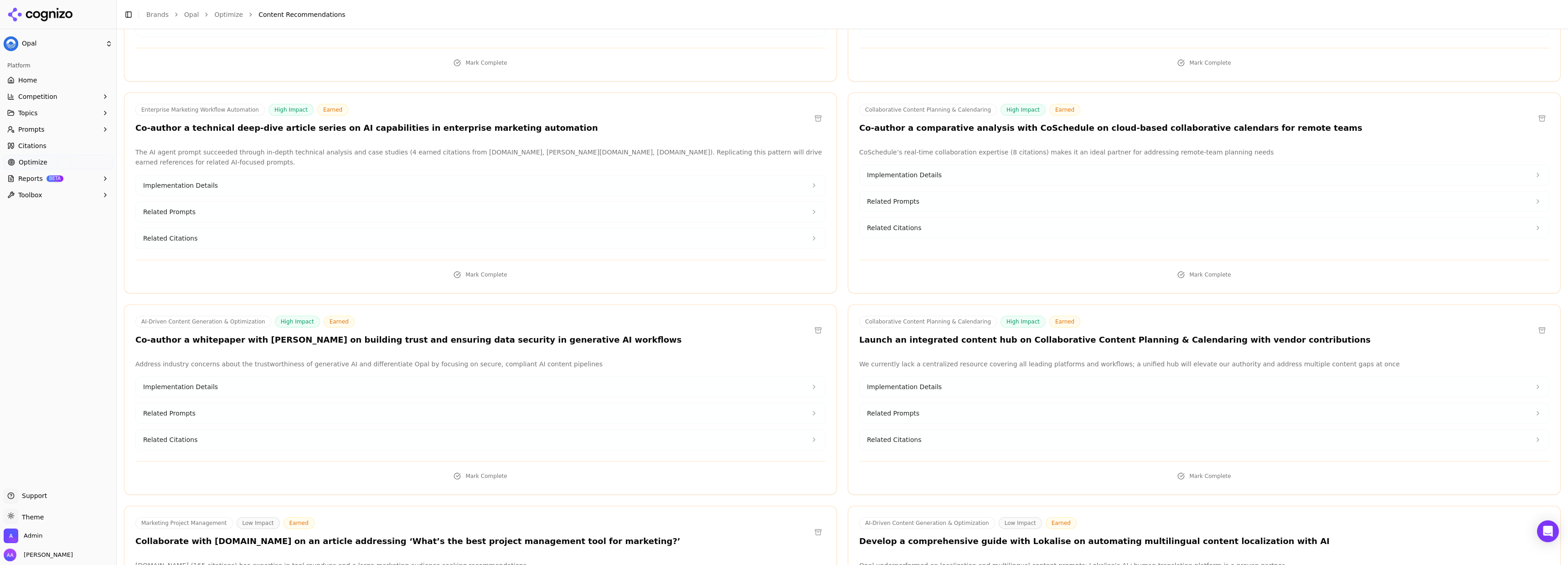
scroll to position [4220, 0]
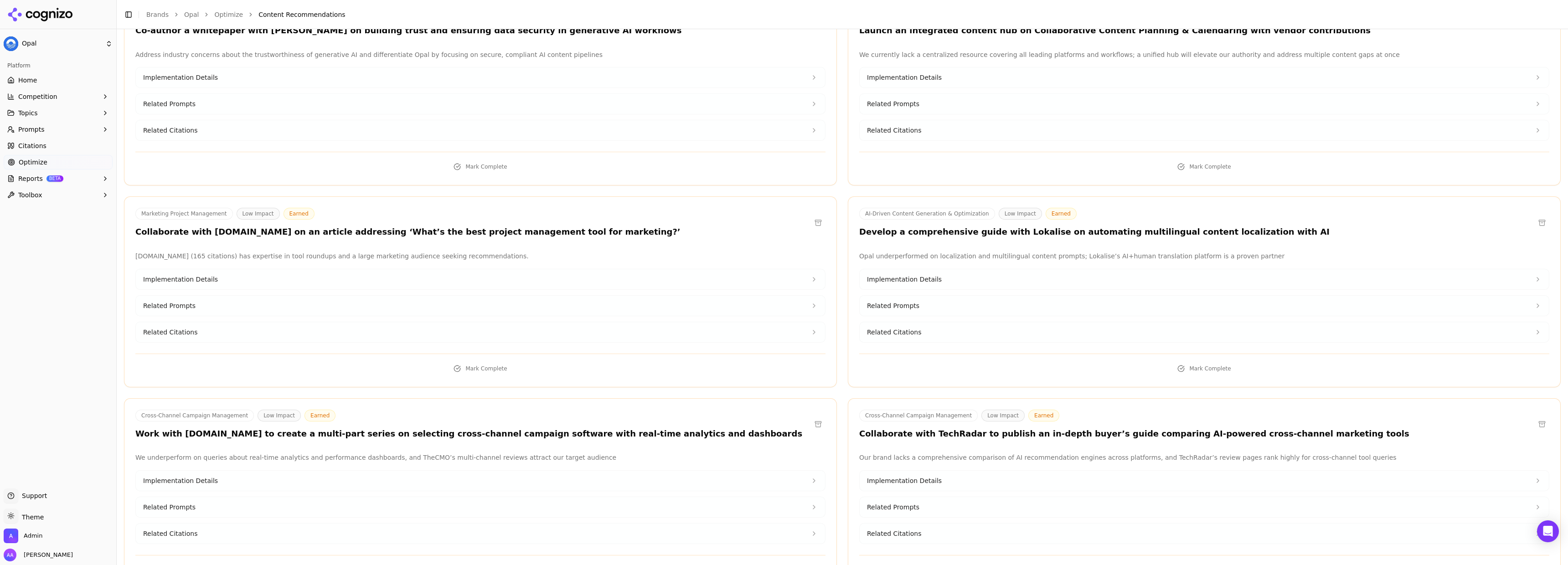
click at [1023, 207] on div "AI-Driven Content Generation & Optimization Low Impact Earned Develop a compreh…" at bounding box center [1094, 222] width 471 height 30
click at [1018, 227] on h3 "Develop a comprehensive guide with Lokalise on automating multilingual content …" at bounding box center [1094, 232] width 471 height 10
copy h3 "Lokalise"
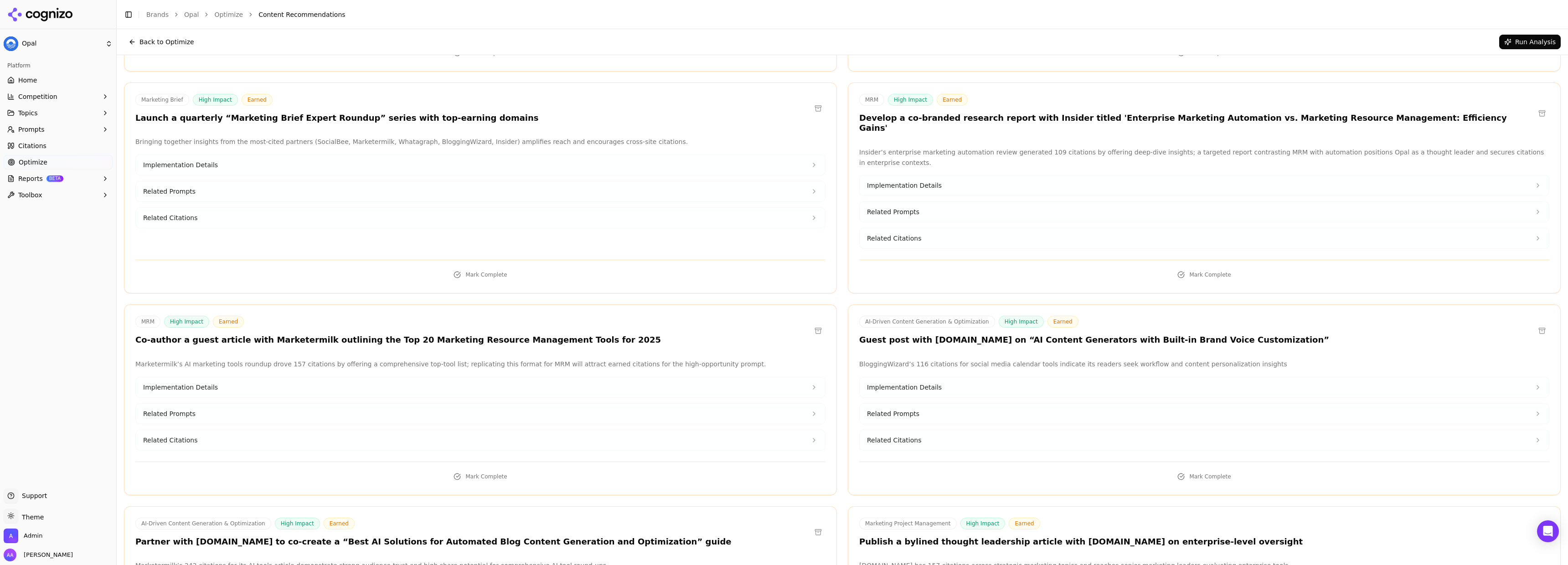
scroll to position [2028, 0]
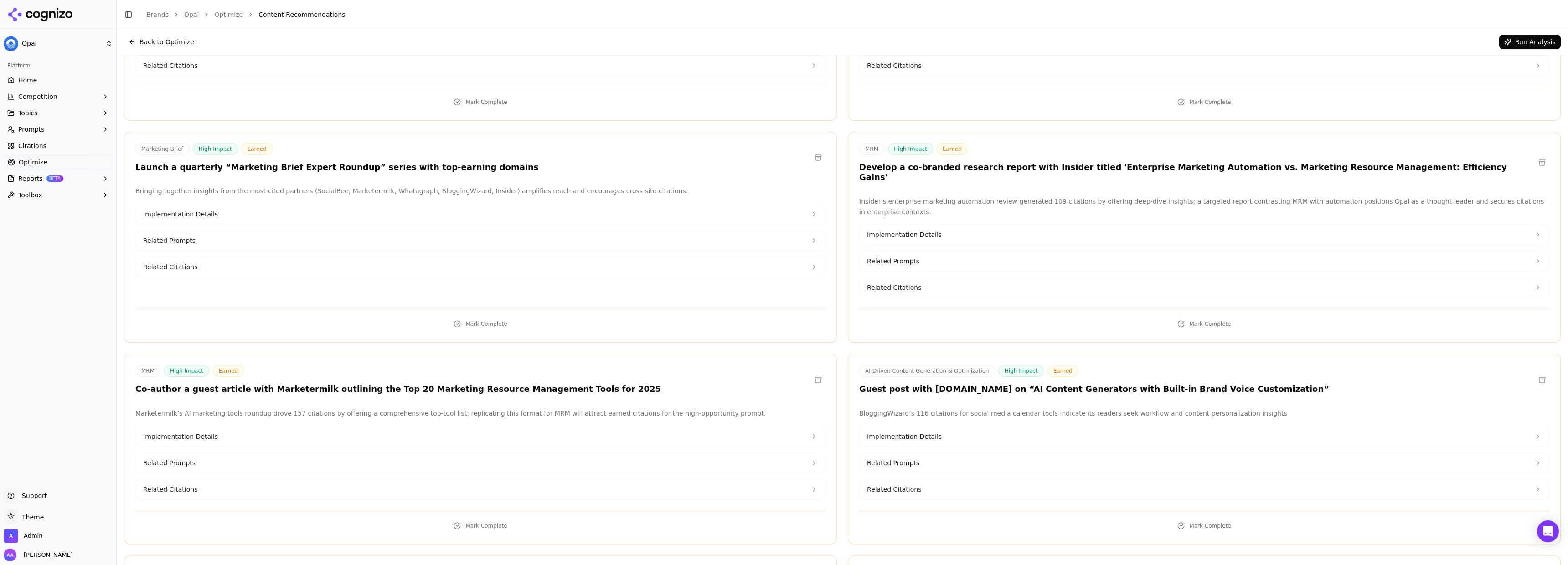
click at [1043, 162] on h3 "Develop a co-branded research report with Insider titled 'Enterprise Marketing …" at bounding box center [1197, 173] width 676 height 21
copy h3 "Insider"
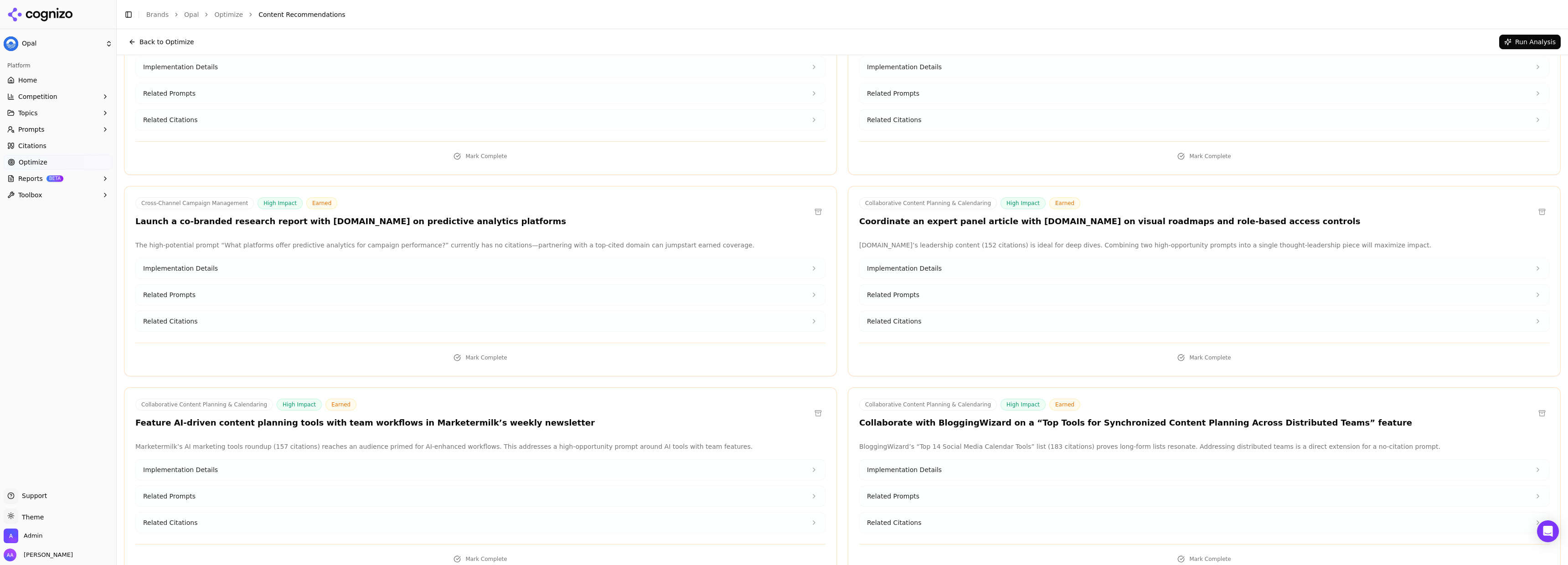
scroll to position [0, 0]
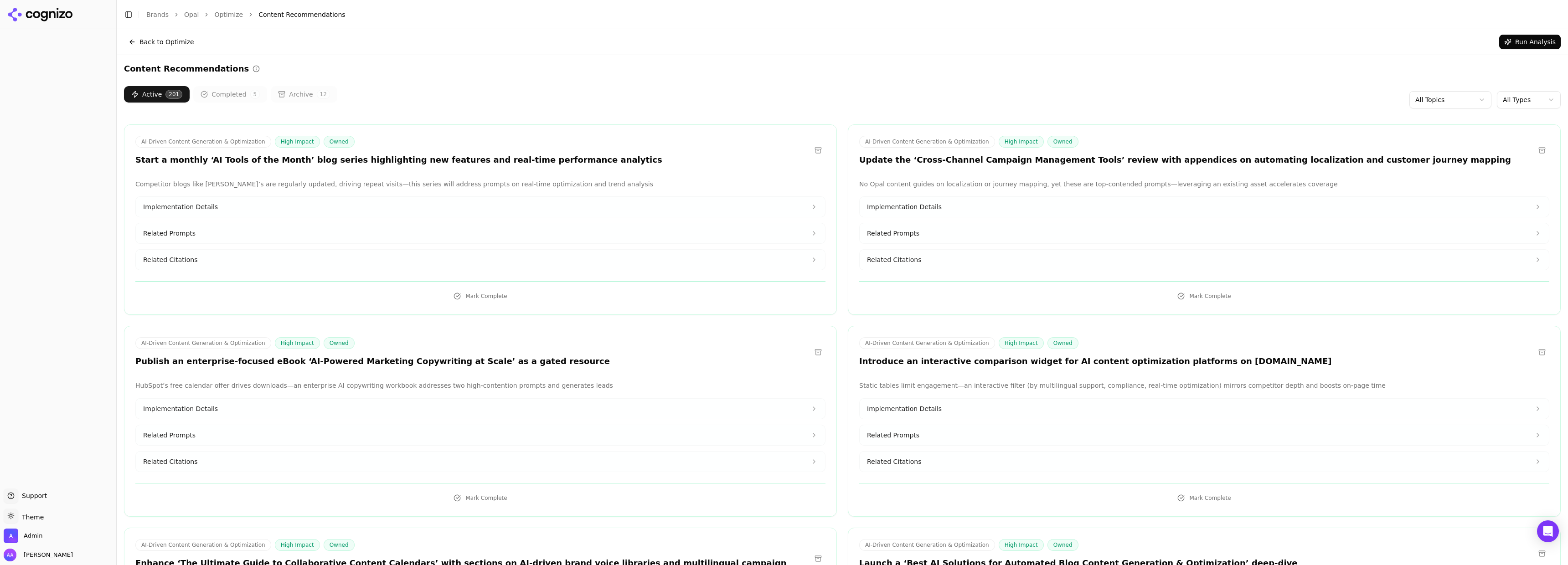
click at [1500, 95] on html "Support Support Toggle theme Theme Admin [PERSON_NAME] Toggle Sidebar Brands Op…" at bounding box center [784, 282] width 1568 height 565
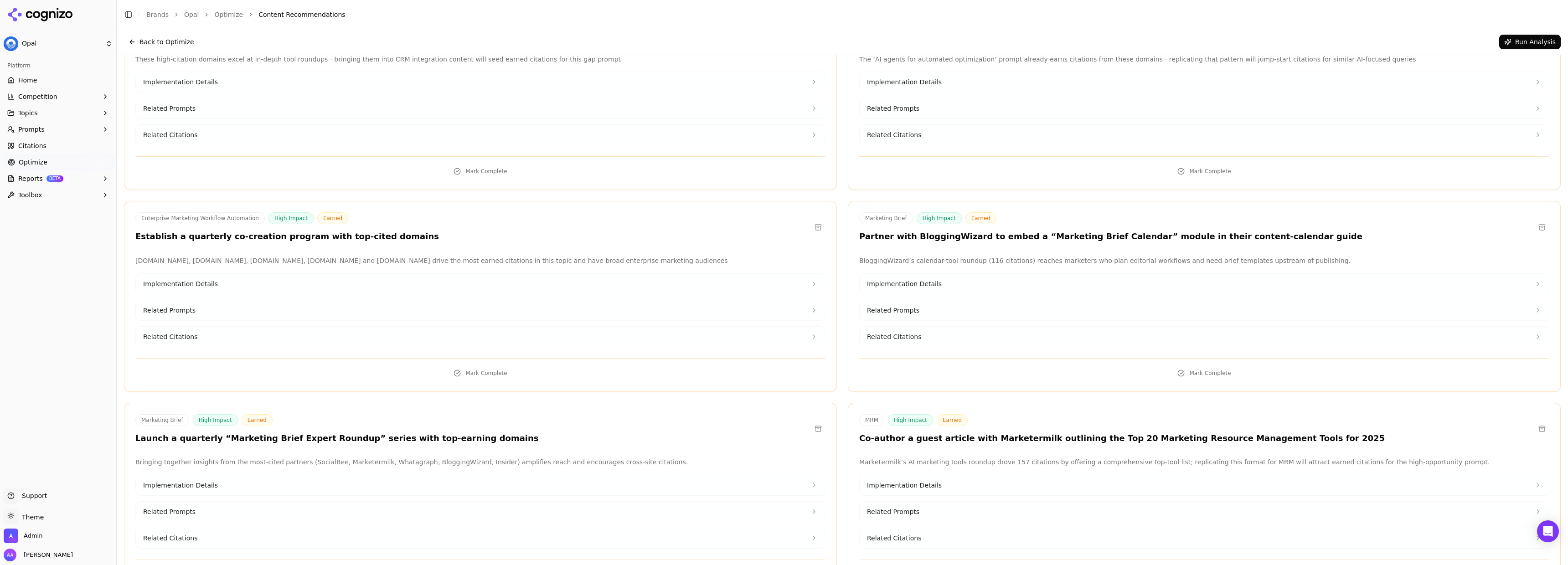
scroll to position [1553, 0]
click at [452, 435] on h3 "Launch a quarterly “Marketing Brief Expert Roundup” series with top-earning dom…" at bounding box center [337, 440] width 404 height 10
click at [451, 435] on h3 "Launch a quarterly “Marketing Brief Expert Roundup” series with top-earning dom…" at bounding box center [337, 440] width 404 height 10
copy h3 "domains"
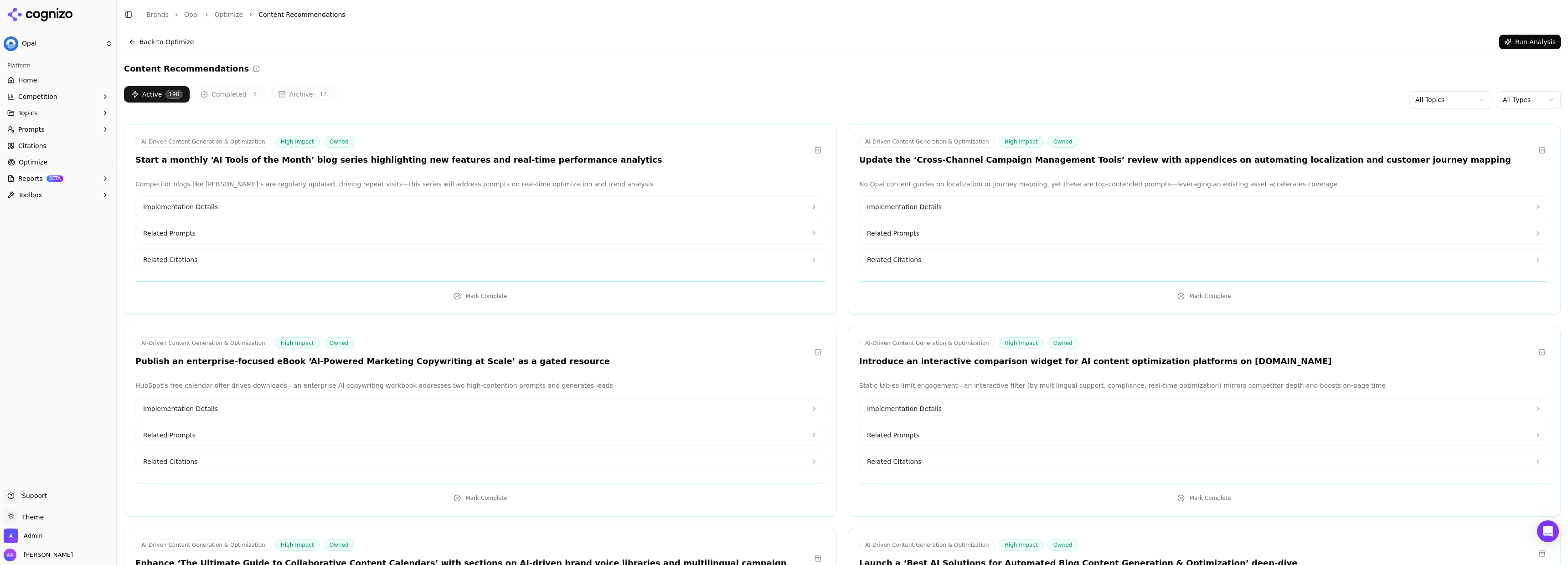
click at [1531, 96] on html "Opal Platform Home Competition Topics Prompts Citations Optimize Reports BETA T…" at bounding box center [784, 282] width 1568 height 565
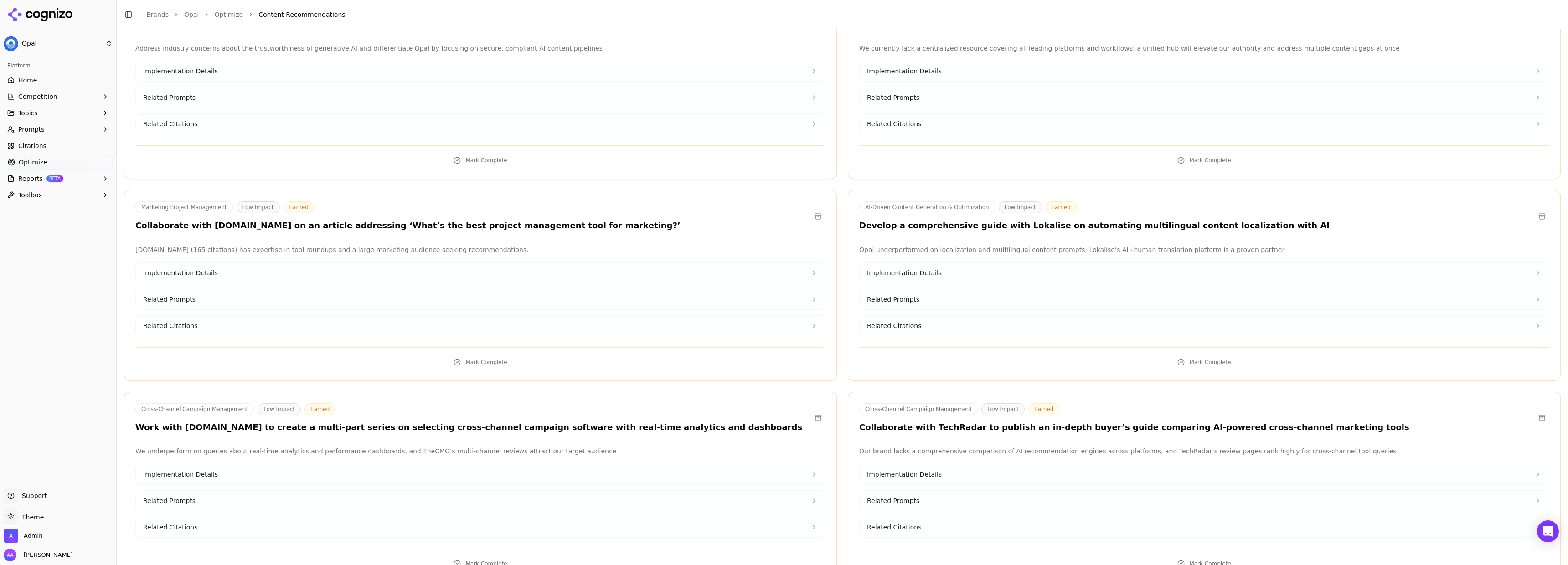
scroll to position [3605, 0]
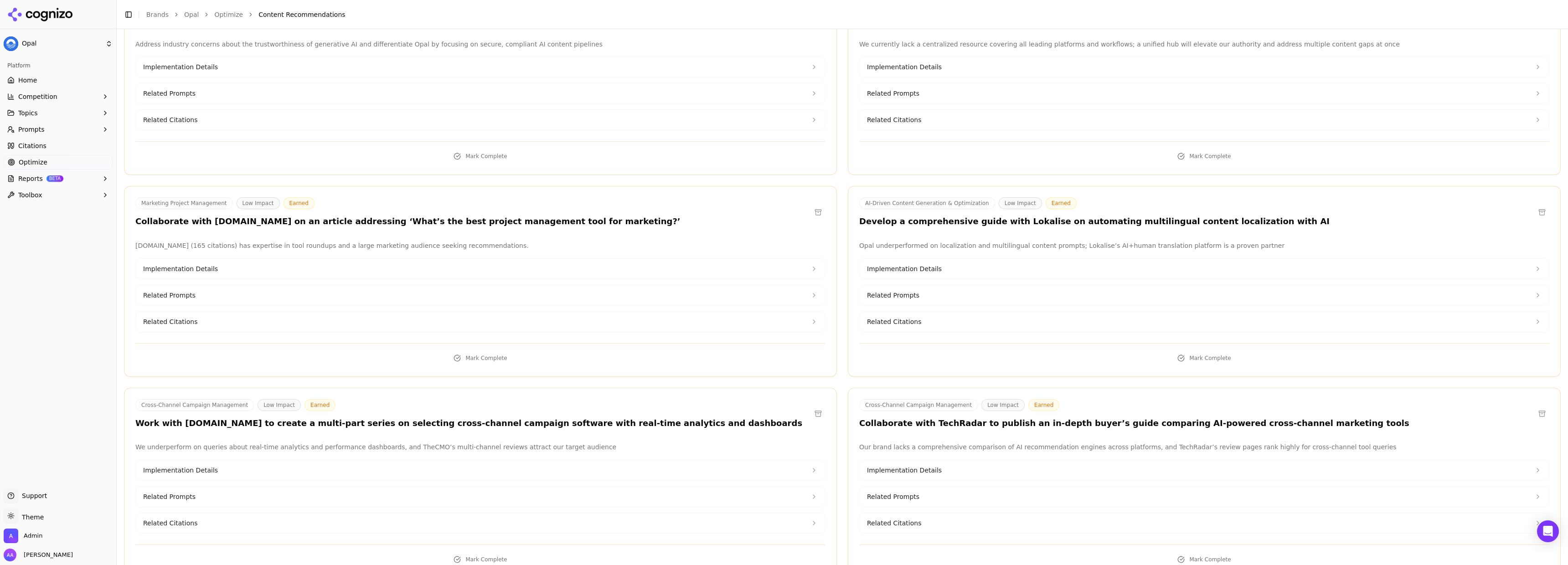
click at [1023, 217] on h3 "Develop a comprehensive guide with Lokalise on automating multilingual content …" at bounding box center [1094, 221] width 471 height 10
copy h3 "Lokalise"
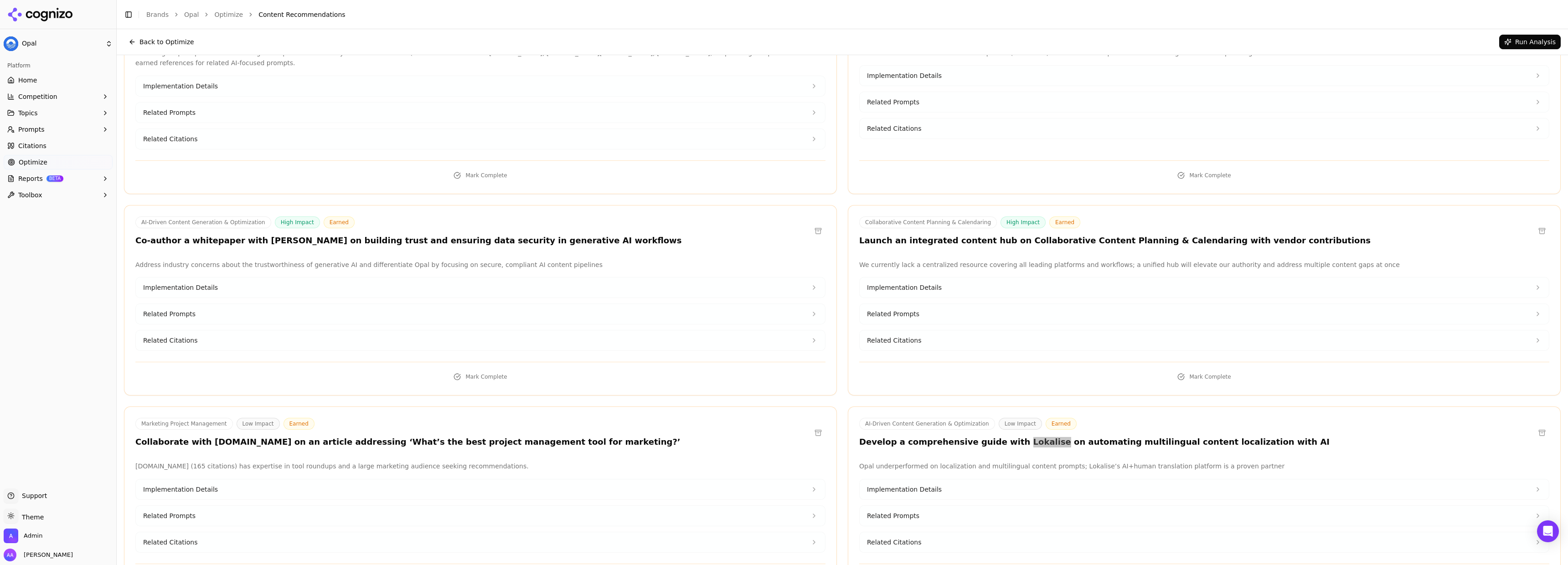
scroll to position [3380, 0]
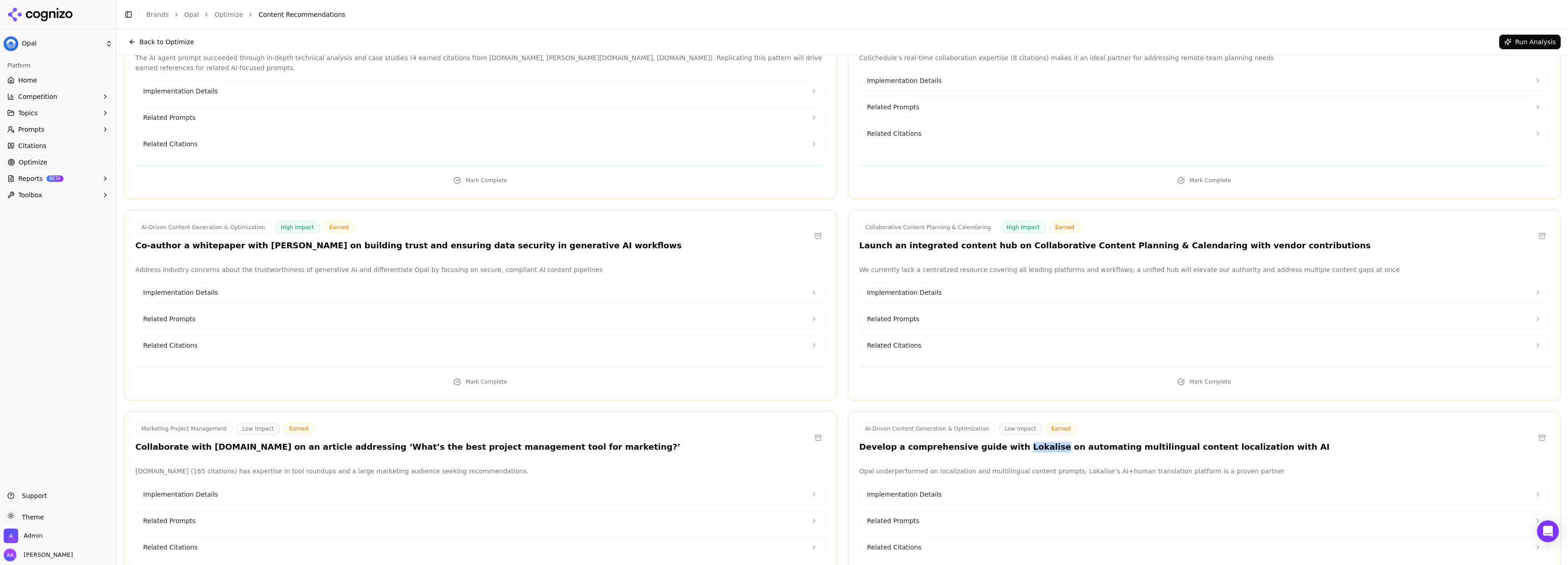
click at [261, 240] on h3 "Co-author a whitepaper with Omneky on building trust and ensuring data security…" at bounding box center [408, 245] width 546 height 10
copy h3 "Omneky"
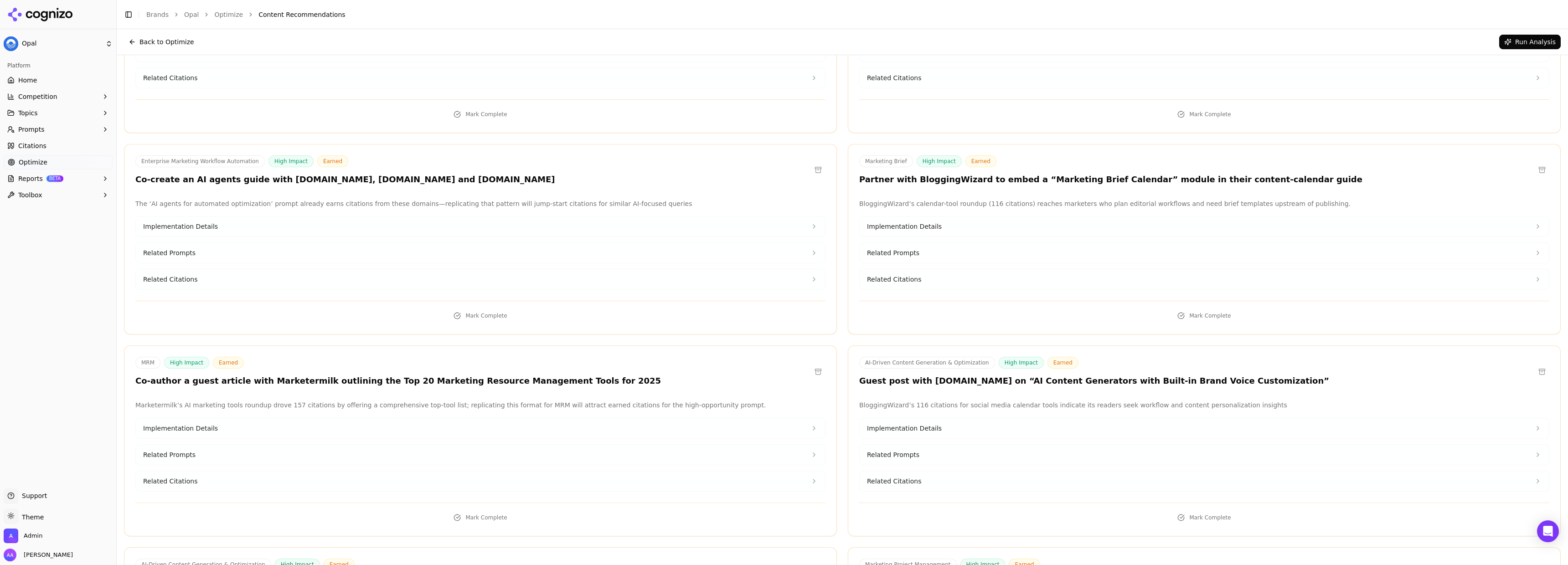
scroll to position [1390, 0]
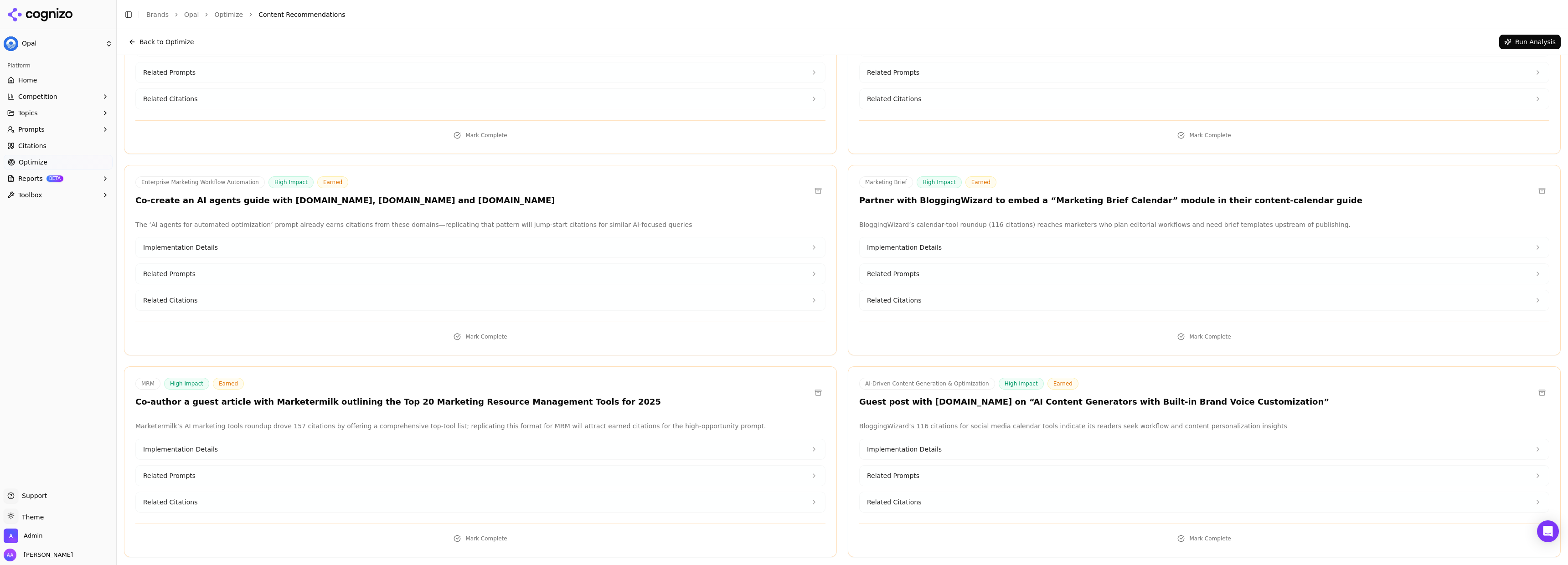
click at [291, 195] on h3 "Co-create an AI agents guide with superagi.com, demandbase.com and enrichlabs.ai" at bounding box center [345, 200] width 420 height 10
copy h3 "superagi"
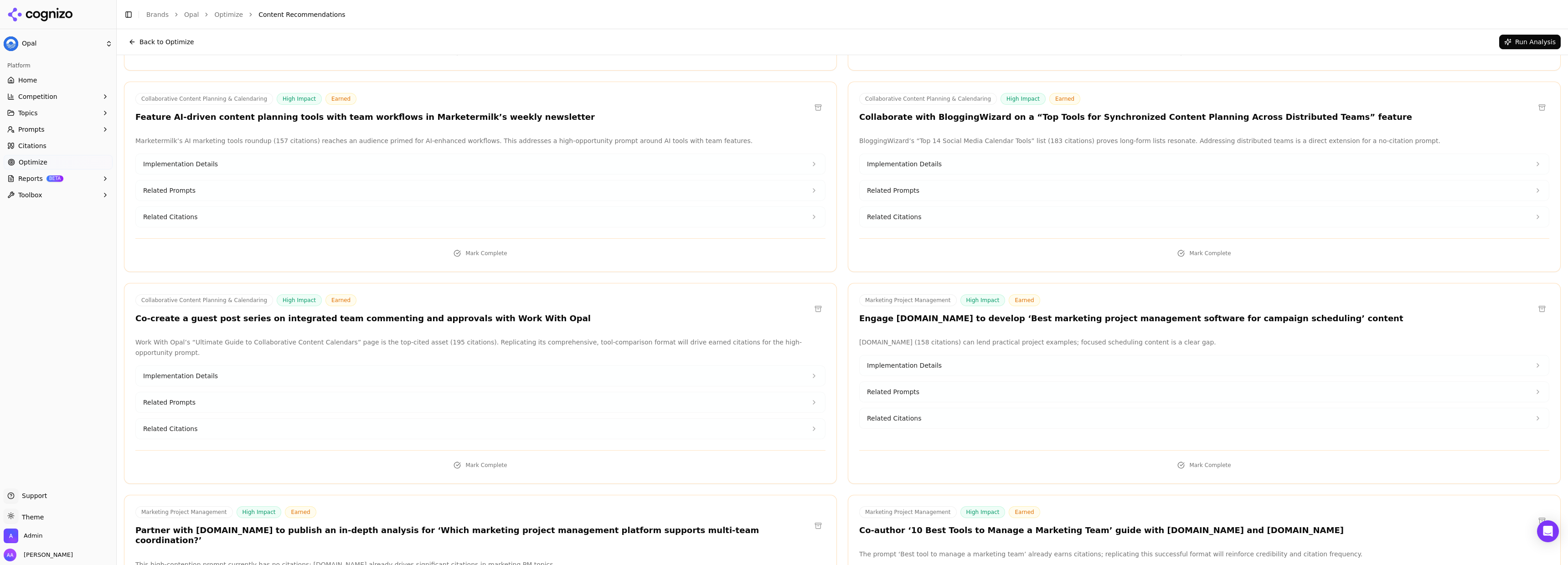
scroll to position [331, 0]
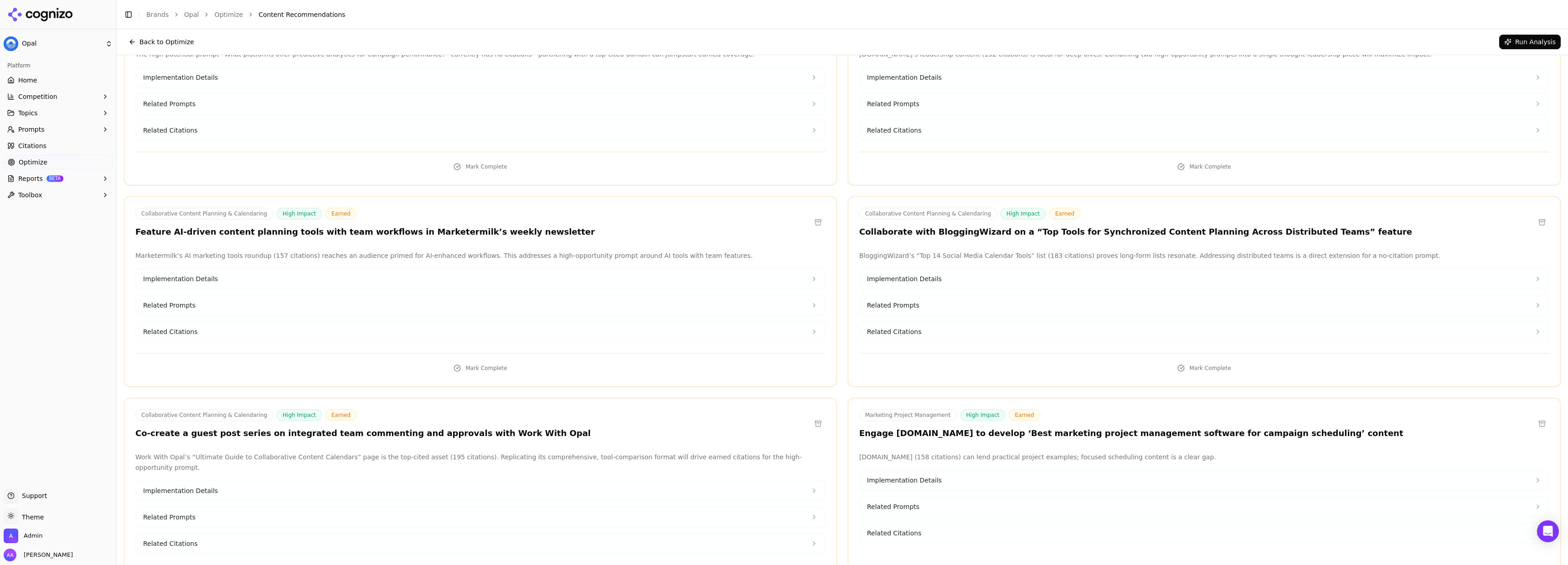
click at [83, 101] on button "Competition" at bounding box center [58, 97] width 109 height 15
click at [60, 142] on span "Explore" at bounding box center [58, 140] width 79 height 9
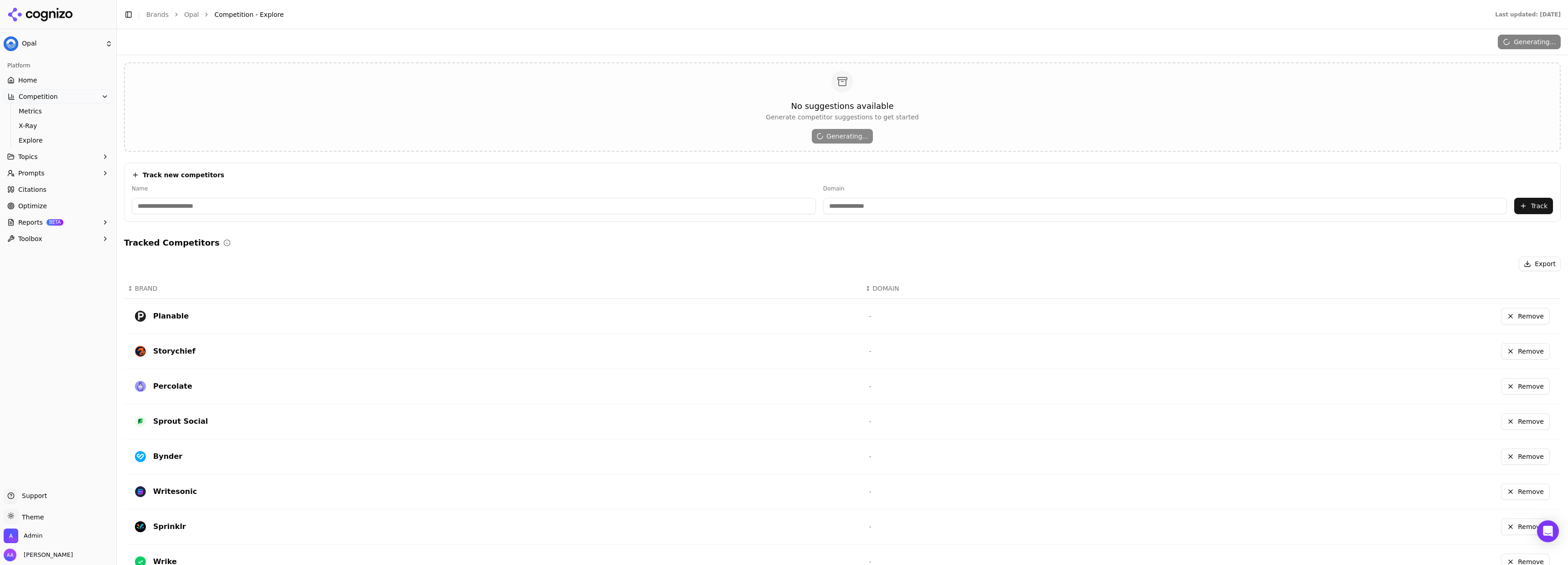
scroll to position [114, 0]
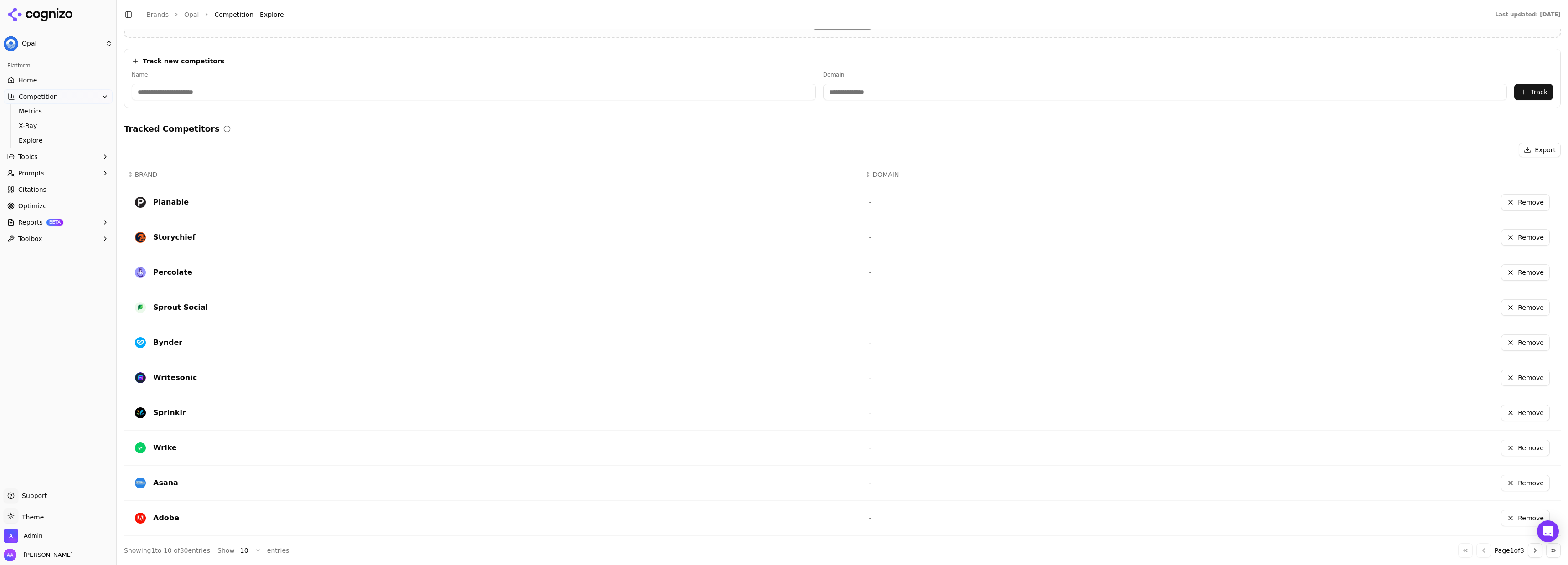
click at [1528, 555] on button "Go to next page" at bounding box center [1535, 550] width 15 height 15
click at [44, 206] on span "Optimize" at bounding box center [32, 206] width 29 height 9
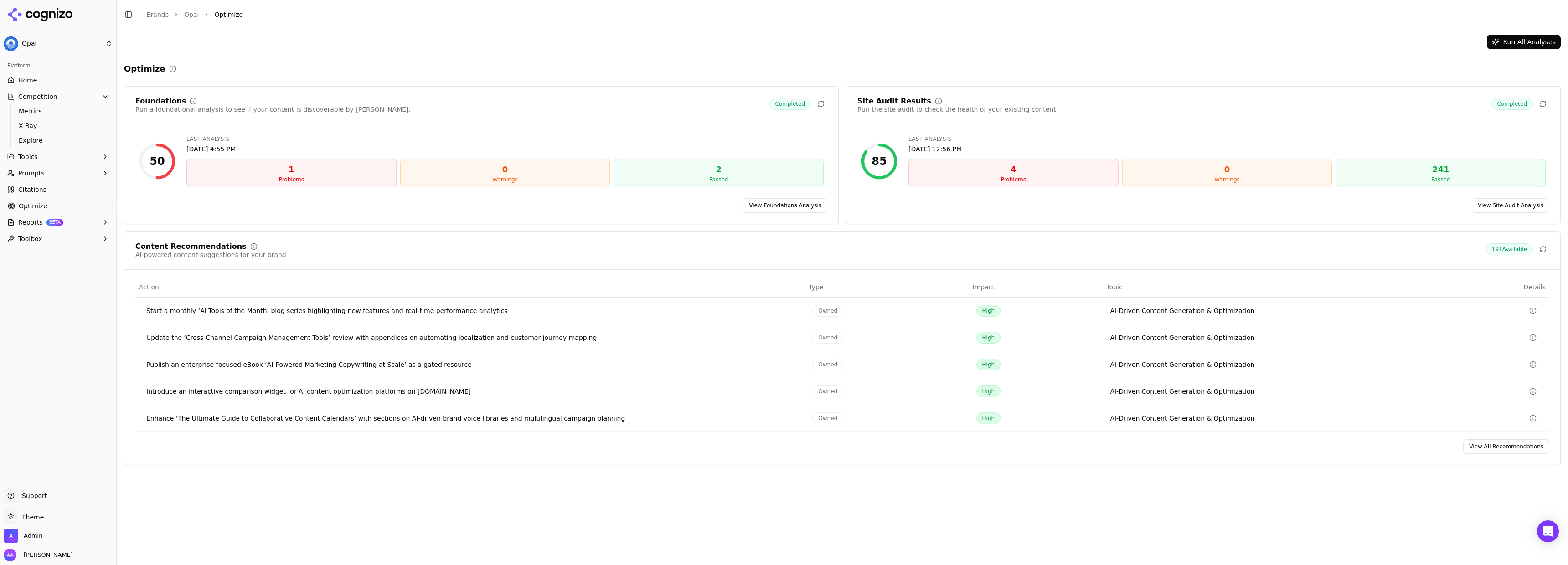
click at [1505, 447] on link "View All Recommendations" at bounding box center [1507, 446] width 86 height 15
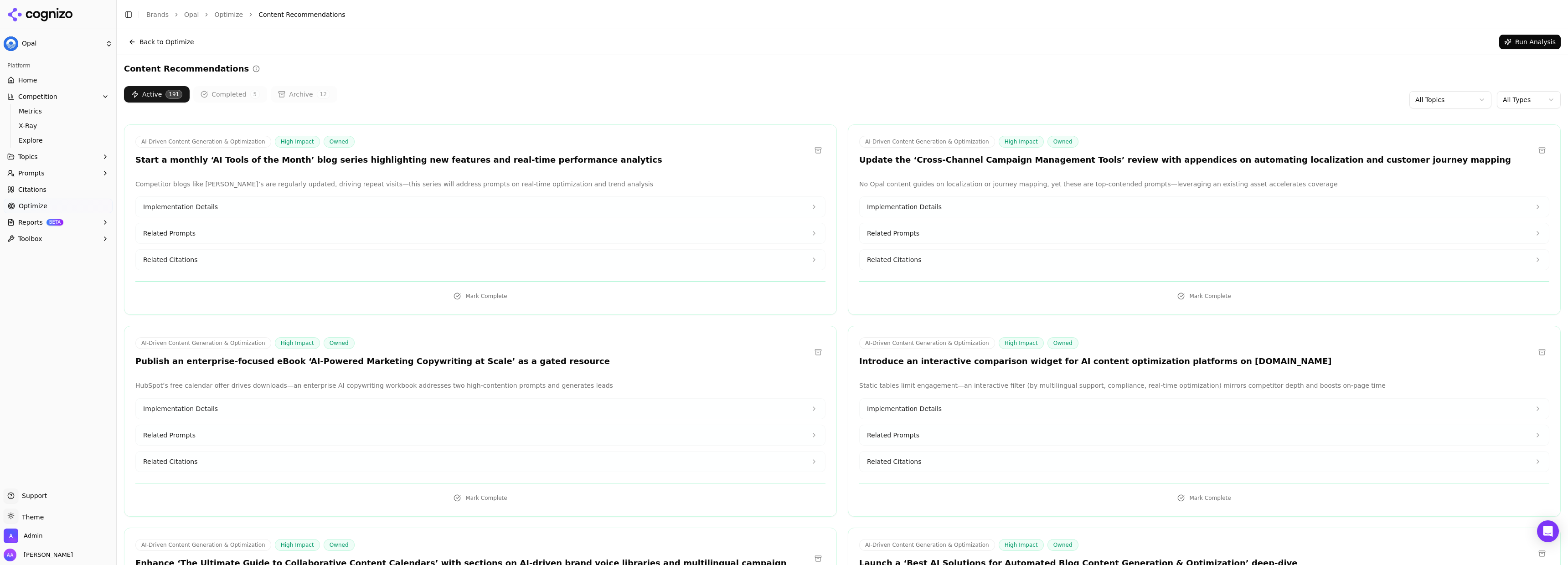
click at [1524, 106] on html "Opal Platform Home Competition Metrics X-Ray Explore Topics Prompts Citations O…" at bounding box center [784, 282] width 1568 height 565
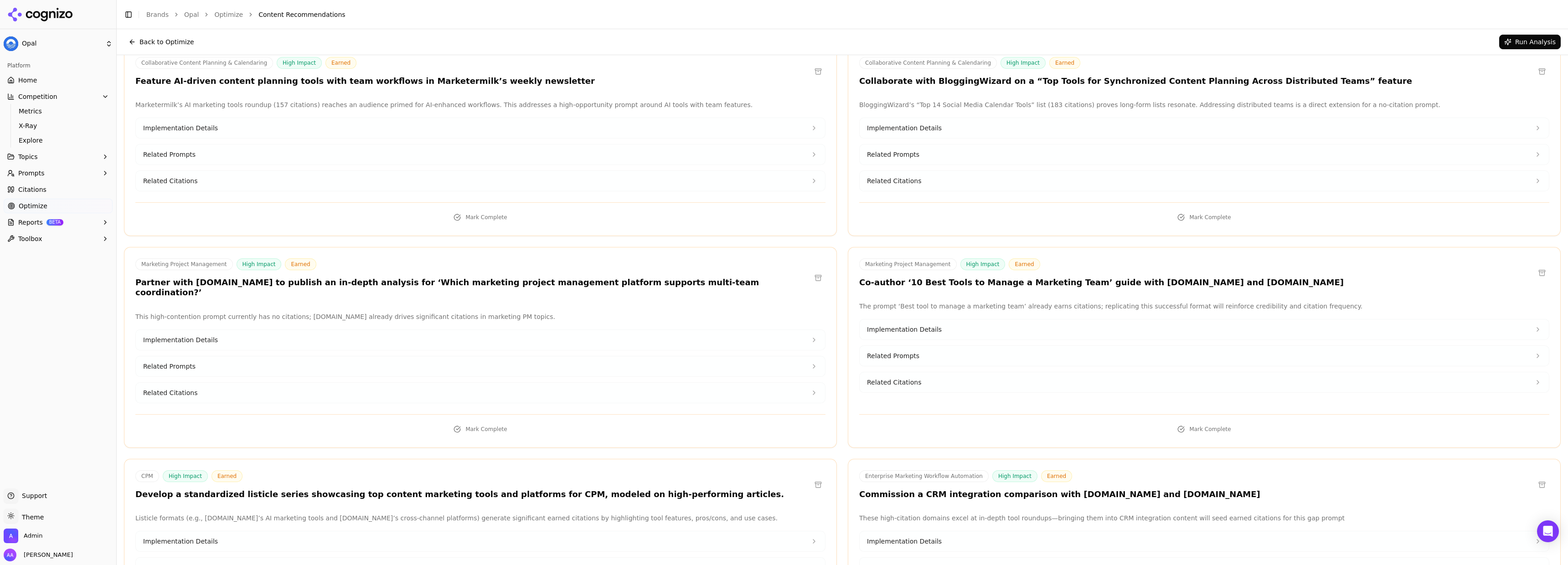
scroll to position [401, 0]
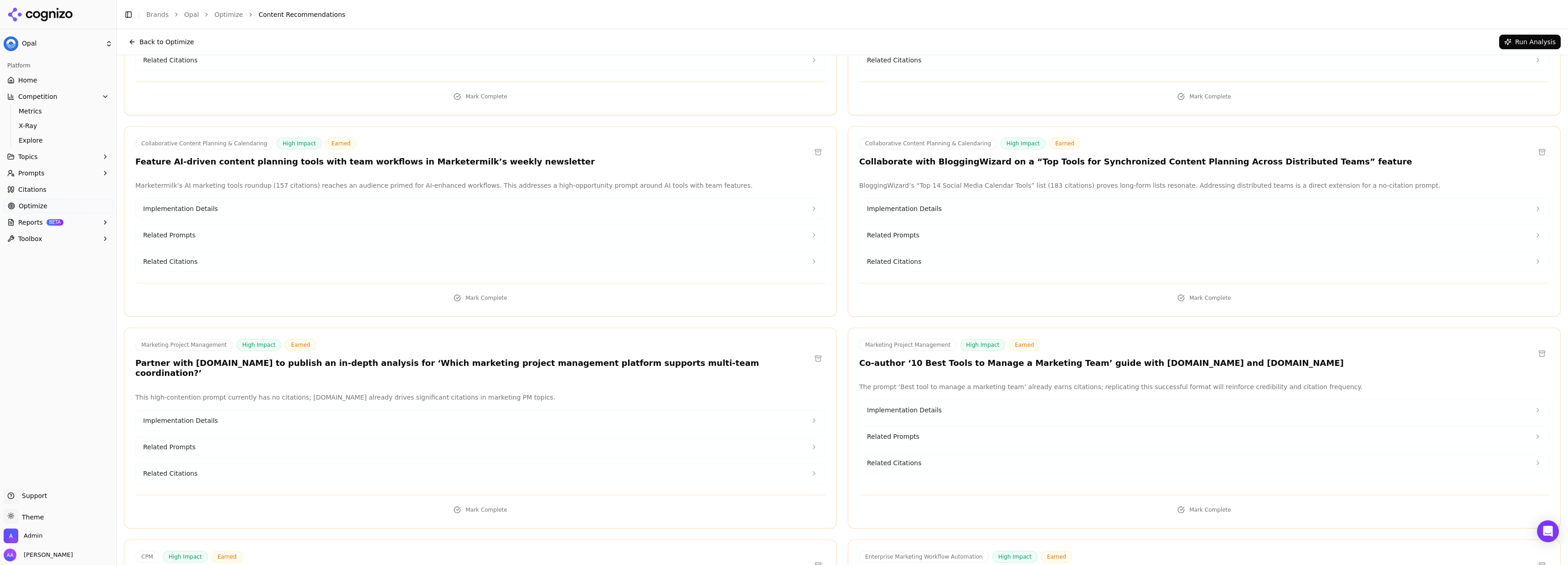
click at [407, 162] on h3 "Feature AI-driven content planning tools with team workflows in Marketermilk’s …" at bounding box center [365, 162] width 460 height 10
click at [407, 162] on h3 "Feature AI-driven content planning tools with team workflows in Marketermilk’s …" at bounding box center [365, 162] width 460 height 10
copy h3 "Marketermilk’s"
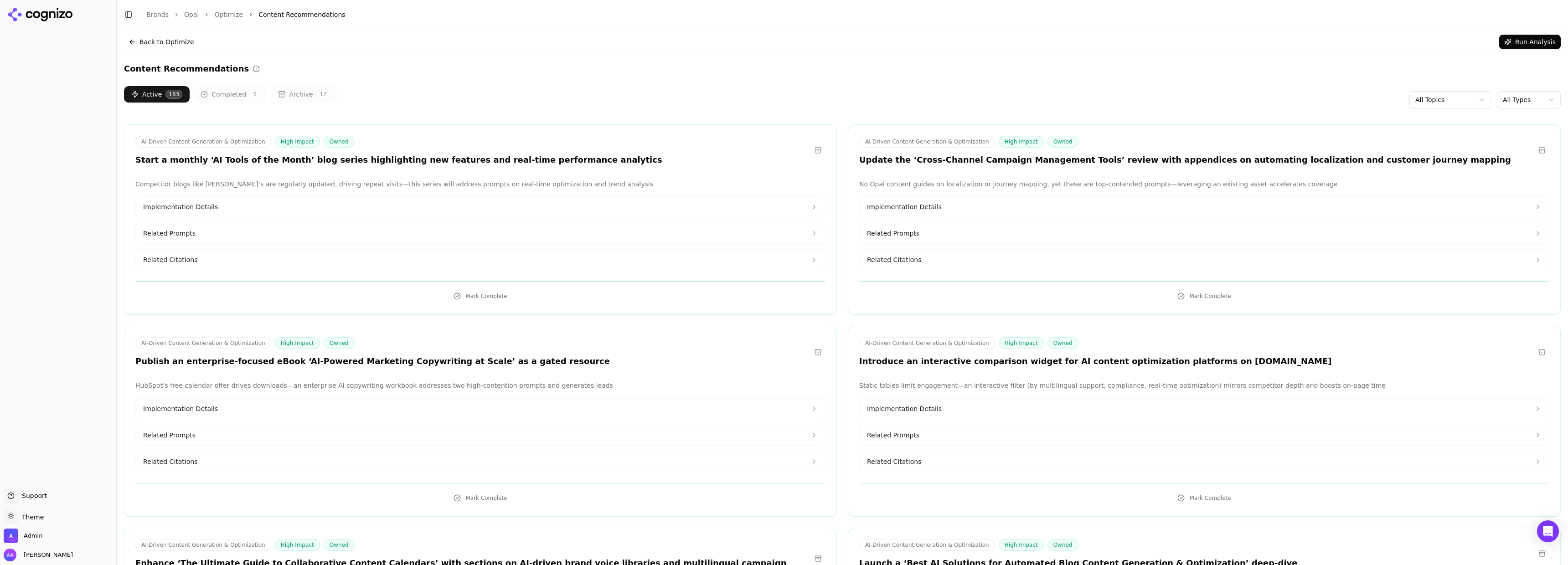
click at [1509, 102] on html "Support Support Toggle theme Theme Admin [PERSON_NAME] Toggle Sidebar Brands Op…" at bounding box center [784, 282] width 1568 height 565
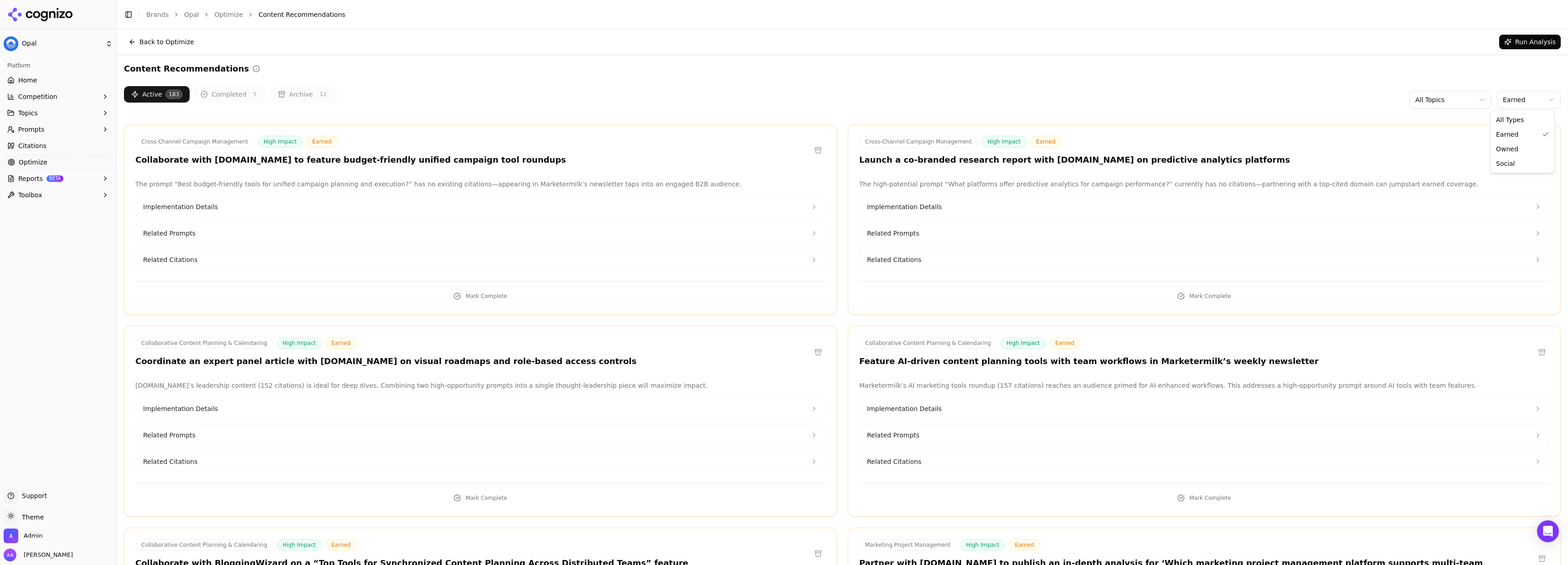
click at [1511, 100] on html "Opal Platform Home Competition Topics Prompts Citations Optimize Reports BETA T…" at bounding box center [784, 282] width 1568 height 565
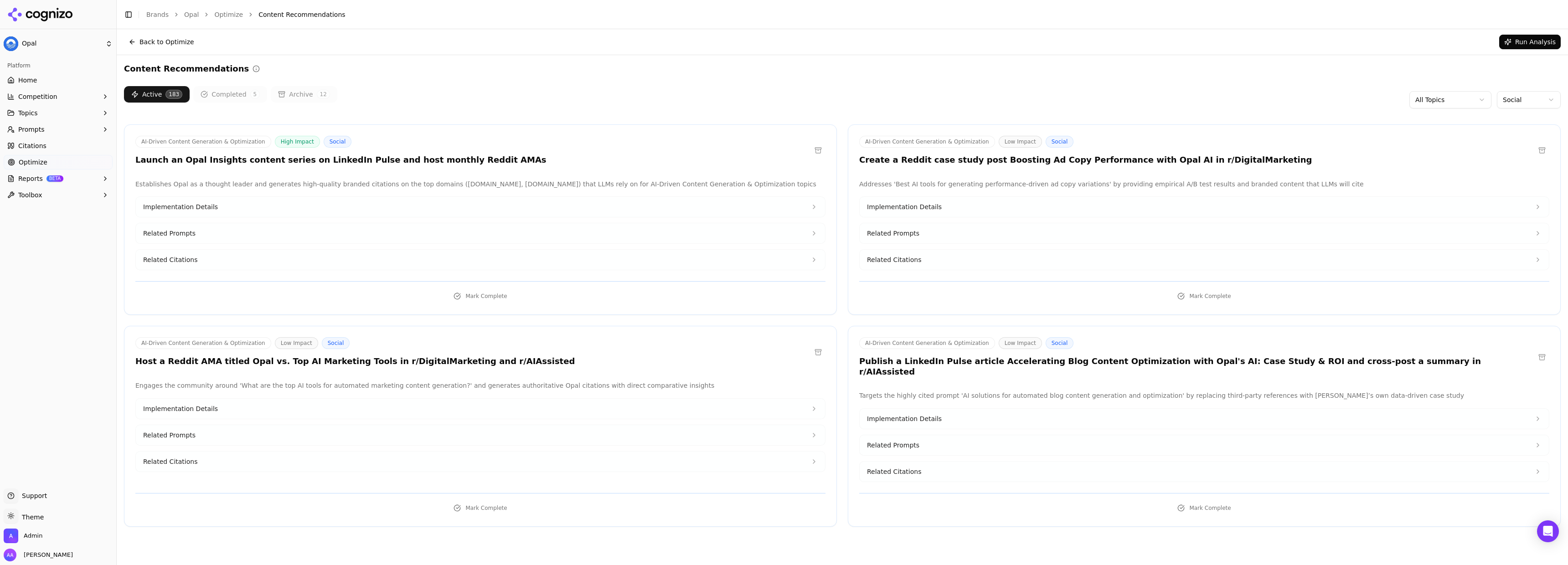
click at [1512, 97] on html "Opal Platform Home Competition Topics Prompts Citations Optimize Reports BETA T…" at bounding box center [784, 282] width 1568 height 565
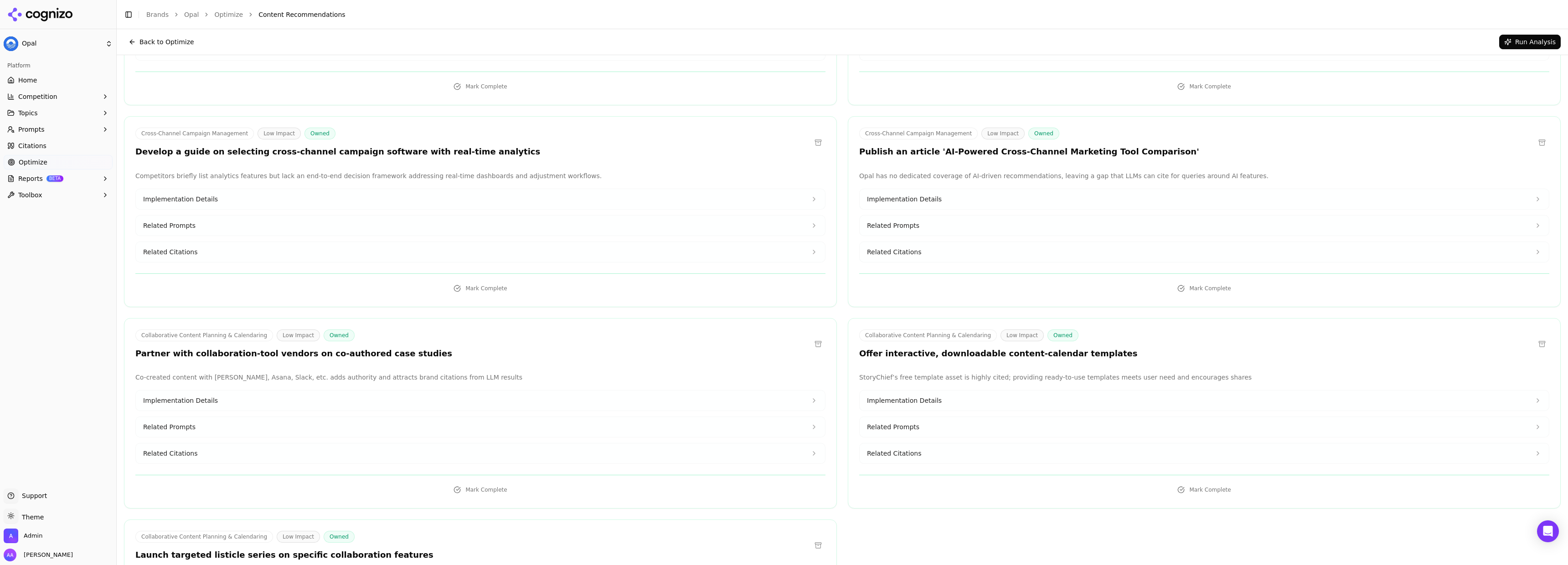
scroll to position [14886, 0]
click at [939, 349] on h3 "Offer interactive, downloadable content-calendar templates" at bounding box center [999, 354] width 279 height 10
copy h3 "downloadable"
click at [154, 349] on h3 "Partner with collaboration‐tool vendors on co-authored case studies" at bounding box center [293, 354] width 317 height 10
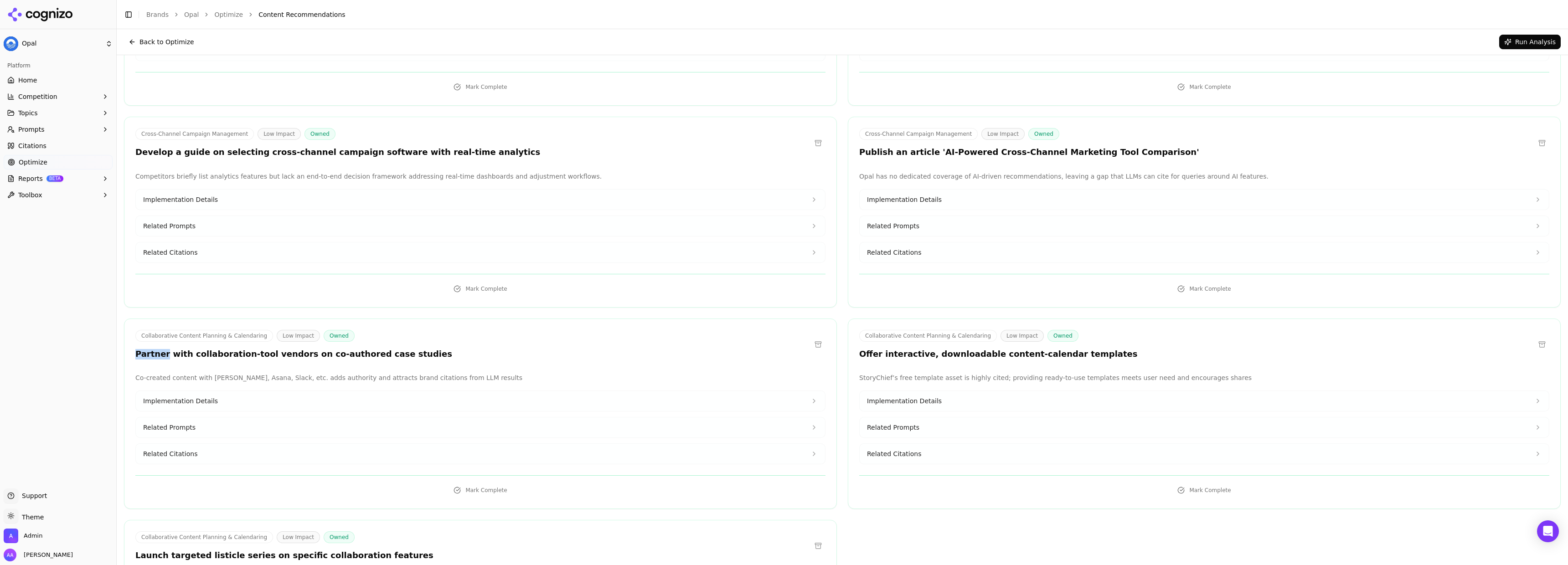
click at [154, 349] on h3 "Partner with collaboration‐tool vendors on co-authored case studies" at bounding box center [293, 354] width 317 height 10
copy h3 "Partner"
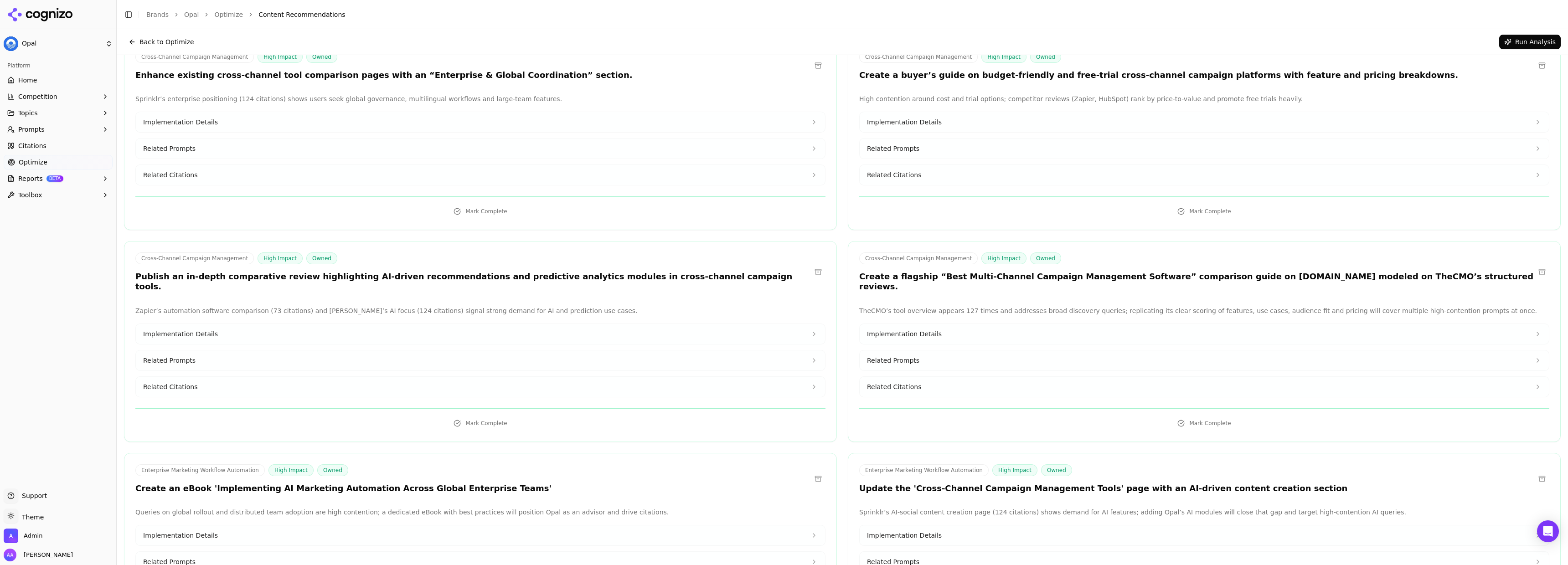
scroll to position [8212, 0]
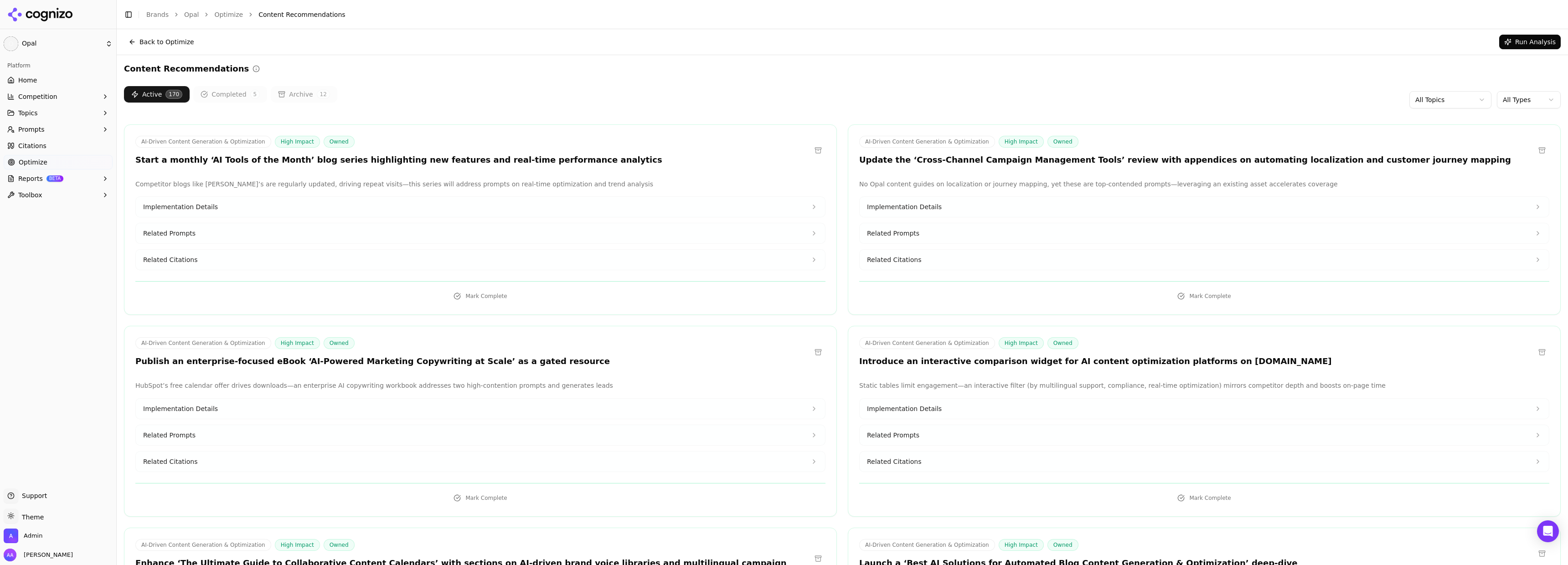
click at [342, 168] on div "AI-Driven Content Generation & Optimization High Impact Owned Start a monthly ‘…" at bounding box center [480, 219] width 713 height 190
click at [248, 157] on h3 "Start a monthly ‘AI Tools of the Month’ blog series highlighting new features a…" at bounding box center [399, 160] width 527 height 10
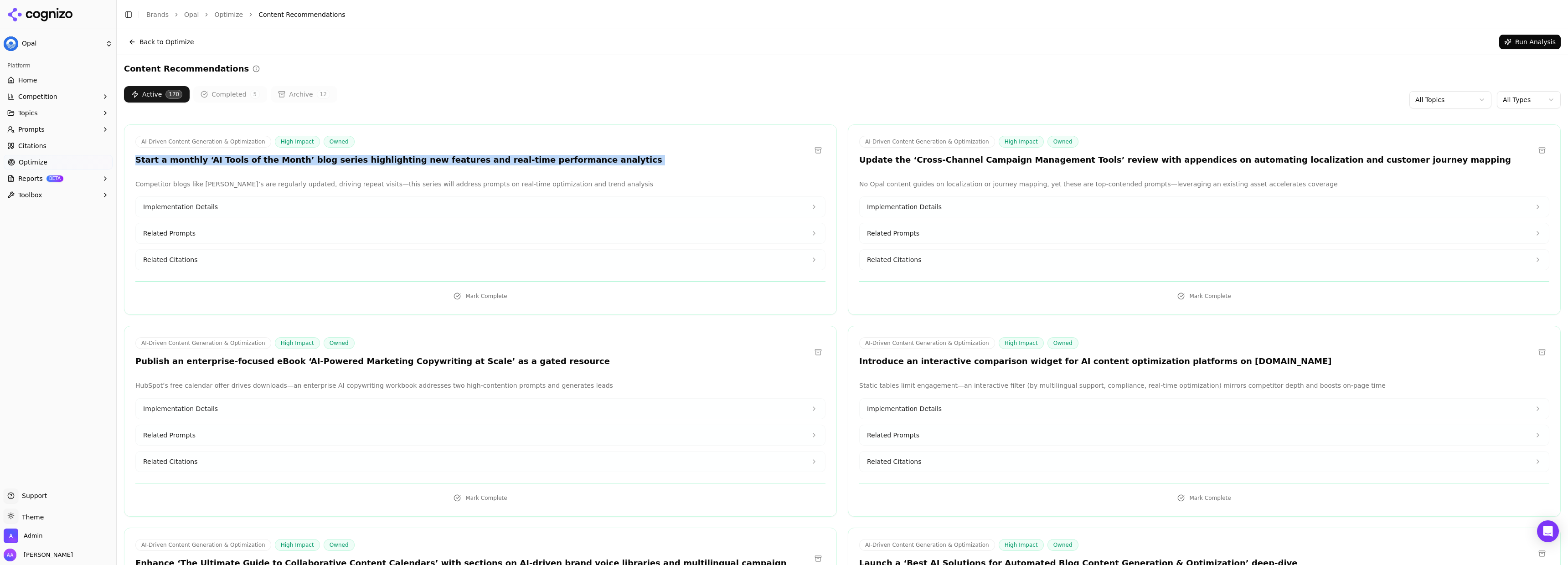
click at [248, 157] on h3 "Start a monthly ‘AI Tools of the Month’ blog series highlighting new features a…" at bounding box center [399, 160] width 527 height 10
click at [284, 161] on h3 "Start a monthly ‘AI Tools of the Month’ blog series highlighting new features a…" at bounding box center [399, 160] width 527 height 10
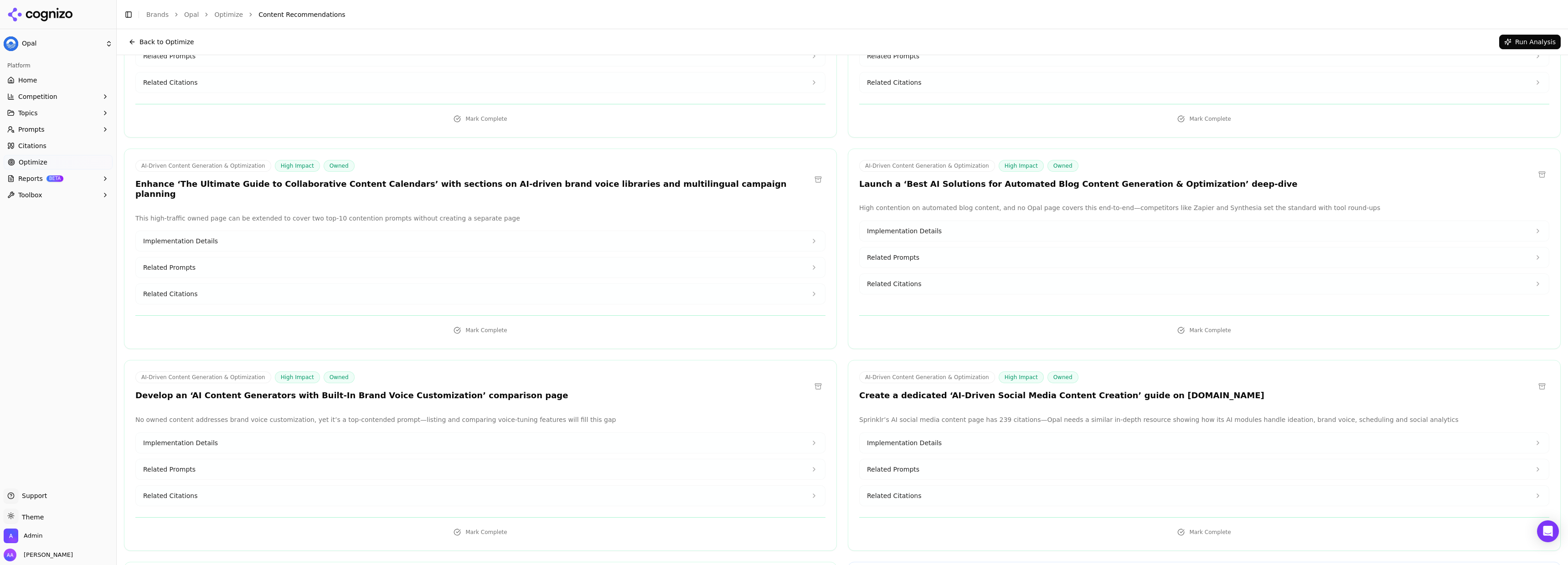
scroll to position [378, 0]
click at [371, 182] on h3 "Enhance ‘The Ultimate Guide to Collaborative Content Calendars’ with sections o…" at bounding box center [473, 190] width 676 height 21
click at [377, 182] on h3 "Enhance ‘The Ultimate Guide to Collaborative Content Calendars’ with sections o…" at bounding box center [473, 190] width 676 height 21
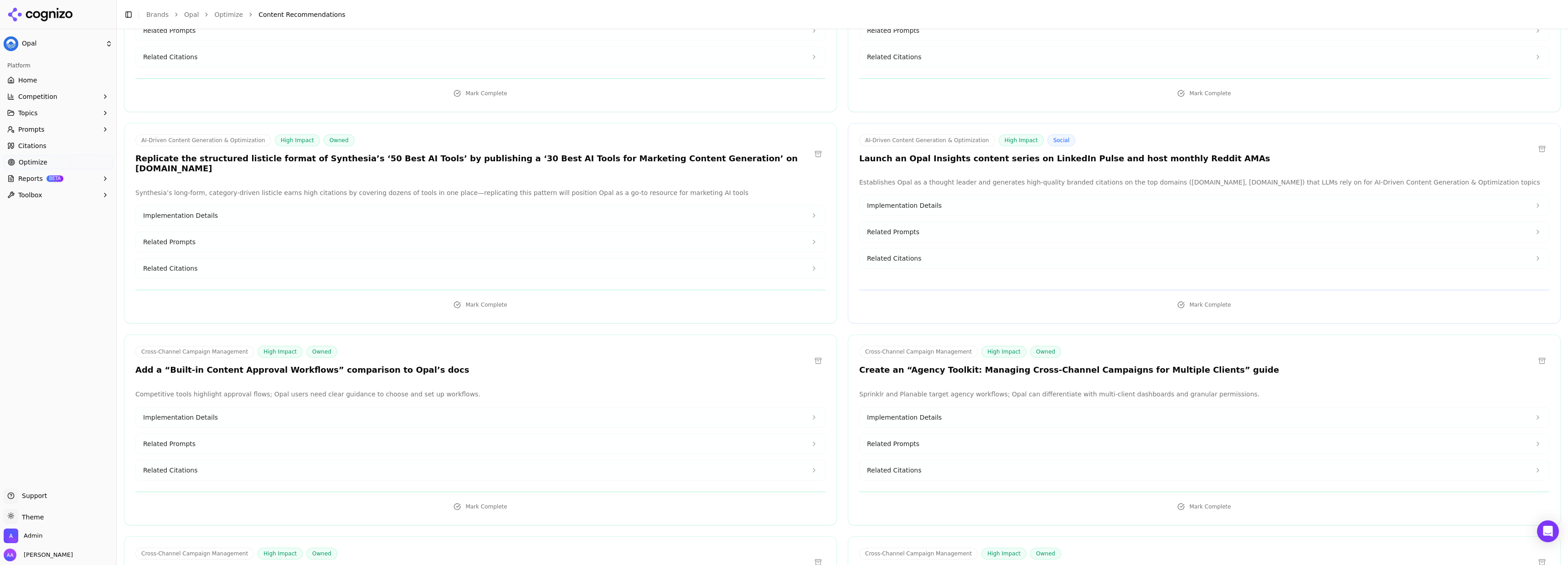
scroll to position [830, 0]
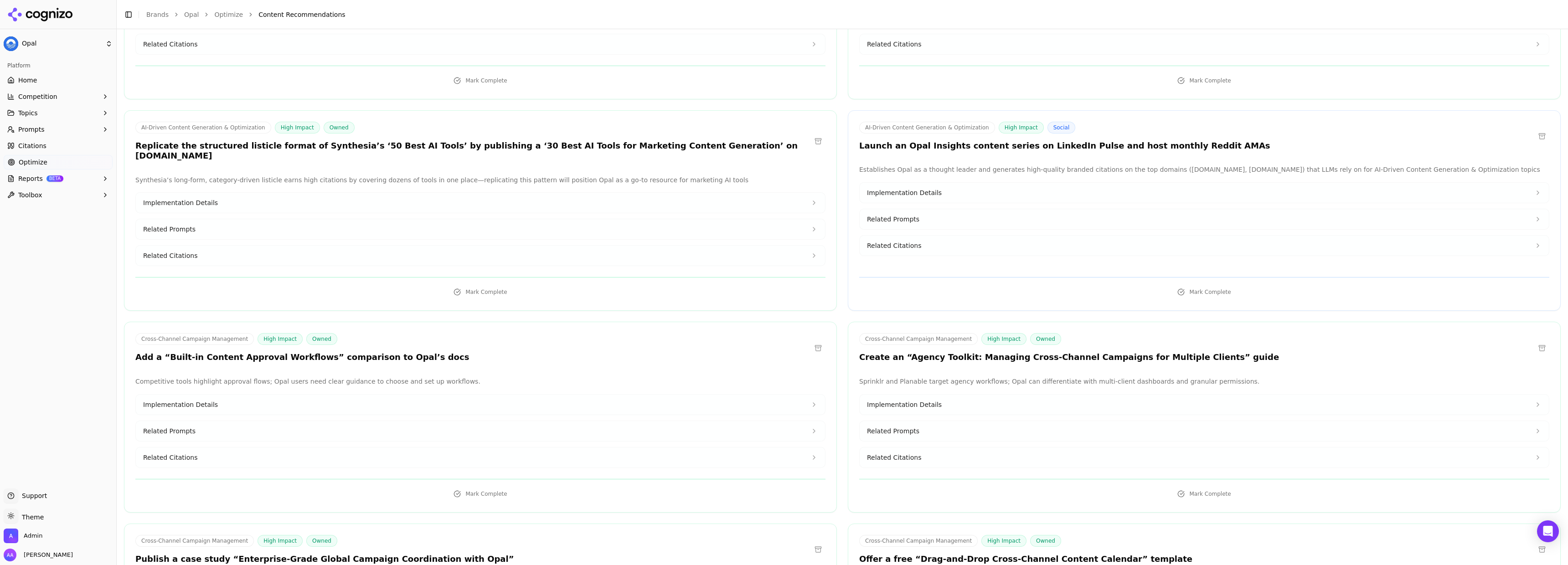
click at [279, 140] on h3 "Replicate the structured listicle format of Synthesia’s ‘50 Best AI Tools’ by p…" at bounding box center [473, 151] width 676 height 21
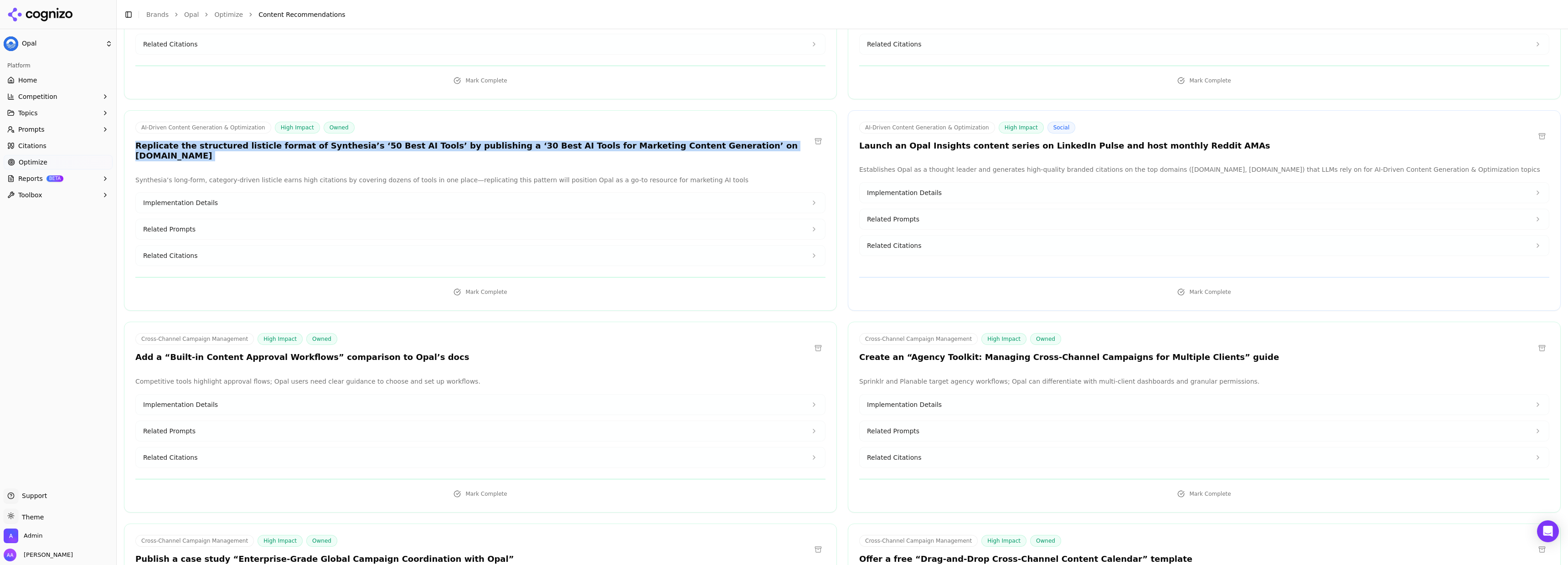
click at [297, 140] on h3 "Replicate the structured listicle format of Synthesia’s ‘50 Best AI Tools’ by p…" at bounding box center [473, 151] width 676 height 21
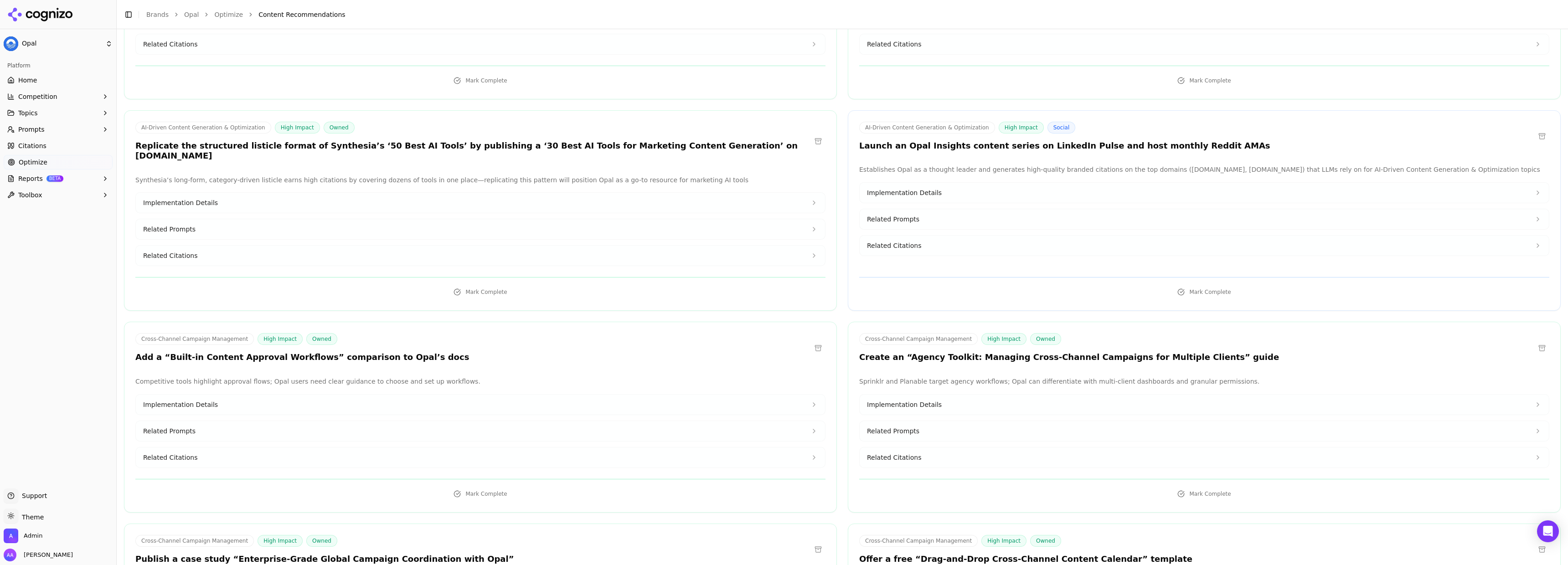
drag, startPoint x: 379, startPoint y: 139, endPoint x: 397, endPoint y: 142, distance: 18.2
click at [397, 142] on div "AI-Driven Content Generation & Optimization High Impact Owned Replicate the str…" at bounding box center [480, 143] width 712 height 43
click at [404, 140] on h3 "Replicate the structured listicle format of Synthesia’s ‘50 Best AI Tools’ by p…" at bounding box center [473, 151] width 676 height 21
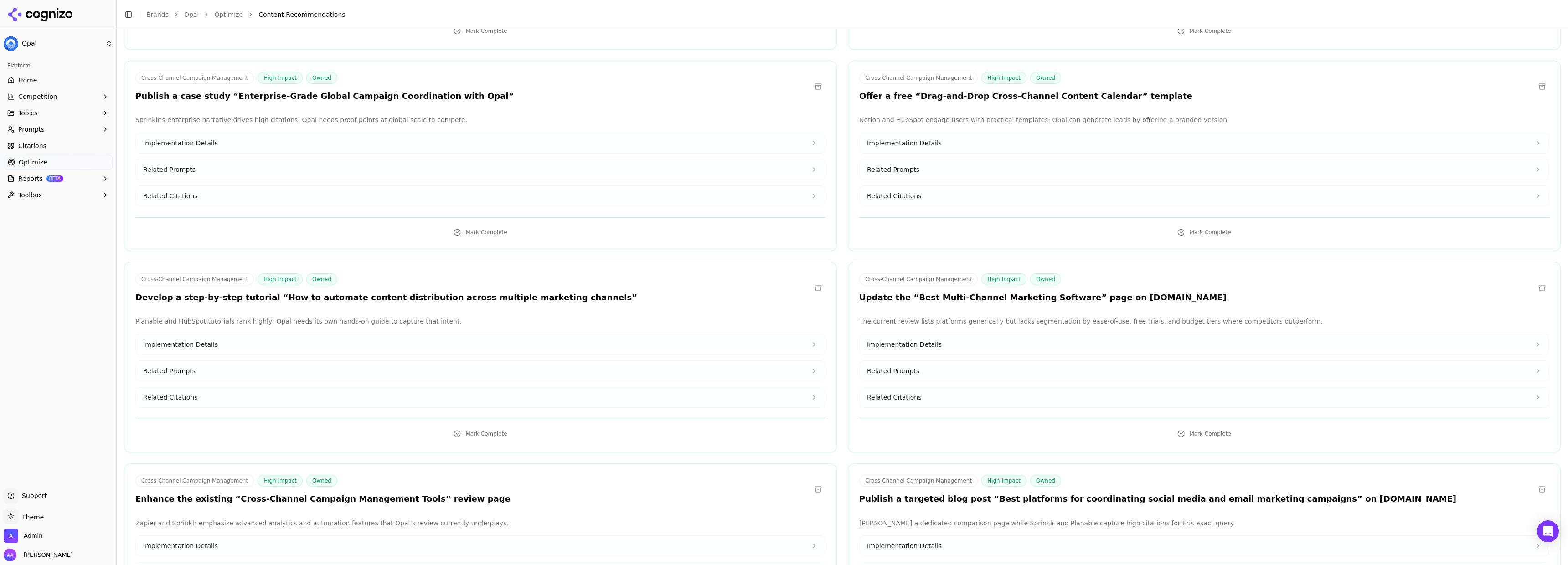
scroll to position [1294, 0]
click at [338, 284] on div "Cross-Channel Campaign Management High Impact Owned Develop a step-by-step tuto…" at bounding box center [480, 356] width 713 height 190
click at [355, 283] on div "Cross-Channel Campaign Management High Impact Owned Develop a step-by-step tuto…" at bounding box center [480, 289] width 712 height 32
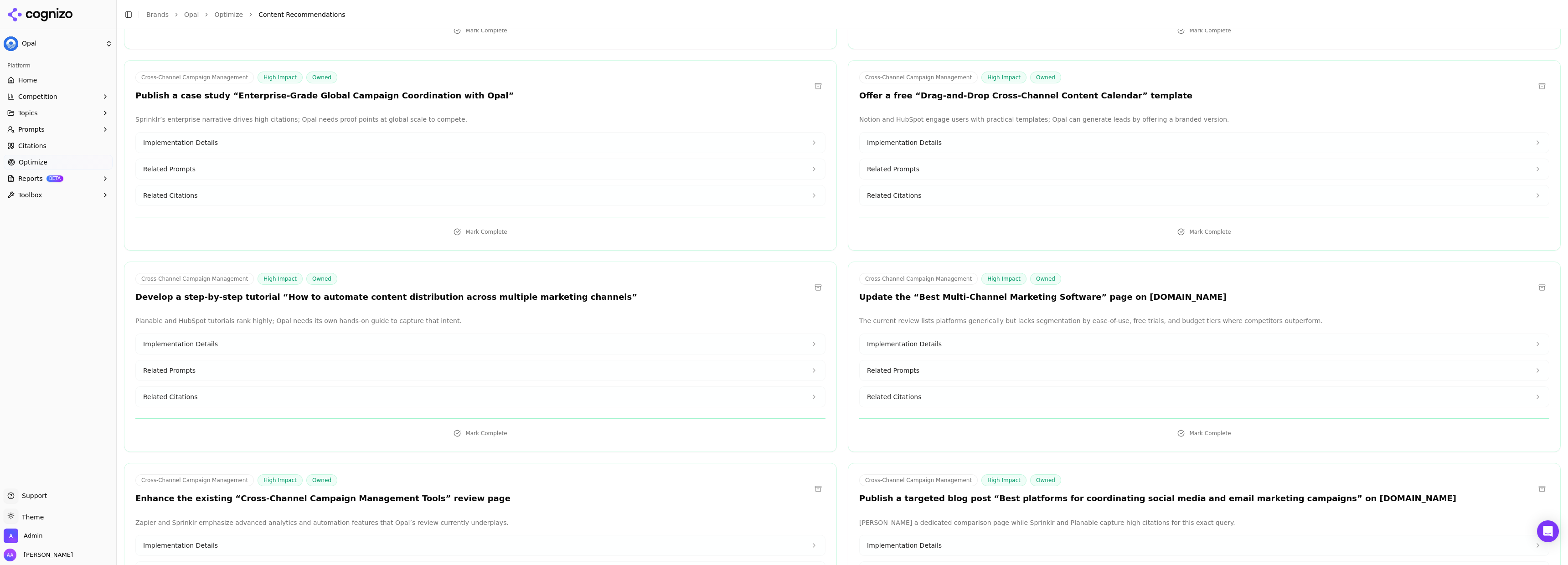
click at [355, 283] on div "Cross-Channel Campaign Management High Impact Owned Develop a step-by-step tuto…" at bounding box center [480, 289] width 712 height 32
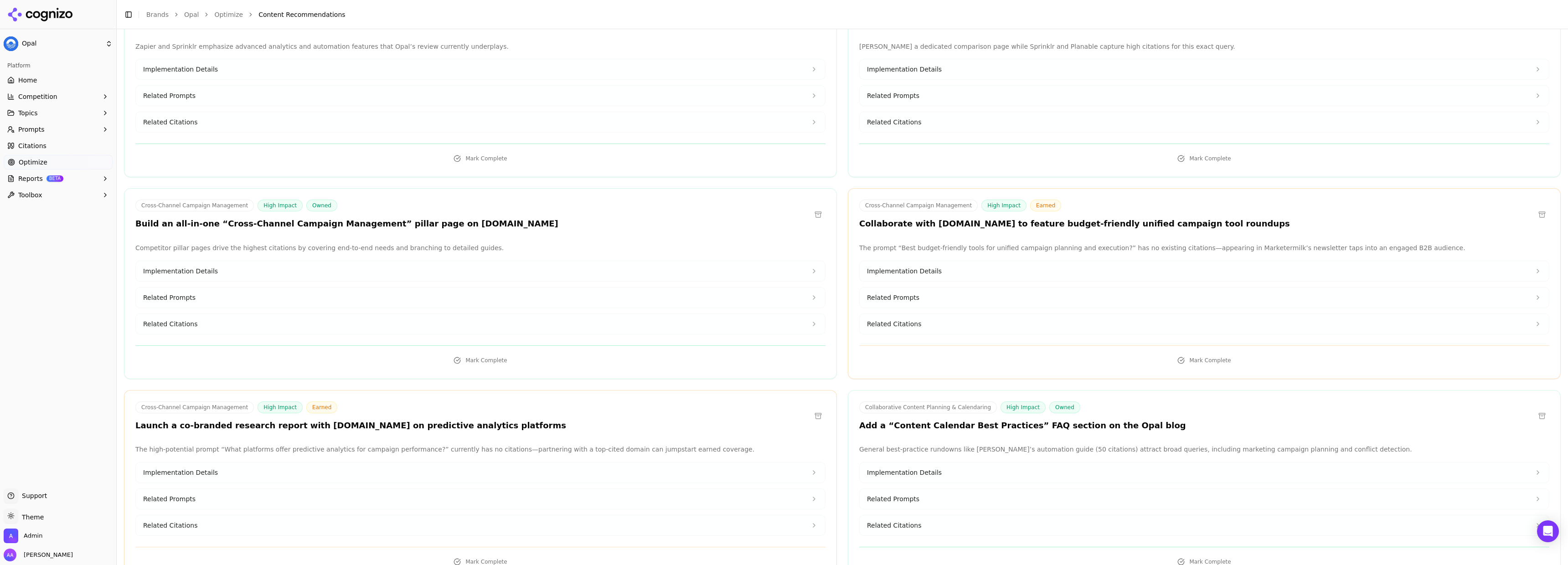
scroll to position [1775, 0]
click at [351, 415] on h3 "Launch a co-branded research report with [DOMAIN_NAME] on predictive analytics …" at bounding box center [351, 420] width 431 height 10
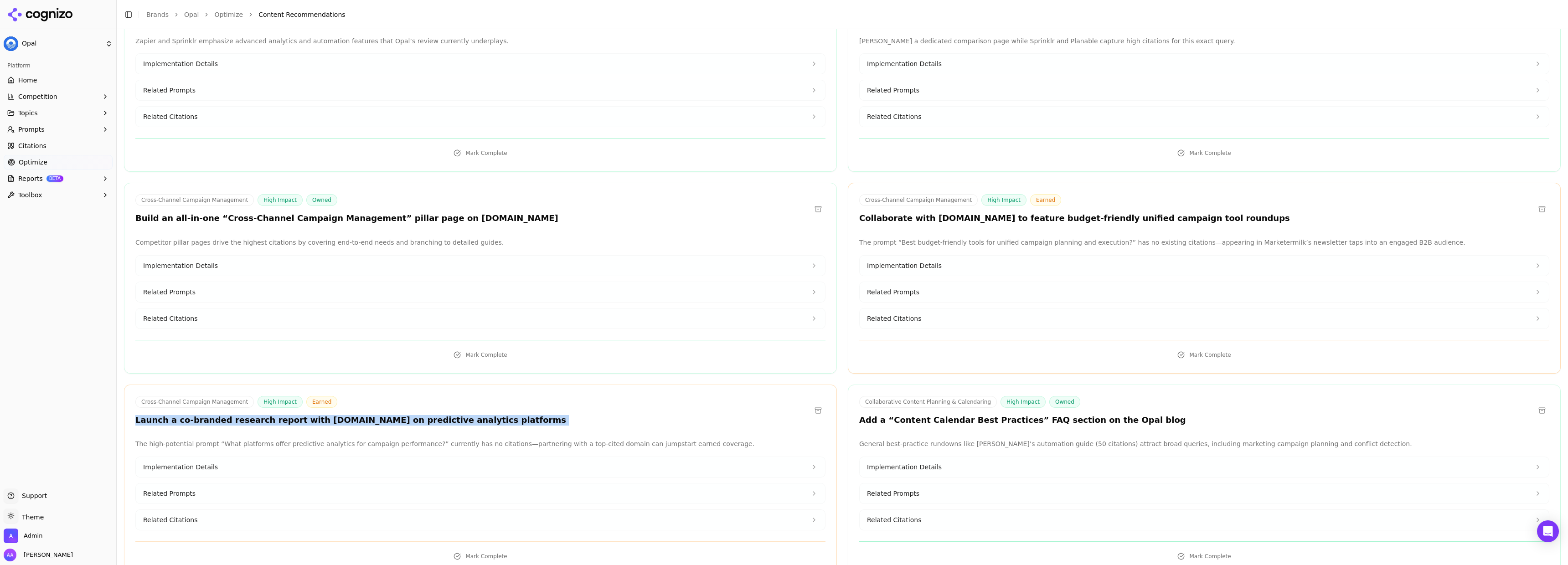
click at [351, 415] on h3 "Launch a co-branded research report with [DOMAIN_NAME] on predictive analytics …" at bounding box center [351, 420] width 431 height 10
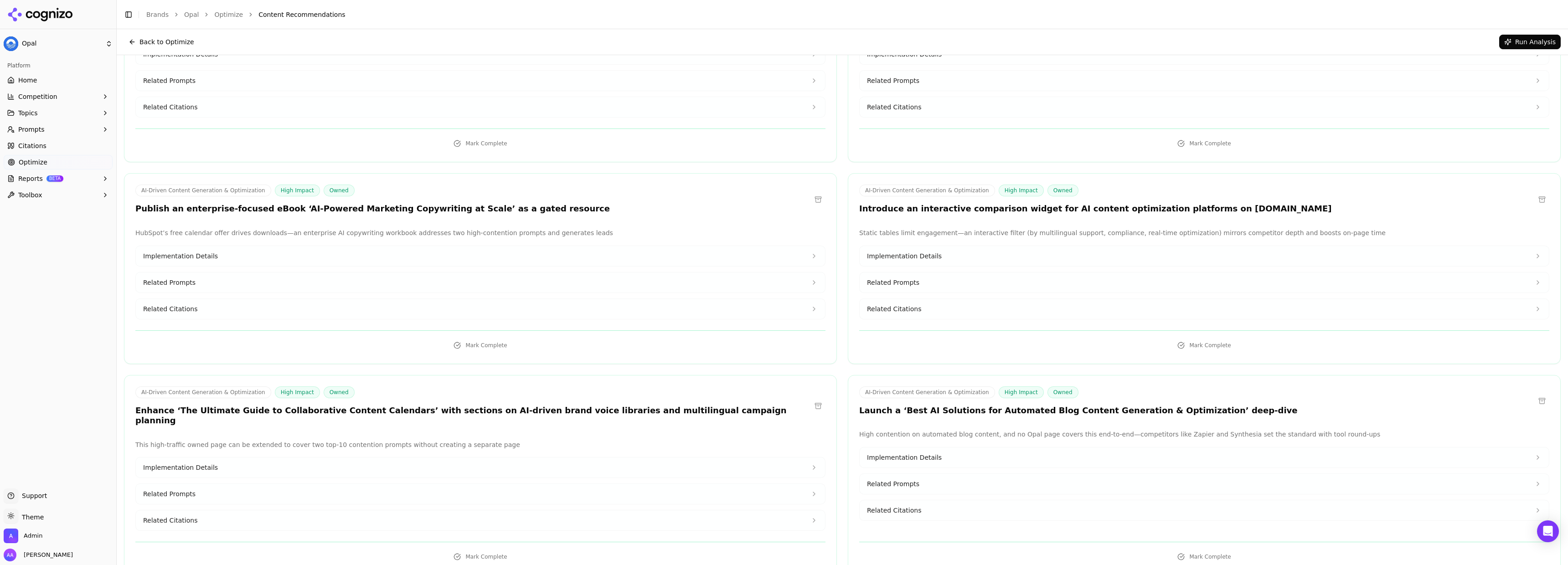
scroll to position [0, 0]
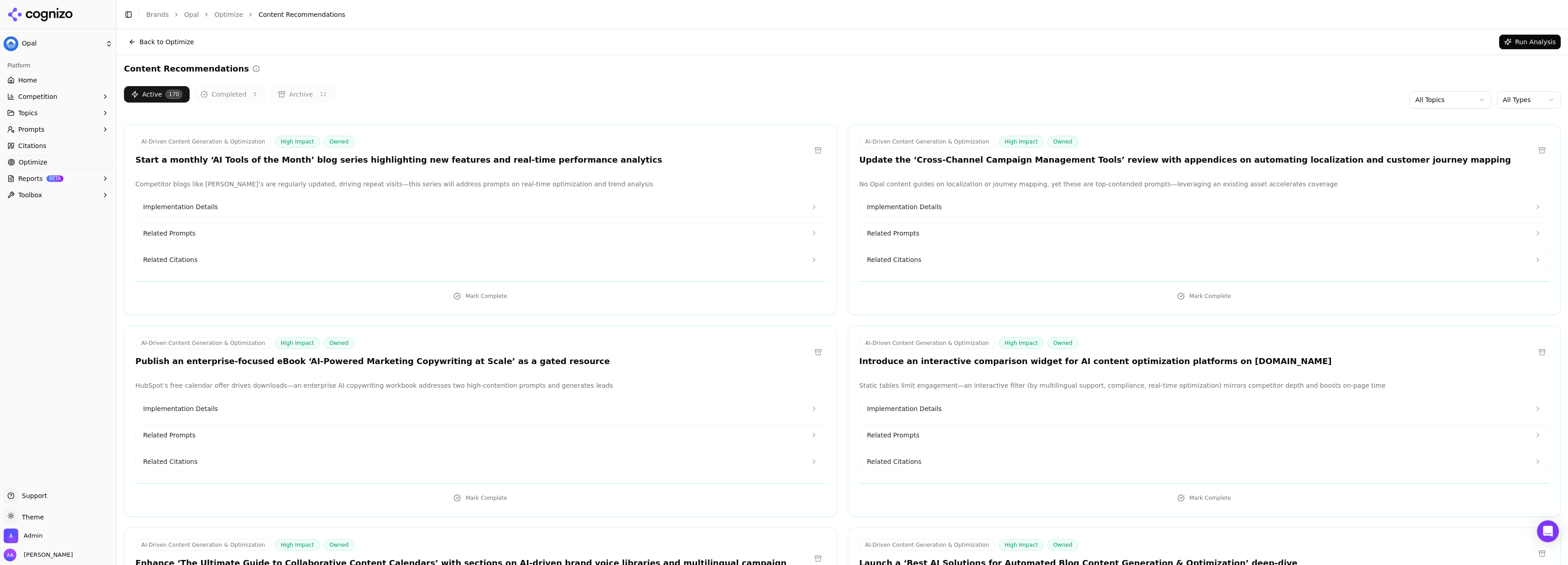
click at [925, 357] on h3 "Introduce an interactive comparison widget for AI content optimization platform…" at bounding box center [1096, 361] width 473 height 10
copy h3 "interactive"
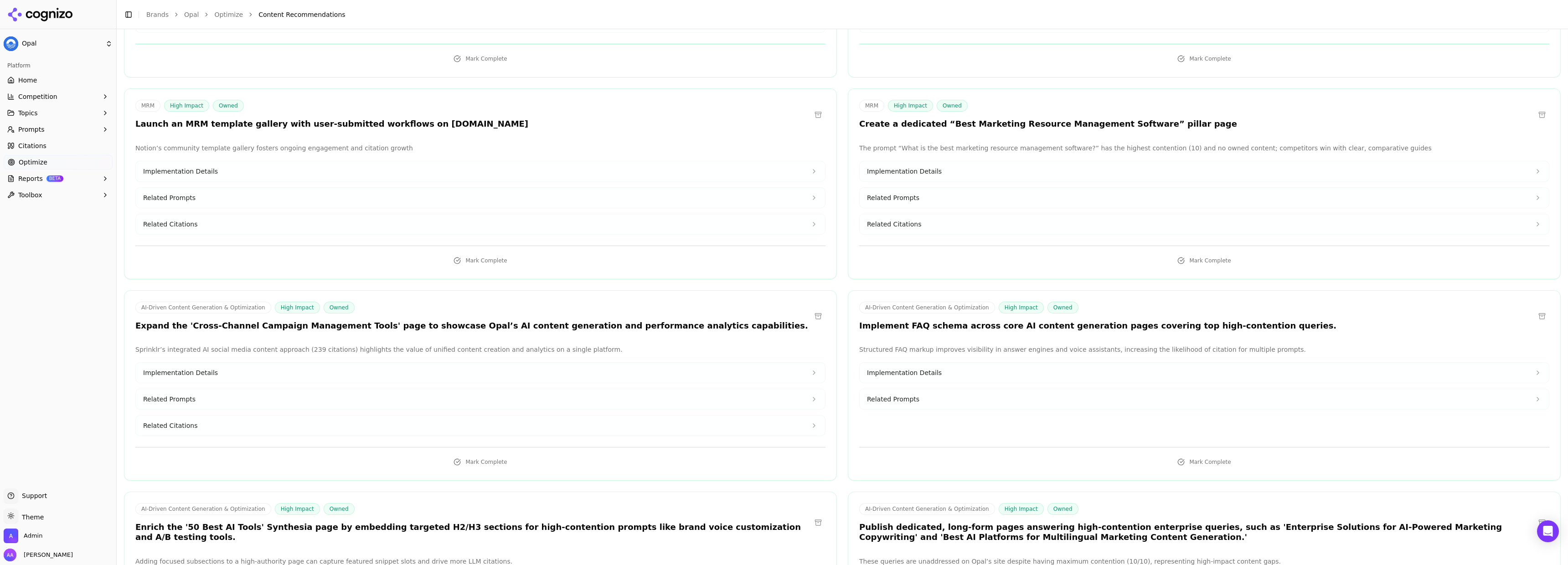
scroll to position [6745, 0]
click at [967, 521] on h3 "Publish dedicated, long-form pages answering high-contention enterprise queries…" at bounding box center [1197, 532] width 676 height 21
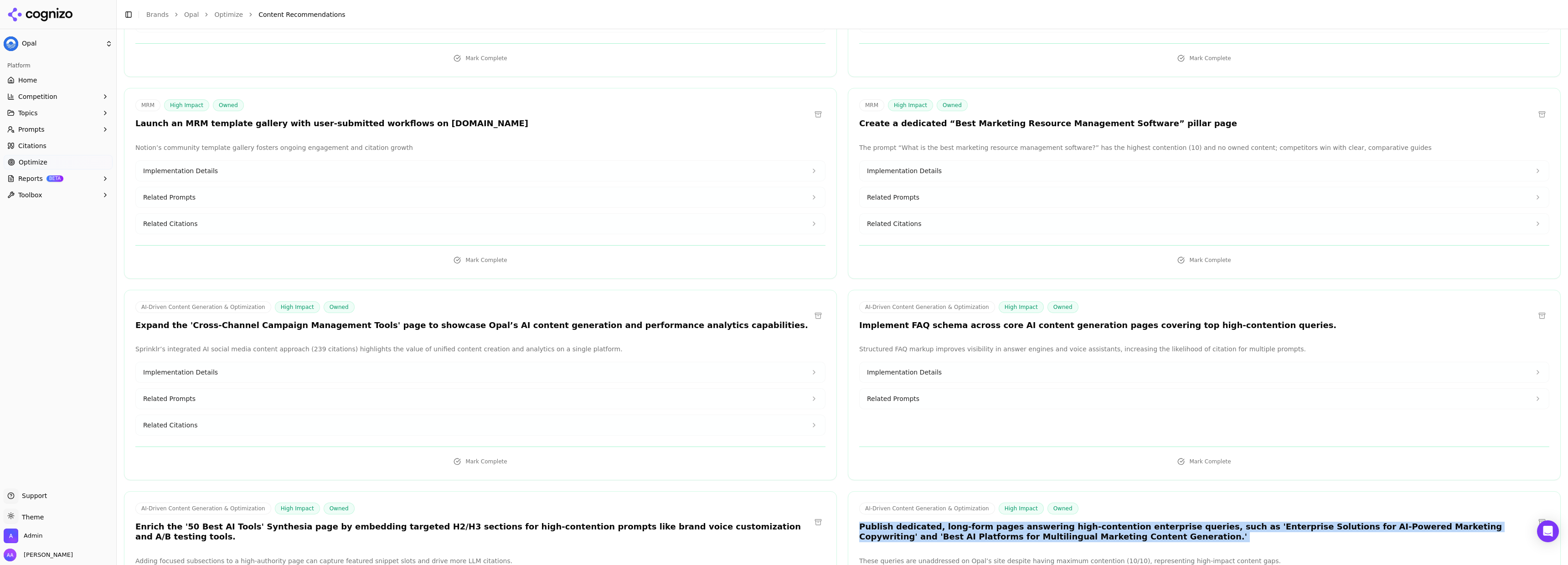
click at [967, 521] on h3 "Publish dedicated, long-form pages answering high-contention enterprise queries…" at bounding box center [1197, 532] width 676 height 21
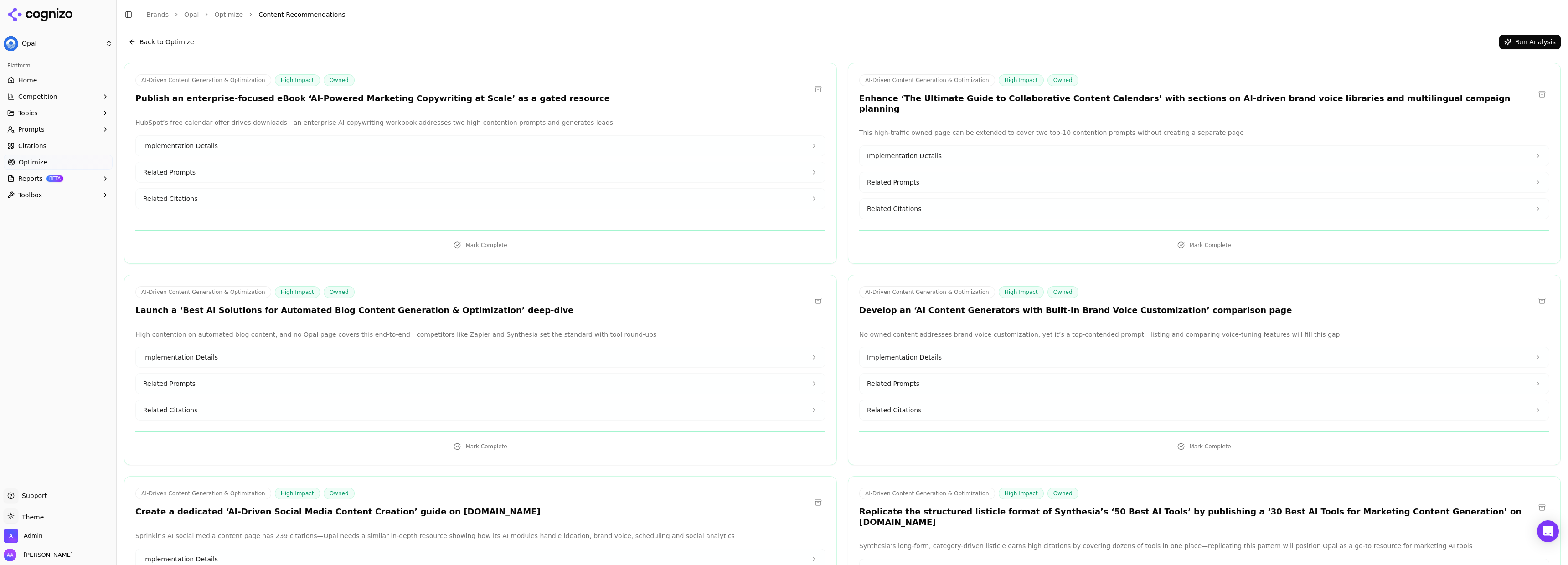
scroll to position [0, 0]
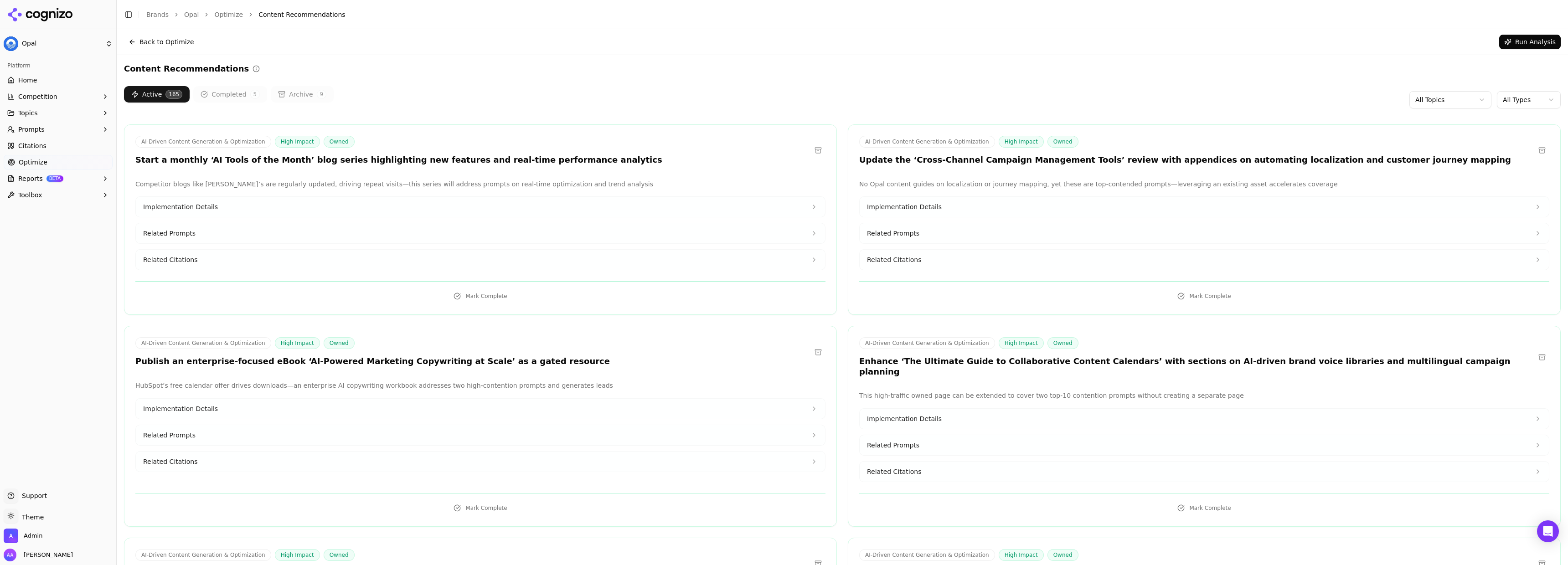
click at [670, 102] on div "Active 165 Completed 5 Archive 9 All Topics All Types" at bounding box center [842, 100] width 1437 height 27
click at [1030, 168] on div "AI-Driven Content Generation & Optimization High Impact Owned Update the ‘Cross…" at bounding box center [1204, 219] width 713 height 190
click at [1046, 153] on div "AI-Driven Content Generation & Optimization High Impact Owned Update the ‘Cross…" at bounding box center [1185, 150] width 652 height 30
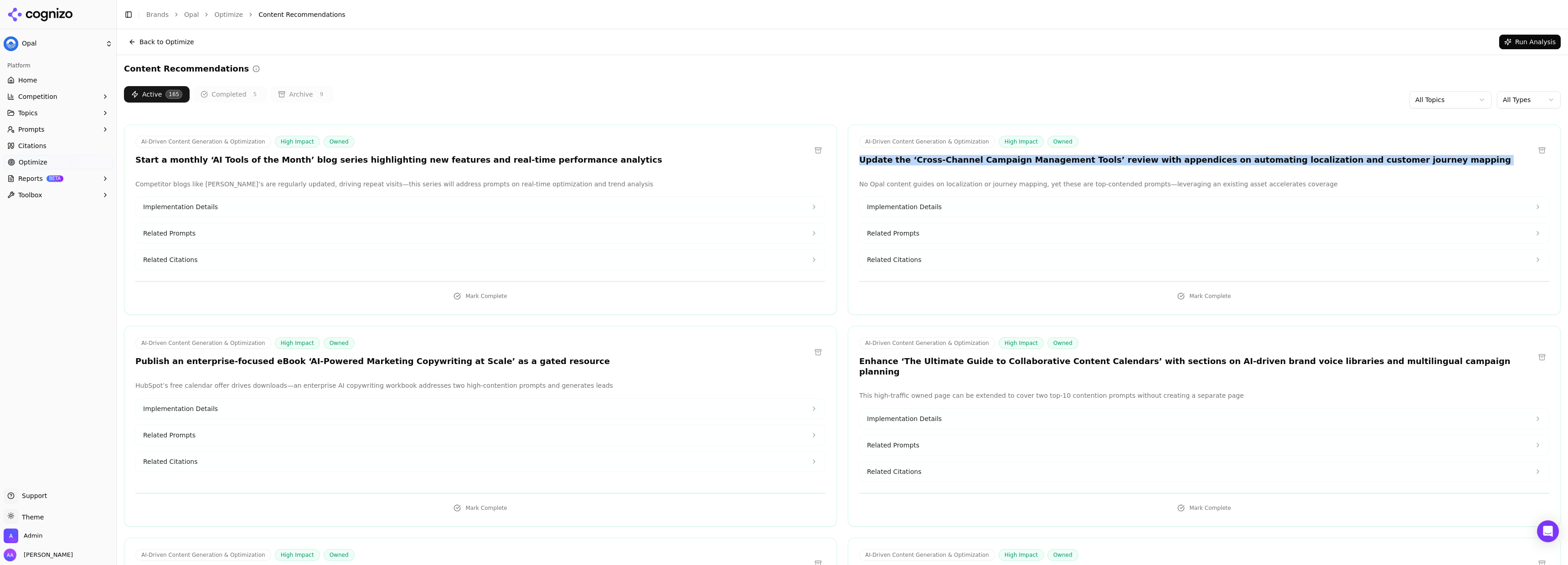
click at [1046, 153] on div "AI-Driven Content Generation & Optimization High Impact Owned Update the ‘Cross…" at bounding box center [1185, 150] width 652 height 30
click at [1085, 164] on h3 "Update the ‘Cross-Channel Campaign Management Tools’ review with appendices on …" at bounding box center [1185, 160] width 652 height 10
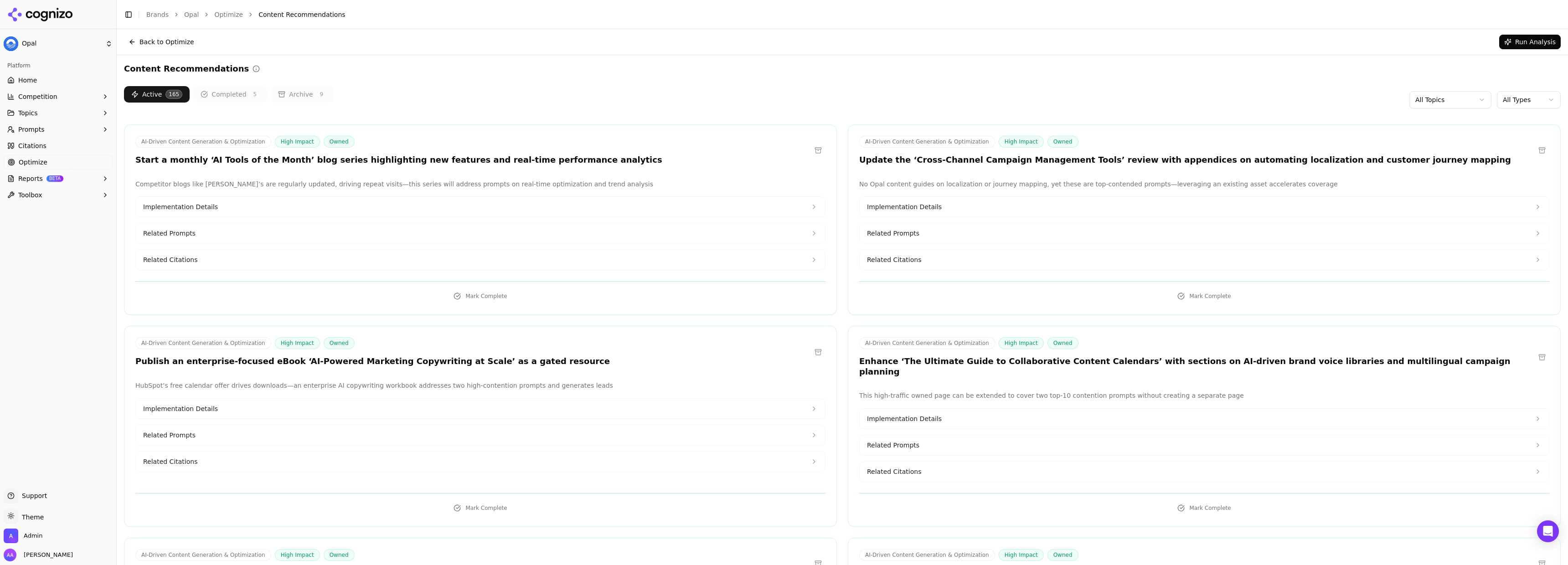
click at [859, 100] on div "Active 165 Completed 5 Archive 9 All Topics All Types" at bounding box center [842, 100] width 1437 height 27
